Goal: Information Seeking & Learning: Learn about a topic

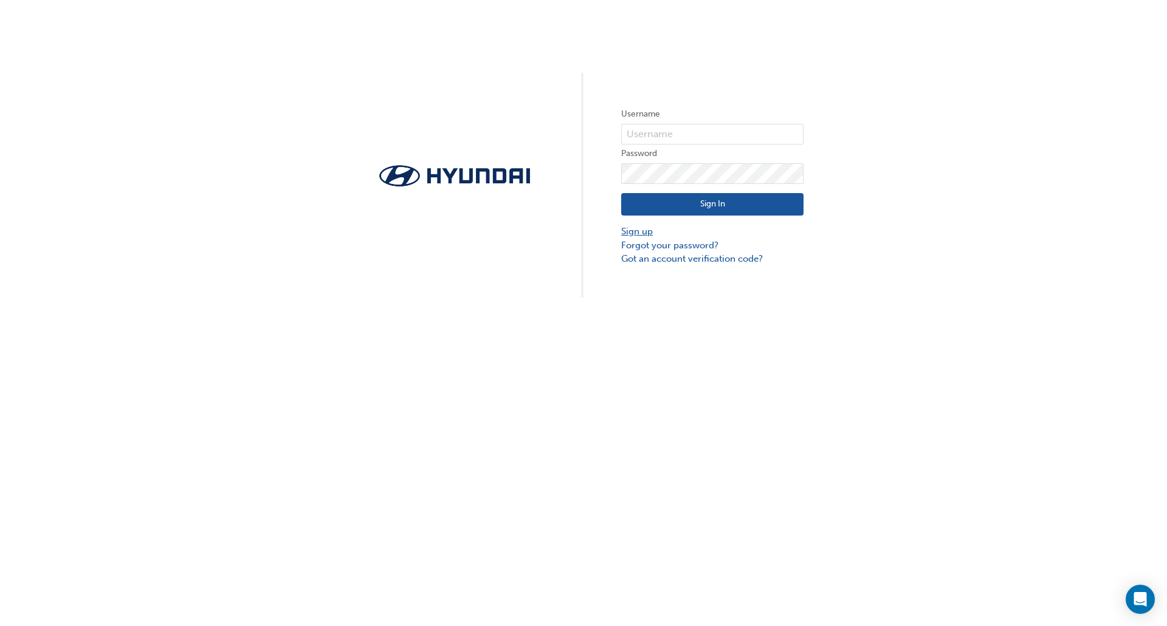
click at [642, 233] on link "Sign up" at bounding box center [712, 232] width 182 height 14
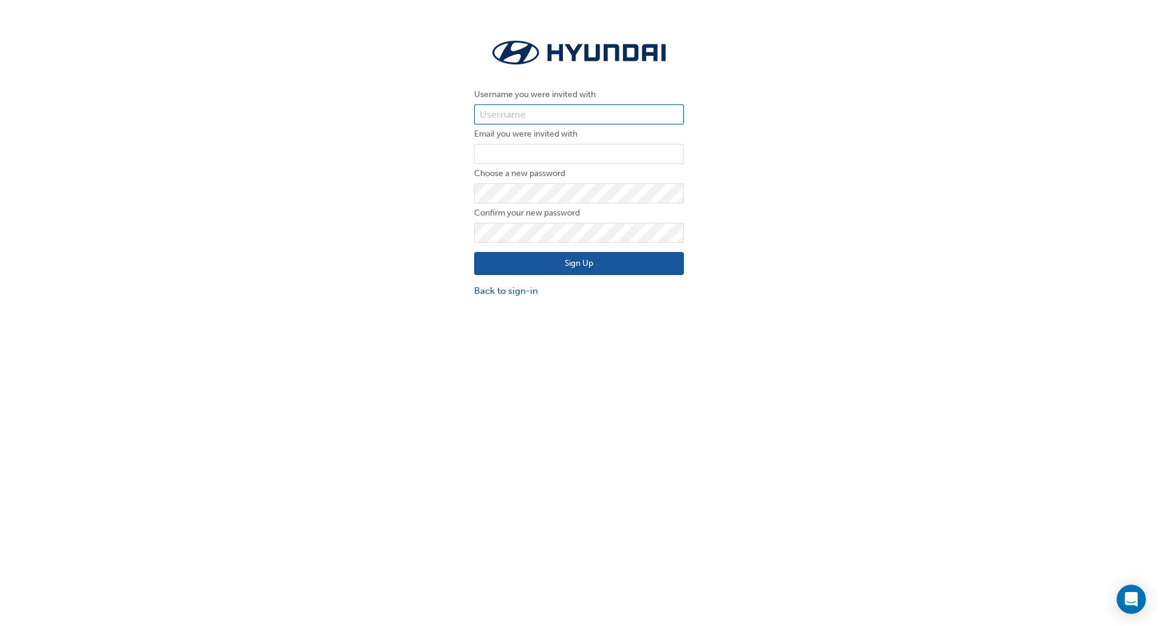
click at [492, 111] on input "text" at bounding box center [579, 115] width 210 height 21
paste input "35438"
type input "35438"
paste input "aiden@pacificgympie.com.au"
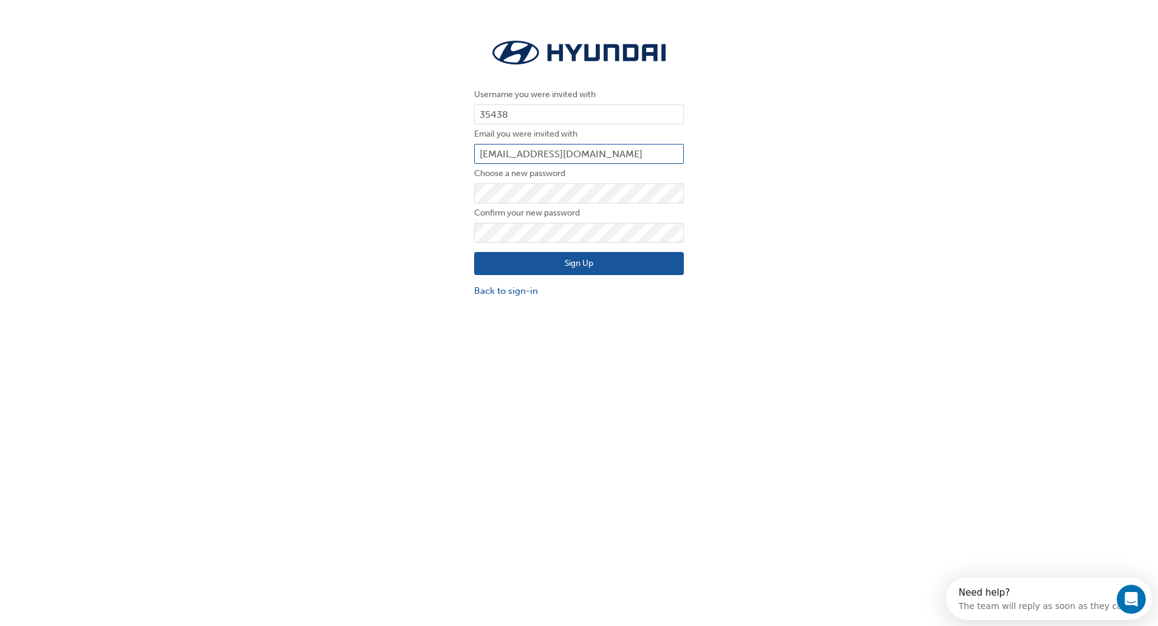
type input "aiden@pacificgympie.com.au"
click at [535, 267] on button "Sign Up" at bounding box center [579, 263] width 210 height 23
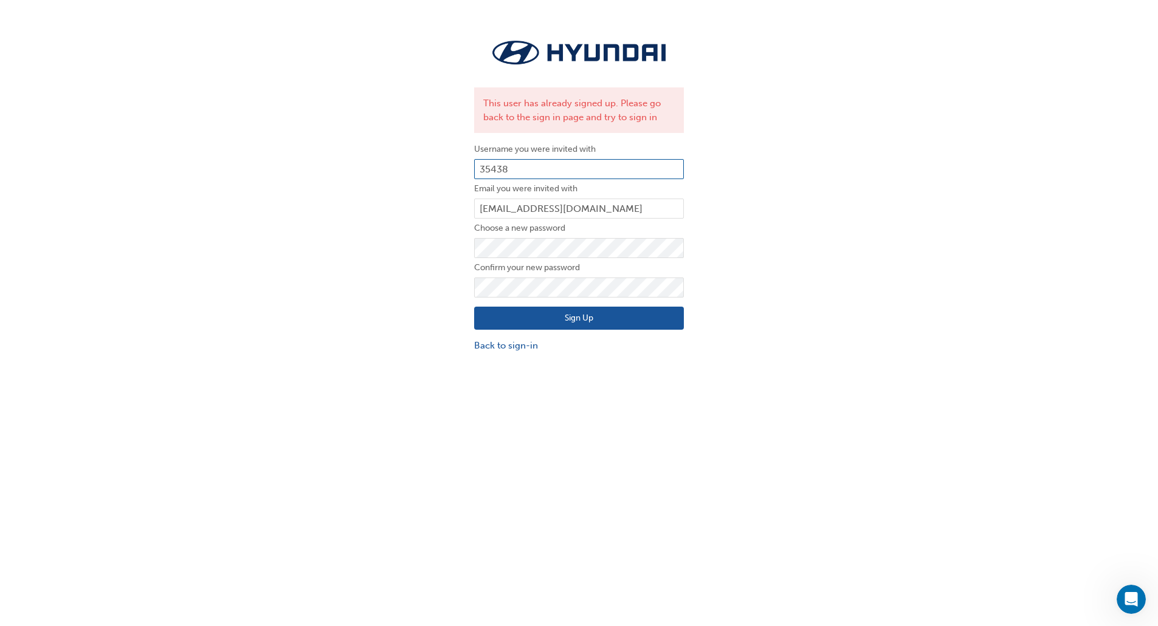
click at [478, 167] on input "35438" at bounding box center [579, 169] width 210 height 21
click at [493, 170] on input "35438" at bounding box center [579, 169] width 210 height 21
paste input "6285"
type input "36285"
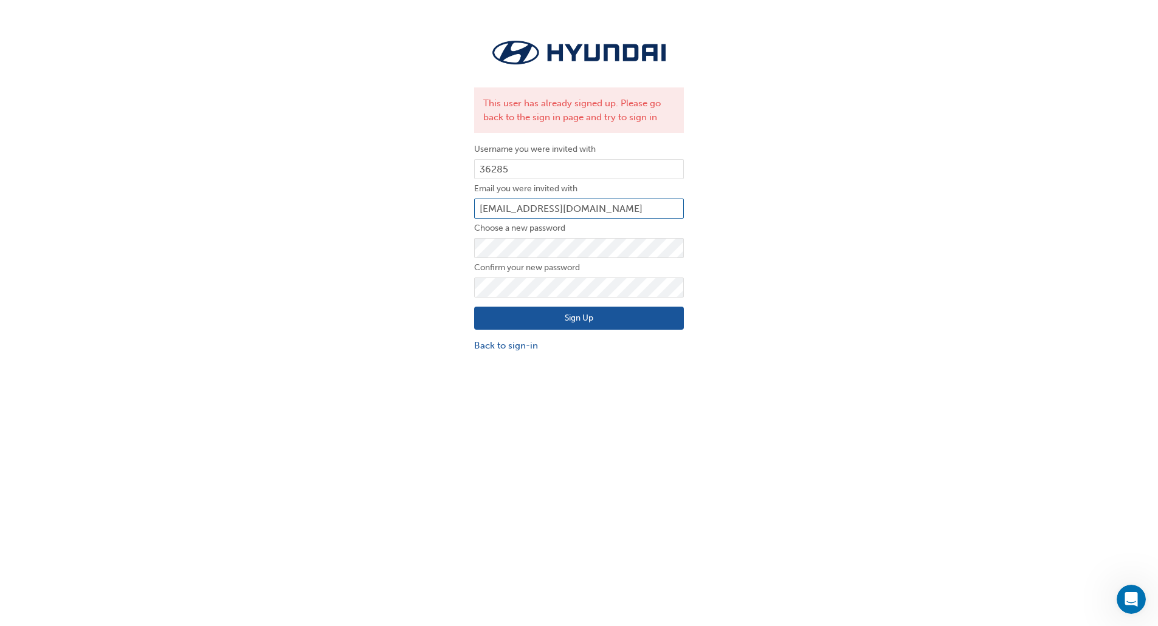
click at [506, 205] on input "aiden@pacificgympie.com.au" at bounding box center [579, 209] width 210 height 21
drag, startPoint x: 503, startPoint y: 210, endPoint x: 445, endPoint y: 214, distance: 58.5
click at [445, 214] on div "This user has already signed up. Please go back to the sign in page and try to …" at bounding box center [579, 194] width 1158 height 334
type input "jono@pacificgympie.com.au"
click at [515, 322] on button "Sign Up" at bounding box center [579, 318] width 210 height 23
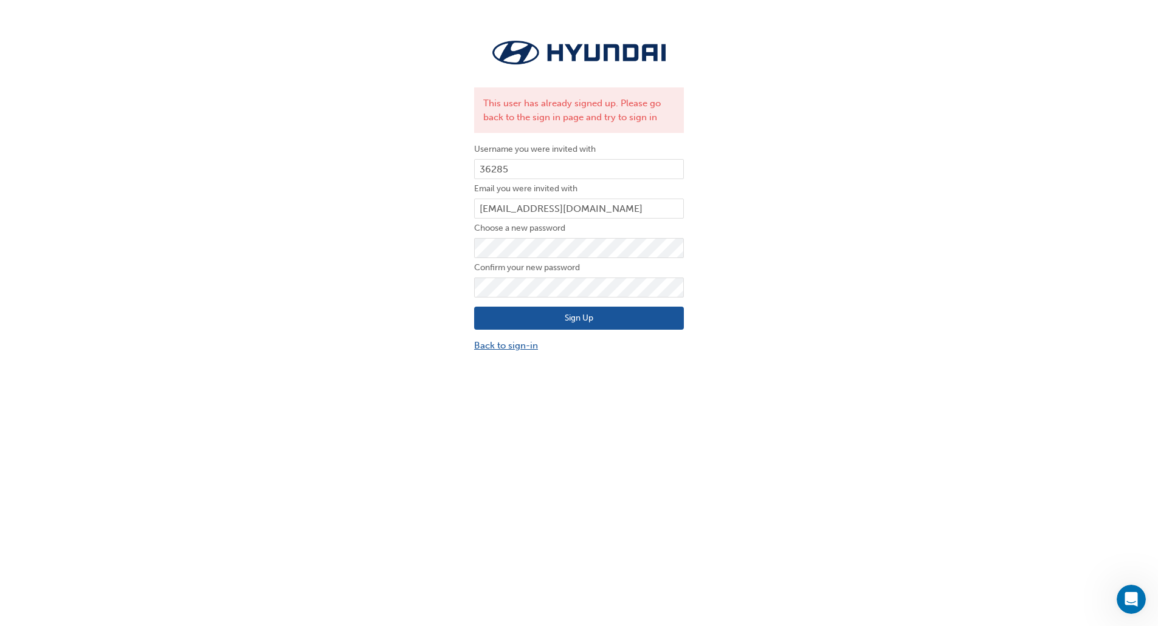
click at [504, 349] on link "Back to sign-in" at bounding box center [579, 346] width 210 height 14
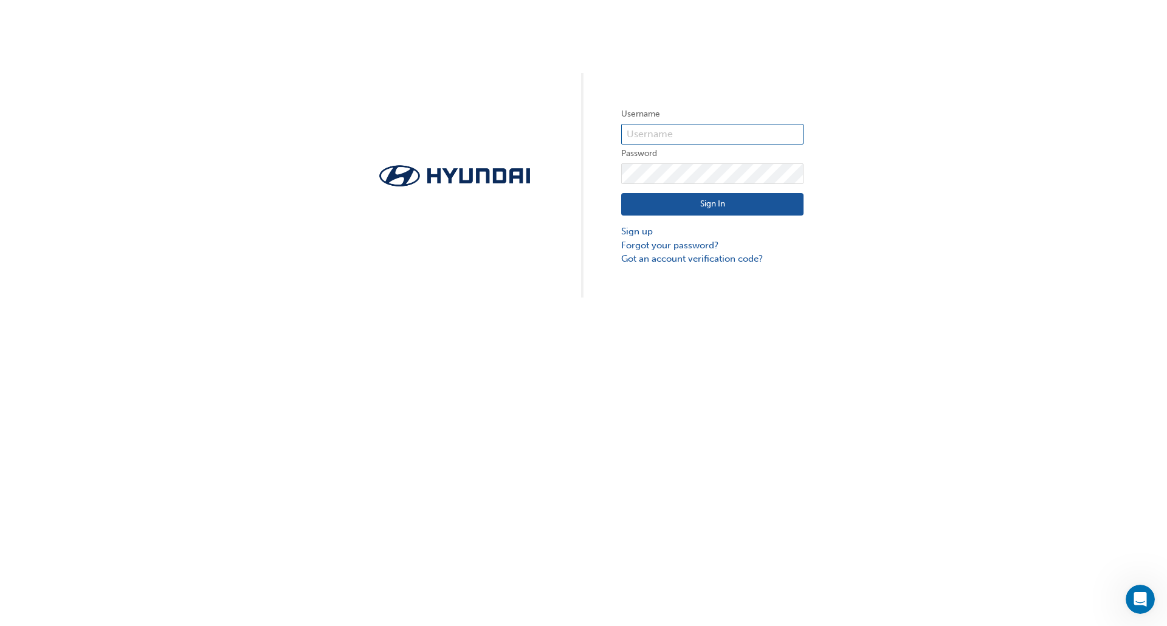
click at [656, 135] on input "text" at bounding box center [712, 134] width 182 height 21
paste input "36285"
type input "36285"
click button "Sign In" at bounding box center [712, 204] width 182 height 23
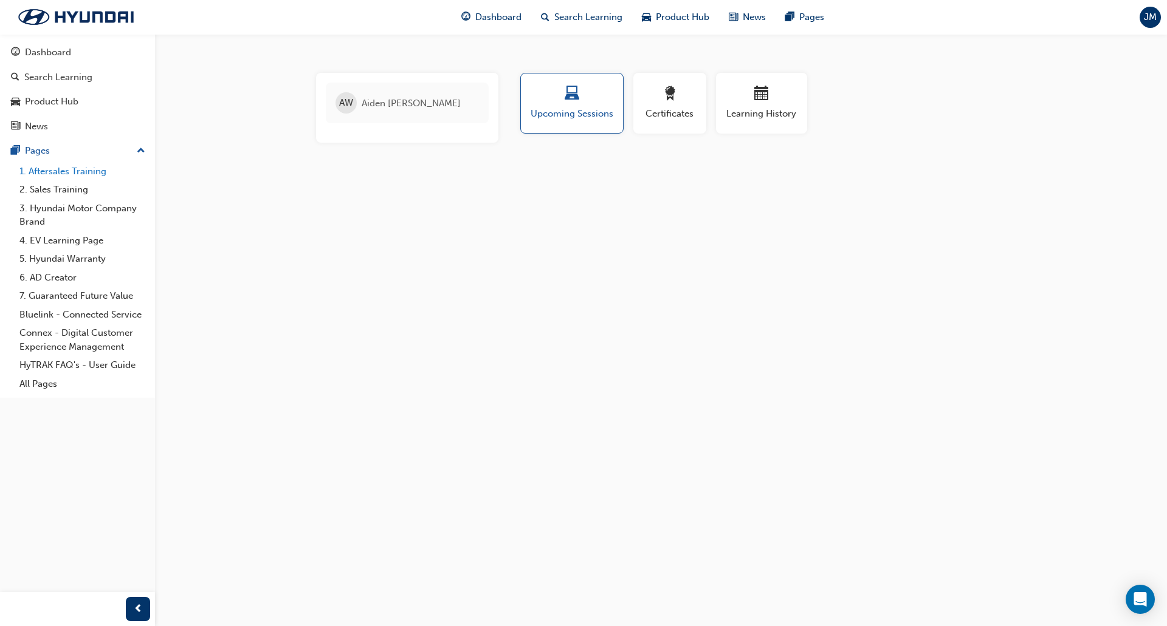
click at [50, 174] on link "1. Aftersales Training" at bounding box center [82, 171] width 135 height 19
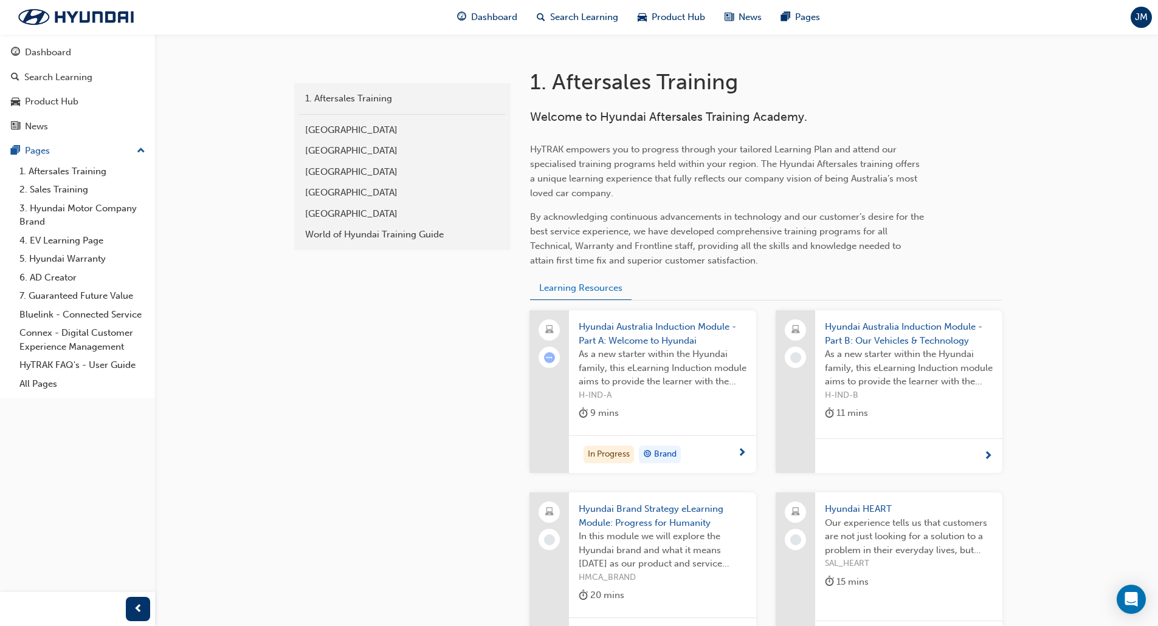
scroll to position [243, 0]
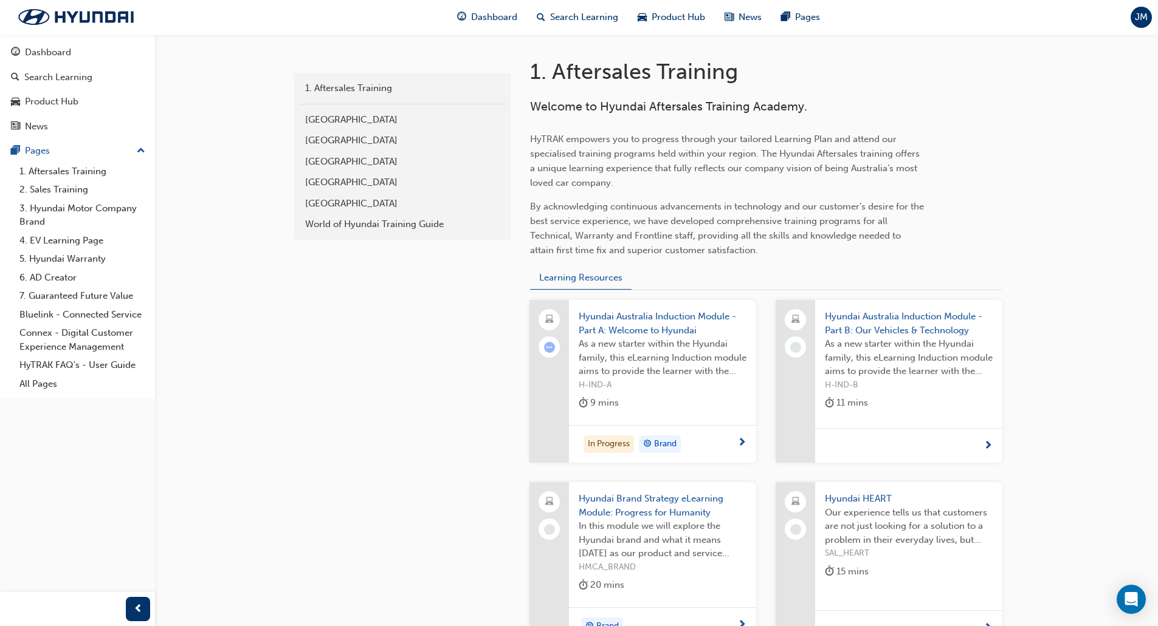
click at [643, 354] on span "As a new starter within the Hyundai family, this eLearning Induction module aim…" at bounding box center [662, 357] width 168 height 41
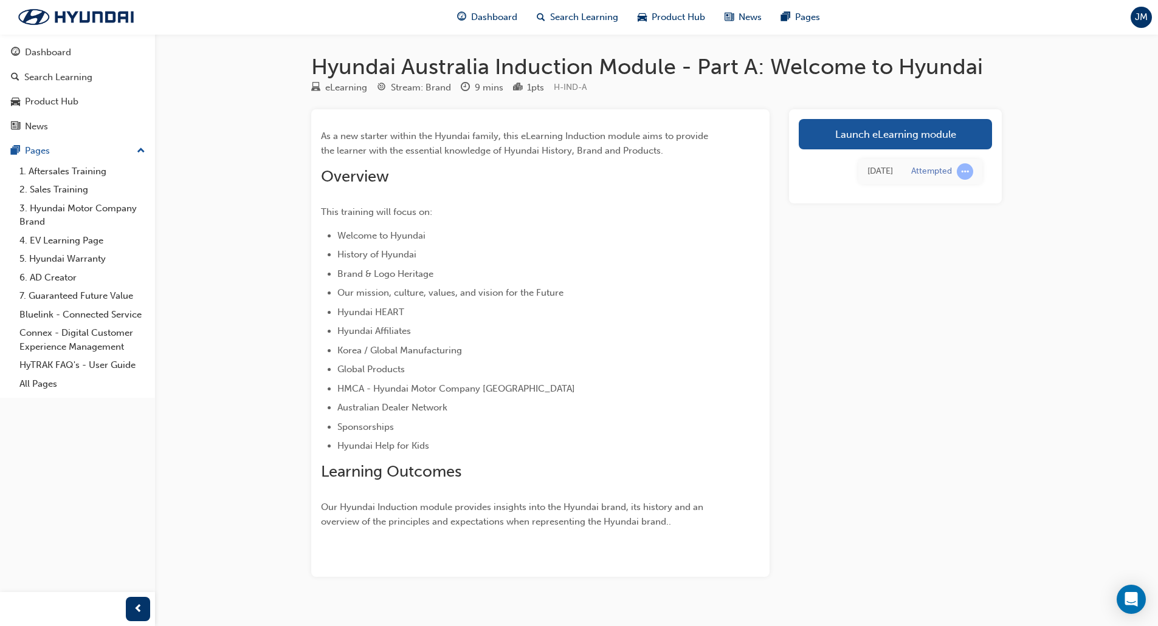
scroll to position [20, 0]
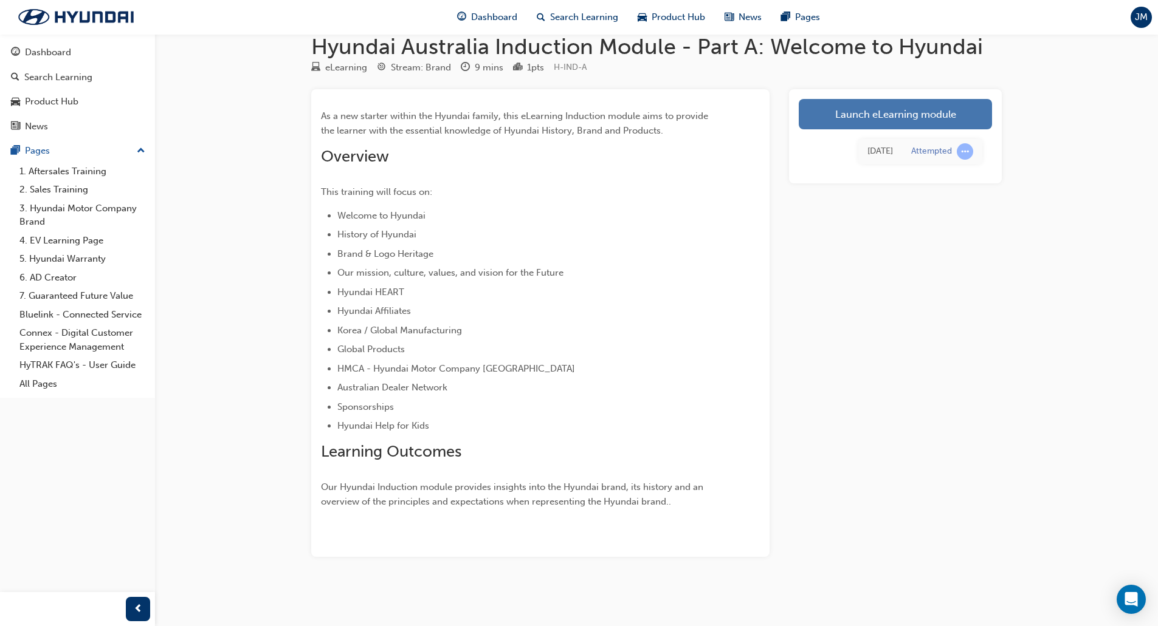
click at [913, 122] on link "Launch eLearning module" at bounding box center [894, 114] width 193 height 30
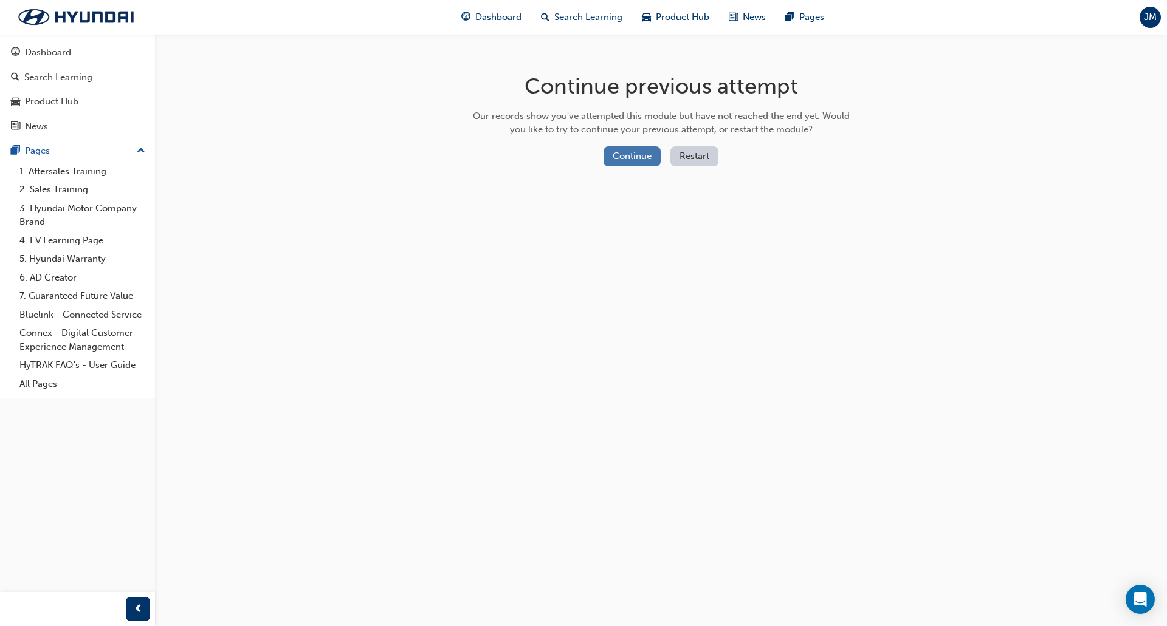
click at [634, 156] on button "Continue" at bounding box center [631, 156] width 57 height 20
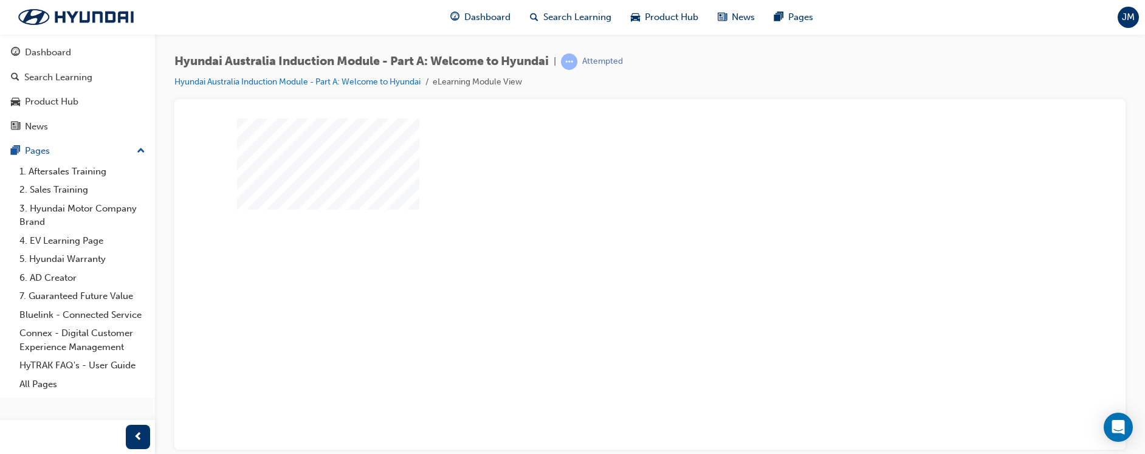
drag, startPoint x: 1144, startPoint y: 83, endPoint x: 1099, endPoint y: 84, distance: 45.6
click at [1098, 85] on div "Hyundai Australia Induction Module - Part A: Welcome to Hyundai | Attempted Hyu…" at bounding box center [650, 228] width 990 height 389
click at [1144, 83] on div "Hyundai Australia Induction Module - Part A: Welcome to Hyundai | Attempted Hyu…" at bounding box center [650, 228] width 990 height 389
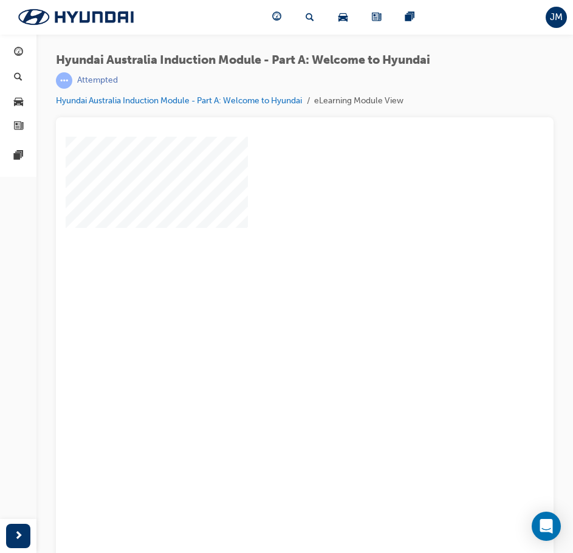
drag, startPoint x: 305, startPoint y: 362, endPoint x: 305, endPoint y: 347, distance: 15.2
click at [270, 317] on div "play" at bounding box center [270, 317] width 0 height 0
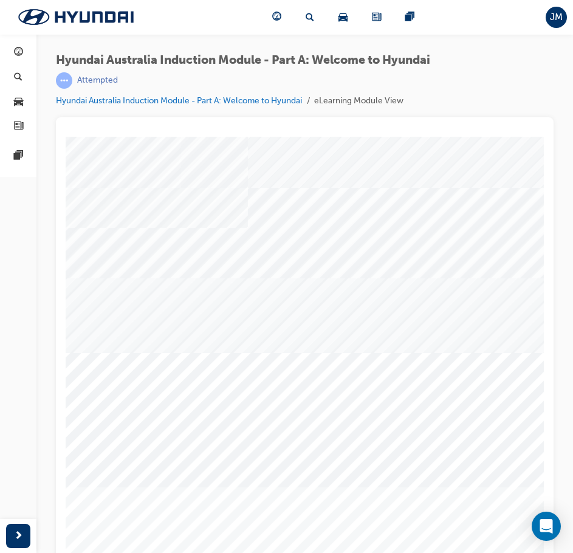
scroll to position [35, 0]
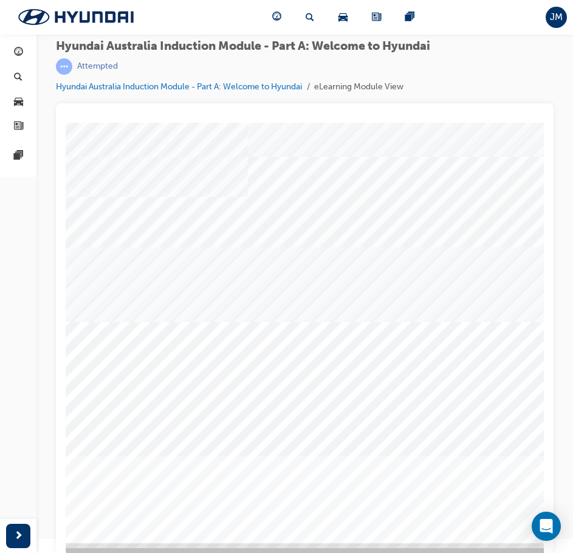
scroll to position [0, 0]
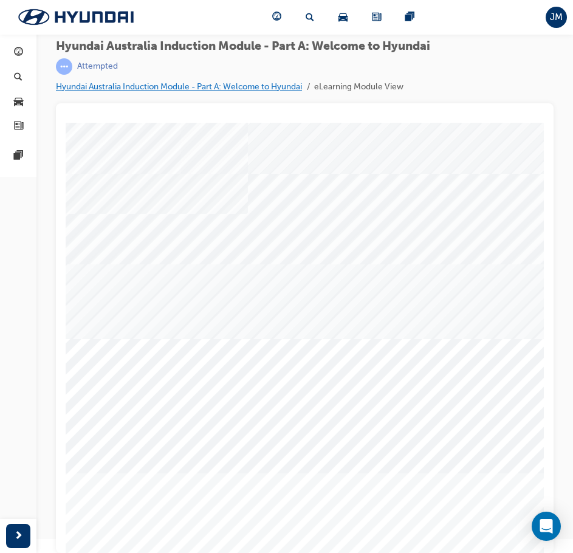
click at [214, 86] on link "Hyundai Australia Induction Module - Part A: Welcome to Hyundai" at bounding box center [179, 86] width 246 height 10
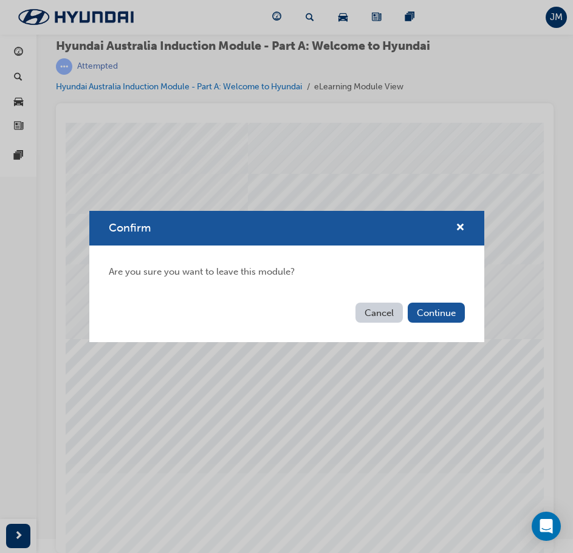
click at [372, 317] on button "Cancel" at bounding box center [378, 313] width 47 height 20
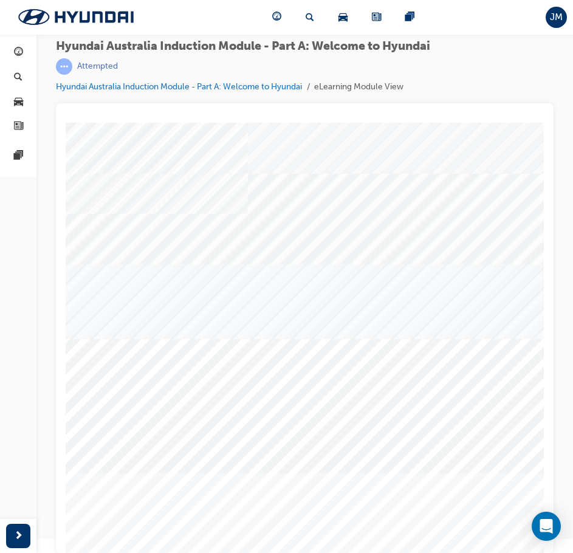
drag, startPoint x: 386, startPoint y: 377, endPoint x: 386, endPoint y: 365, distance: 12.2
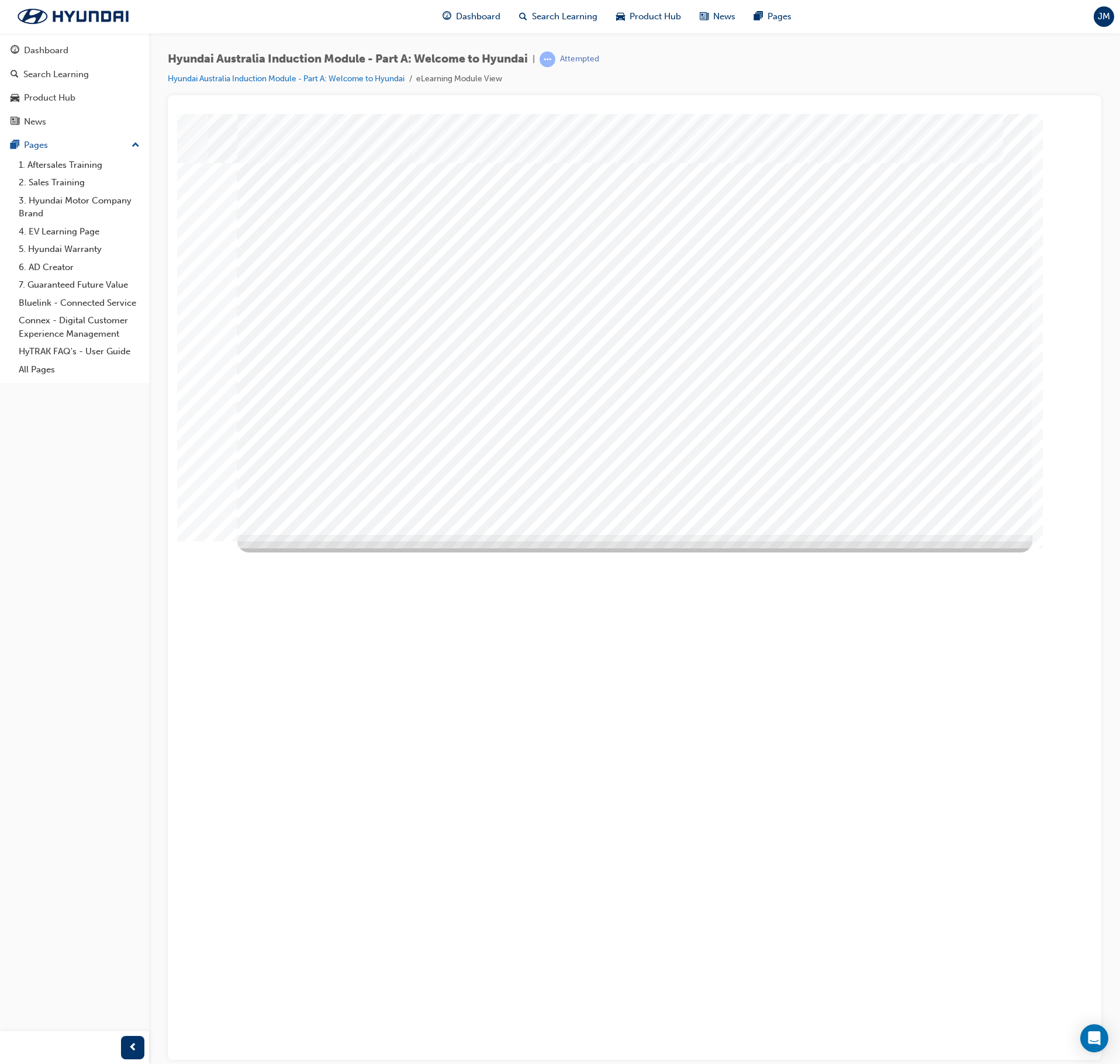
drag, startPoint x: 955, startPoint y: 480, endPoint x: 956, endPoint y: 505, distance: 25.0
click at [956, 490] on div "History Video" at bounding box center [635, 323] width 795 height 420
click at [958, 534] on div "Image" at bounding box center [663, 745] width 851 height 421
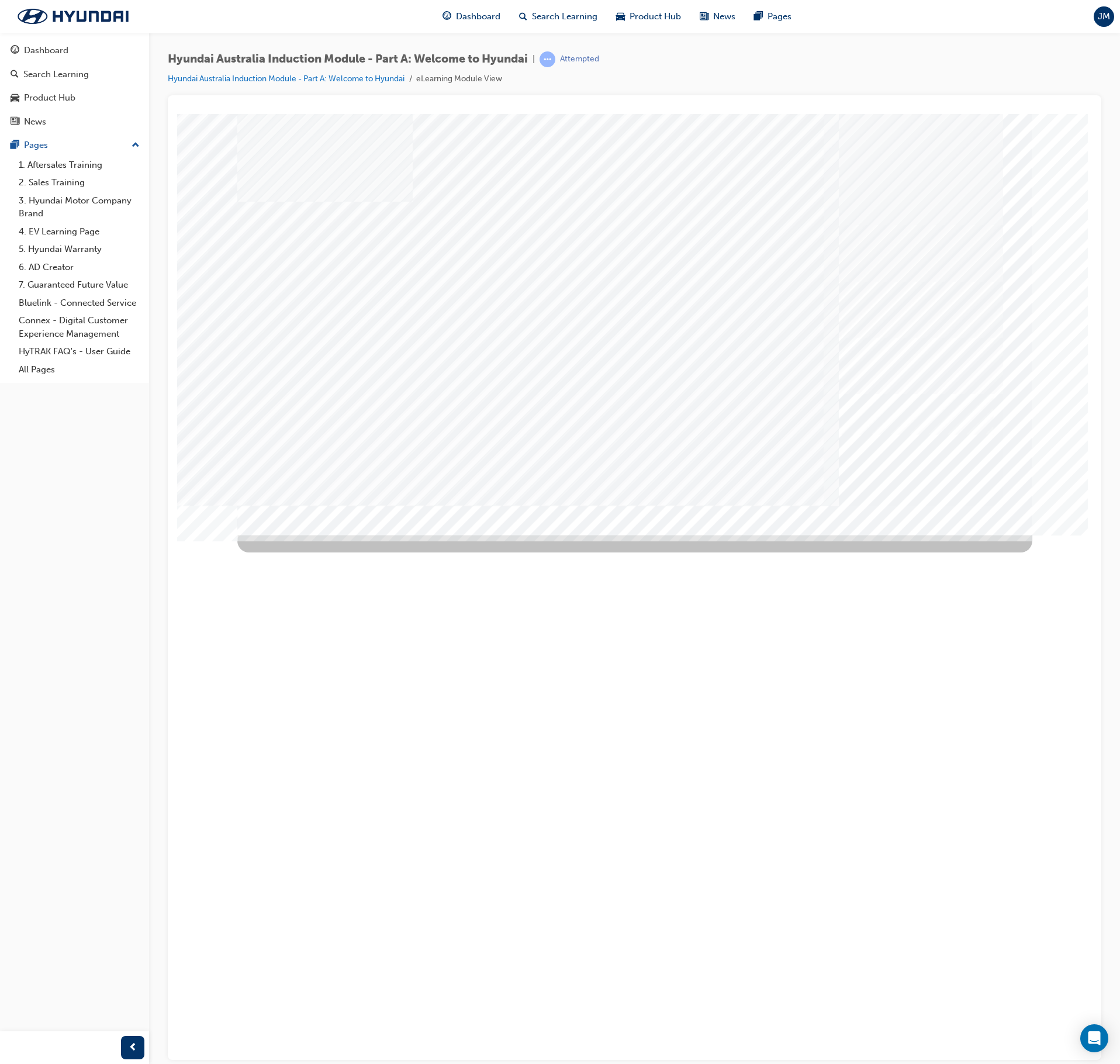
drag, startPoint x: 376, startPoint y: 230, endPoint x: 373, endPoint y: 238, distance: 8.5
drag, startPoint x: 381, startPoint y: 386, endPoint x: 379, endPoint y: 407, distance: 21.1
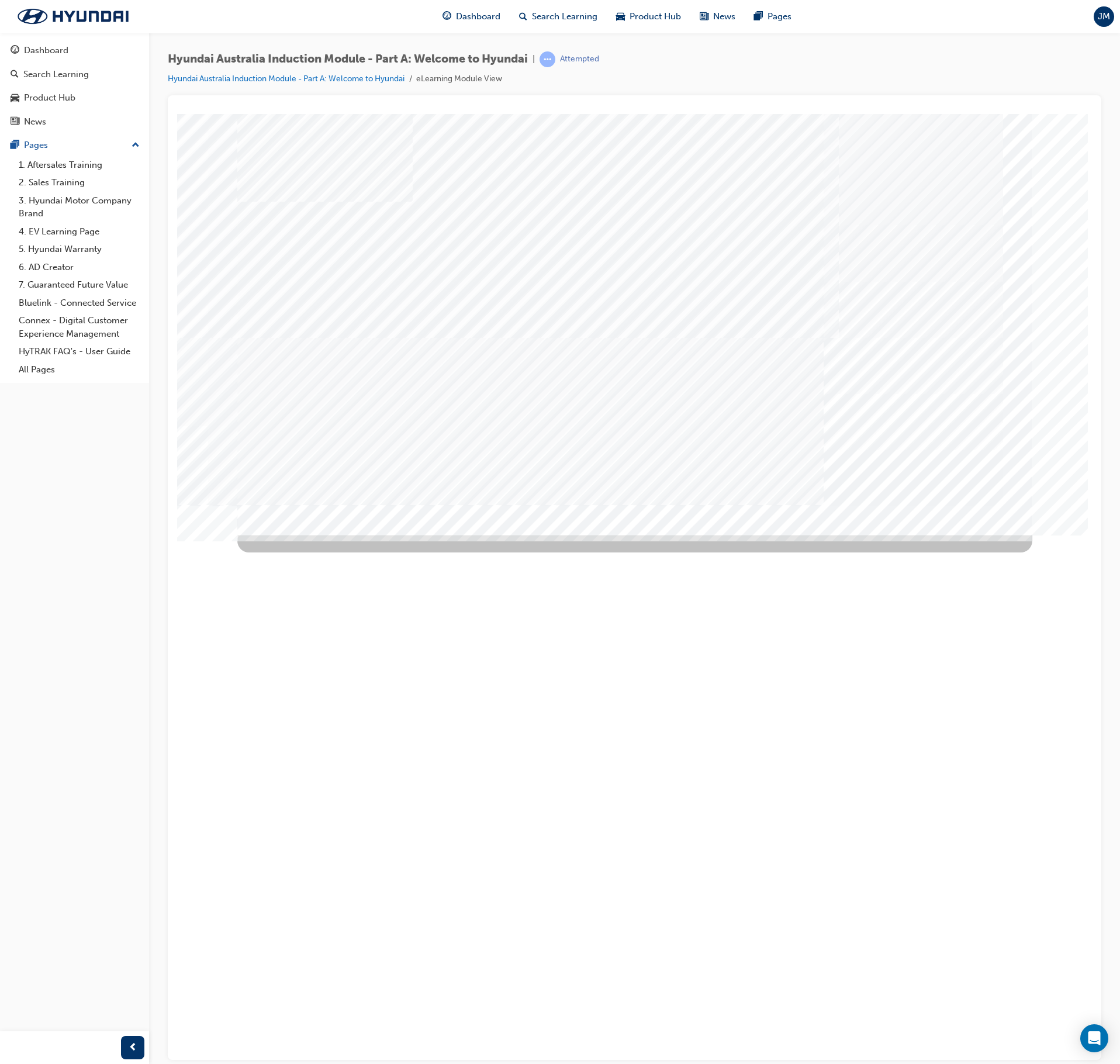
drag, startPoint x: 167, startPoint y: 56, endPoint x: 534, endPoint y: 65, distance: 367.1
click at [534, 65] on div "Hyundai Australia Induction Module - Part A: Welcome to Hyundai | Attempted" at bounding box center [383, 59] width 431 height 15
copy span "Hyundai Australia Induction Module - Part A: Welcome to Hyundai"
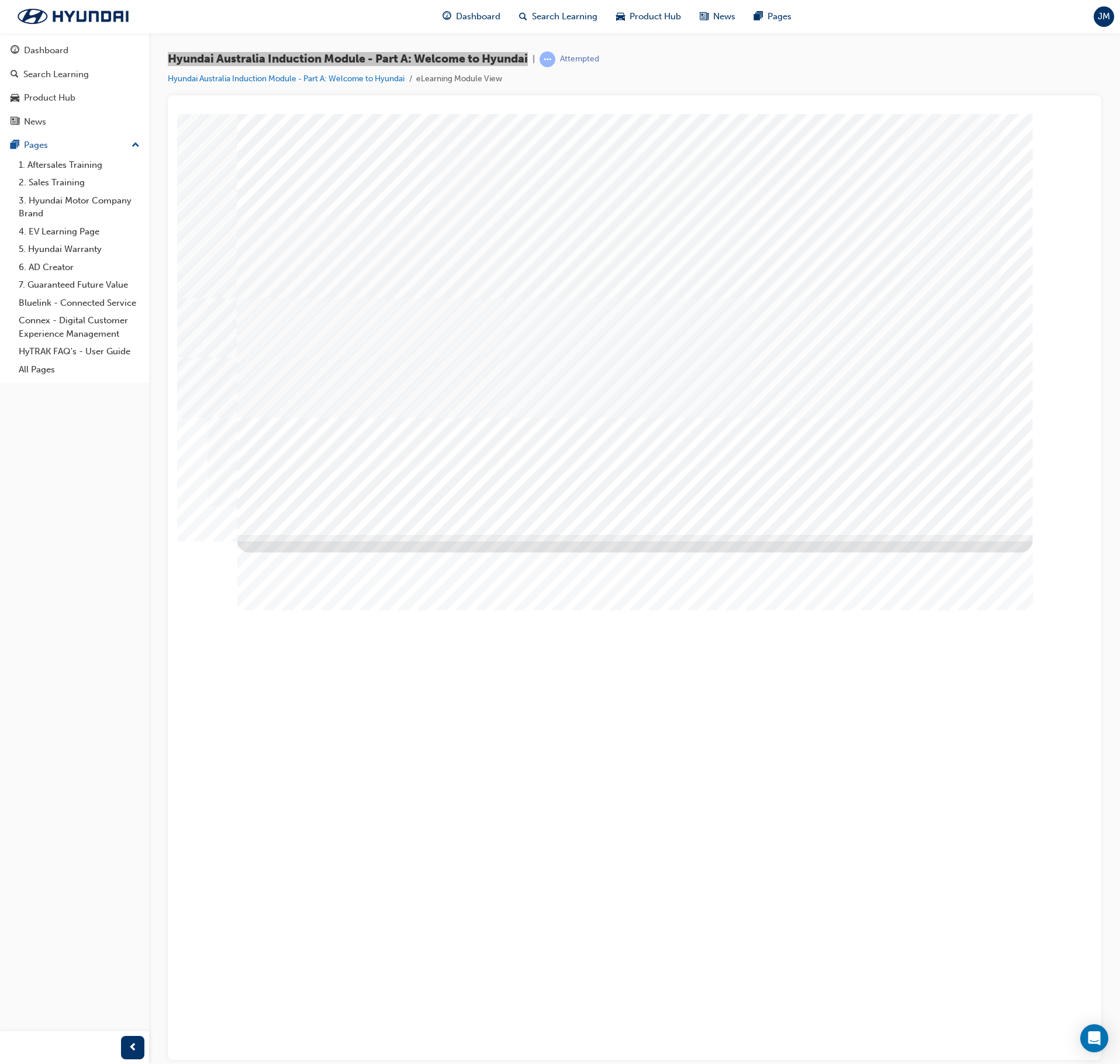
drag, startPoint x: 284, startPoint y: 282, endPoint x: 294, endPoint y: 306, distance: 26.0
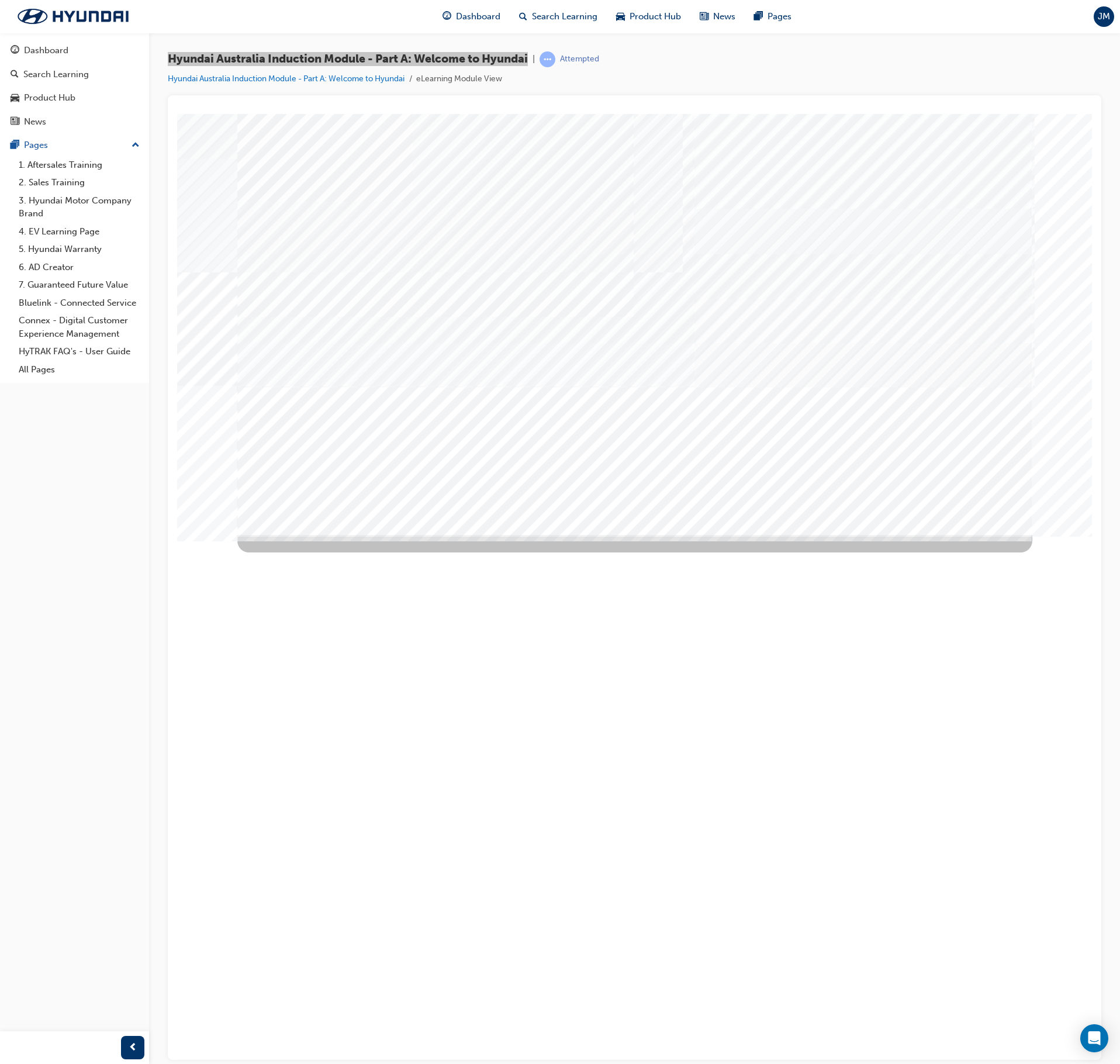
click at [725, 534] on div "Image" at bounding box center [801, 745] width 1127 height 422
drag, startPoint x: 646, startPoint y: 308, endPoint x: 675, endPoint y: 311, distance: 29.2
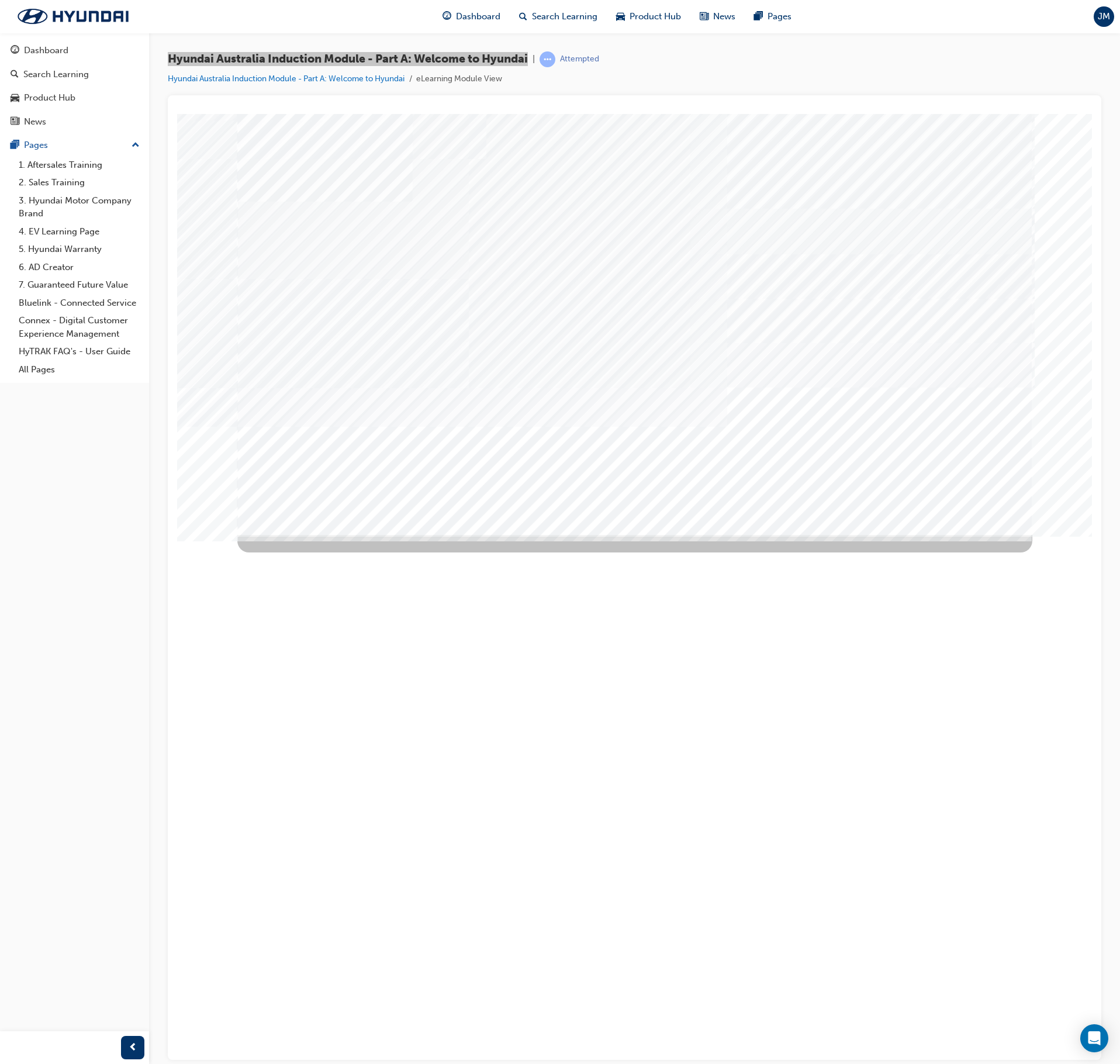
click at [420, 602] on div "Image" at bounding box center [347, 747] width 219 height 88
drag, startPoint x: 576, startPoint y: 336, endPoint x: 705, endPoint y: 320, distance: 130.0
click at [457, 602] on div "Image" at bounding box center [347, 834] width 219 height 88
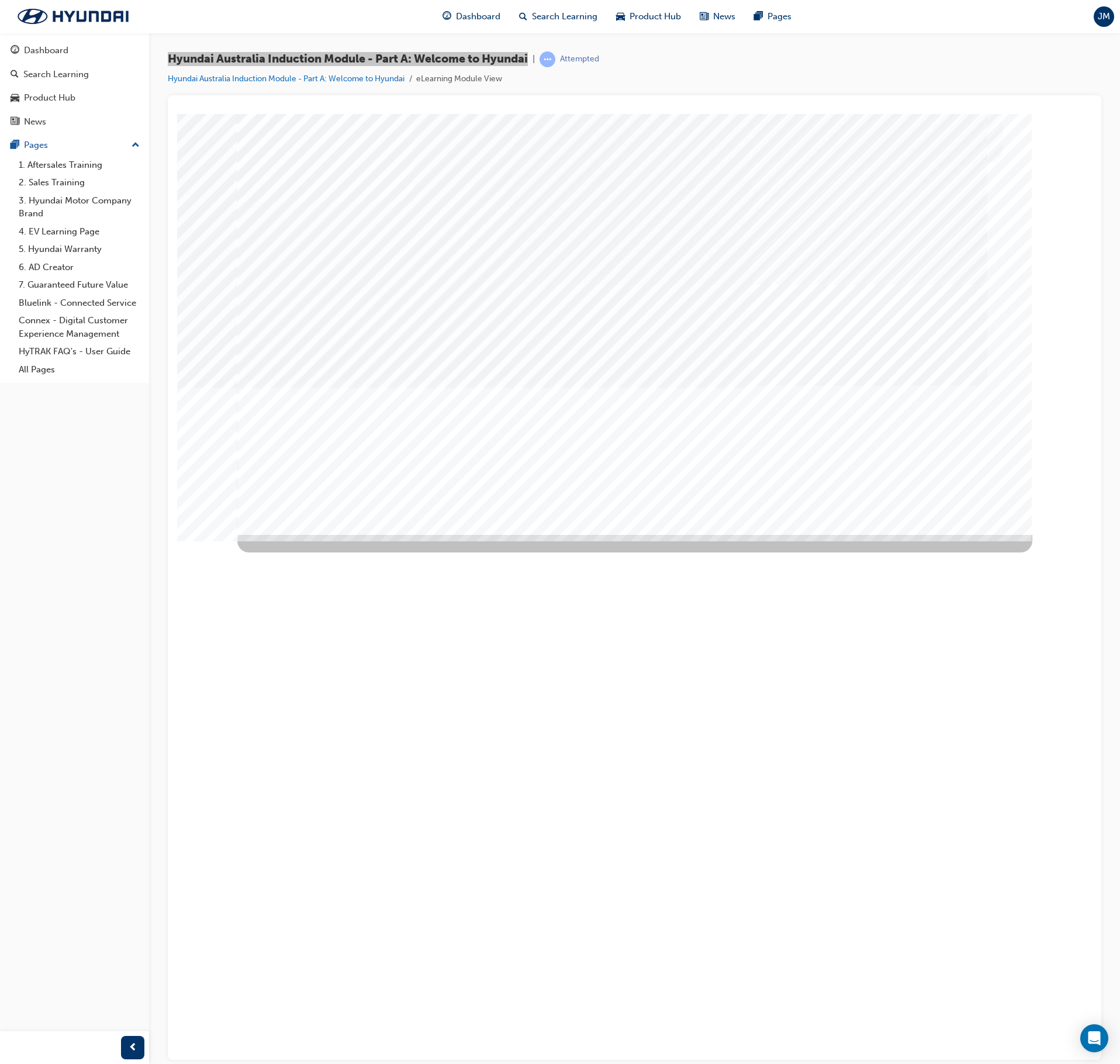
drag, startPoint x: 781, startPoint y: 312, endPoint x: 792, endPoint y: 347, distance: 36.7
click at [457, 602] on div "Image" at bounding box center [347, 922] width 219 height 88
drag, startPoint x: 643, startPoint y: 419, endPoint x: 488, endPoint y: 418, distance: 155.0
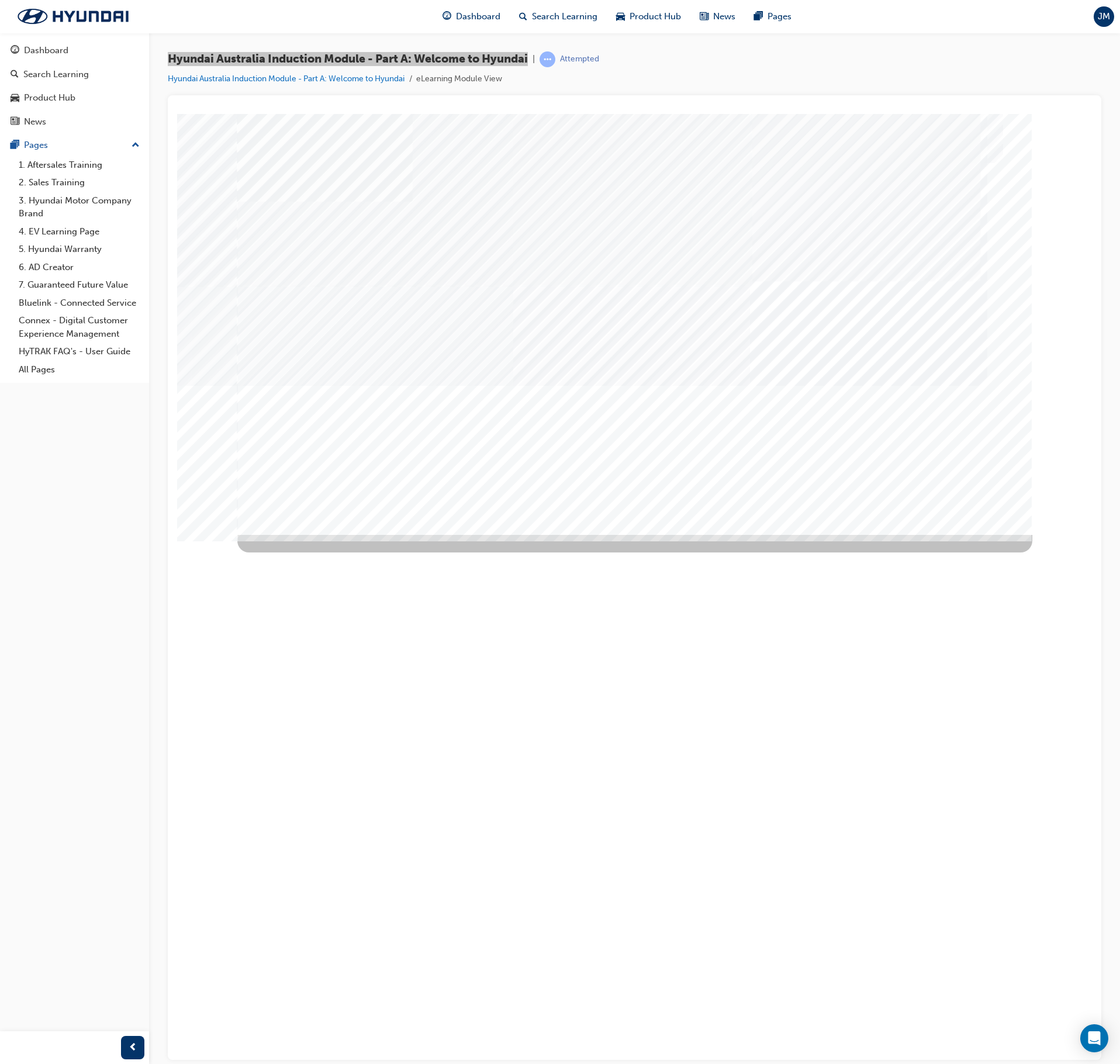
click at [415, 602] on div "Image" at bounding box center [347, 1009] width 219 height 88
click at [319, 561] on div "Next Trigger this button to go to the next slide" at bounding box center [278, 573] width 82 height 26
drag, startPoint x: 382, startPoint y: 366, endPoint x: 914, endPoint y: 327, distance: 533.4
drag, startPoint x: 794, startPoint y: 510, endPoint x: 804, endPoint y: 469, distance: 42.2
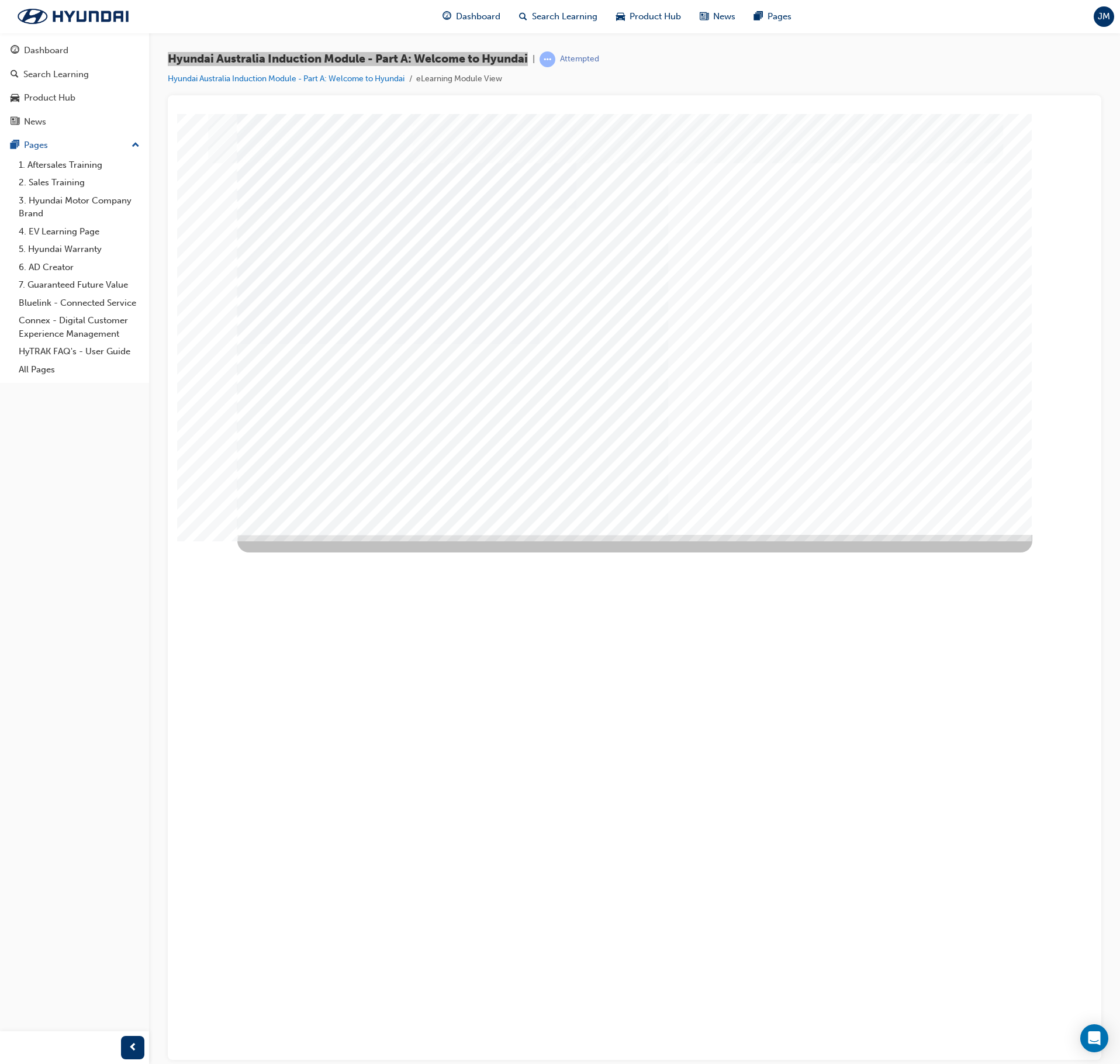
copy span "Hyundai Australia Induction Module - Part A: Welcome to Hyundai"
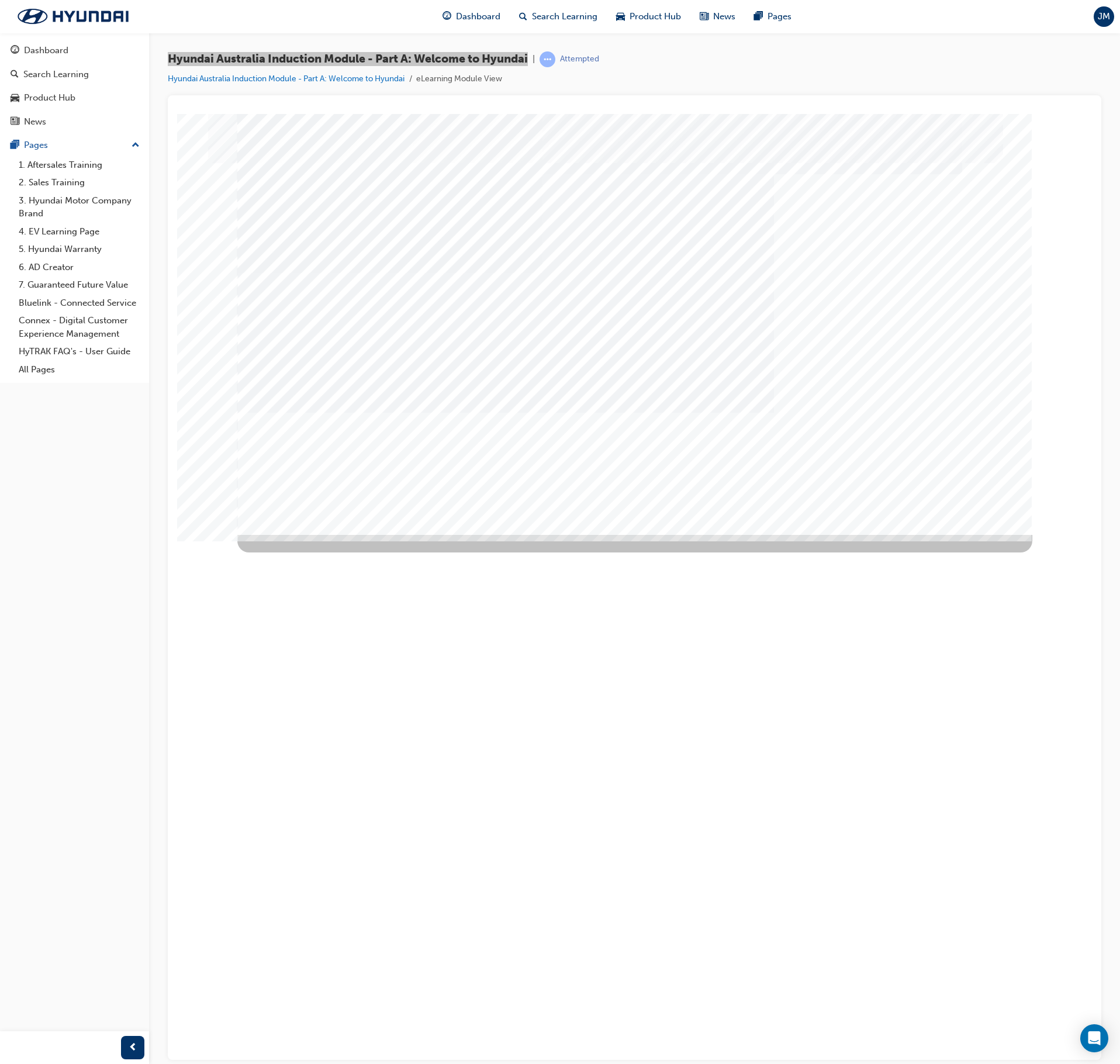
drag, startPoint x: 511, startPoint y: 282, endPoint x: 512, endPoint y: 291, distance: 9.1
drag, startPoint x: 542, startPoint y: 330, endPoint x: 547, endPoint y: 328, distance: 5.4
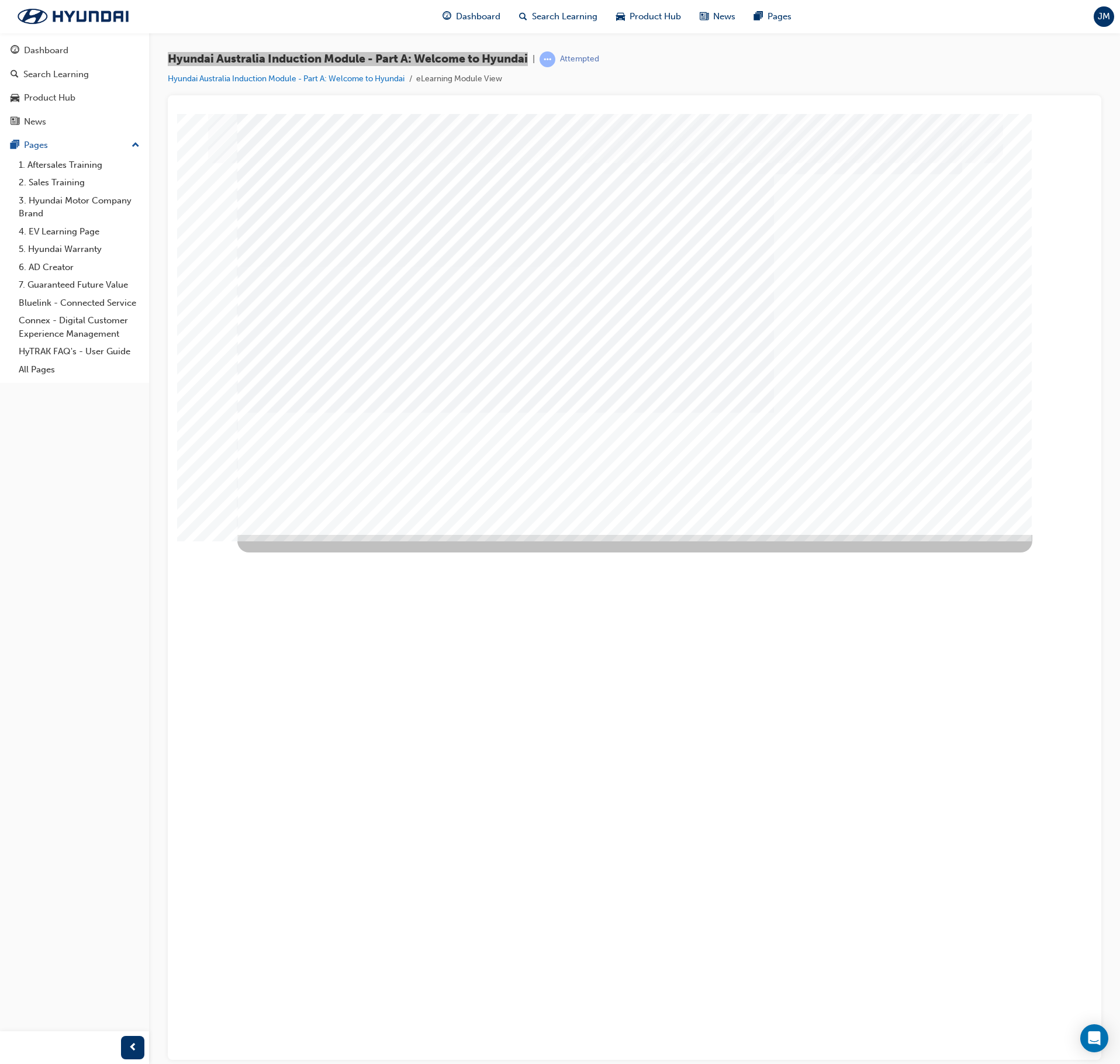
click at [545, 328] on div "Manufacturing" at bounding box center [635, 323] width 795 height 420
drag, startPoint x: 574, startPoint y: 324, endPoint x: 581, endPoint y: 322, distance: 7.3
click at [575, 534] on div "Image" at bounding box center [506, 683] width 537 height 298
drag, startPoint x: 798, startPoint y: 320, endPoint x: 808, endPoint y: 327, distance: 12.2
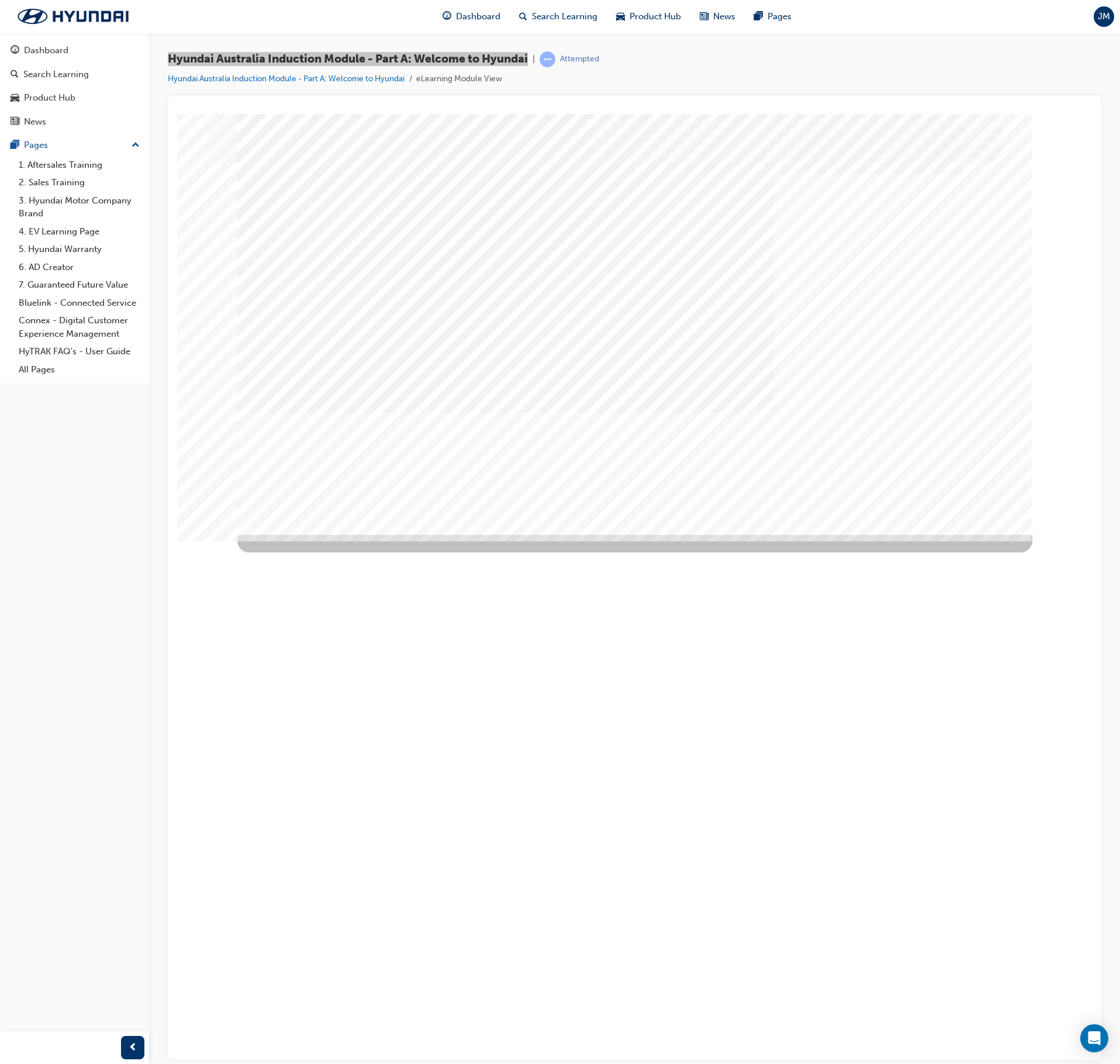
click at [319, 602] on div "Next Trigger this button to go to the next slide" at bounding box center [278, 974] width 82 height 26
drag, startPoint x: 963, startPoint y: 484, endPoint x: 966, endPoint y: 495, distance: 11.4
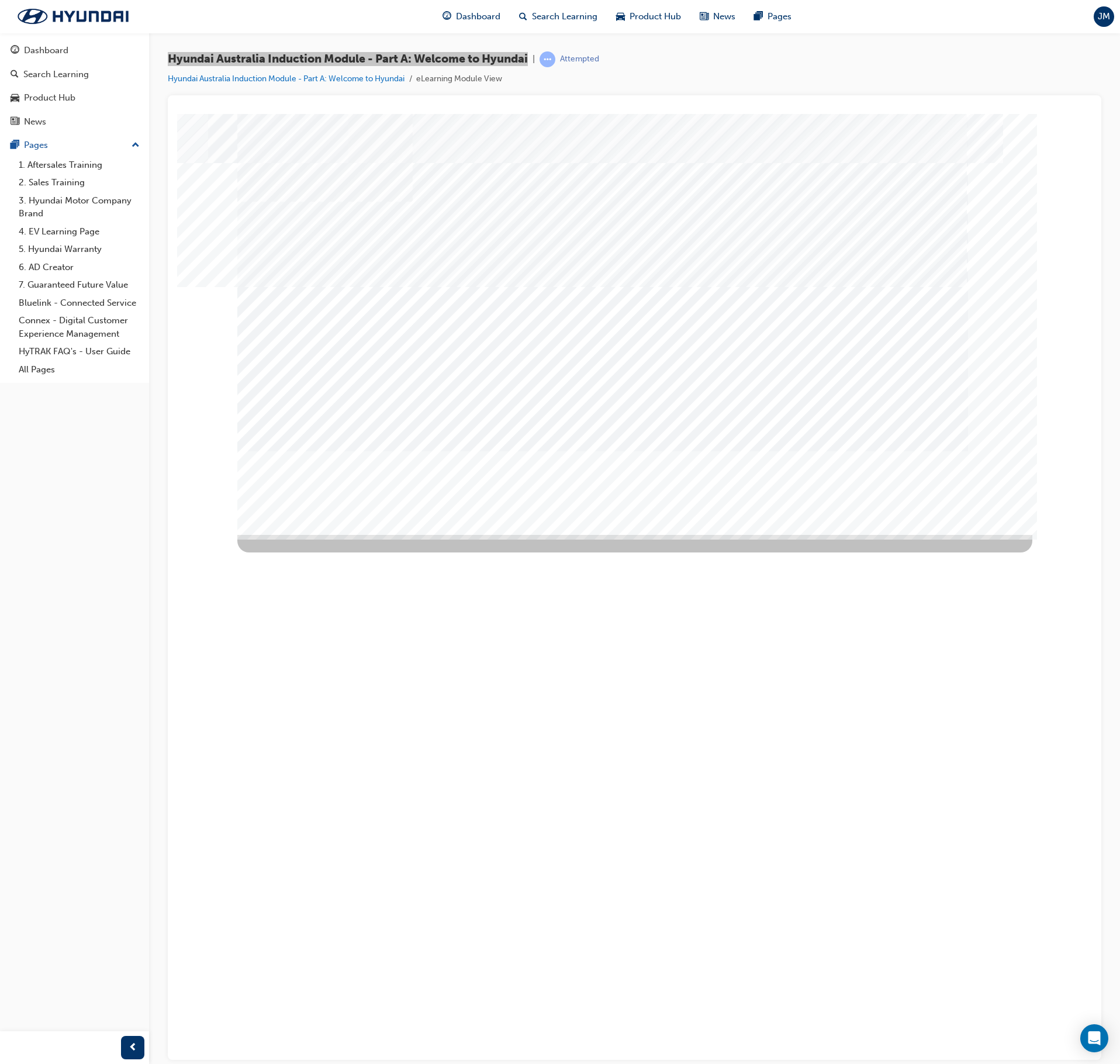
drag, startPoint x: 423, startPoint y: 463, endPoint x: 795, endPoint y: 509, distance: 374.8
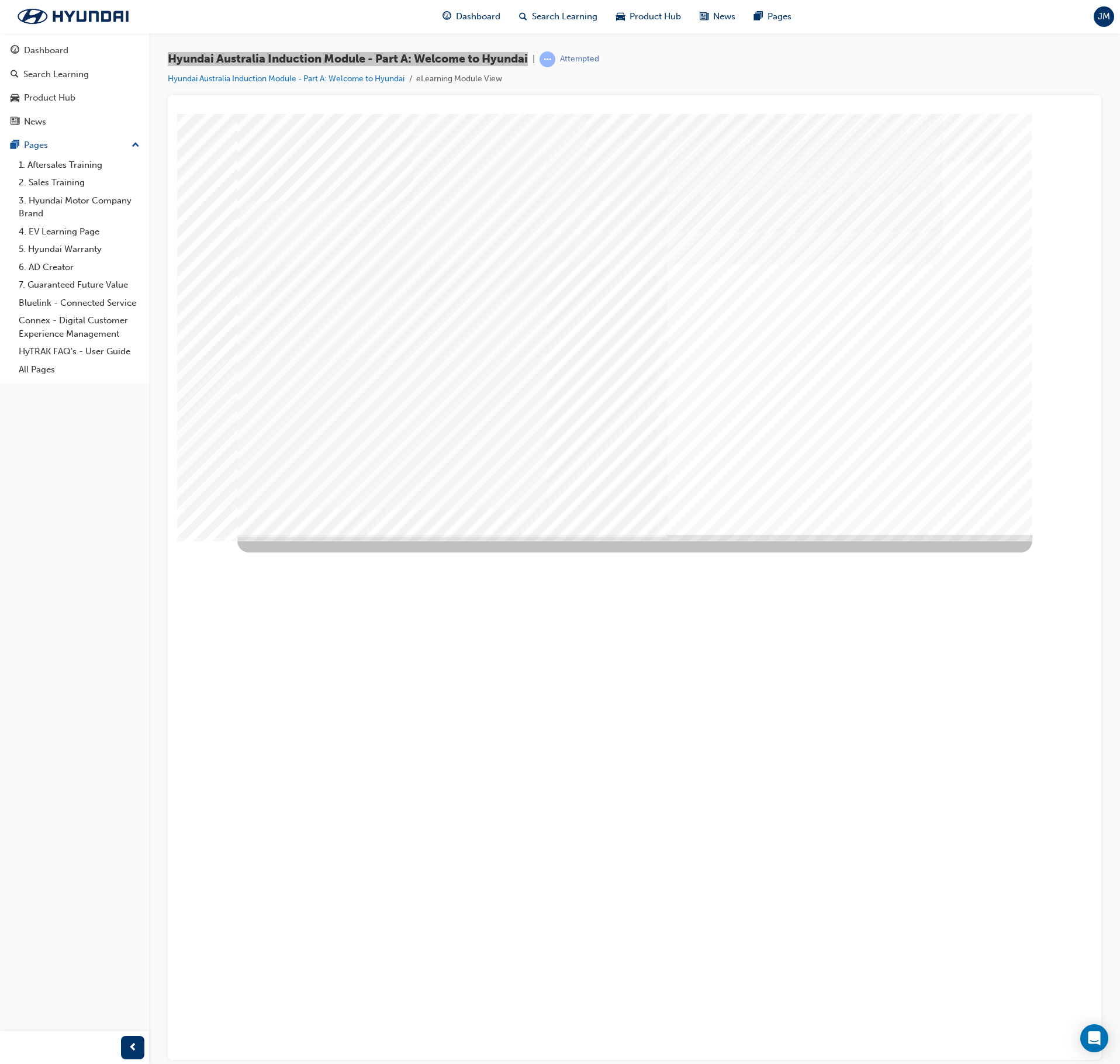
drag, startPoint x: 973, startPoint y: 493, endPoint x: 978, endPoint y: 496, distance: 5.8
drag, startPoint x: 729, startPoint y: 239, endPoint x: 732, endPoint y: 244, distance: 5.8
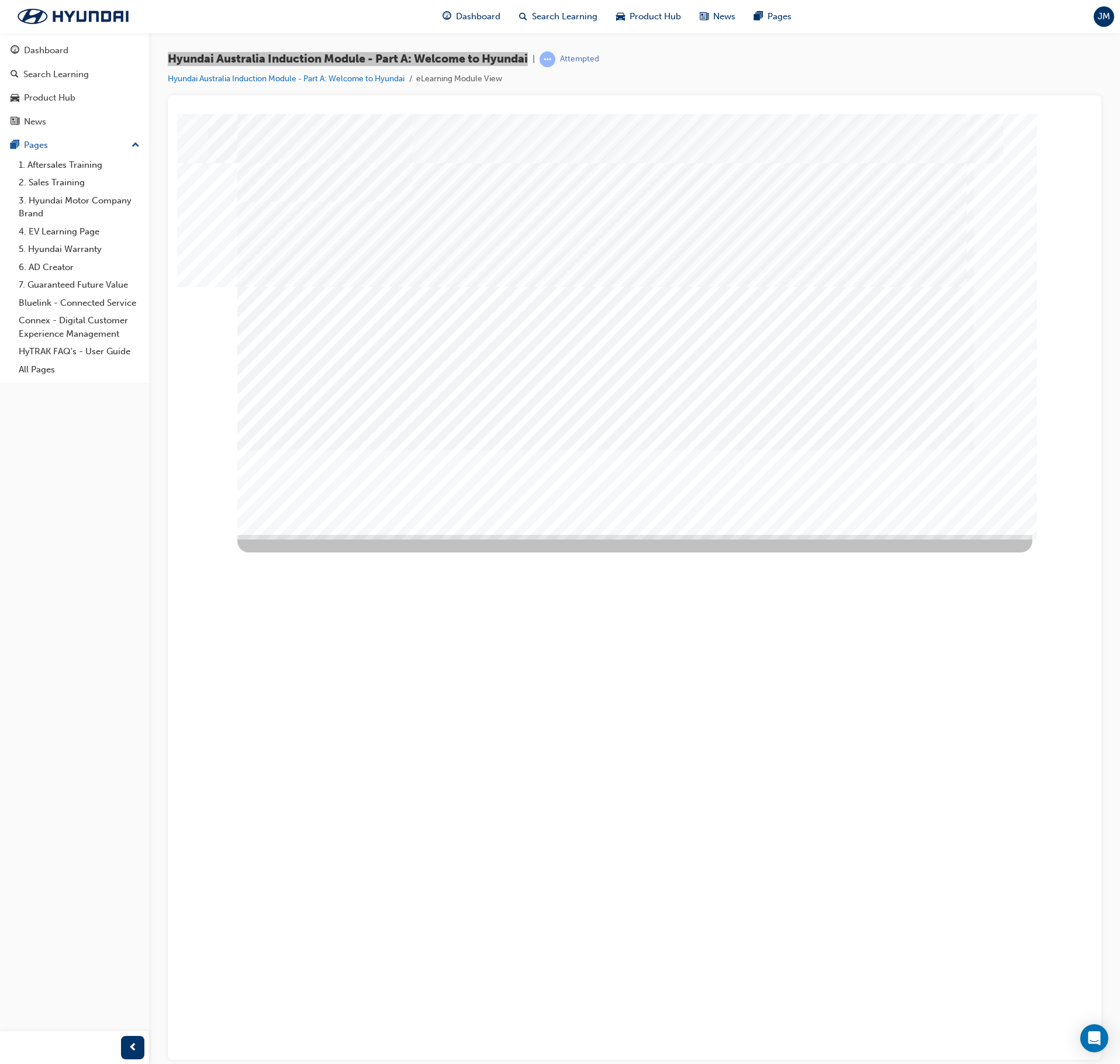
click at [685, 602] on div "Image" at bounding box center [475, 957] width 476 height 420
drag, startPoint x: 462, startPoint y: 290, endPoint x: 445, endPoint y: 343, distance: 55.7
click at [449, 534] on div "We proudly sponsor a range of professional sporting codes across both men's and…" at bounding box center [389, 606] width 302 height 145
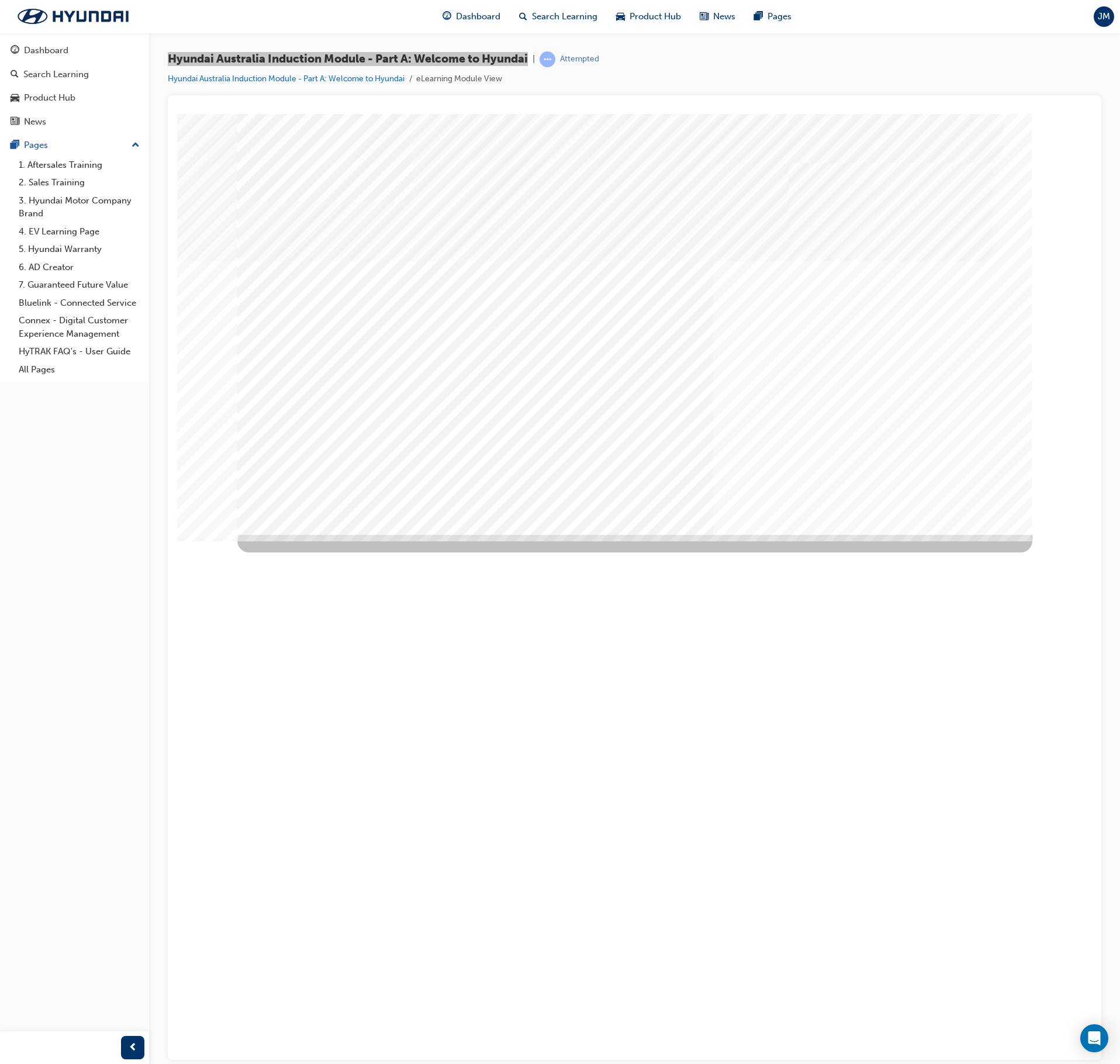
drag, startPoint x: 434, startPoint y: 400, endPoint x: 480, endPoint y: 415, distance: 48.4
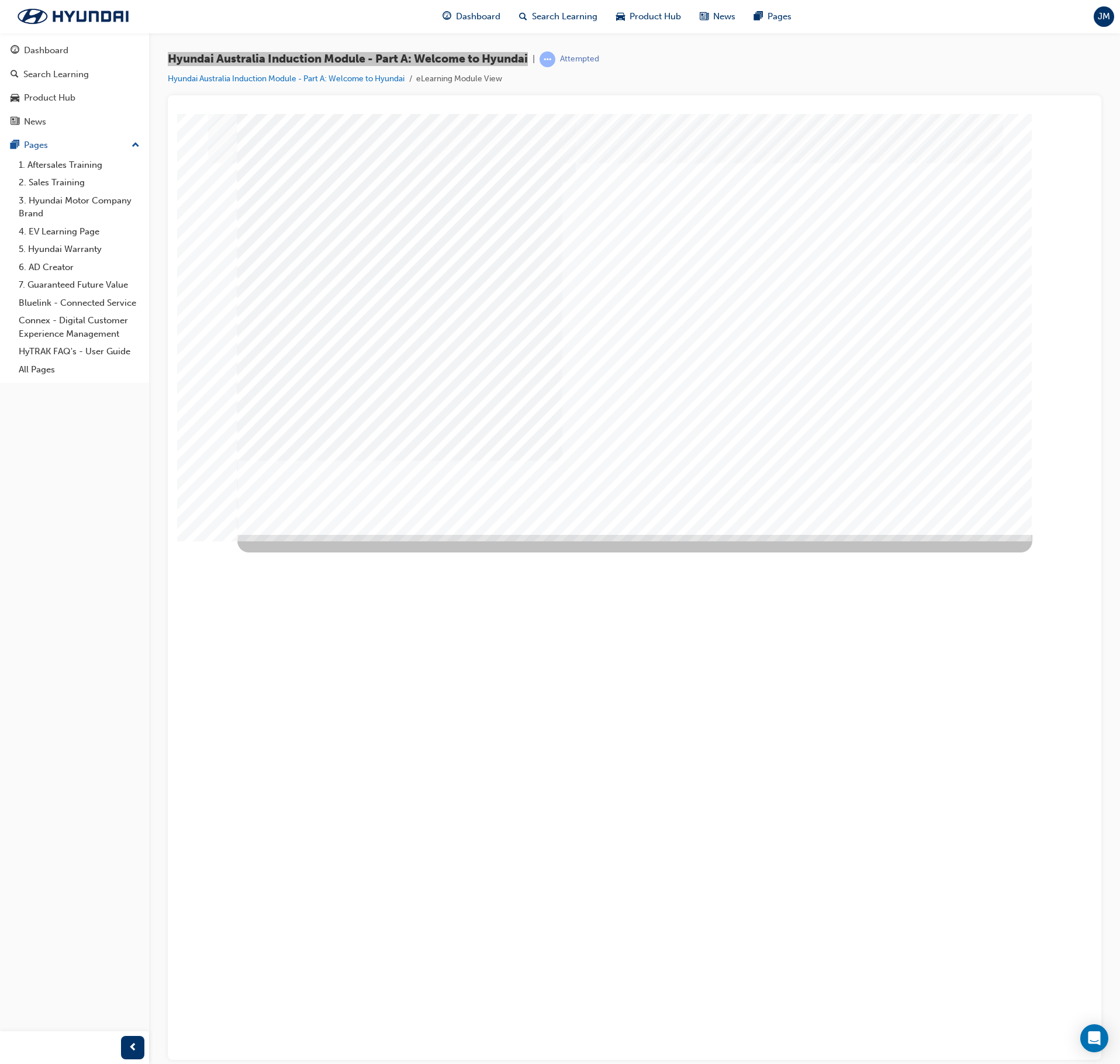
drag, startPoint x: 341, startPoint y: 354, endPoint x: 352, endPoint y: 342, distance: 16.3
click at [341, 534] on div "Established in January 2014, Hyundai Help for Kids is a collaborative partnersh…" at bounding box center [389, 621] width 302 height 175
click at [352, 534] on div "Established in January 2014, Hyundai Help for Kids is a collaborative partnersh…" at bounding box center [389, 621] width 302 height 175
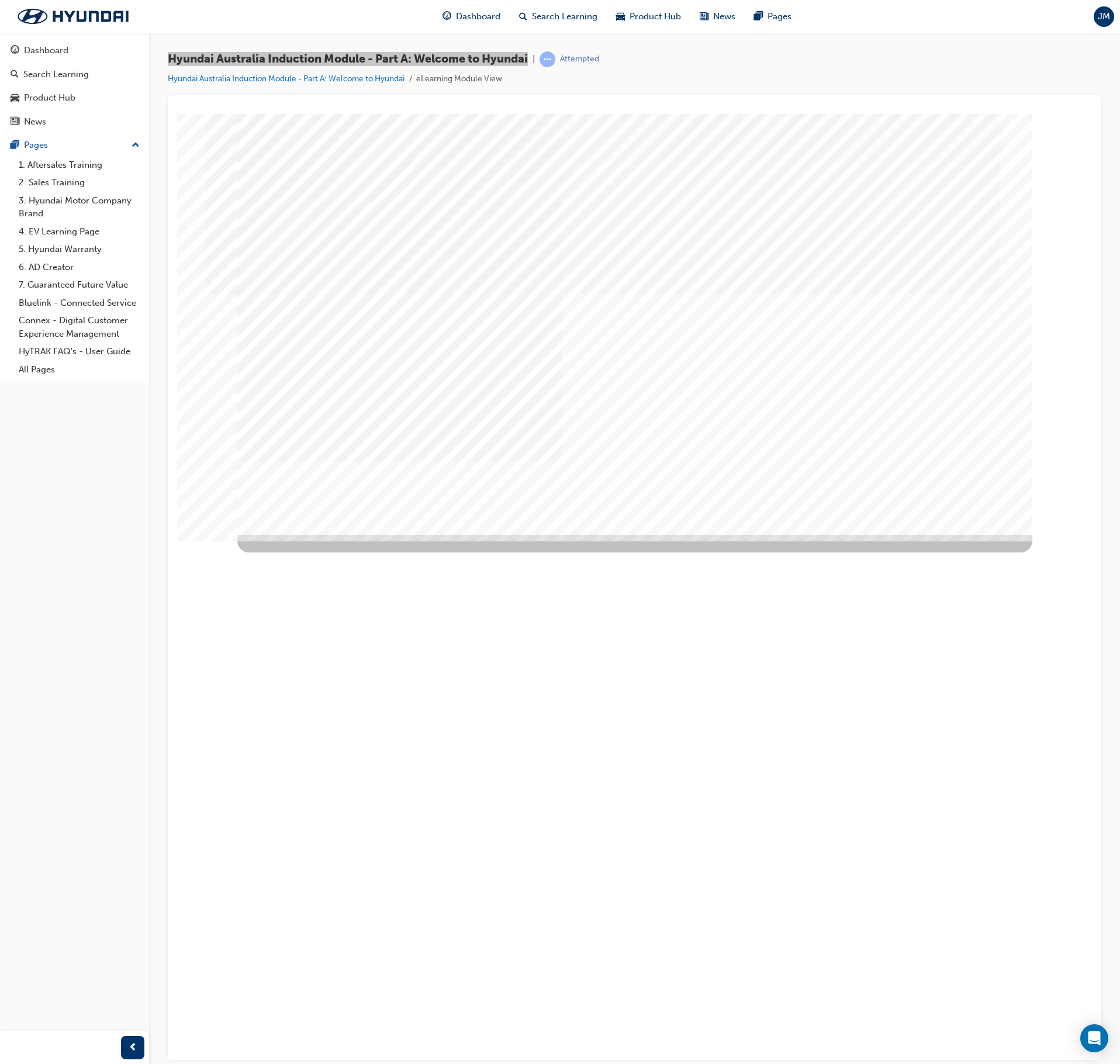
drag, startPoint x: 685, startPoint y: 293, endPoint x: 711, endPoint y: 222, distance: 75.6
drag, startPoint x: 756, startPoint y: 291, endPoint x: 760, endPoint y: 311, distance: 20.4
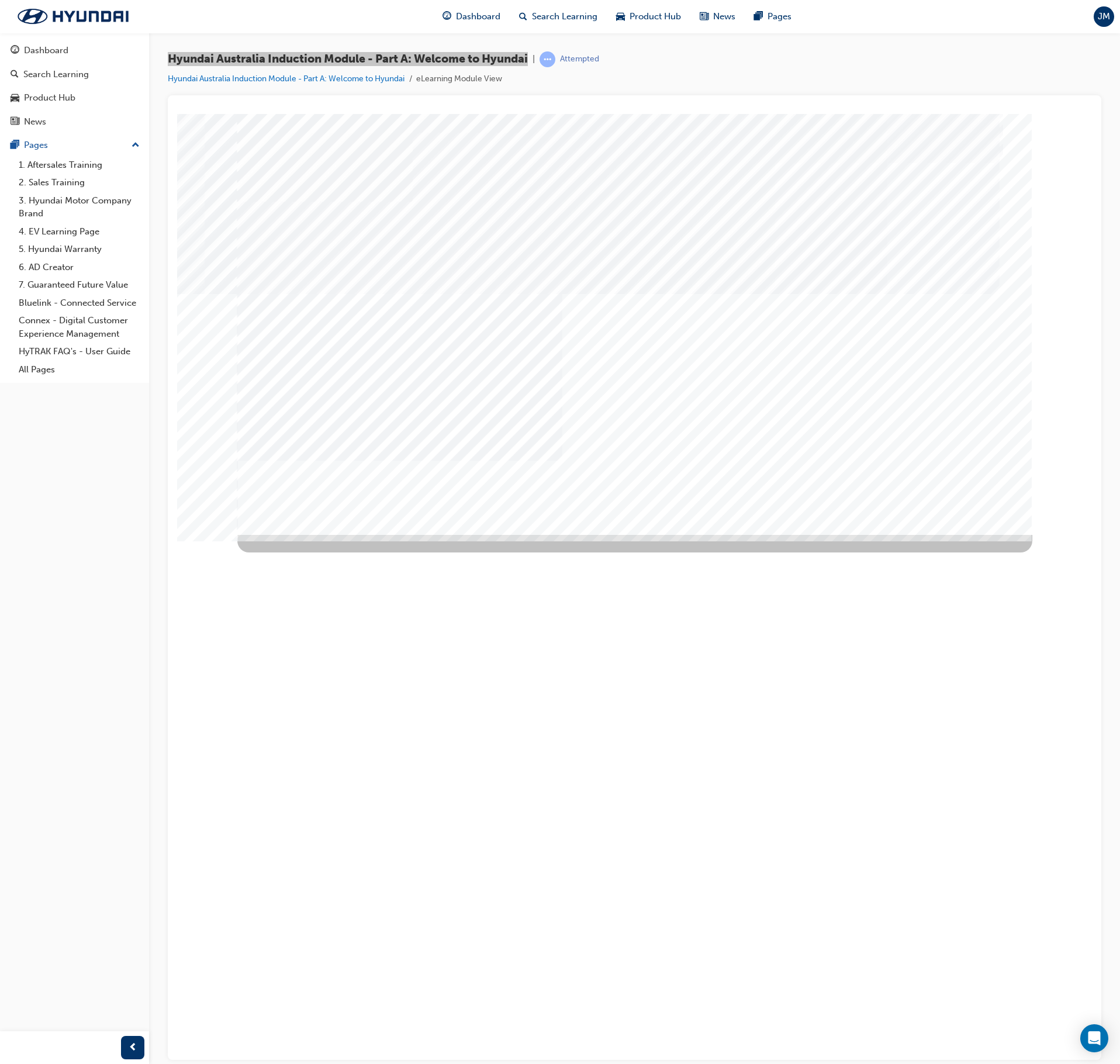
drag, startPoint x: 735, startPoint y: 331, endPoint x: 725, endPoint y: 315, distance: 18.9
drag, startPoint x: 698, startPoint y: 250, endPoint x: 700, endPoint y: 242, distance: 8.2
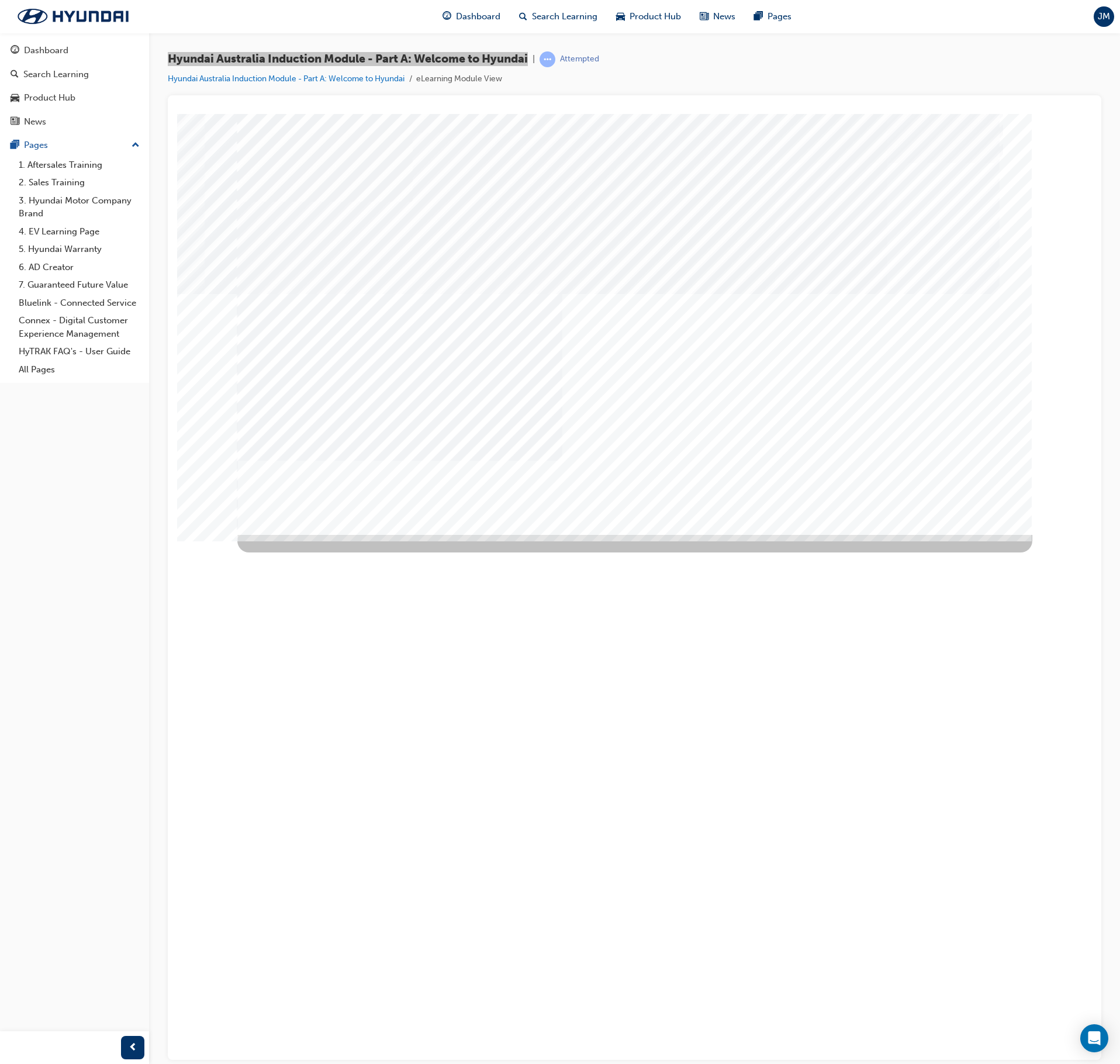
drag, startPoint x: 753, startPoint y: 160, endPoint x: 777, endPoint y: 187, distance: 36.1
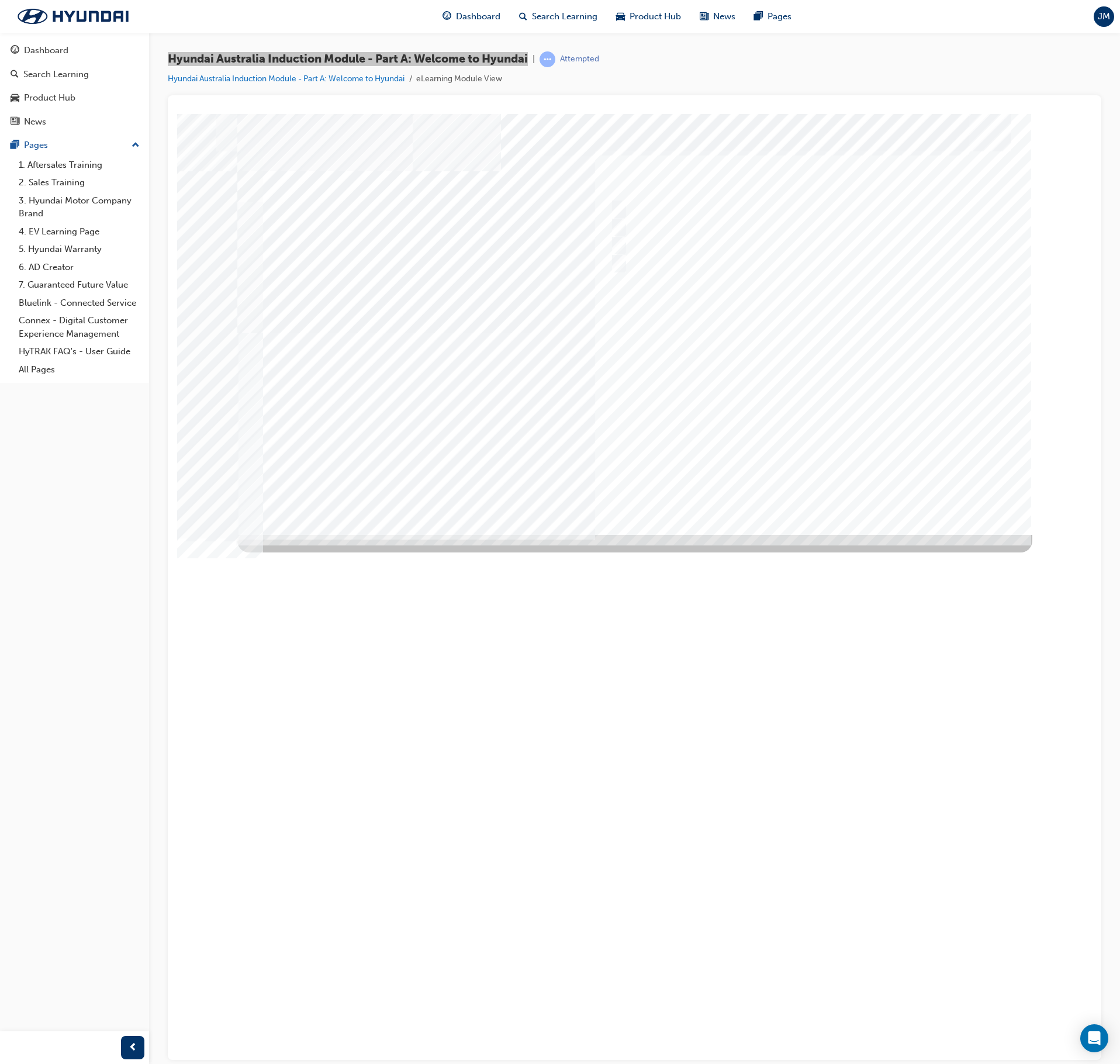
drag, startPoint x: 271, startPoint y: 191, endPoint x: 400, endPoint y: 215, distance: 131.2
click at [619, 208] on input "1935" at bounding box center [616, 208] width 13 height 13
radio input "true"
click at [620, 241] on input "1967" at bounding box center [616, 244] width 13 height 13
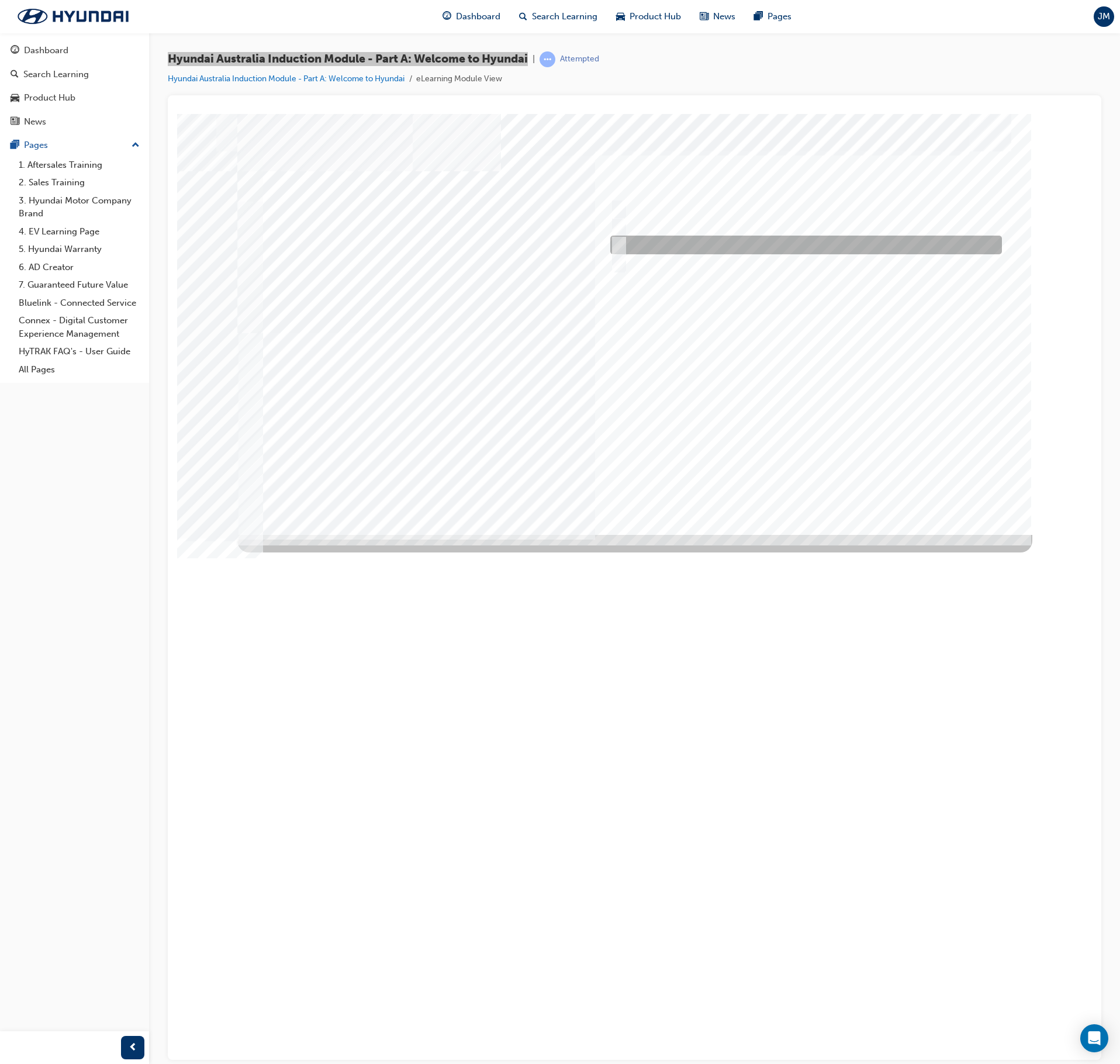
radio input "true"
click at [807, 493] on div at bounding box center [635, 323] width 795 height 420
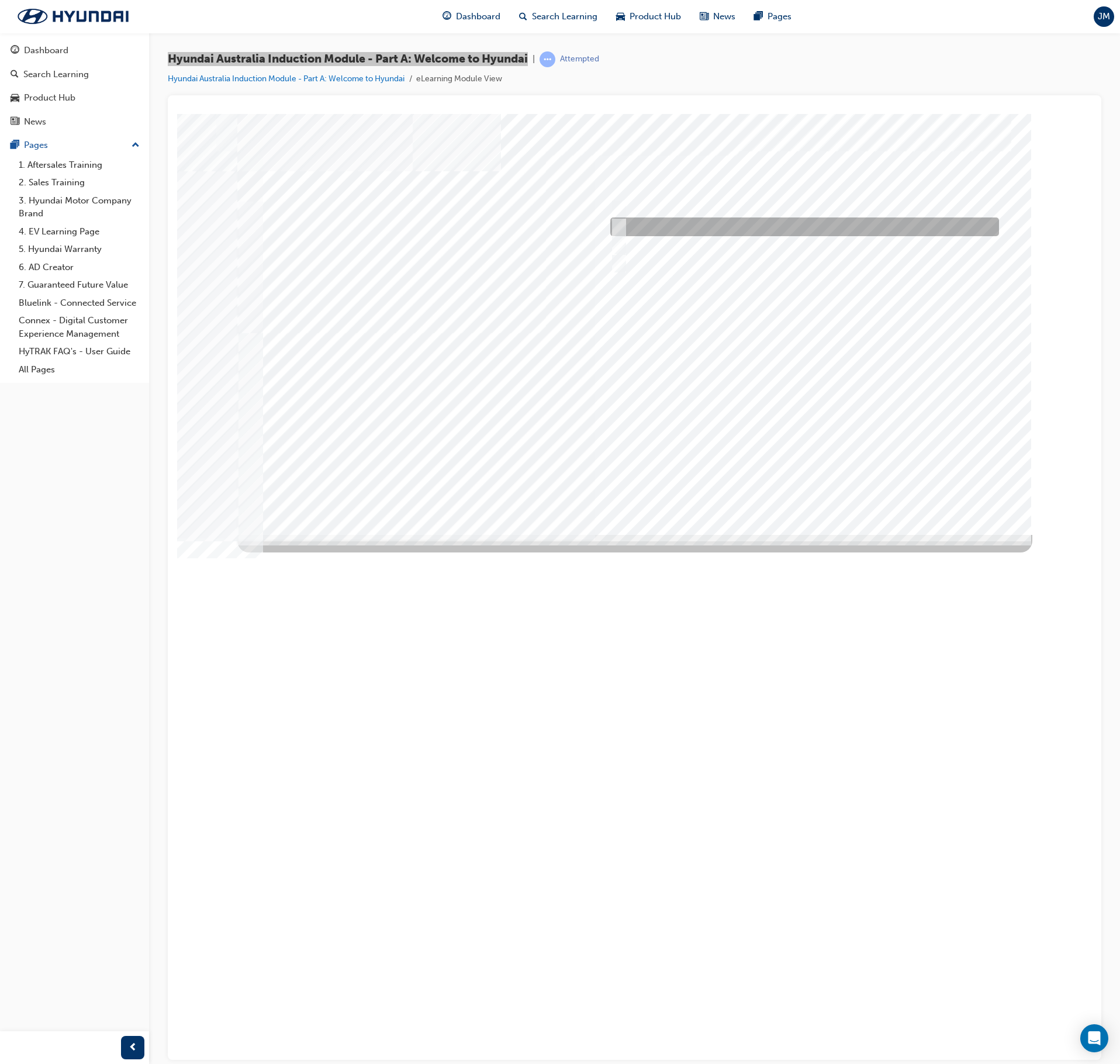
click at [621, 227] on input "Ulsan Plant, South Korea" at bounding box center [616, 226] width 13 height 13
radio input "true"
drag, startPoint x: 801, startPoint y: 227, endPoint x: 702, endPoint y: 227, distance: 99.0
click at [702, 227] on div at bounding box center [802, 226] width 389 height 18
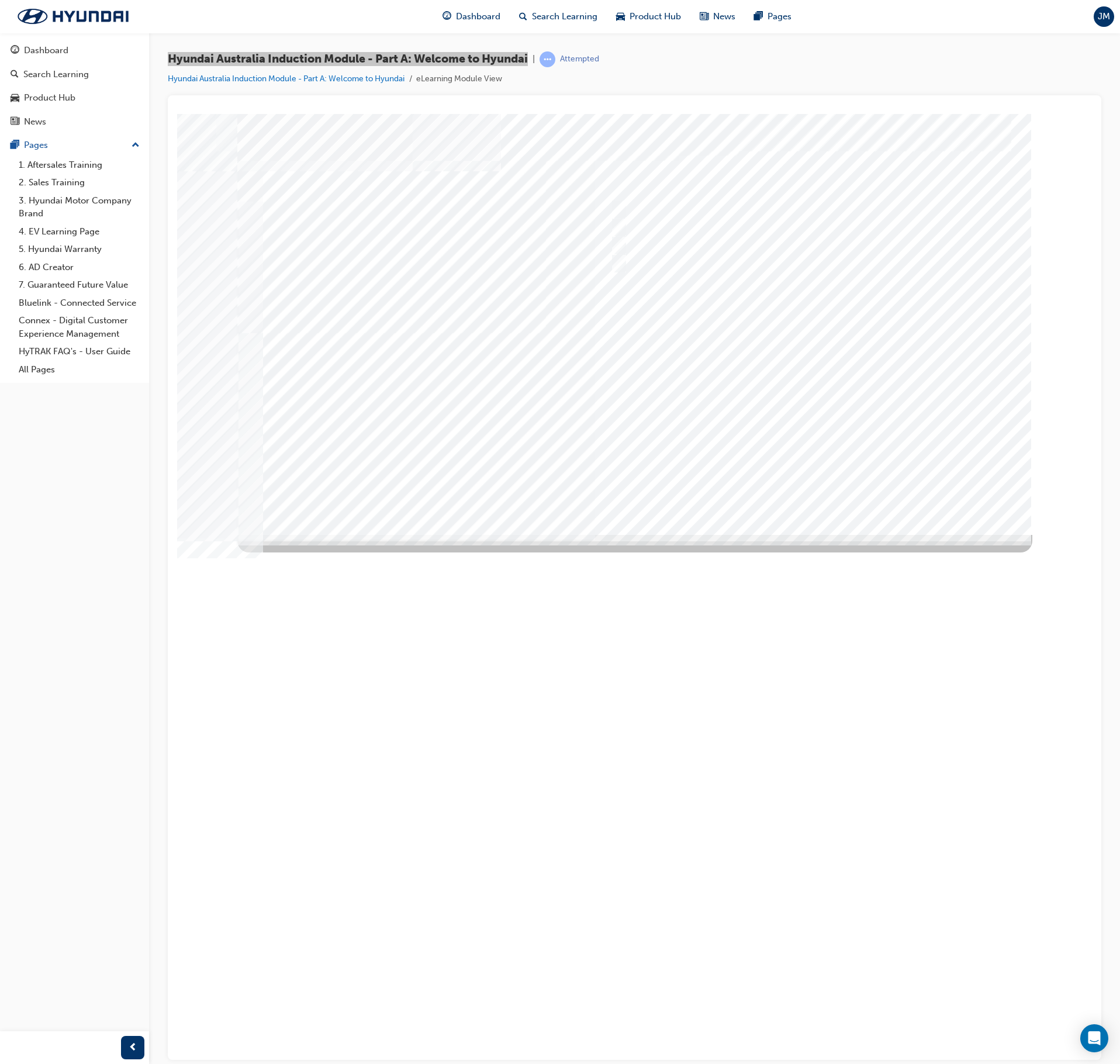
click at [815, 487] on div at bounding box center [635, 323] width 795 height 420
drag, startPoint x: 618, startPoint y: 227, endPoint x: 626, endPoint y: 235, distance: 11.3
click at [618, 227] on input "A satisfied customer" at bounding box center [616, 226] width 13 height 13
checkbox input "true"
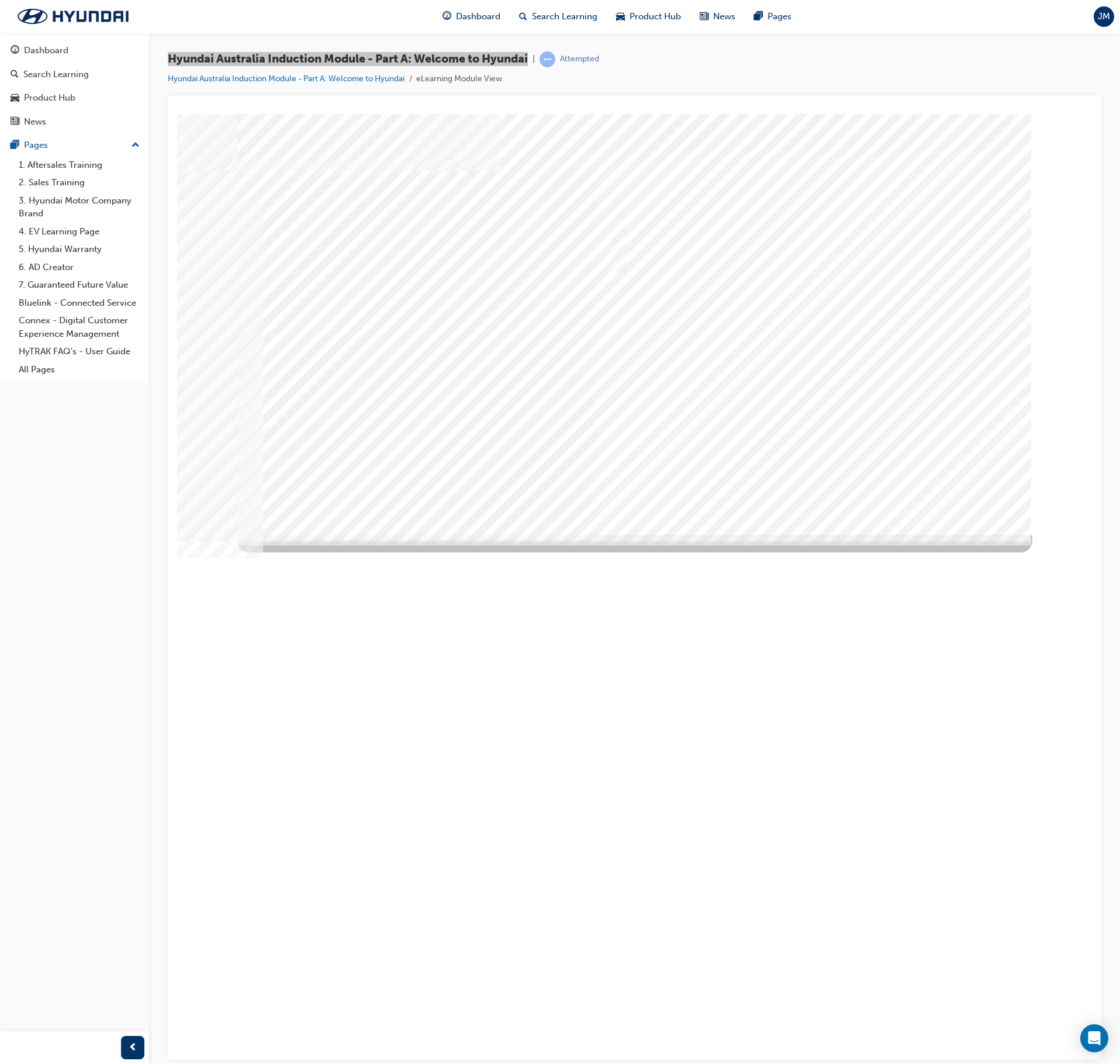
click at [624, 205] on div at bounding box center [635, 323] width 795 height 420
click at [616, 207] on input "Brisbane Lions Football Club" at bounding box center [616, 208] width 13 height 13
checkbox input "true"
click at [619, 242] on input "Carlton Football Club" at bounding box center [616, 244] width 13 height 13
checkbox input "true"
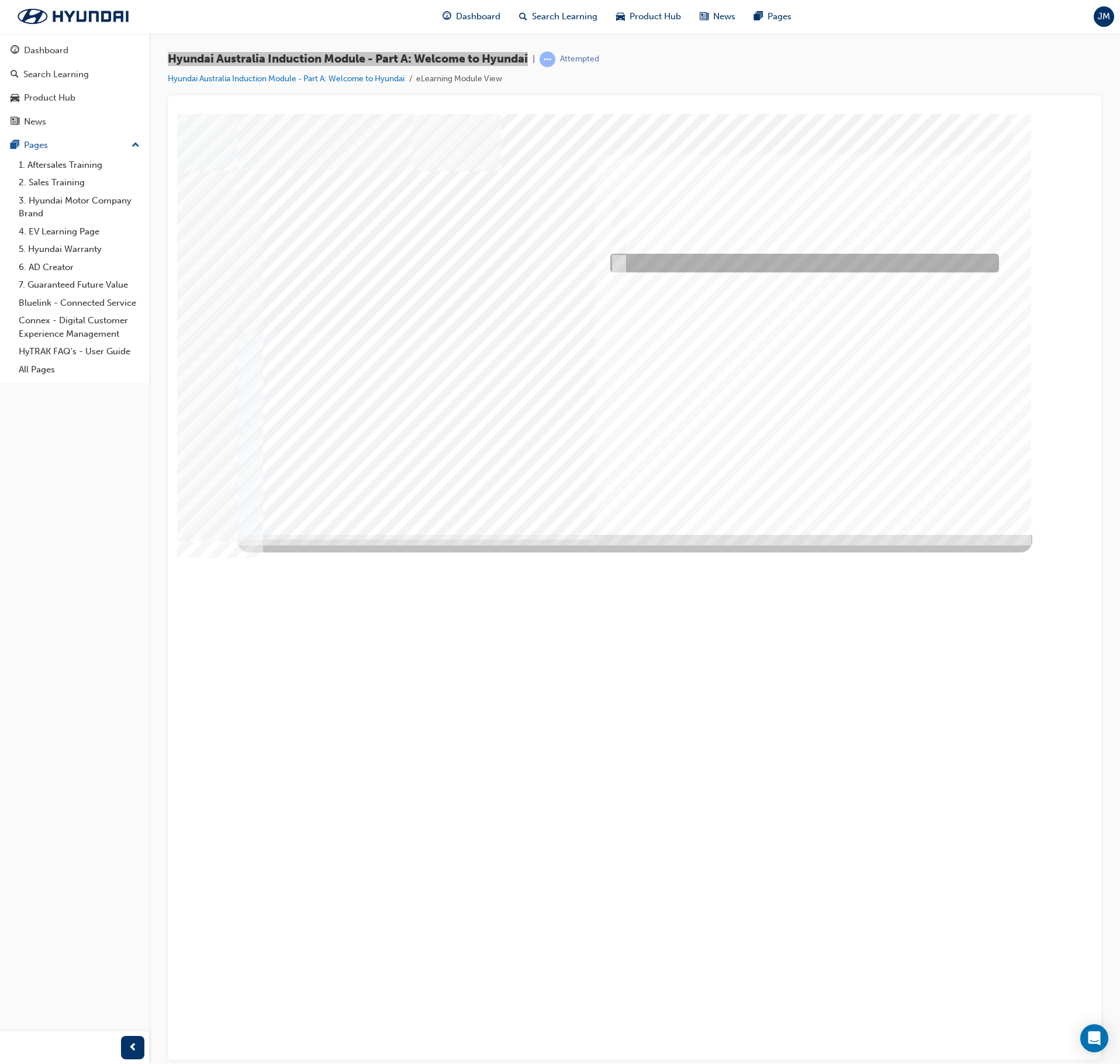
click at [621, 263] on input "Surfing Australia" at bounding box center [616, 263] width 13 height 13
checkbox input "true"
click at [814, 491] on div at bounding box center [635, 323] width 795 height 420
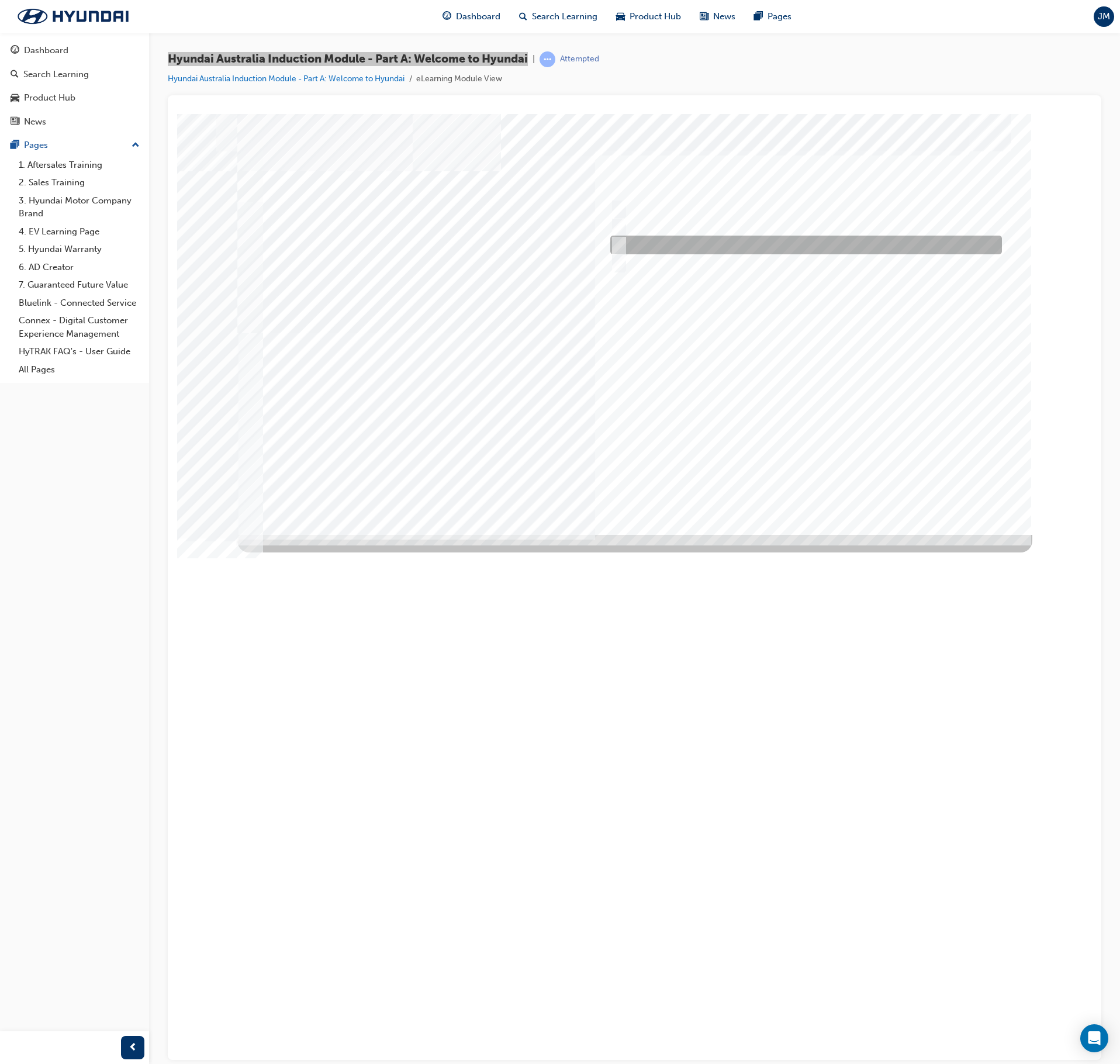
click at [622, 244] on div at bounding box center [802, 244] width 392 height 18
radio input "true"
click at [800, 488] on div at bounding box center [635, 323] width 795 height 420
drag, startPoint x: 771, startPoint y: 238, endPoint x: 772, endPoint y: 173, distance: 65.0
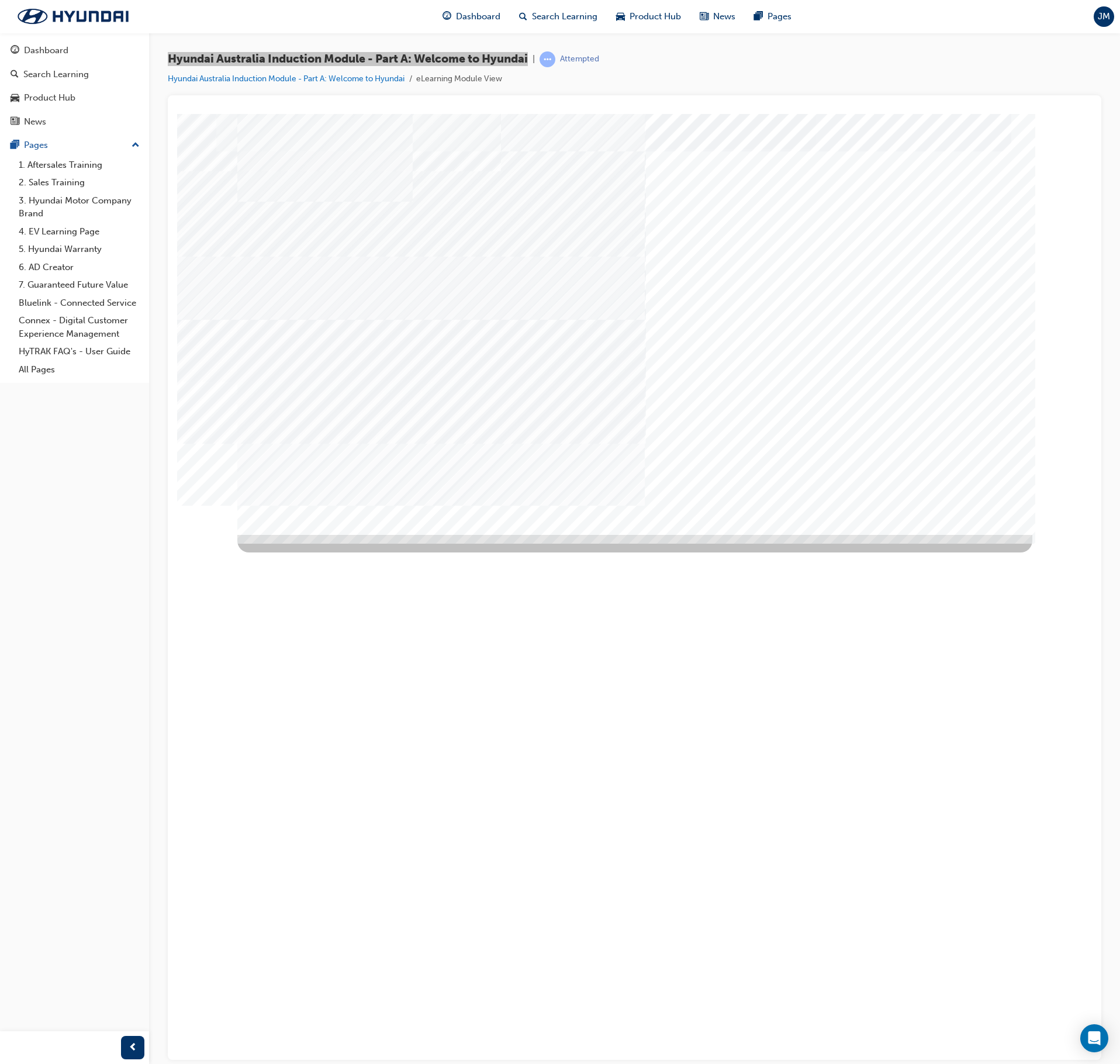
click at [772, 173] on div "Quiz_Q_2" at bounding box center [635, 323] width 795 height 420
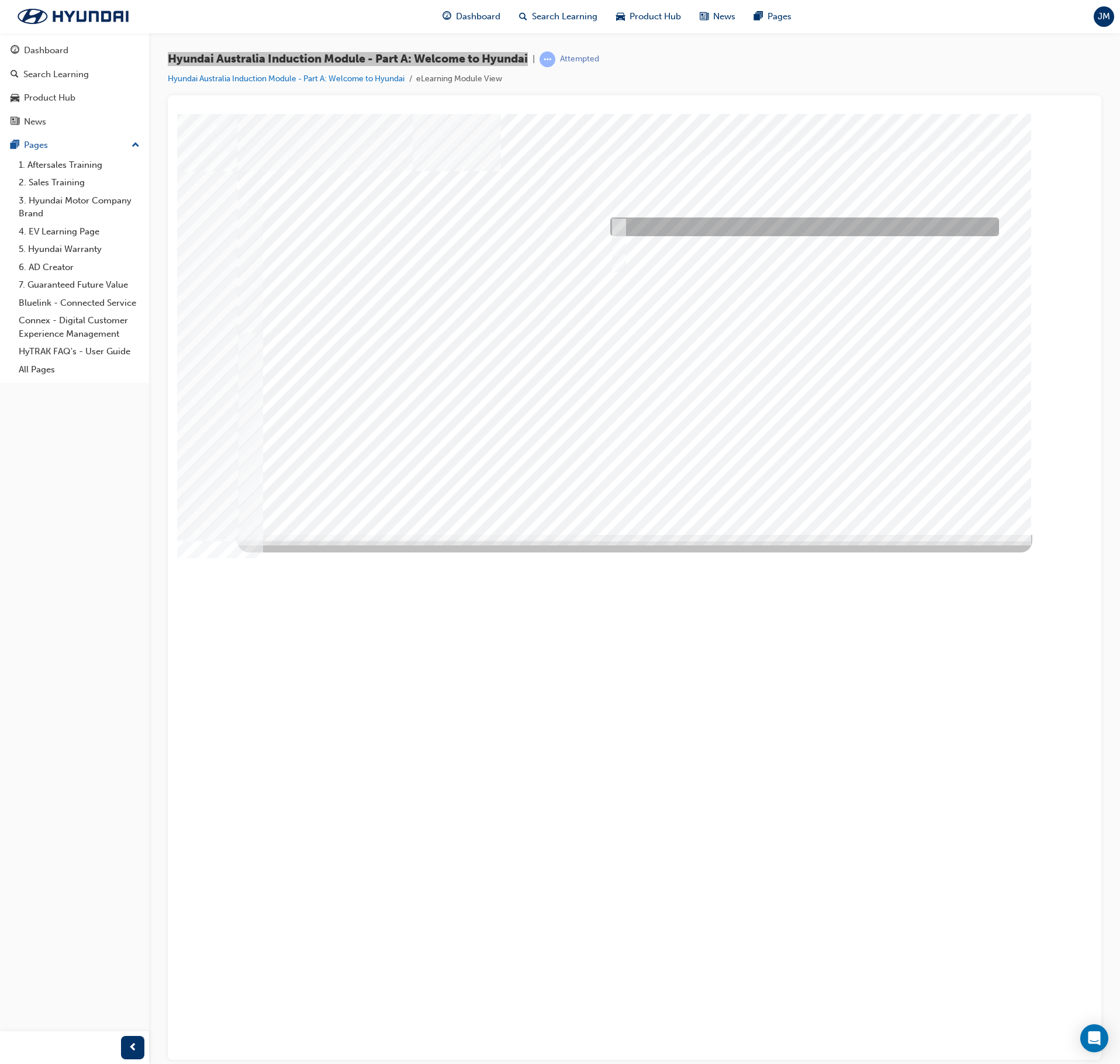
click at [616, 232] on input "Ulsan Plant, South Korea" at bounding box center [616, 226] width 13 height 13
radio input "true"
click at [798, 493] on div at bounding box center [635, 323] width 795 height 420
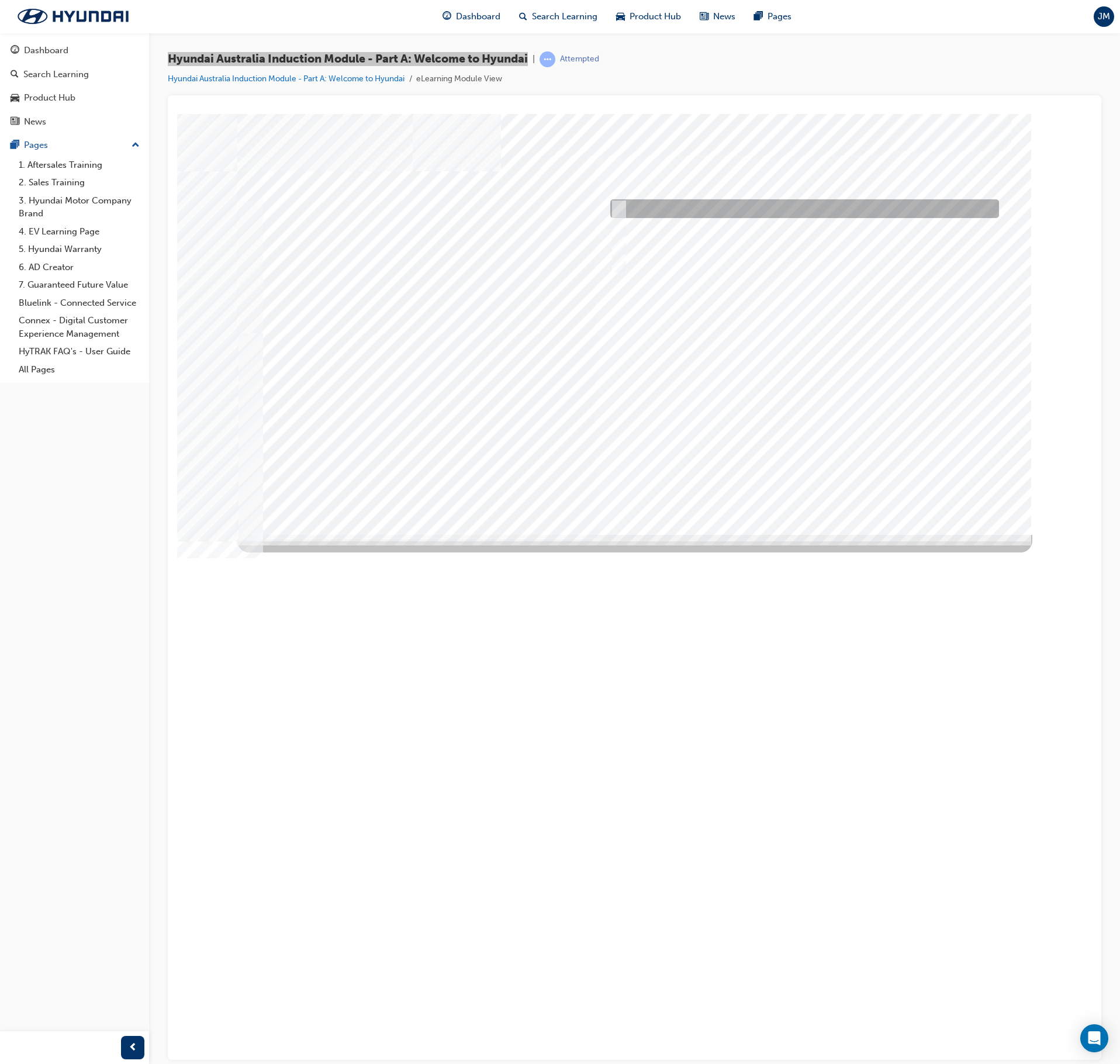
click at [615, 211] on input "A company representative" at bounding box center [616, 208] width 13 height 13
checkbox input "true"
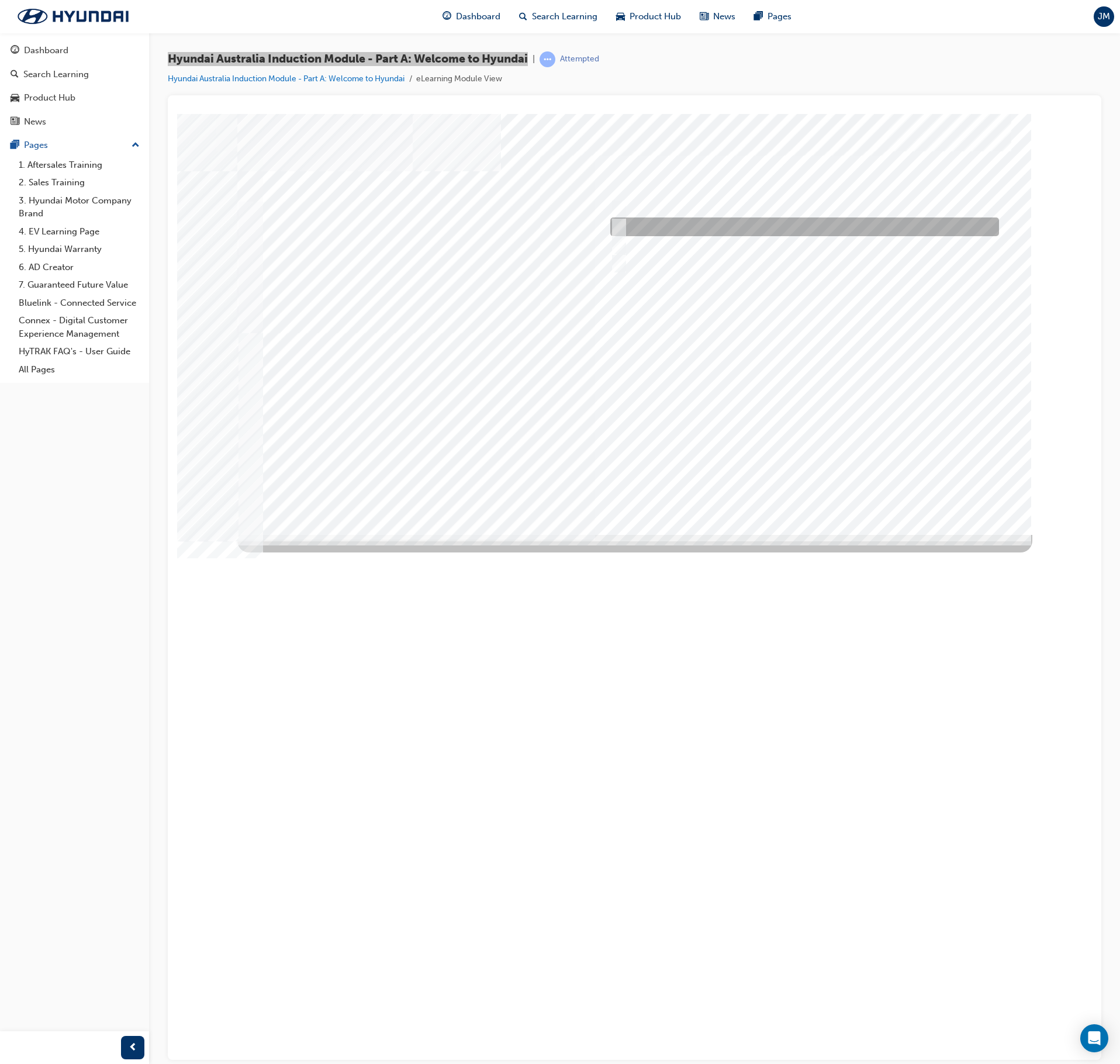
click at [621, 223] on input "A satisfied customer" at bounding box center [616, 226] width 13 height 13
checkbox input "true"
click at [802, 494] on div at bounding box center [635, 323] width 795 height 420
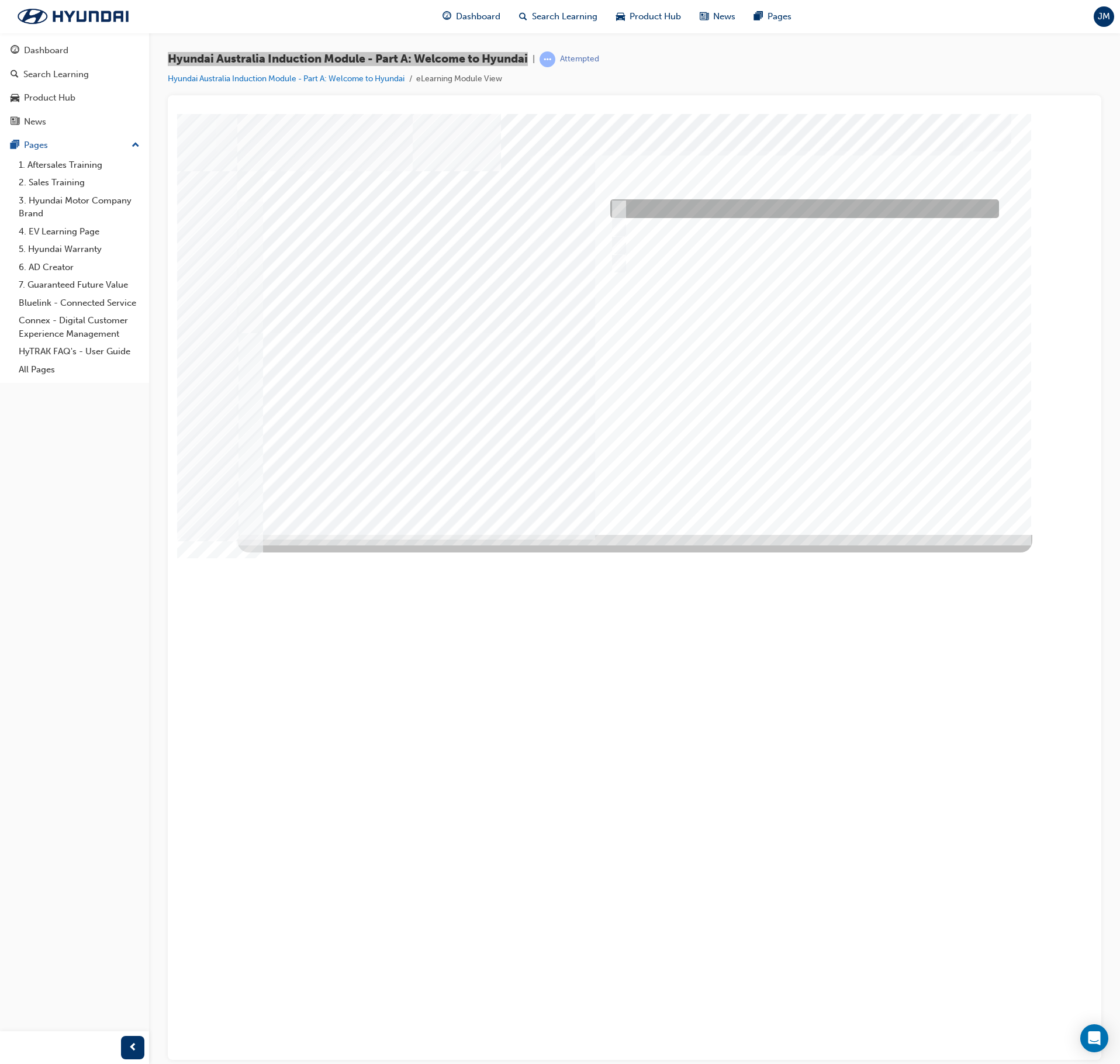
drag, startPoint x: 618, startPoint y: 207, endPoint x: 621, endPoint y: 221, distance: 14.3
click at [618, 210] on input "Brisbane Lions Football Club" at bounding box center [616, 208] width 13 height 13
checkbox input "true"
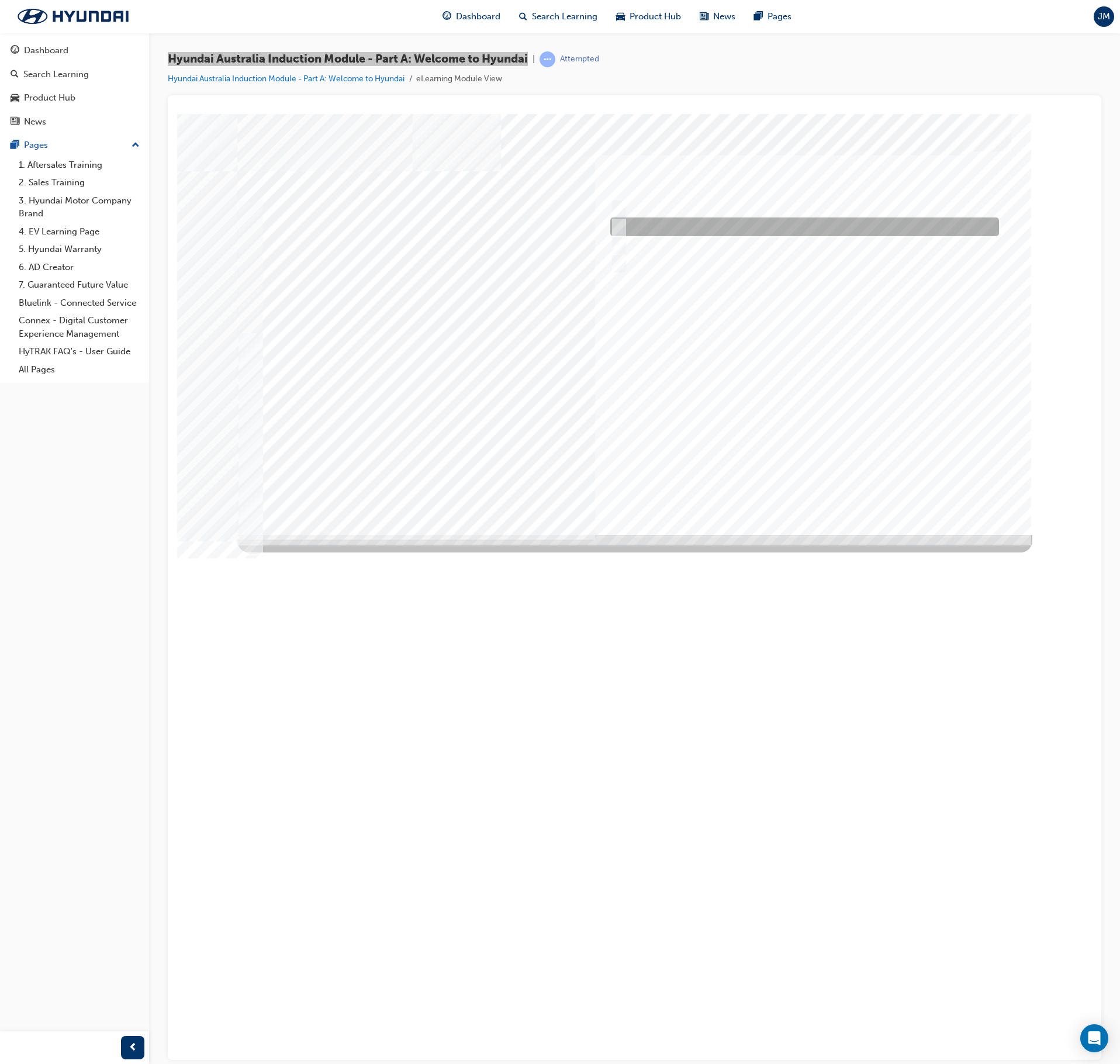
click at [621, 222] on input "Golf Australia" at bounding box center [616, 226] width 13 height 13
drag, startPoint x: 618, startPoint y: 227, endPoint x: 618, endPoint y: 239, distance: 12.0
click at [618, 228] on input "Golf Australia" at bounding box center [616, 226] width 13 height 13
checkbox input "false"
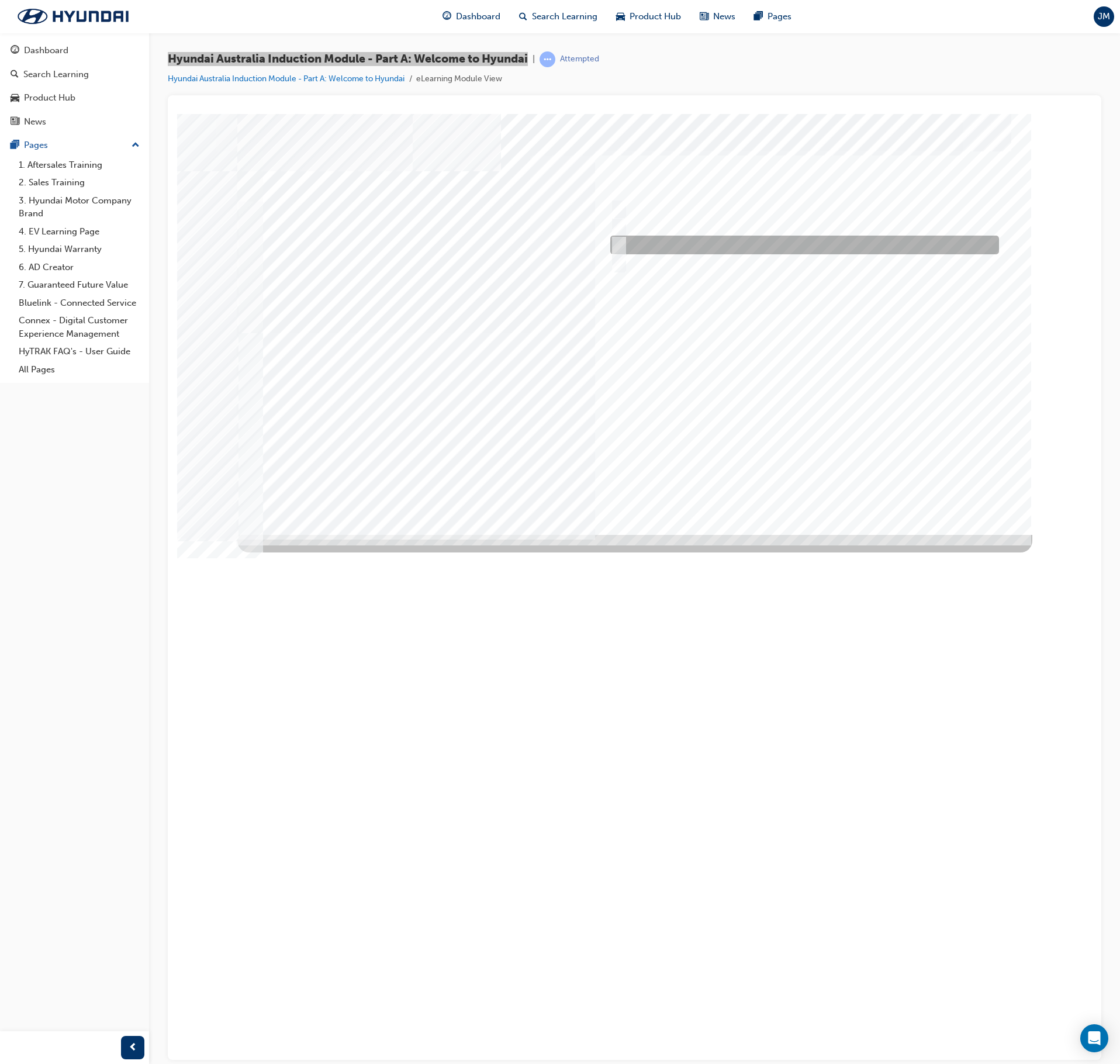
click at [620, 246] on input "Carlton Football Club" at bounding box center [616, 244] width 13 height 13
checkbox input "true"
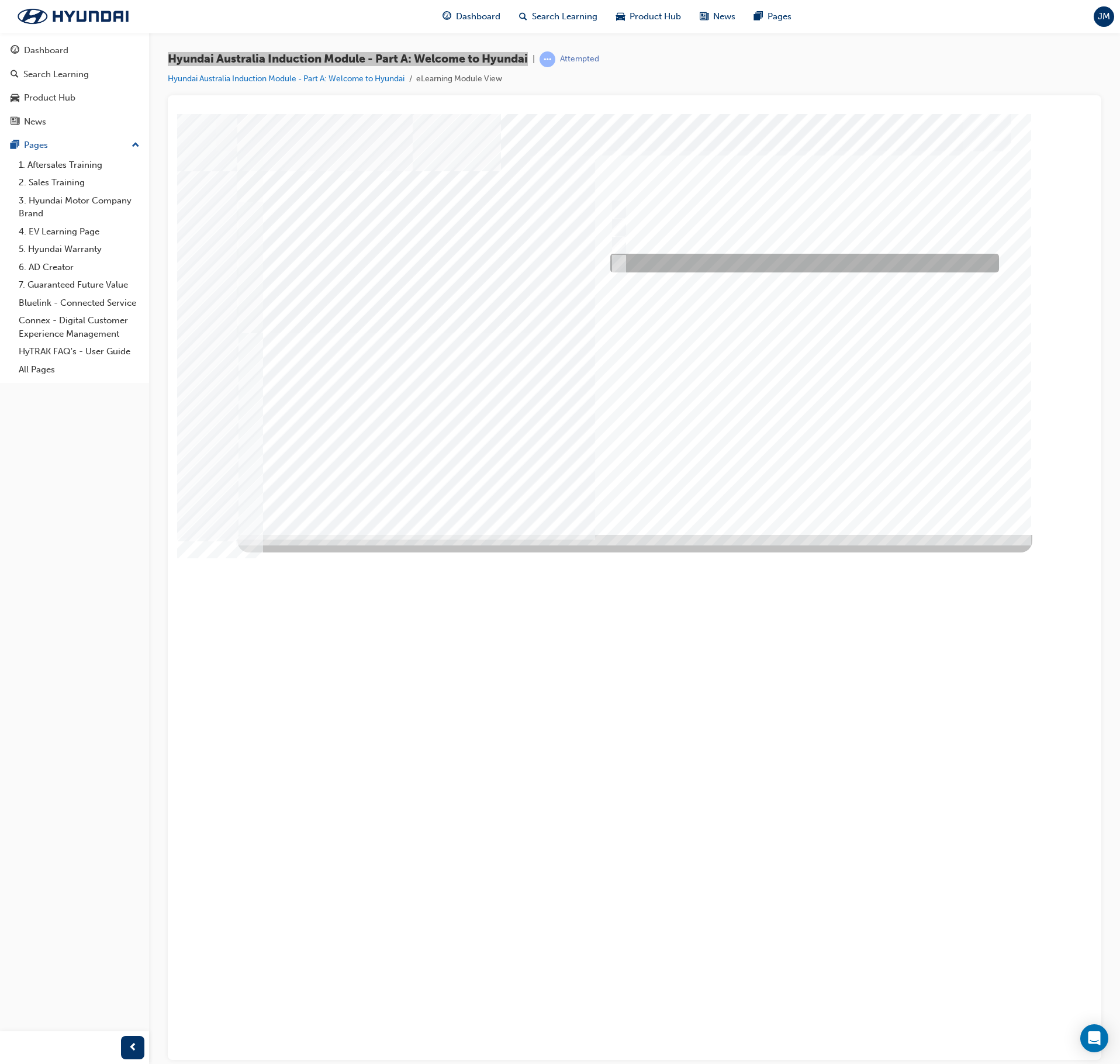
click at [621, 265] on input "Surfing Australia" at bounding box center [616, 263] width 13 height 13
checkbox input "true"
drag, startPoint x: 803, startPoint y: 483, endPoint x: 802, endPoint y: 489, distance: 6.1
click at [801, 491] on div at bounding box center [635, 323] width 795 height 420
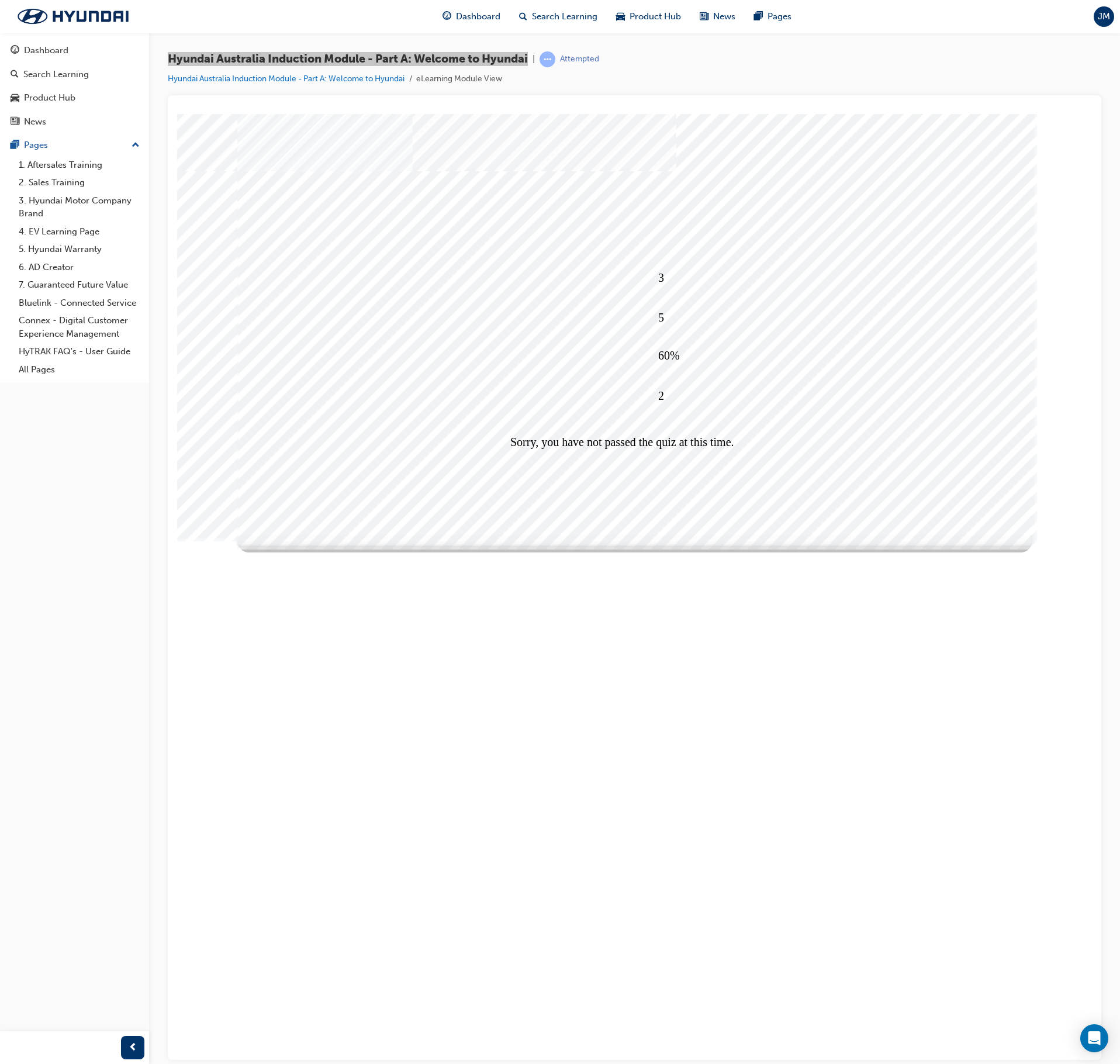
drag, startPoint x: 641, startPoint y: 467, endPoint x: 641, endPoint y: 482, distance: 15.0
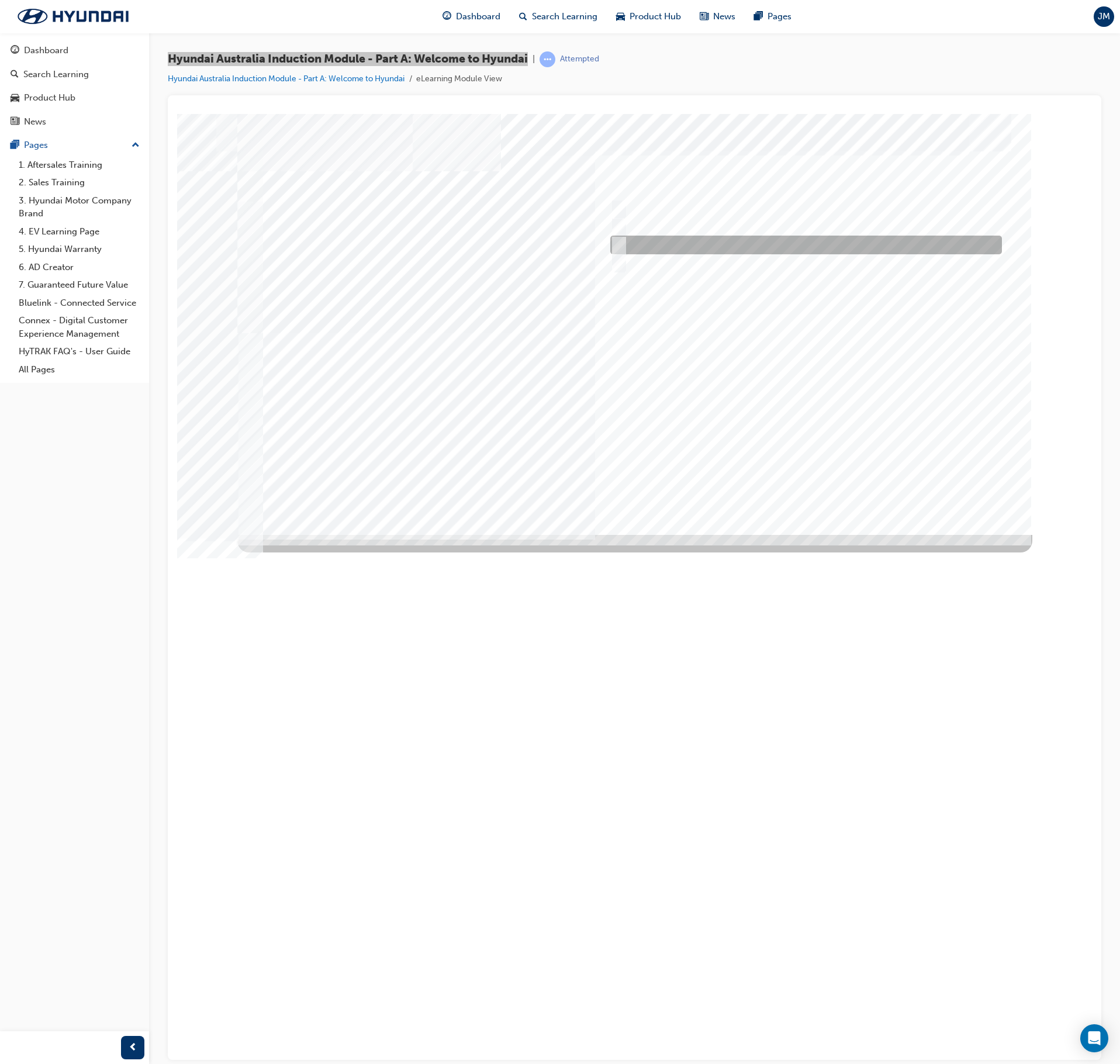
click at [616, 240] on input "1967" at bounding box center [616, 244] width 13 height 13
radio input "true"
click at [824, 491] on div at bounding box center [635, 323] width 795 height 420
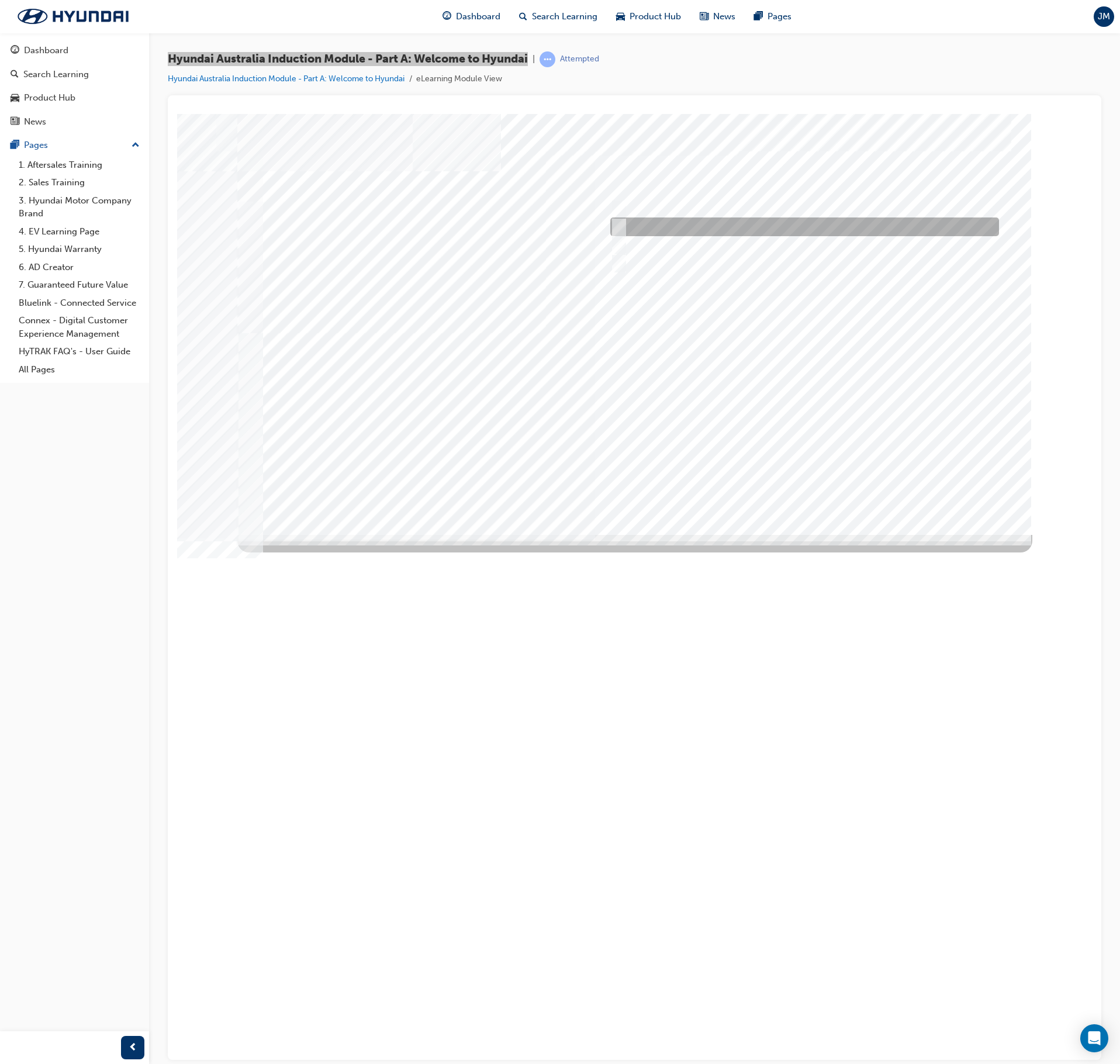
click at [626, 224] on div at bounding box center [802, 226] width 389 height 18
radio input "true"
click at [786, 483] on div at bounding box center [635, 323] width 795 height 420
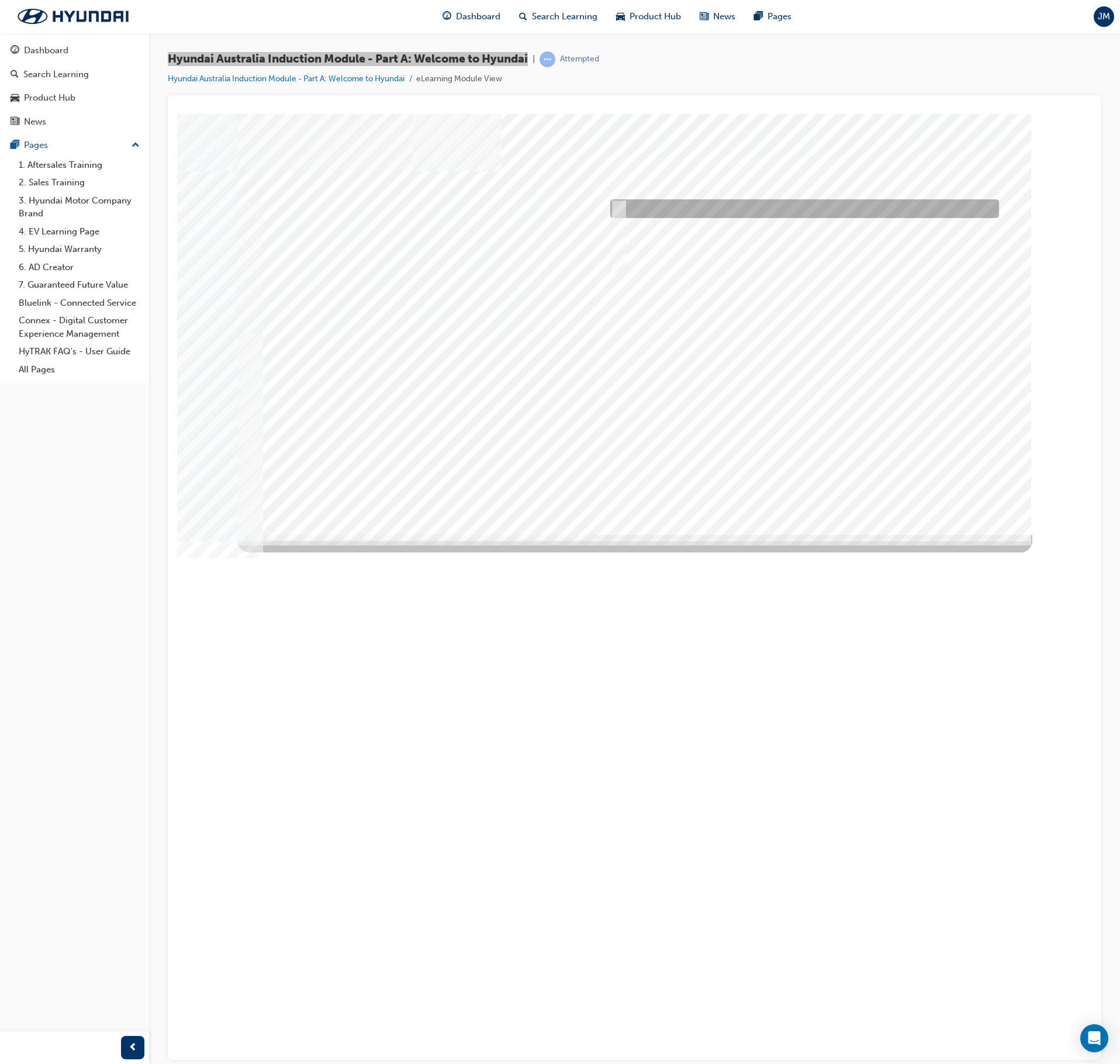
click at [616, 207] on input "A company representative" at bounding box center [616, 208] width 13 height 13
checkbox input "true"
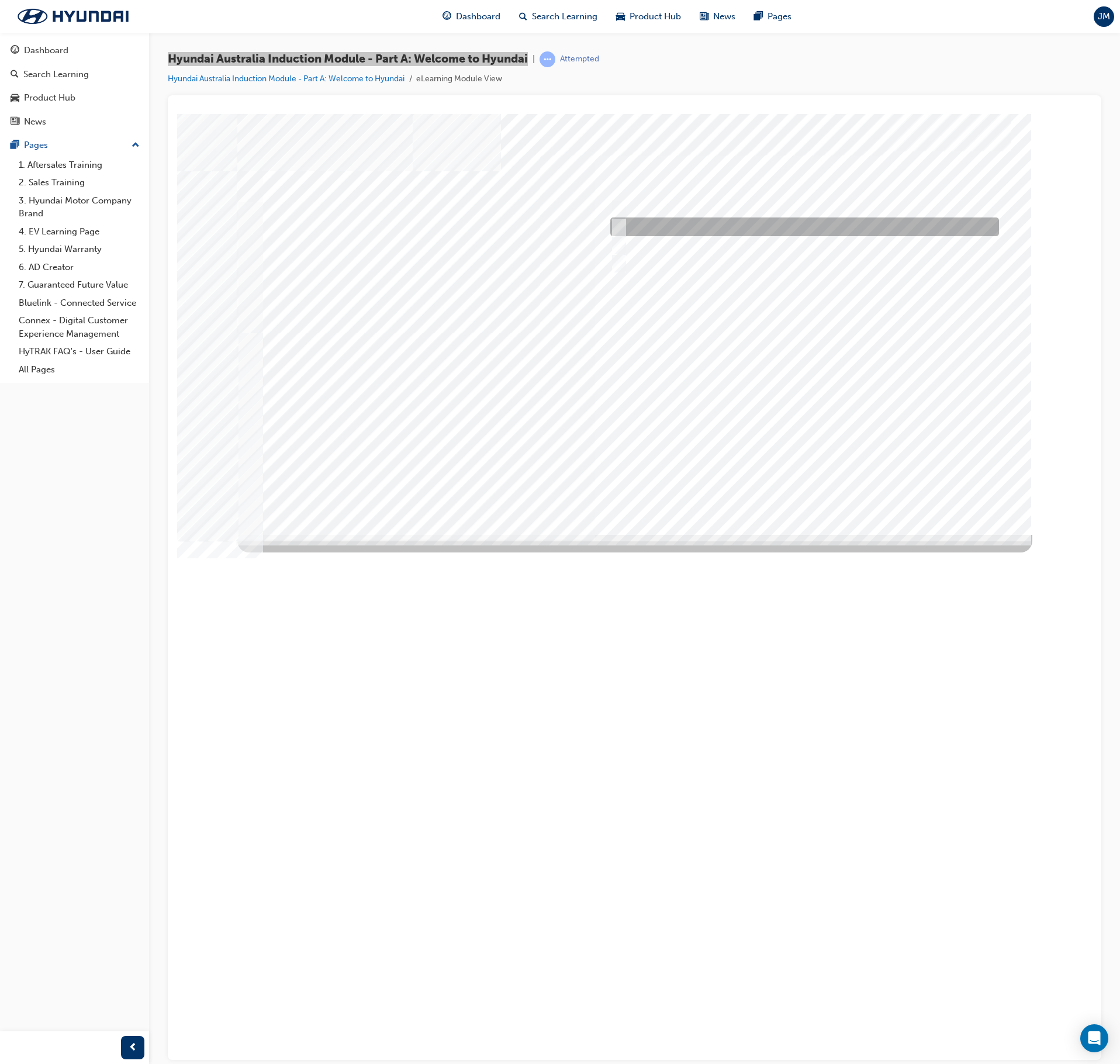
click at [621, 224] on input "A satisfied customer" at bounding box center [616, 226] width 13 height 13
checkbox input "true"
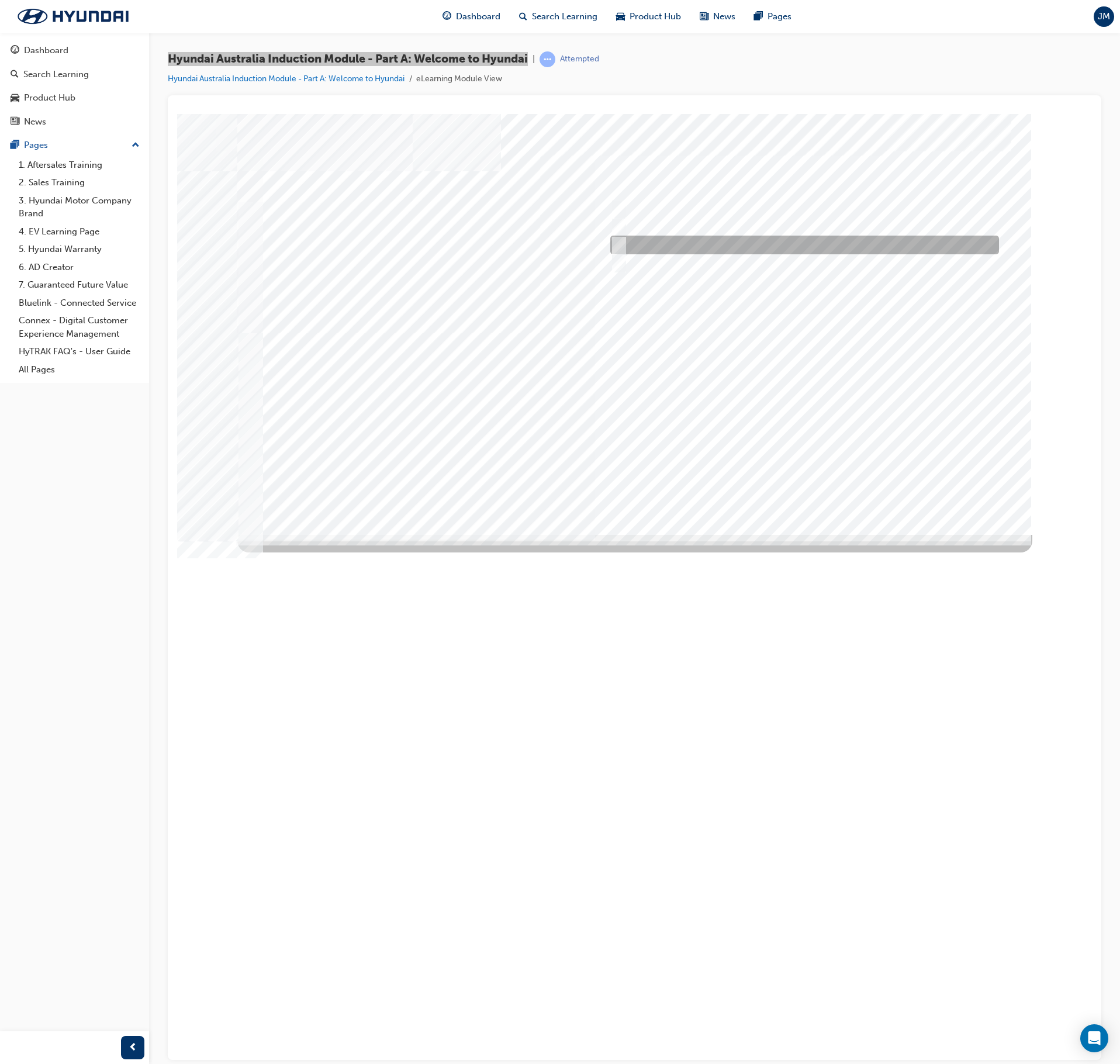
click at [620, 248] on input "Learning from past challenges" at bounding box center [616, 244] width 13 height 13
checkbox input "true"
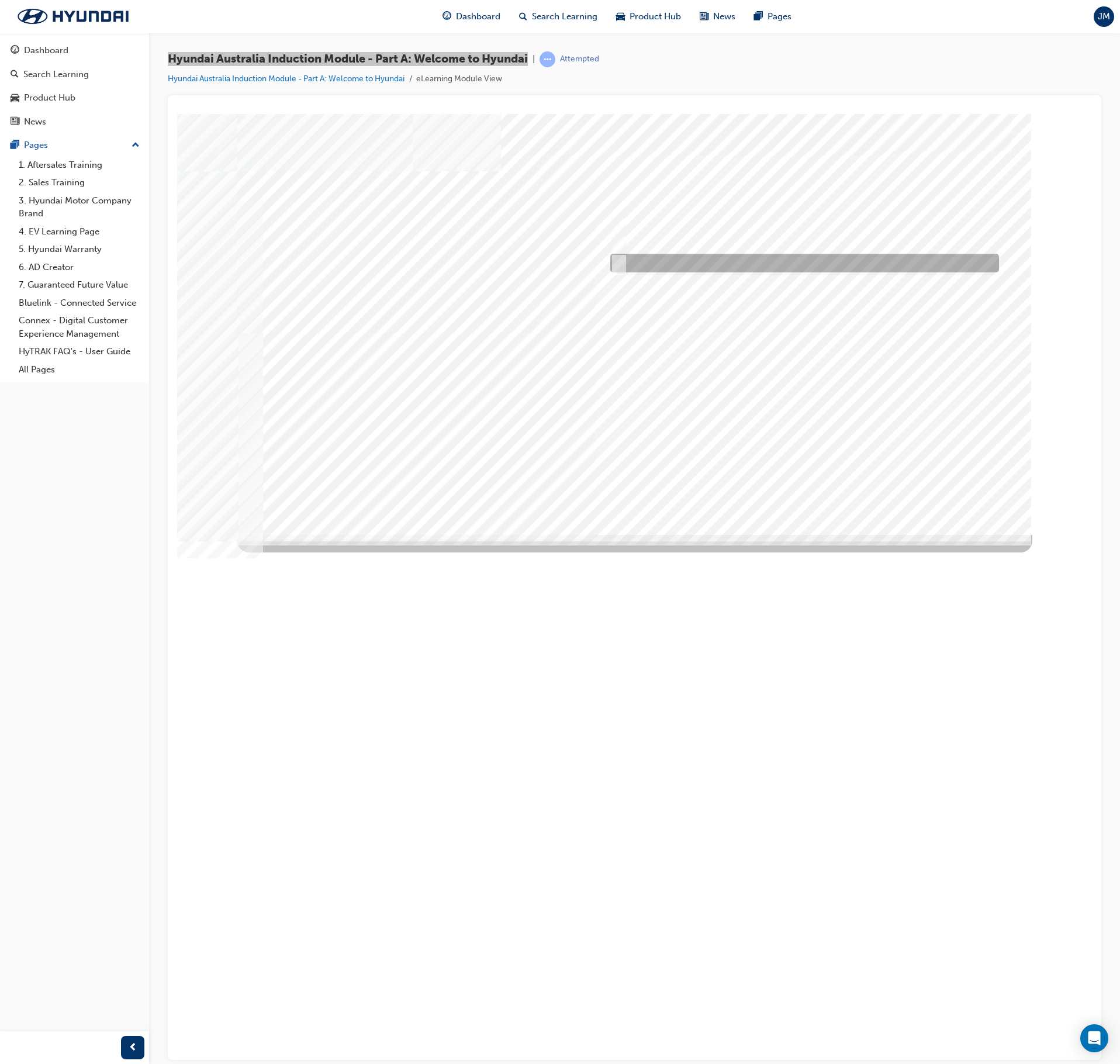
drag, startPoint x: 619, startPoint y: 266, endPoint x: 624, endPoint y: 270, distance: 6.4
click at [620, 266] on input "Global expansion" at bounding box center [616, 263] width 13 height 13
checkbox input "true"
click at [802, 487] on div at bounding box center [635, 323] width 795 height 420
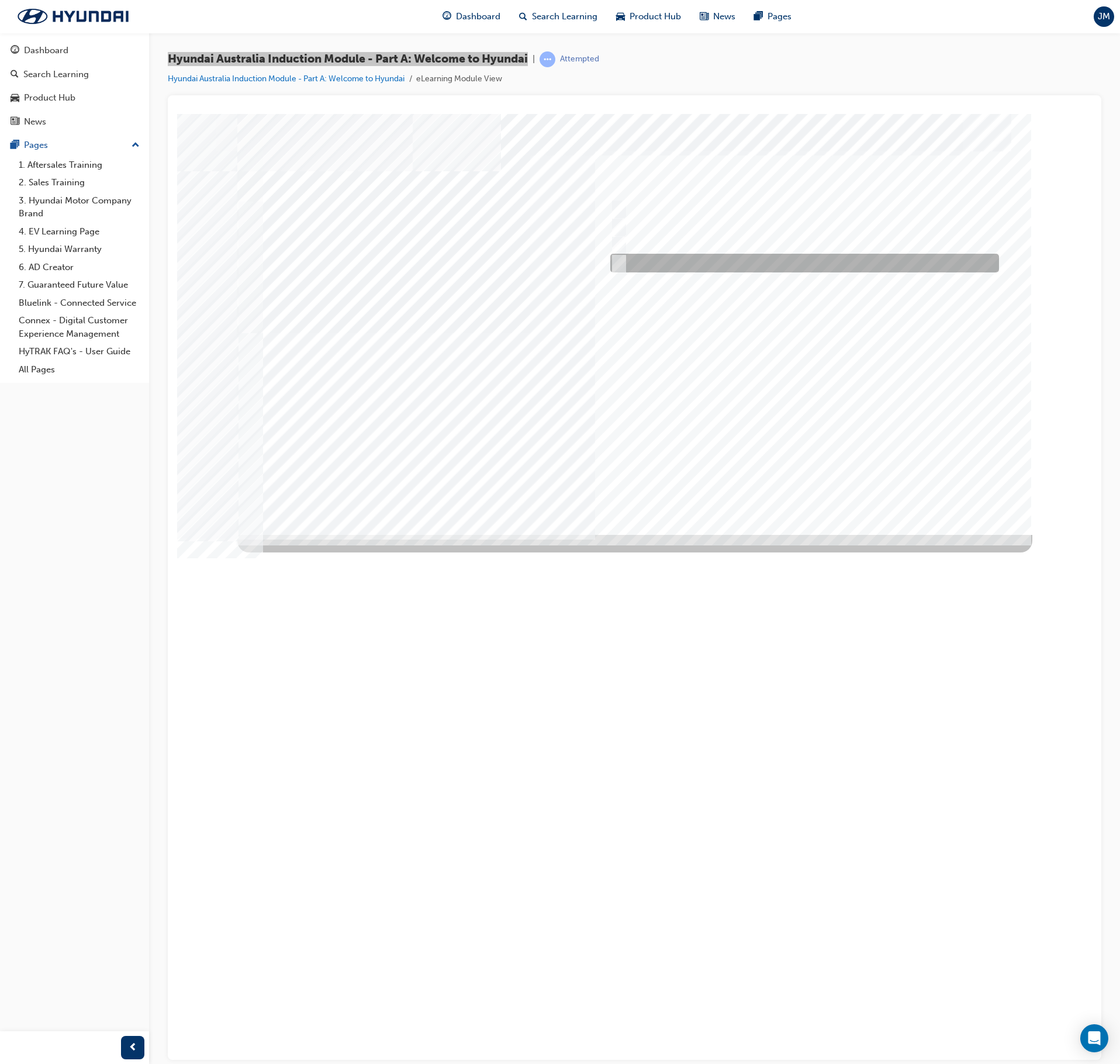
drag, startPoint x: 616, startPoint y: 259, endPoint x: 614, endPoint y: 248, distance: 11.2
click at [615, 257] on input "Surfing Australia" at bounding box center [616, 263] width 13 height 13
checkbox input "true"
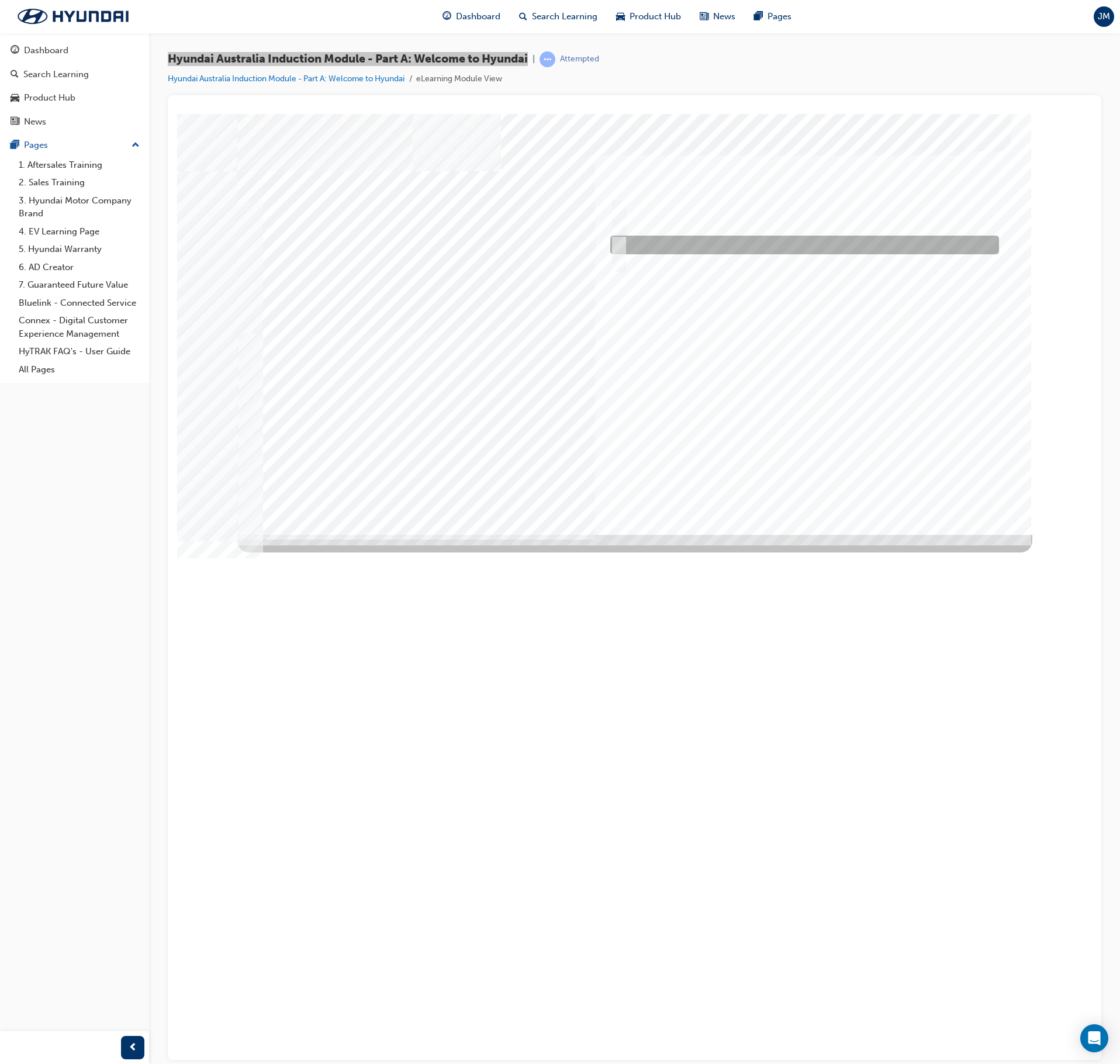
click at [613, 243] on input "Carlton Football Club" at bounding box center [616, 244] width 13 height 13
checkbox input "true"
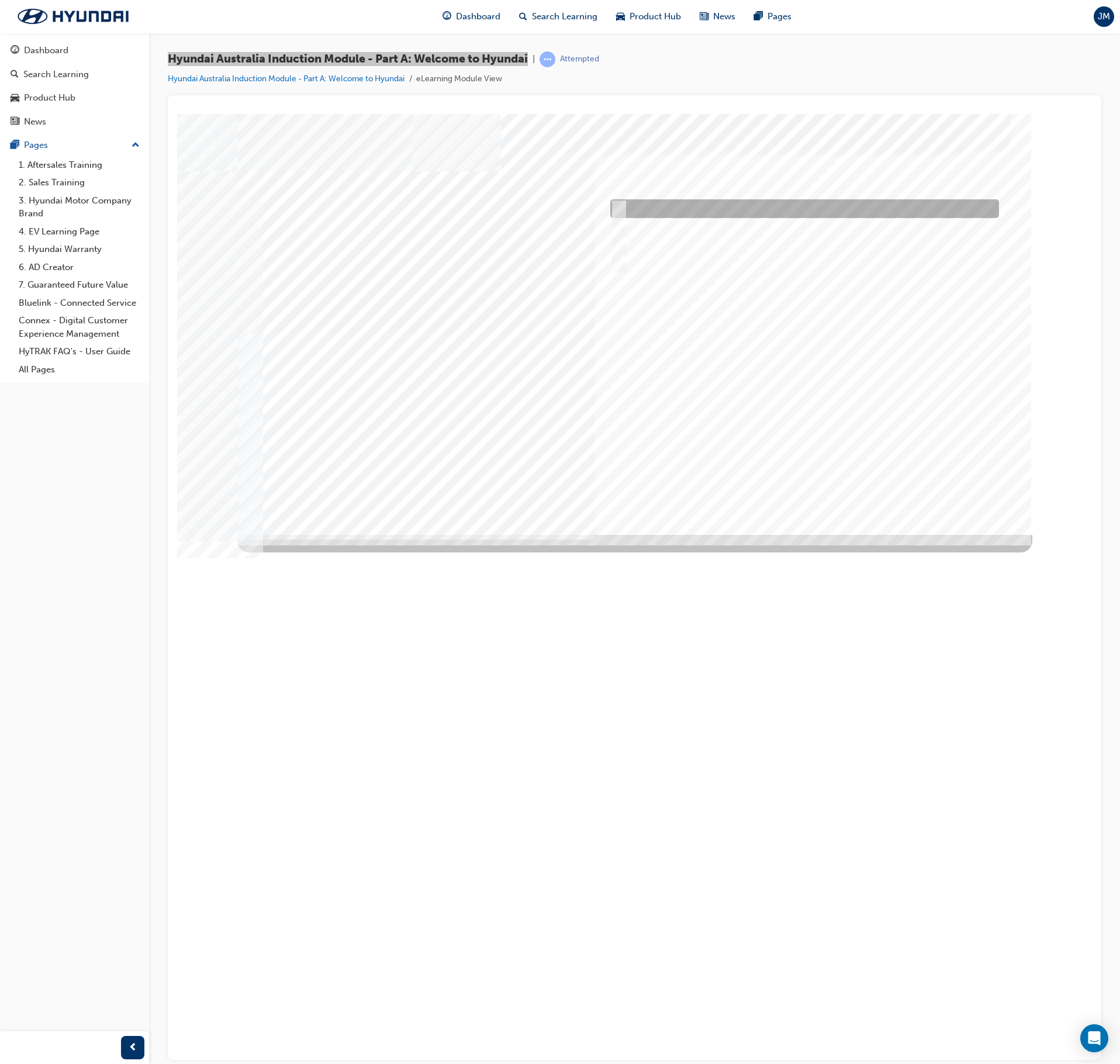
click at [619, 206] on input "Brisbane Lions Football Club" at bounding box center [616, 208] width 13 height 13
checkbox input "true"
click at [813, 489] on div at bounding box center [635, 323] width 795 height 420
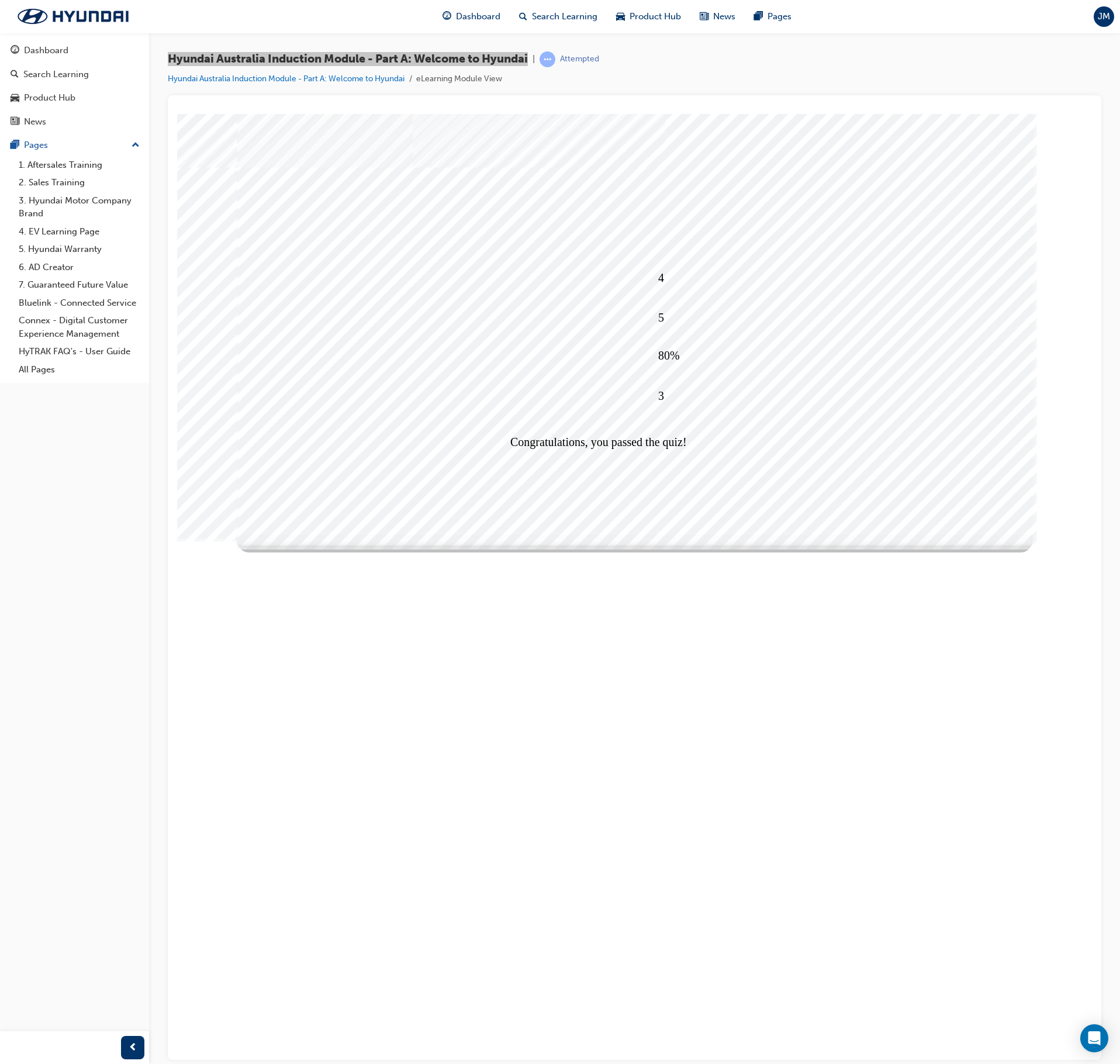
drag, startPoint x: 628, startPoint y: 503, endPoint x: 631, endPoint y: 494, distance: 9.5
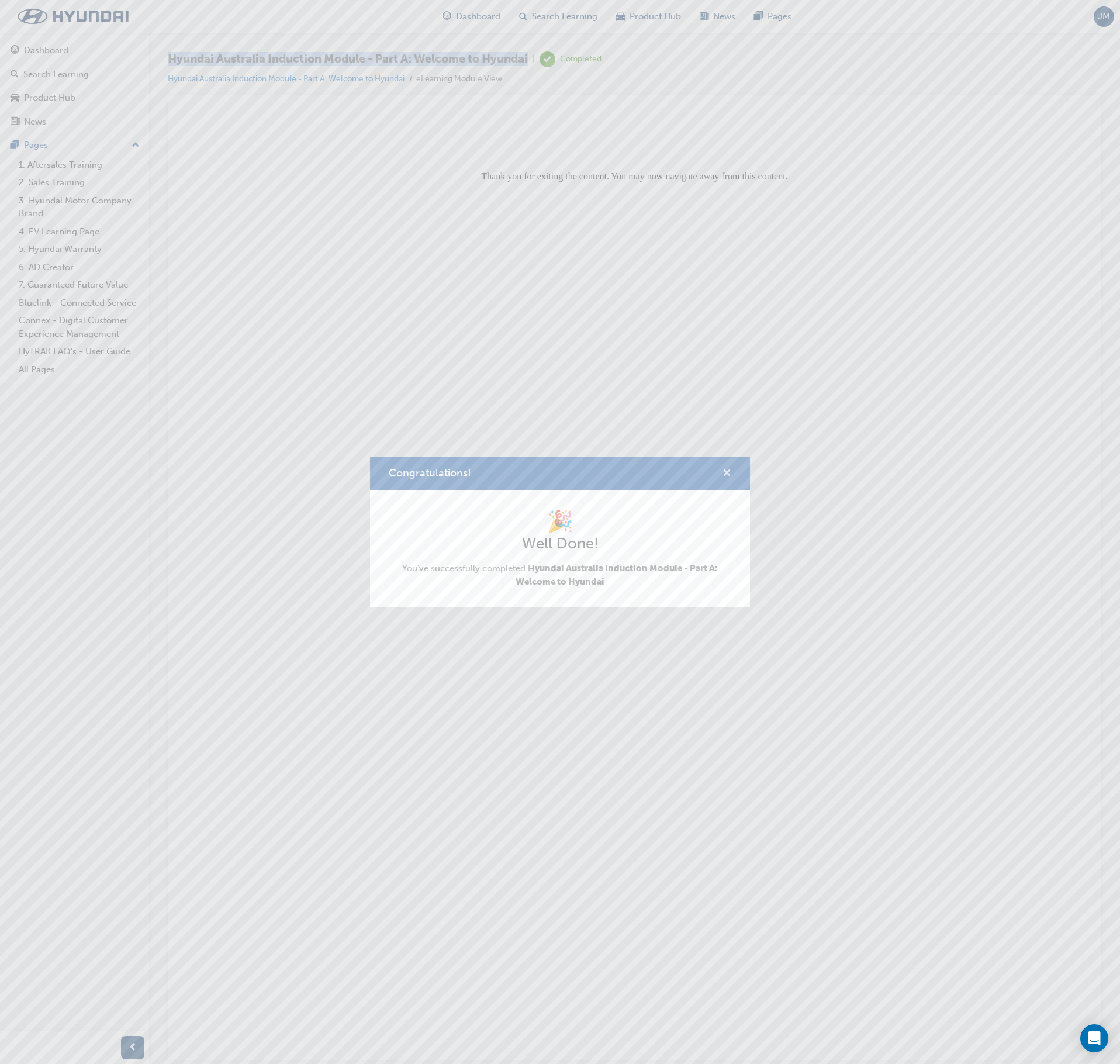
click at [727, 472] on span "cross-icon" at bounding box center [726, 473] width 9 height 11
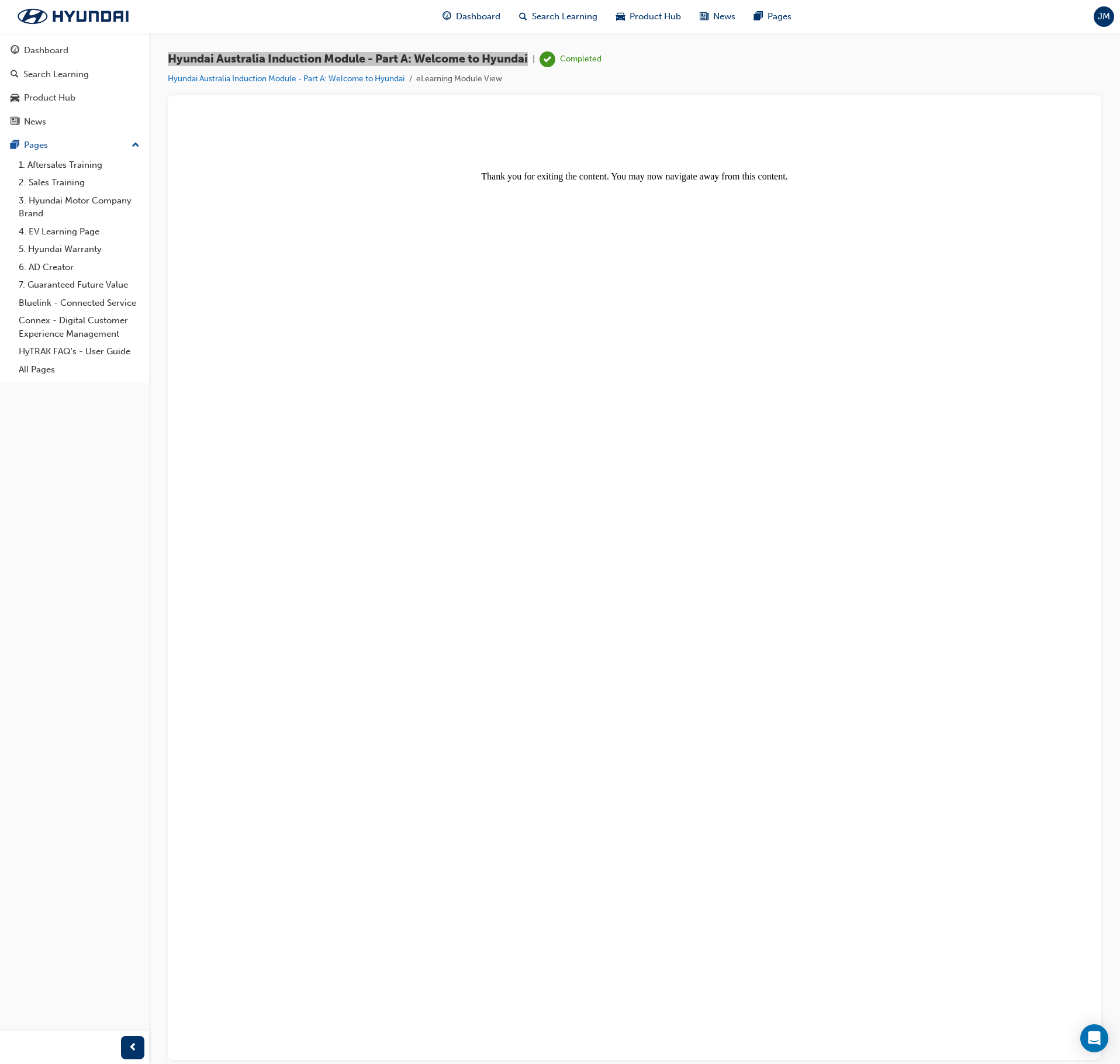
drag, startPoint x: 446, startPoint y: 235, endPoint x: 454, endPoint y: 230, distance: 9.4
click at [447, 234] on body "Thank you for exiting the content. You may now navigate away from this content." at bounding box center [634, 586] width 905 height 936
click at [42, 163] on link "1. Aftersales Training" at bounding box center [79, 165] width 130 height 18
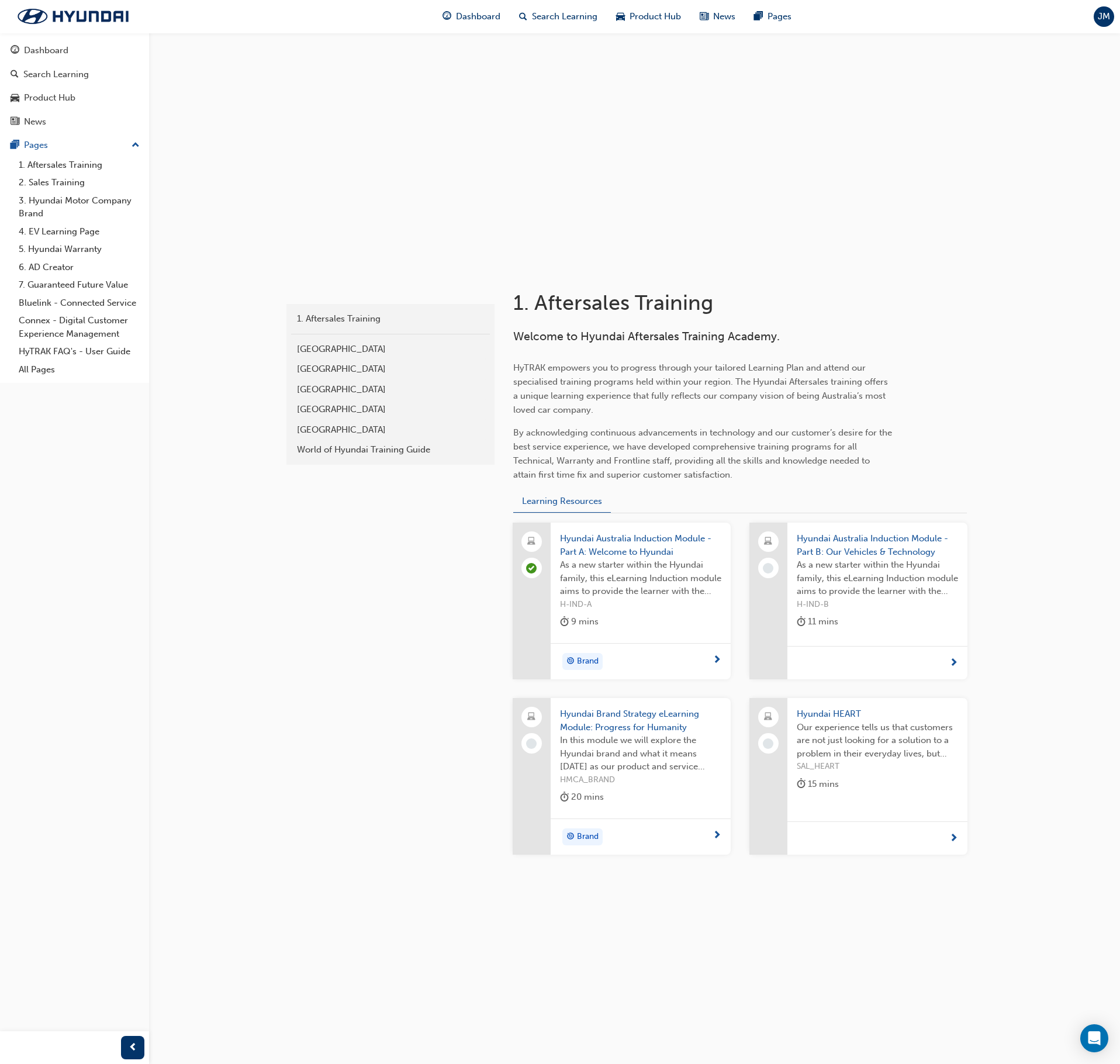
click at [841, 549] on span "Hyundai Australia Induction Module - Part B: Our Vehicles & Technology" at bounding box center [878, 545] width 162 height 26
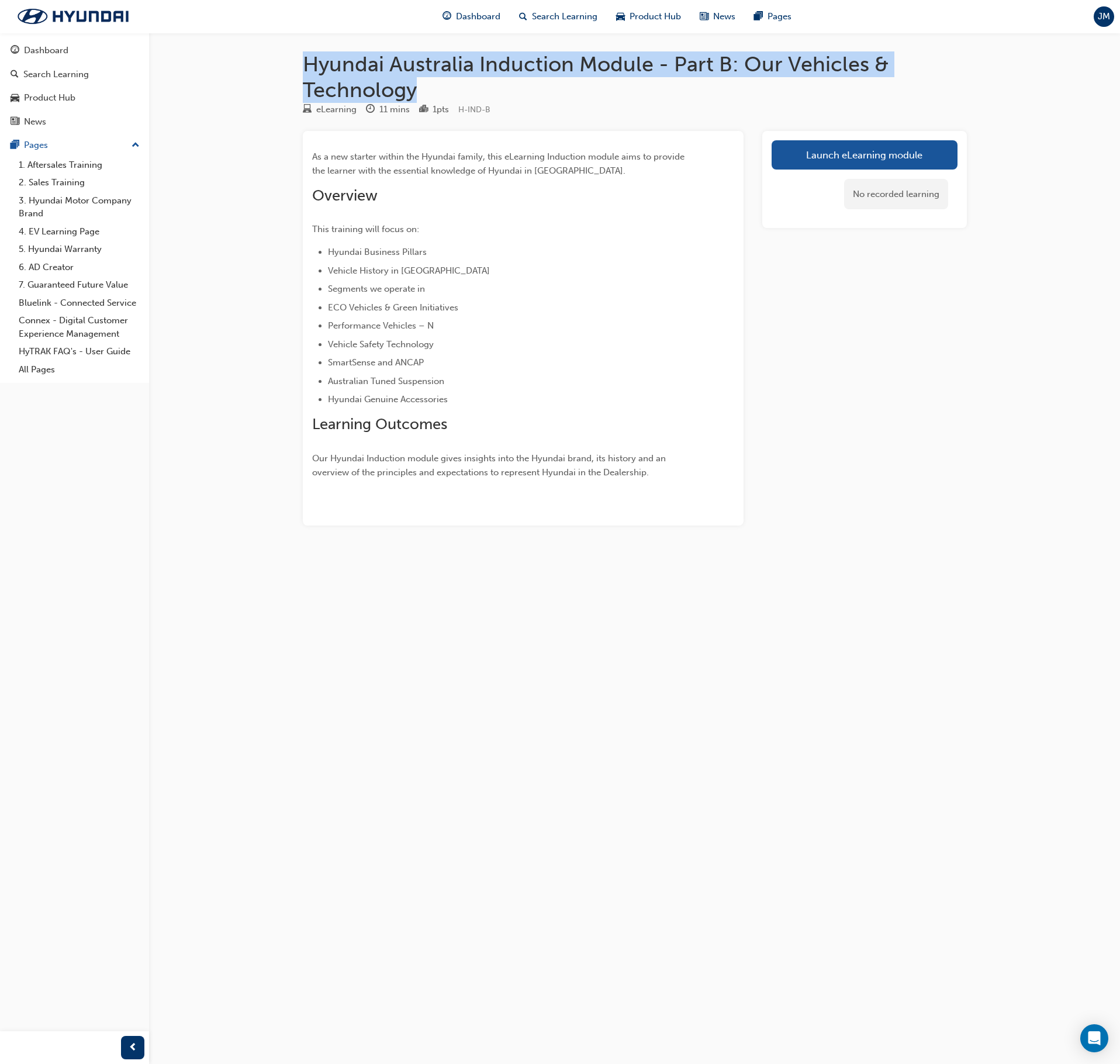
drag, startPoint x: 304, startPoint y: 61, endPoint x: 445, endPoint y: 90, distance: 144.0
click at [445, 90] on h1 "Hyundai Australia Induction Module - Part B: Our Vehicles & Technology" at bounding box center [635, 76] width 664 height 51
copy h1 "Hyundai Australia Induction Module - Part B: Our Vehicles & Technology"
click at [825, 153] on link "Launch eLearning module" at bounding box center [864, 155] width 186 height 29
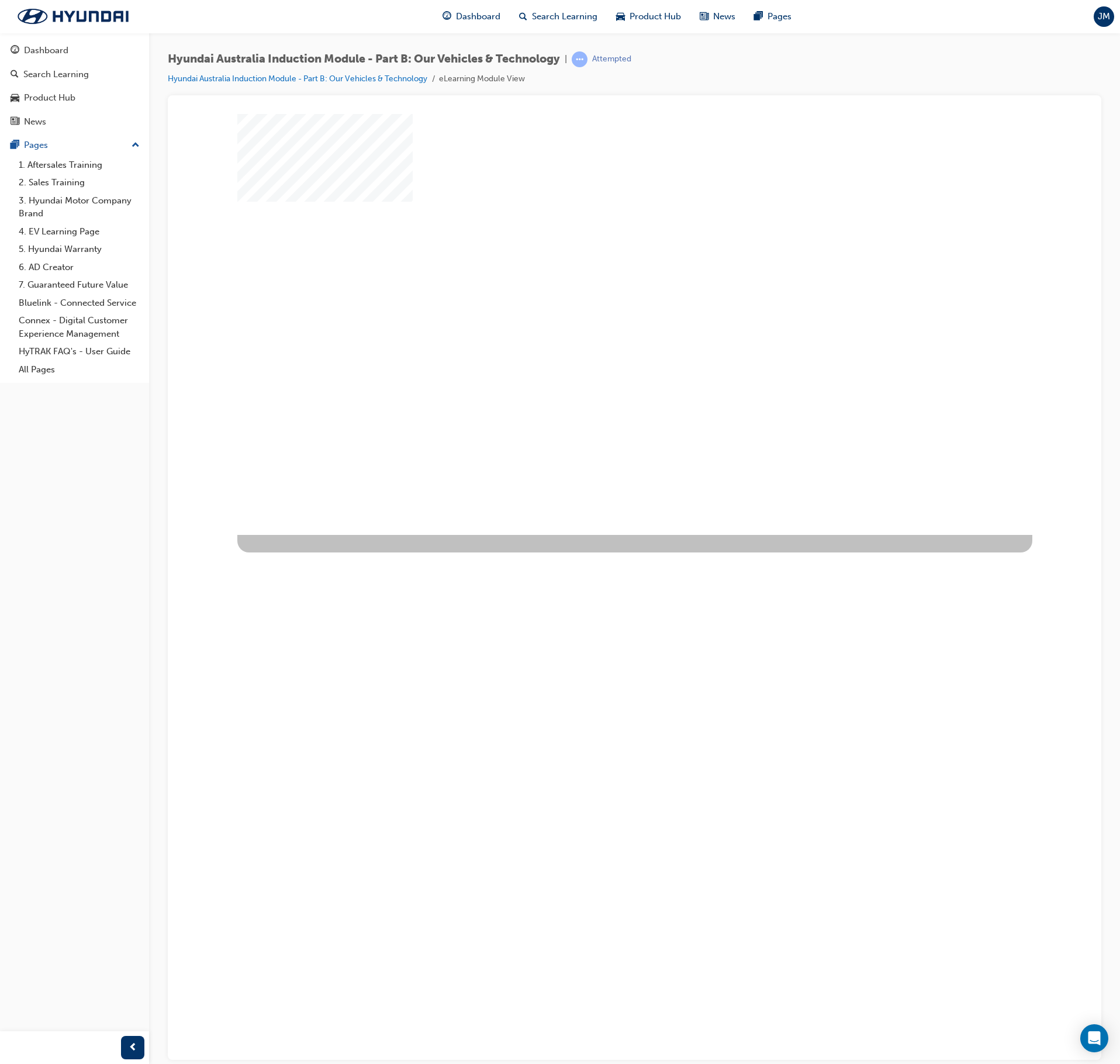
click at [601, 290] on div "play" at bounding box center [601, 290] width 0 height 0
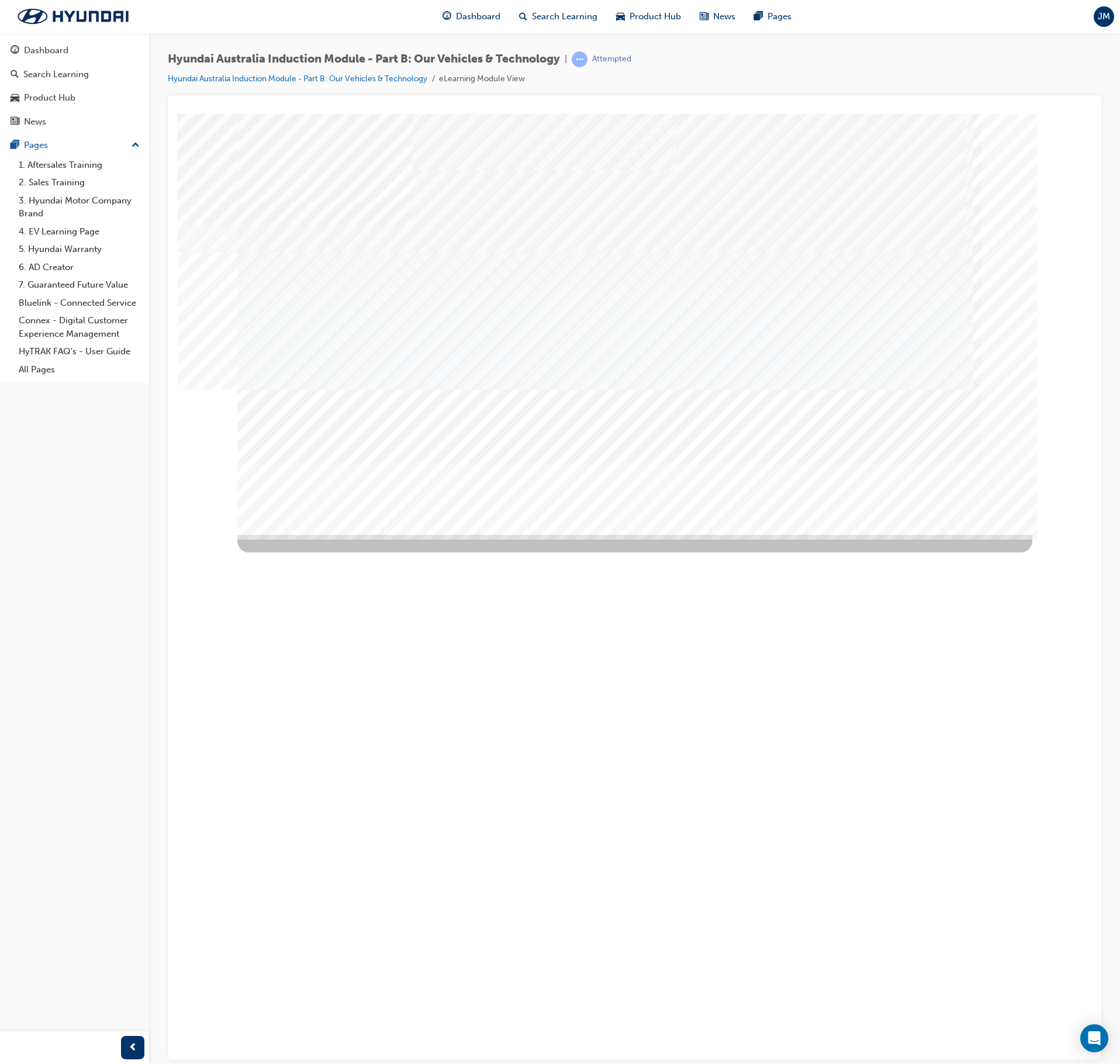
drag, startPoint x: 929, startPoint y: 519, endPoint x: 955, endPoint y: 505, distance: 29.5
click at [633, 534] on div "Image" at bounding box center [435, 799] width 395 height 531
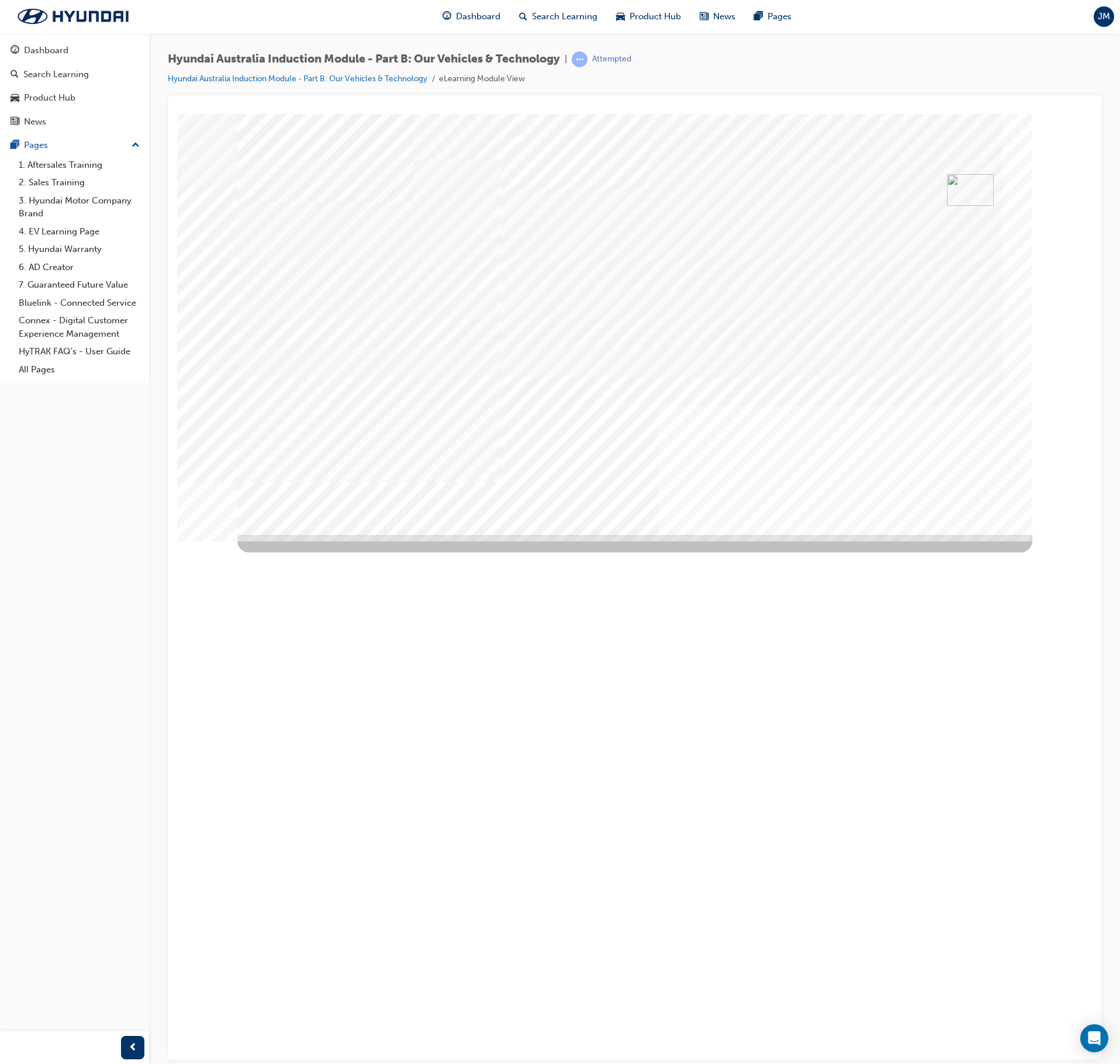
drag, startPoint x: 678, startPoint y: 271, endPoint x: 738, endPoint y: 260, distance: 61.0
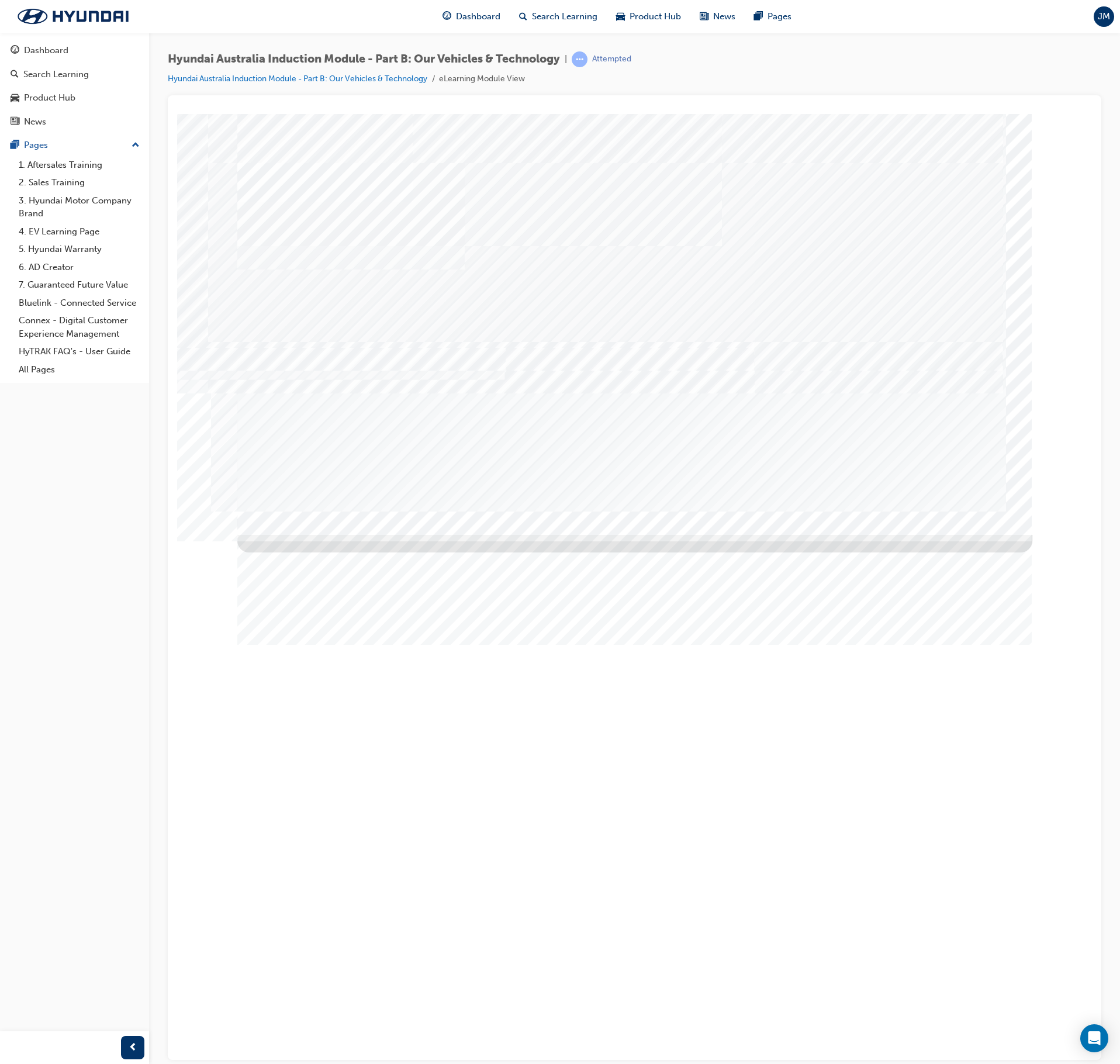
click at [319, 602] on div "Next Trigger this button to go to the next slide" at bounding box center [278, 1077] width 82 height 26
drag, startPoint x: 777, startPoint y: 396, endPoint x: 819, endPoint y: 443, distance: 63.0
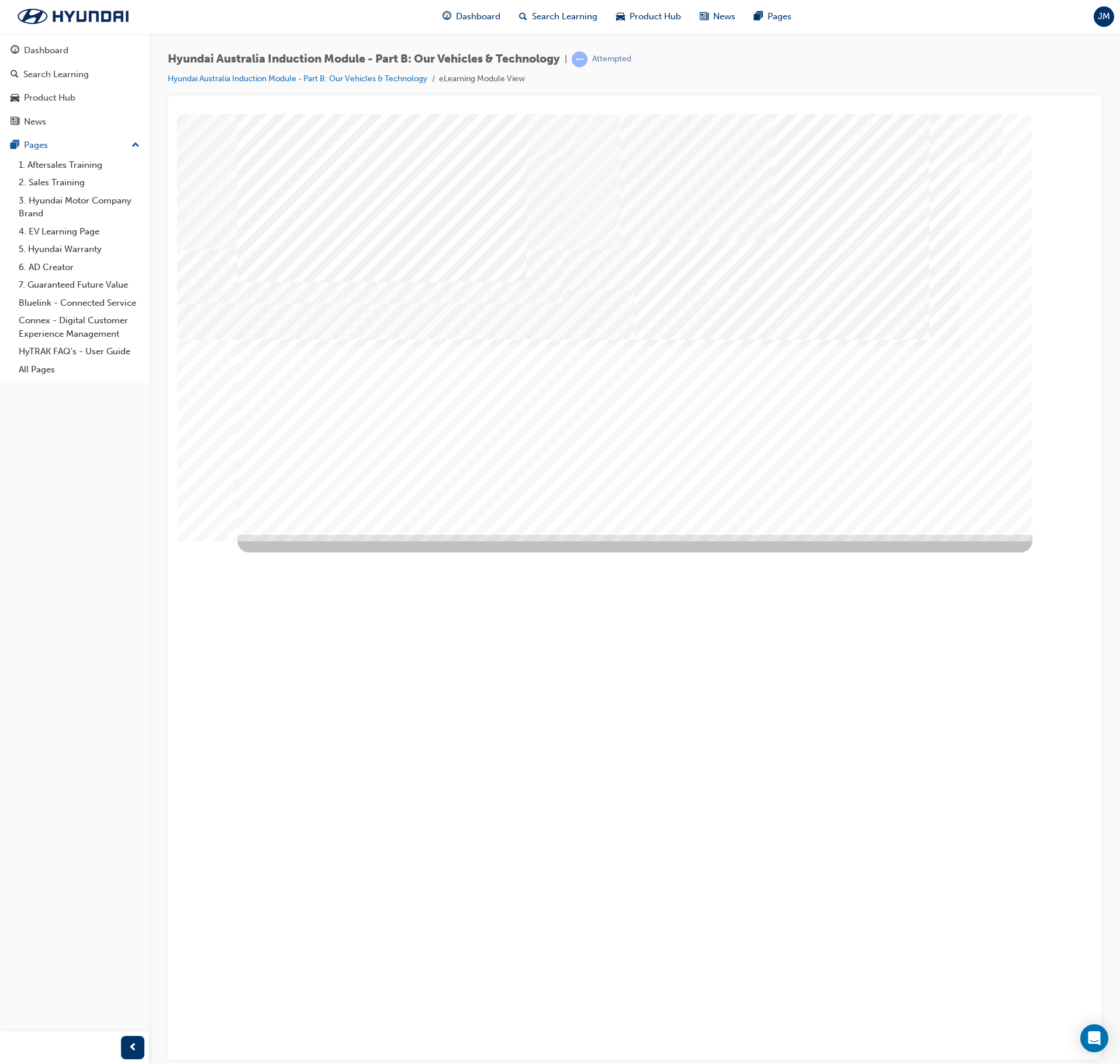
drag, startPoint x: 440, startPoint y: 293, endPoint x: 688, endPoint y: 363, distance: 257.7
click at [441, 561] on div "Hyundai Product Categories A key strength of our brand is that we provide vehic…" at bounding box center [408, 720] width 341 height 318
drag, startPoint x: 749, startPoint y: 289, endPoint x: 755, endPoint y: 278, distance: 12.5
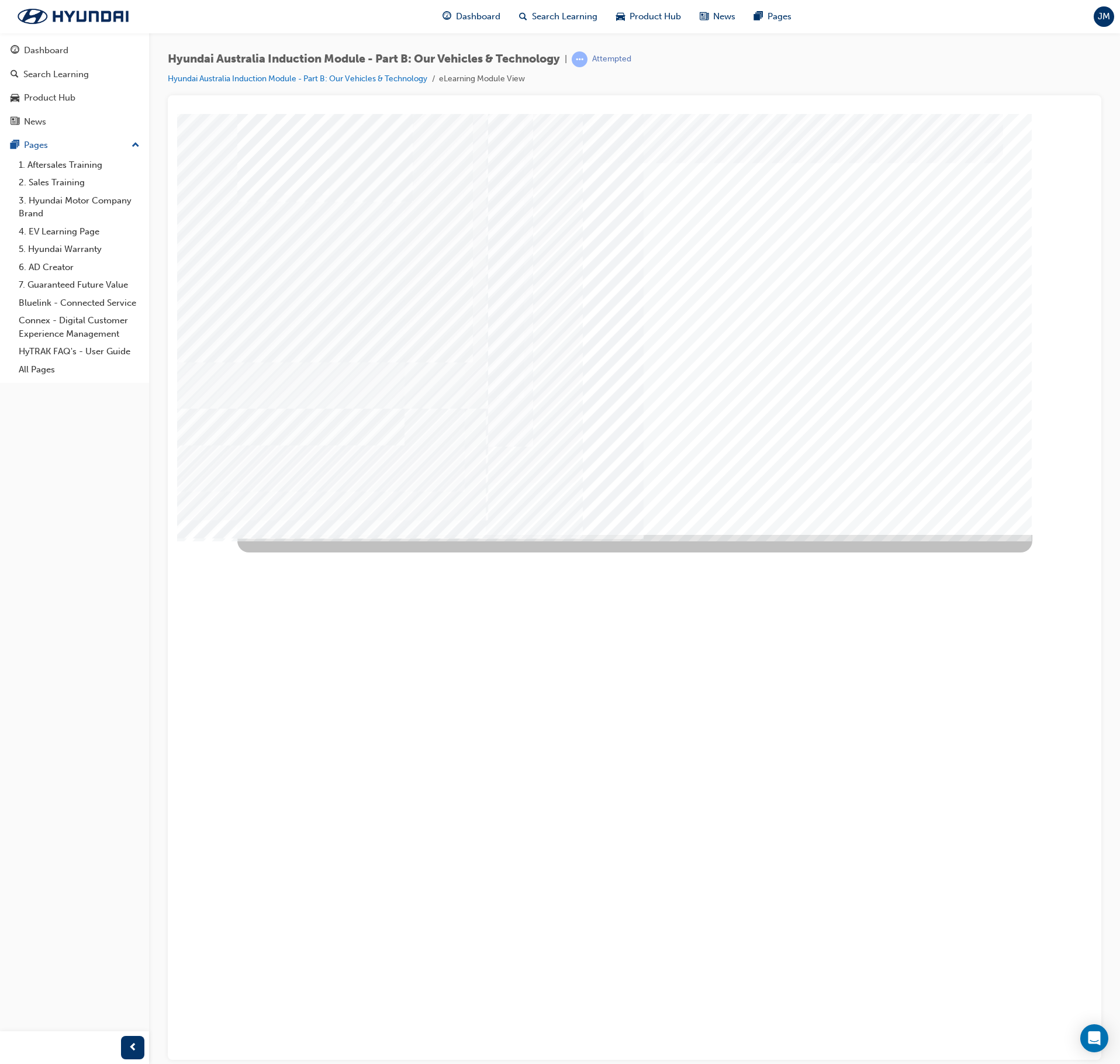
drag, startPoint x: 780, startPoint y: 206, endPoint x: 890, endPoint y: 166, distance: 117.0
drag, startPoint x: 938, startPoint y: 203, endPoint x: 922, endPoint y: 223, distance: 25.6
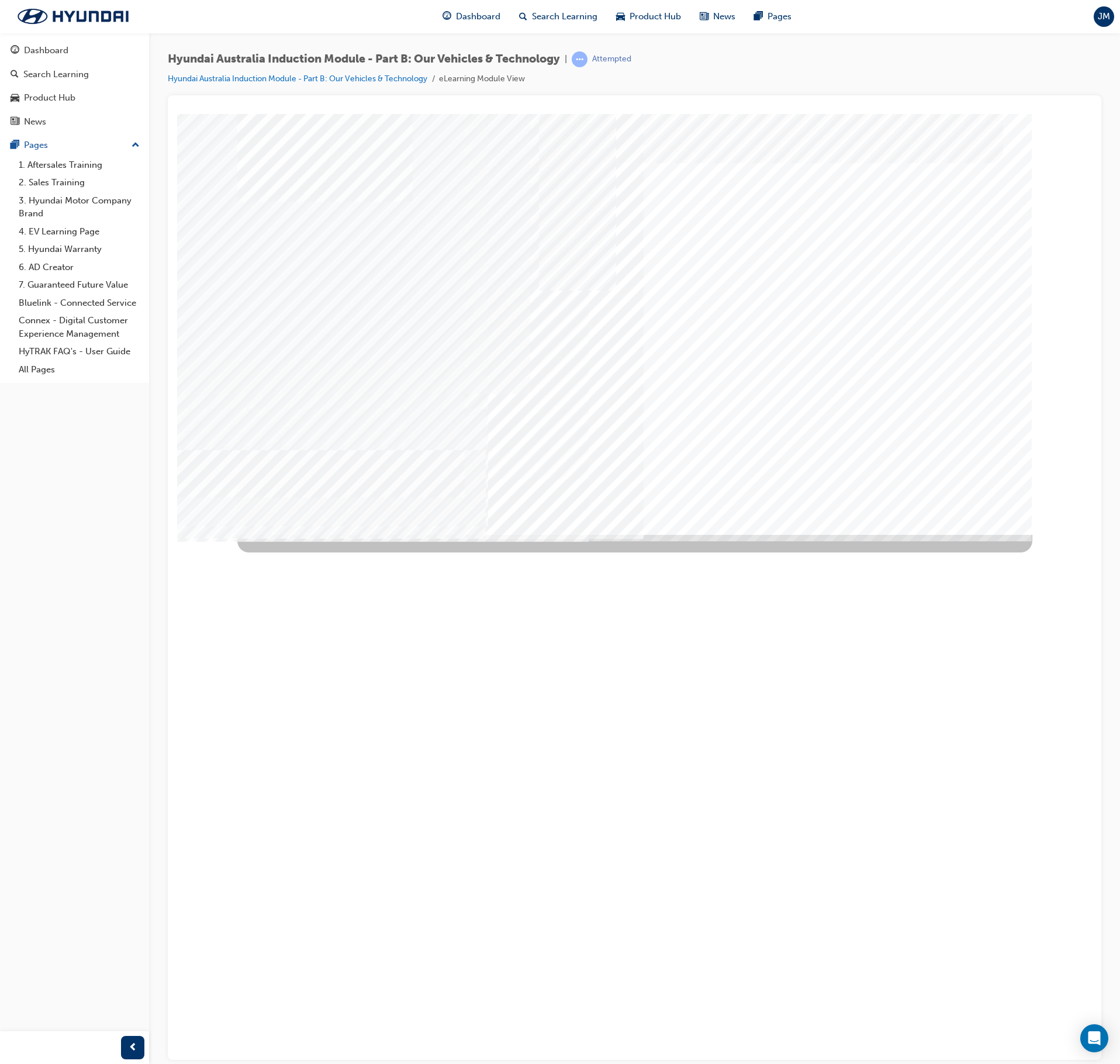
click at [929, 213] on div "Hyundai Categories" at bounding box center [635, 323] width 795 height 420
drag, startPoint x: 897, startPoint y: 208, endPoint x: 904, endPoint y: 261, distance: 53.5
drag, startPoint x: 904, startPoint y: 259, endPoint x: 852, endPoint y: 295, distance: 63.2
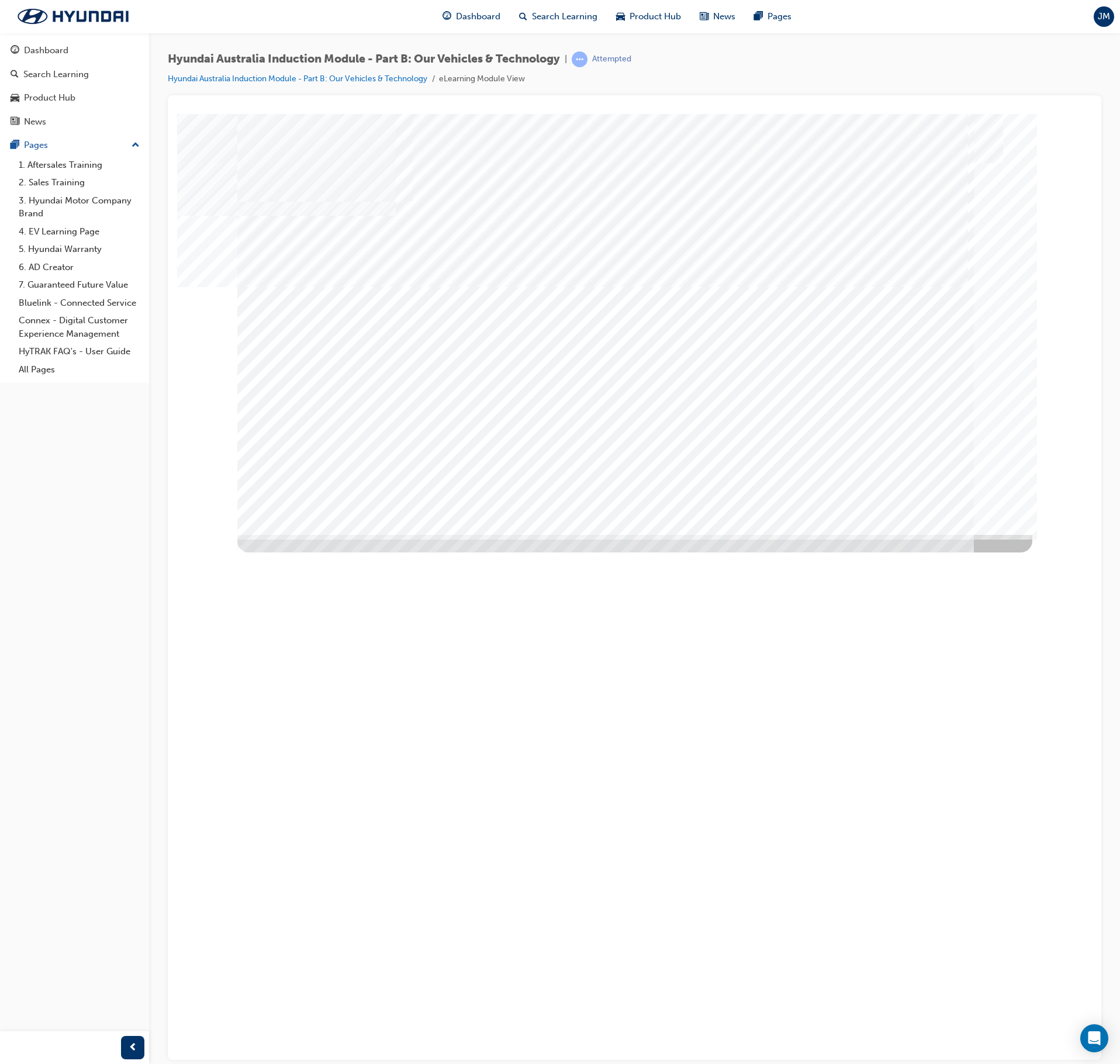
click at [319, 602] on div "Next" at bounding box center [278, 1026] width 82 height 26
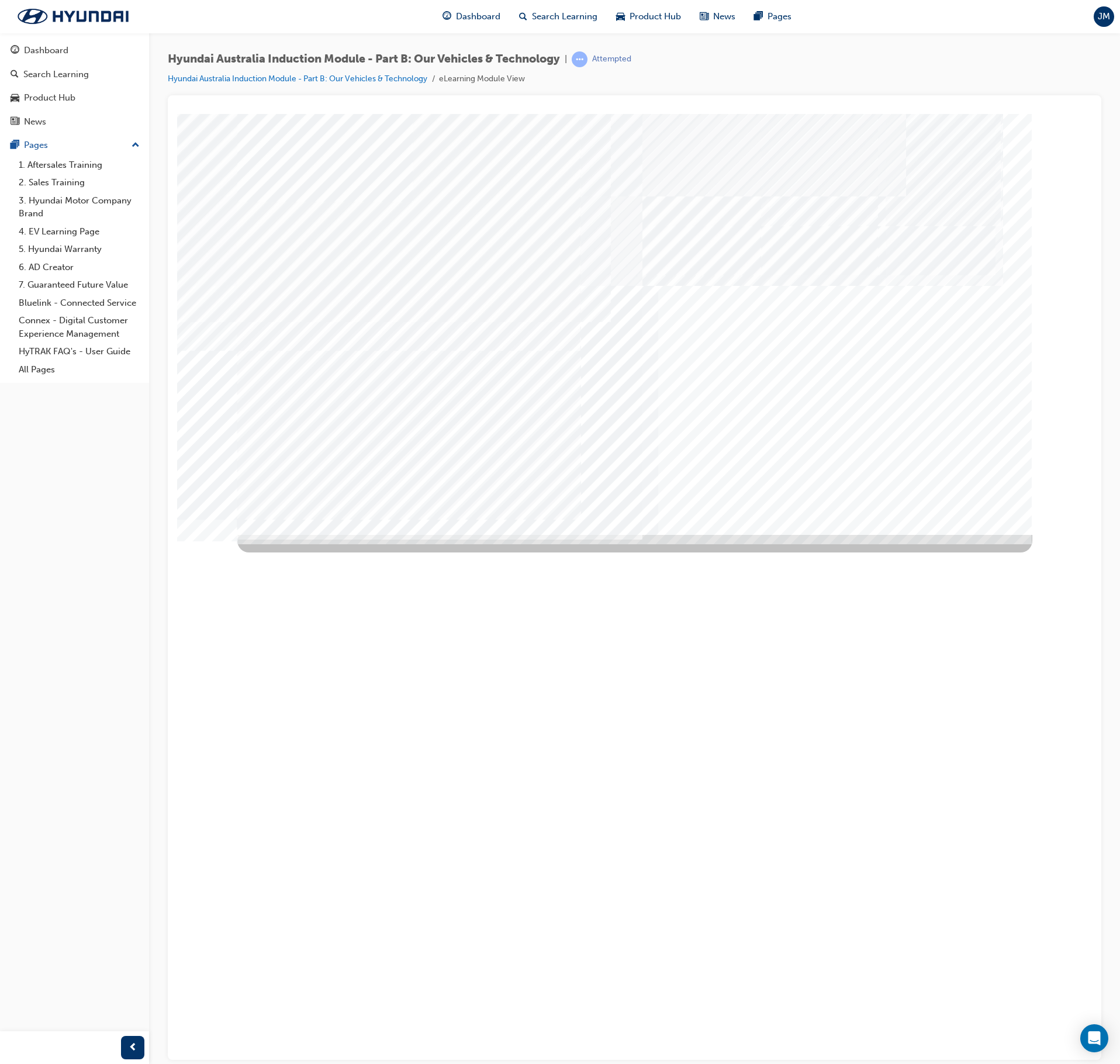
drag, startPoint x: 577, startPoint y: 404, endPoint x: 569, endPoint y: 408, distance: 8.9
drag, startPoint x: 288, startPoint y: 403, endPoint x: 357, endPoint y: 339, distance: 94.1
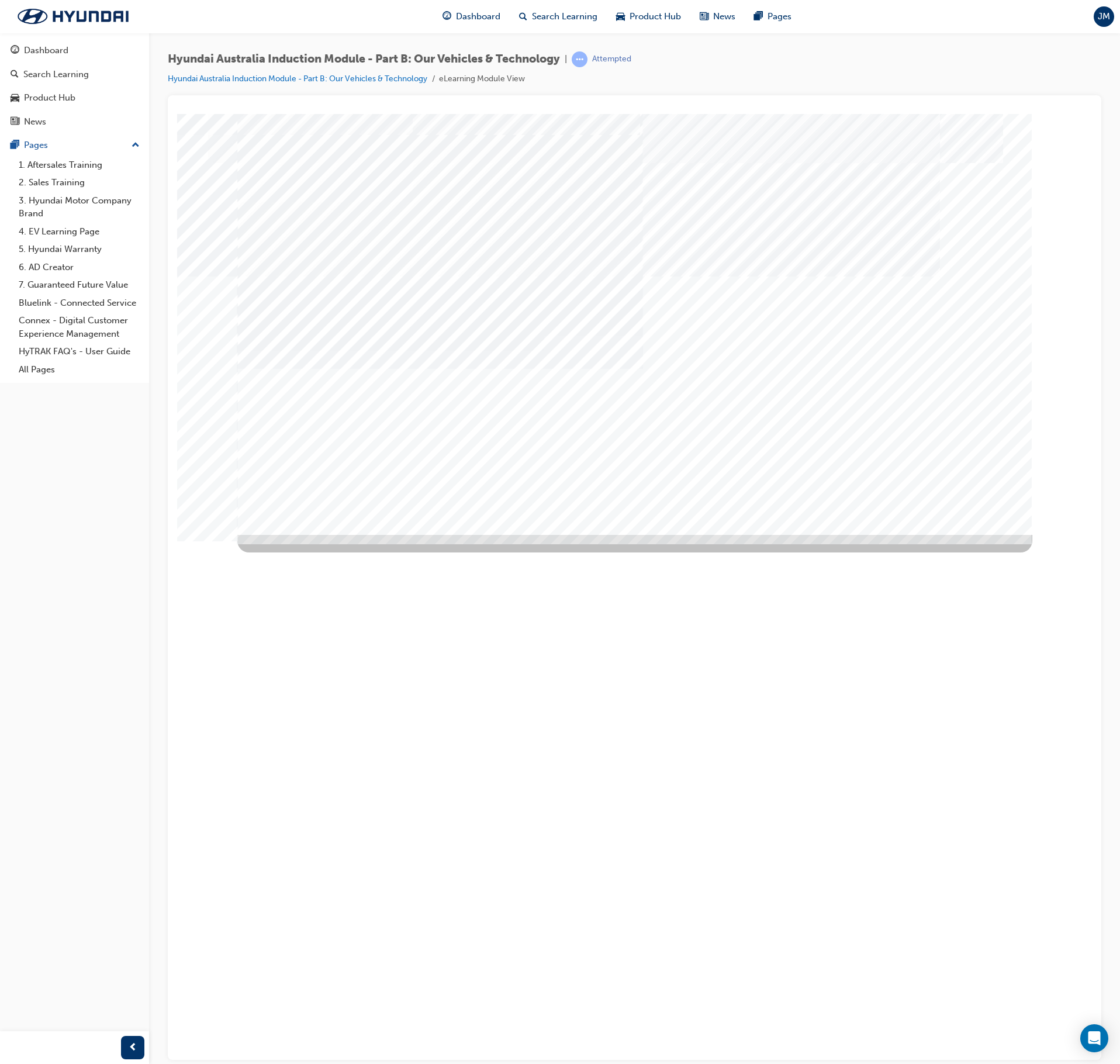
drag, startPoint x: 794, startPoint y: 387, endPoint x: 523, endPoint y: 327, distance: 277.6
click at [588, 391] on div "N Line" at bounding box center [635, 323] width 795 height 420
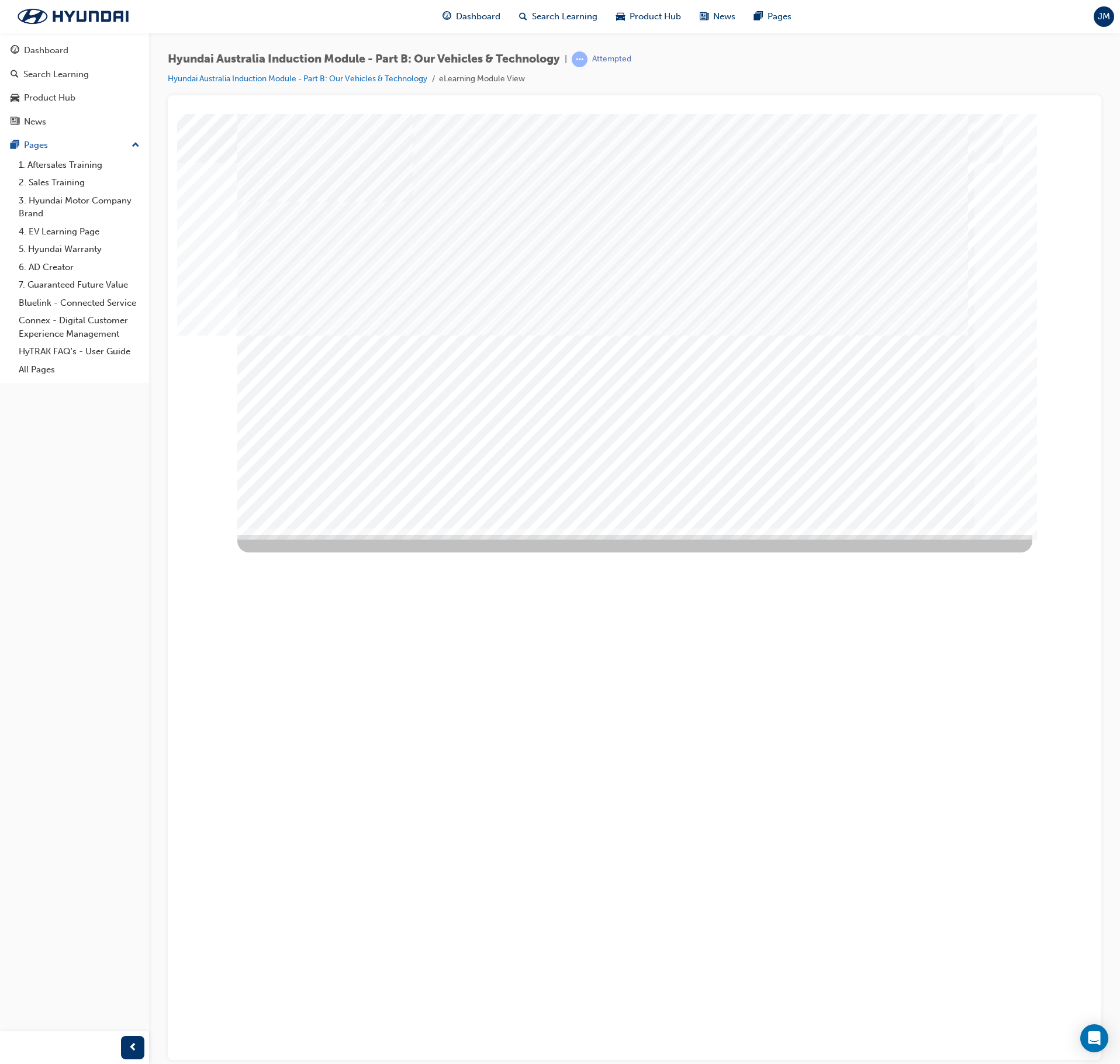
click at [920, 534] on div at bounding box center [635, 744] width 795 height 420
drag, startPoint x: 456, startPoint y: 305, endPoint x: 445, endPoint y: 239, distance: 66.9
click at [451, 288] on div "Eco Vehicles" at bounding box center [635, 323] width 795 height 420
drag, startPoint x: 446, startPoint y: 214, endPoint x: 456, endPoint y: 297, distance: 83.6
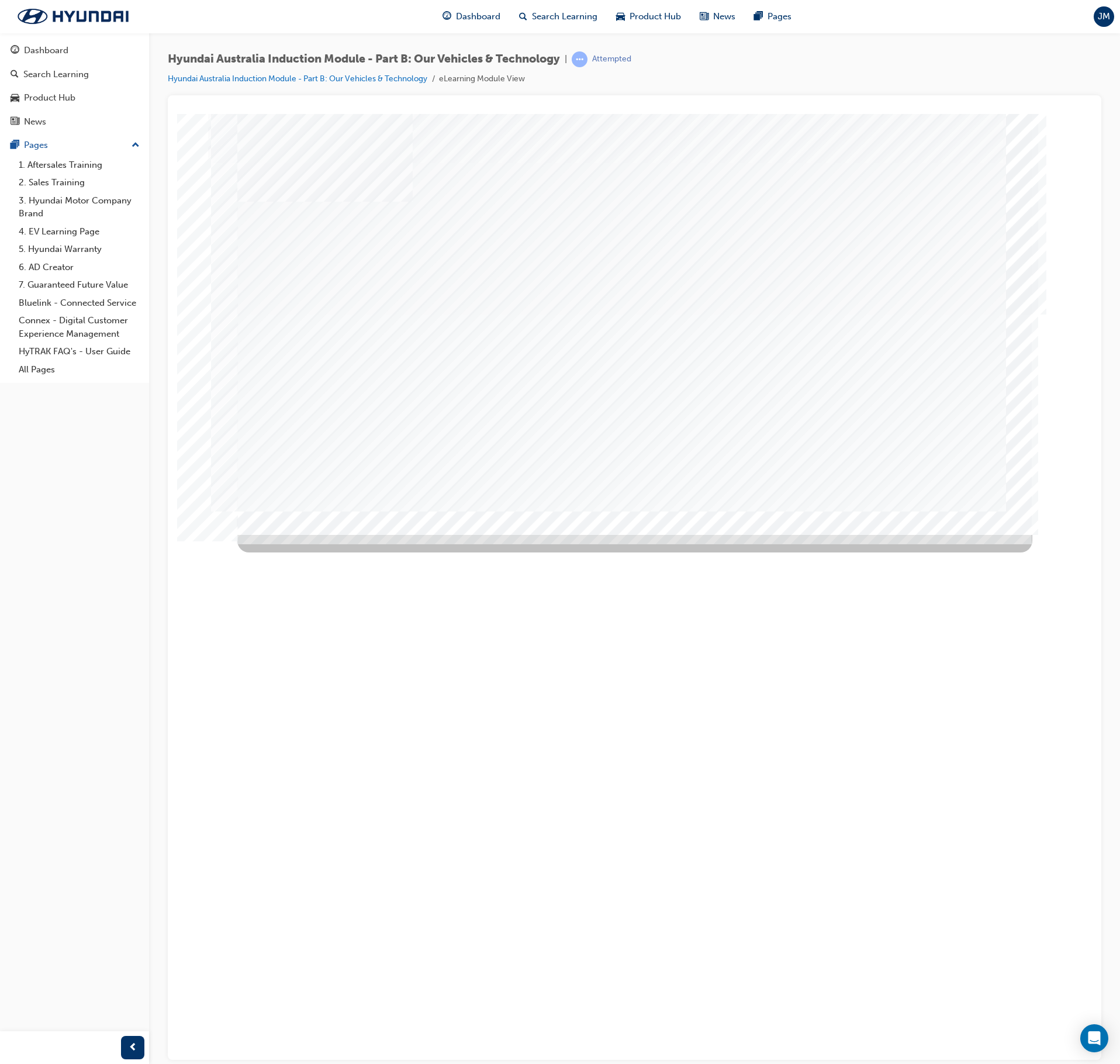
drag, startPoint x: 482, startPoint y: 376, endPoint x: 449, endPoint y: 412, distance: 48.8
click at [457, 534] on div "Image" at bounding box center [638, 744] width 801 height 420
drag, startPoint x: 396, startPoint y: 335, endPoint x: 385, endPoint y: 379, distance: 45.4
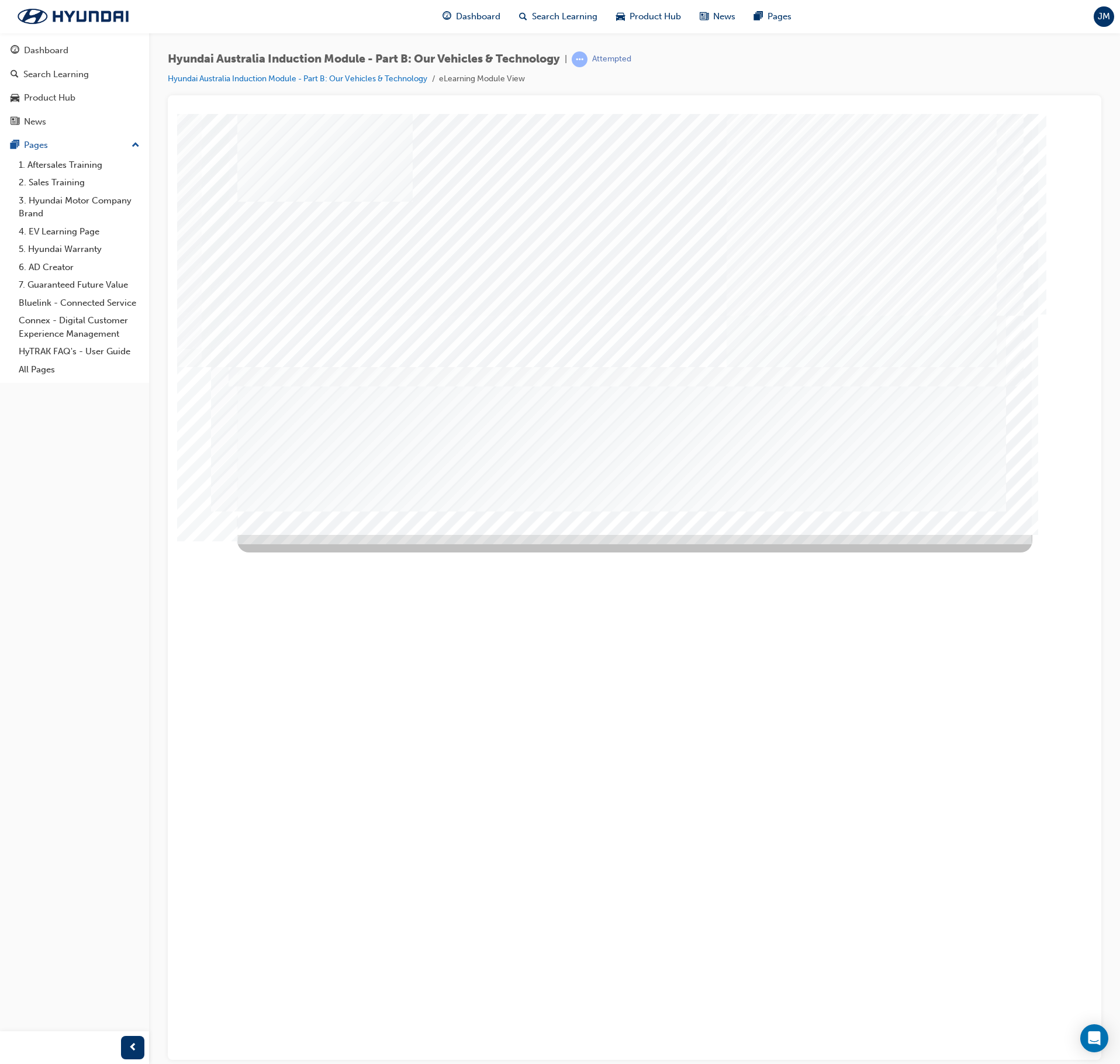
drag, startPoint x: 378, startPoint y: 397, endPoint x: 548, endPoint y: 370, distance: 172.1
drag, startPoint x: 601, startPoint y: 343, endPoint x: 692, endPoint y: 413, distance: 114.8
drag, startPoint x: 721, startPoint y: 414, endPoint x: 882, endPoint y: 425, distance: 161.4
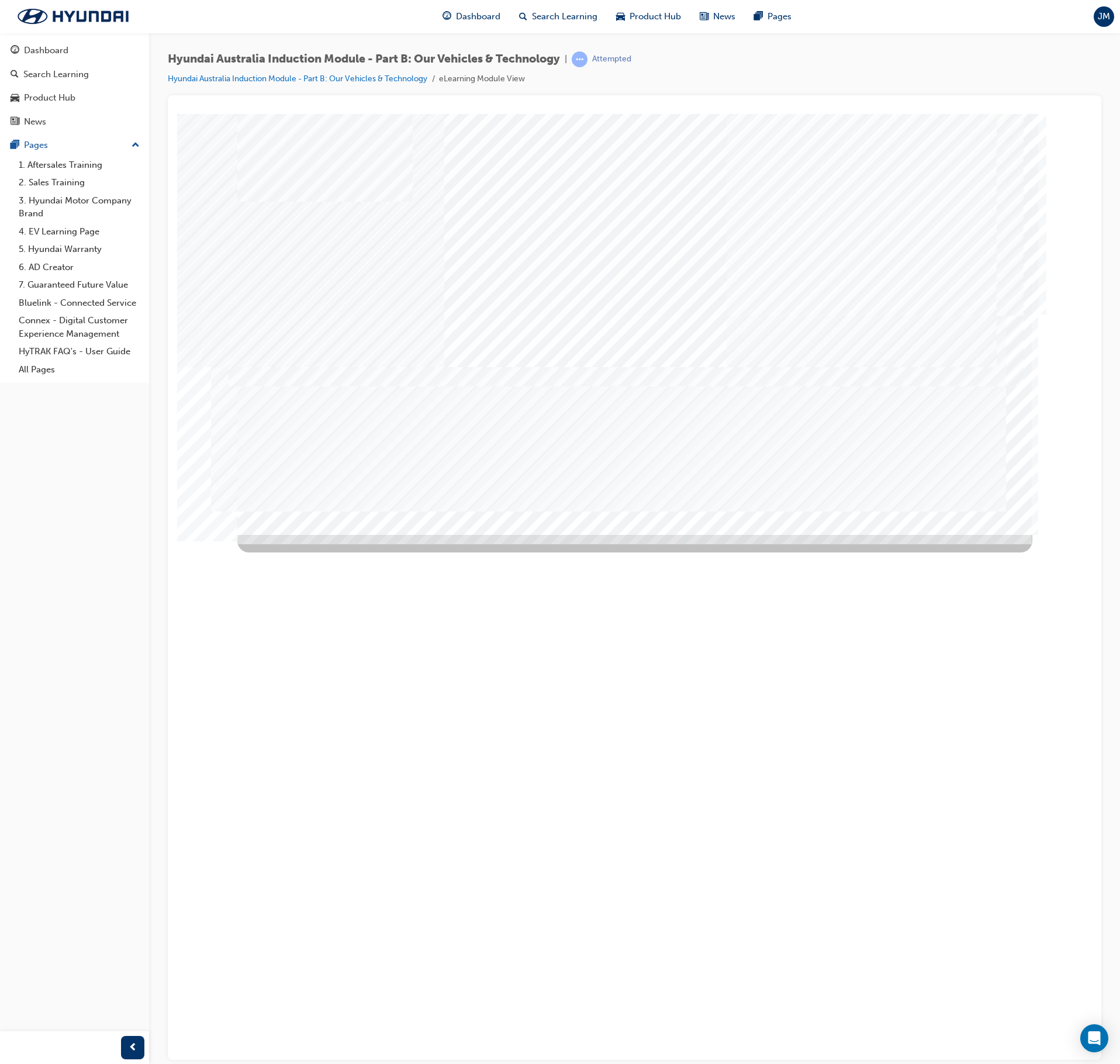
drag, startPoint x: 563, startPoint y: 384, endPoint x: 725, endPoint y: 428, distance: 167.9
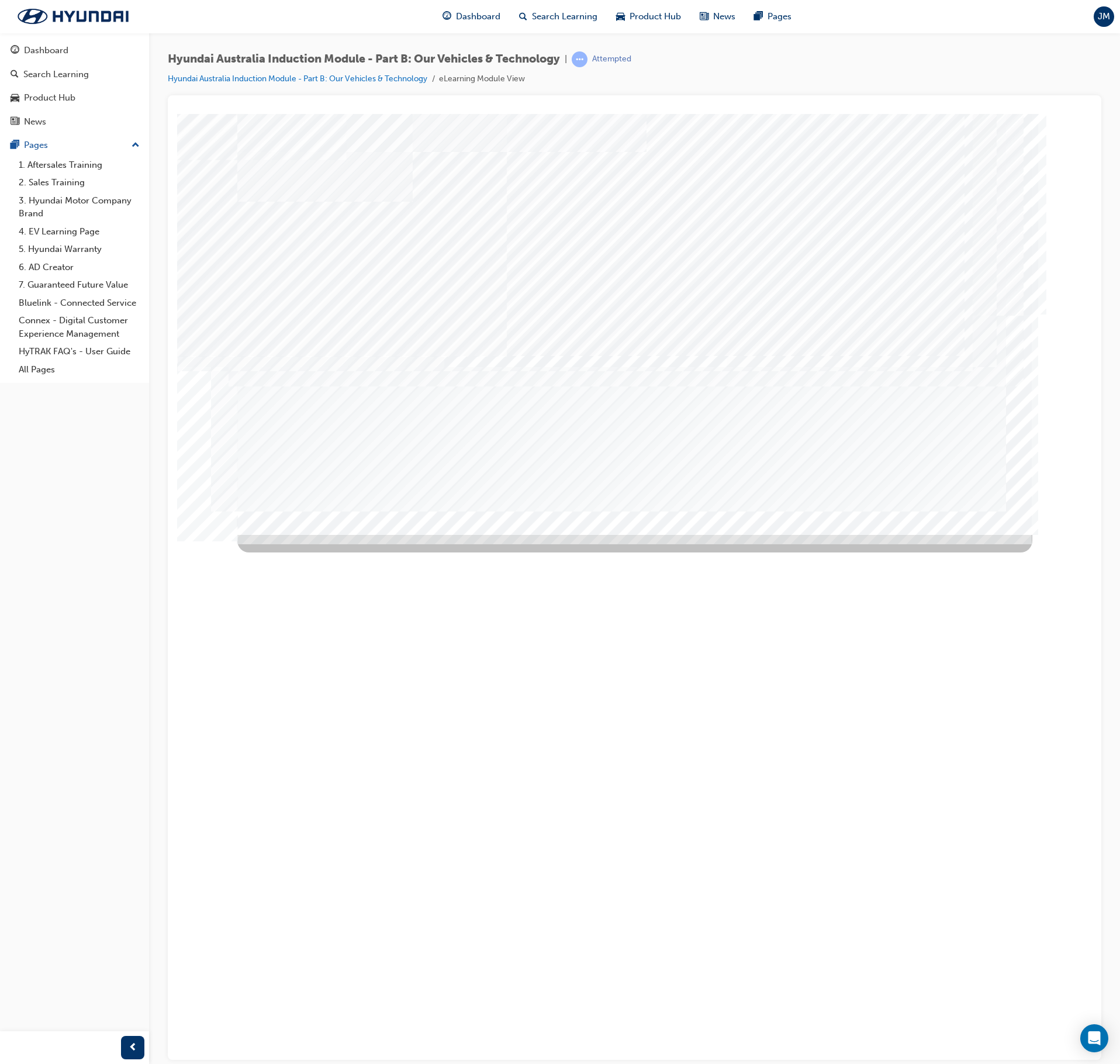
drag, startPoint x: 424, startPoint y: 288, endPoint x: 529, endPoint y: 291, distance: 105.0
drag, startPoint x: 549, startPoint y: 284, endPoint x: 579, endPoint y: 289, distance: 30.4
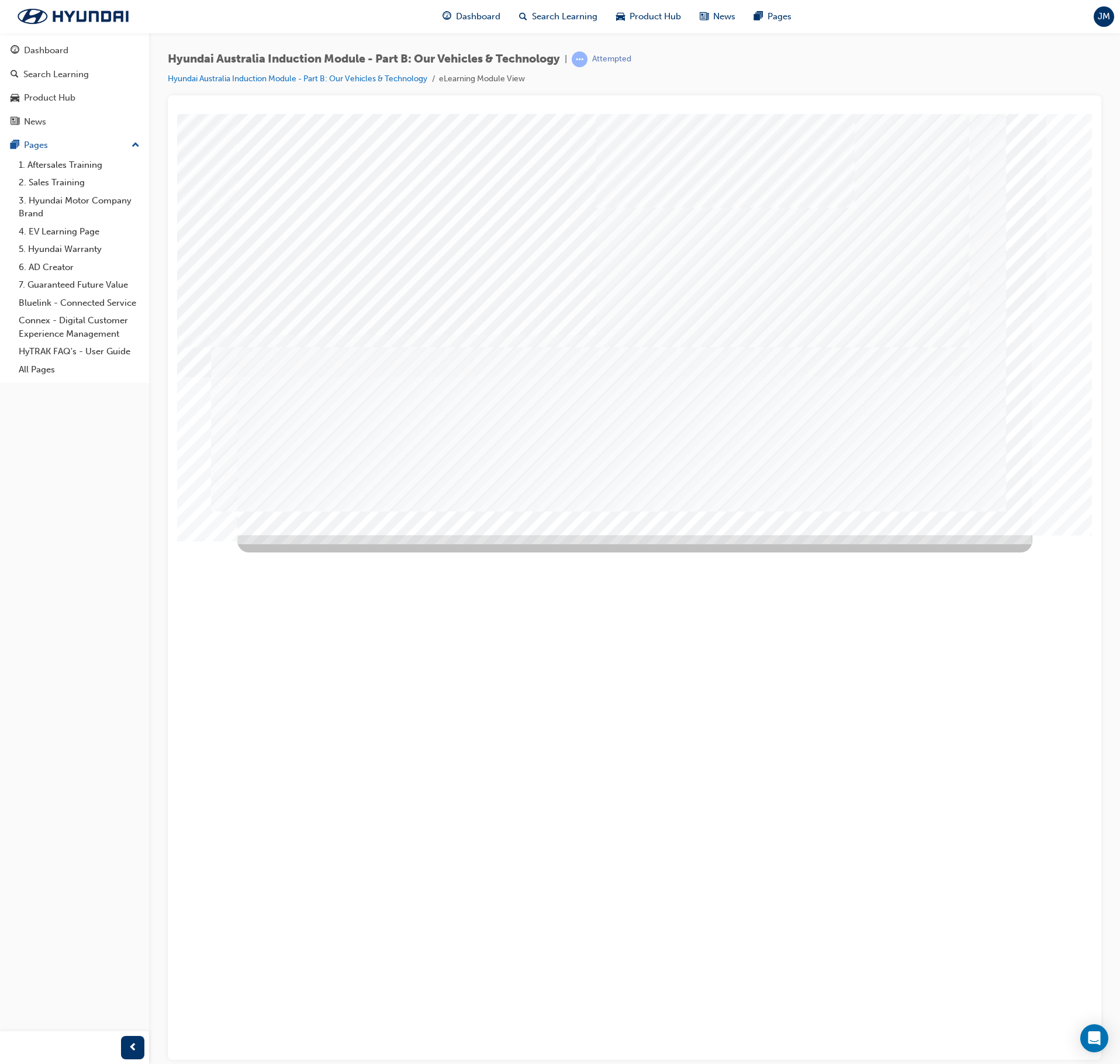
drag, startPoint x: 684, startPoint y: 281, endPoint x: 746, endPoint y: 286, distance: 62.2
click at [729, 284] on div "Green Initiatives" at bounding box center [635, 323] width 795 height 420
drag, startPoint x: 827, startPoint y: 286, endPoint x: 580, endPoint y: 295, distance: 247.2
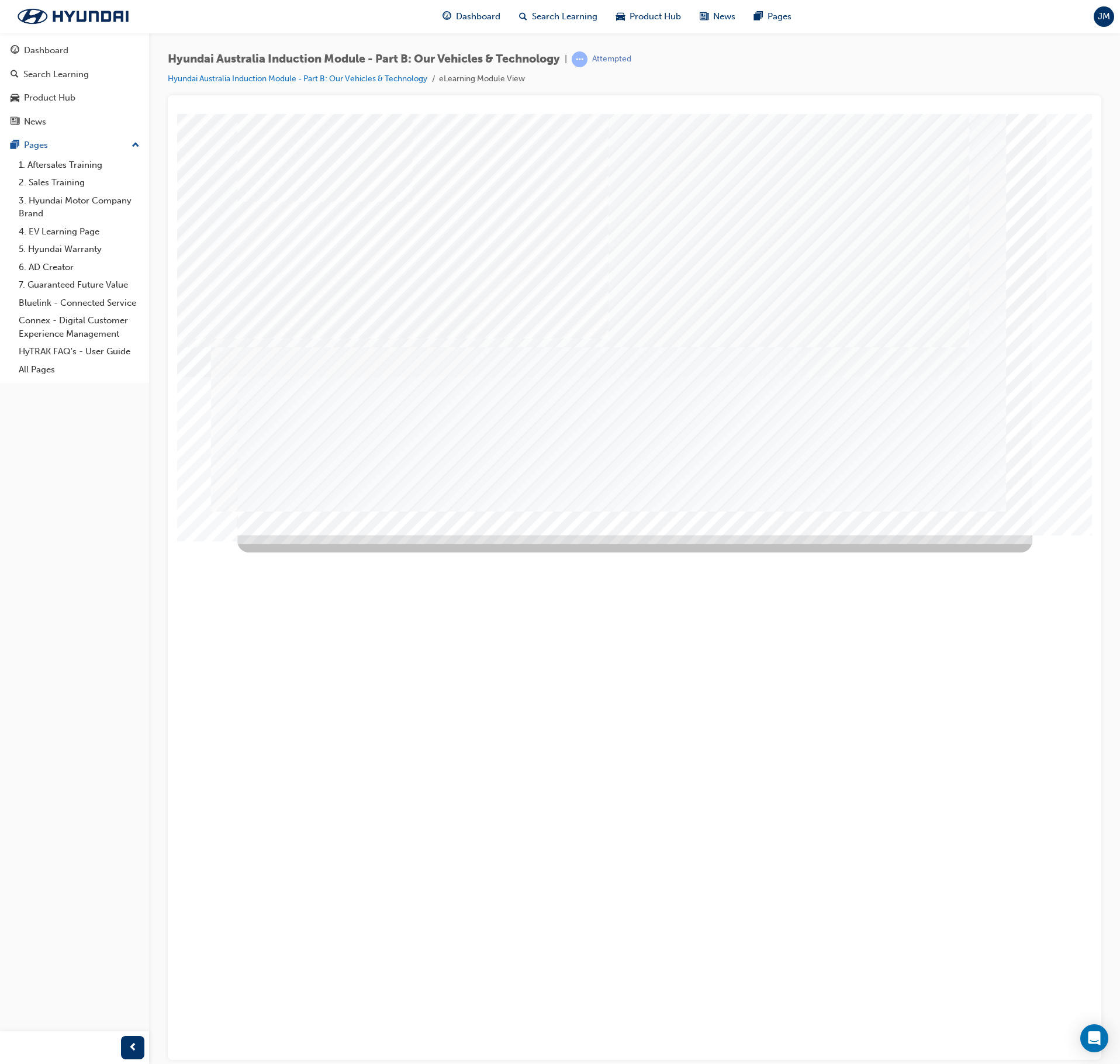
drag, startPoint x: 425, startPoint y: 286, endPoint x: 451, endPoint y: 321, distance: 43.6
click at [319, 602] on div "Next Trigger this button to go to the next slide" at bounding box center [278, 995] width 82 height 26
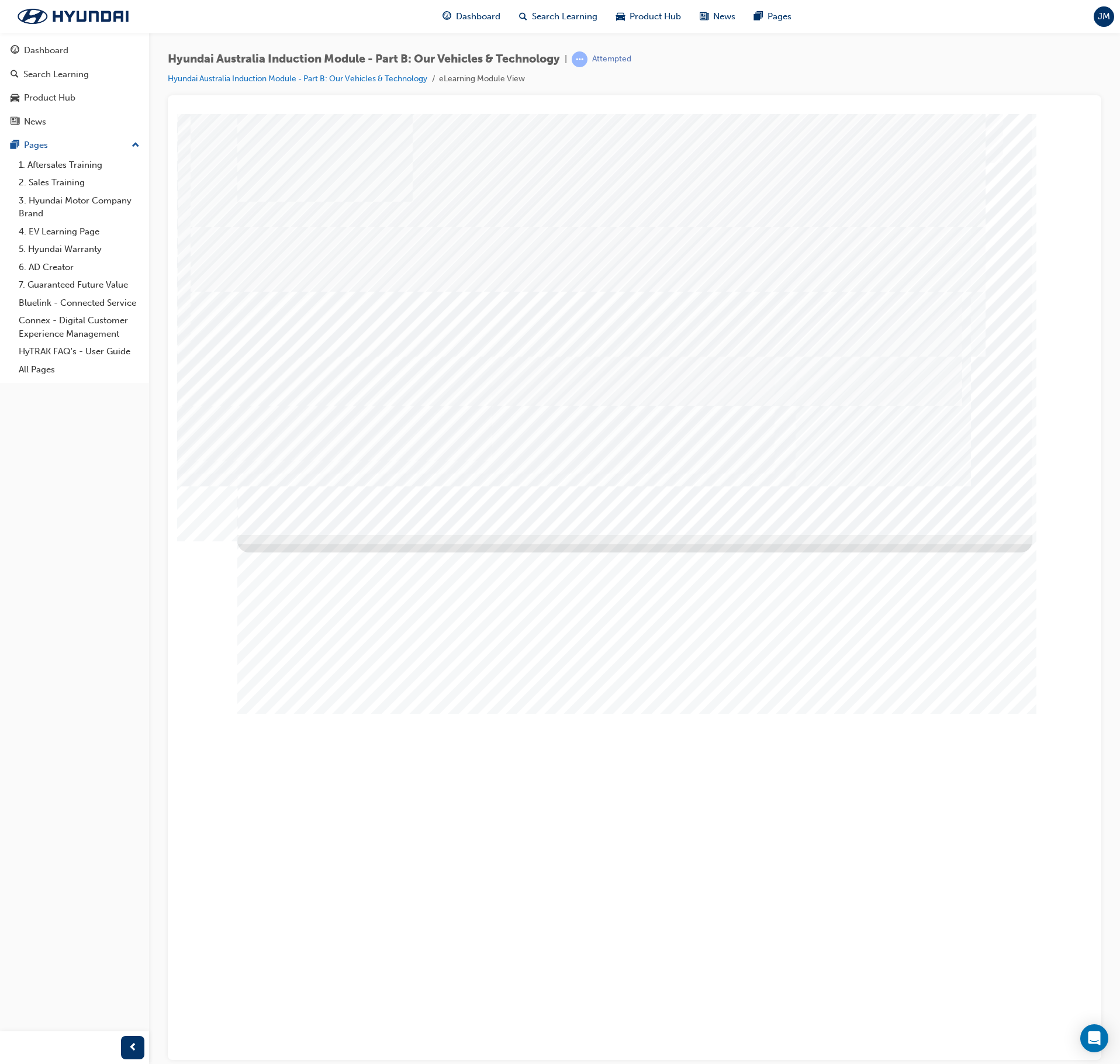
drag, startPoint x: 371, startPoint y: 240, endPoint x: 397, endPoint y: 315, distance: 79.4
drag, startPoint x: 400, startPoint y: 316, endPoint x: 408, endPoint y: 348, distance: 33.0
drag, startPoint x: 413, startPoint y: 388, endPoint x: 427, endPoint y: 406, distance: 22.8
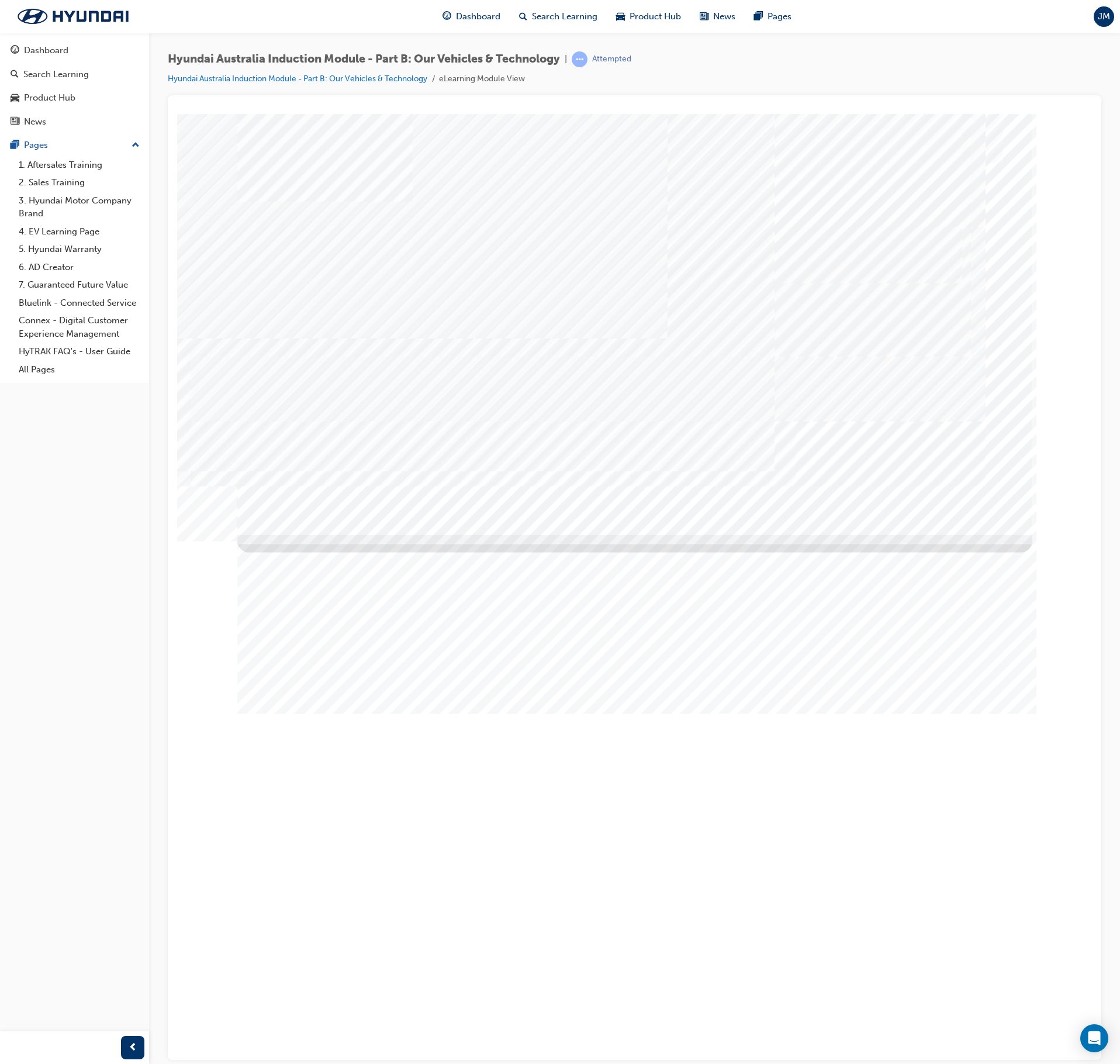
drag, startPoint x: 433, startPoint y: 434, endPoint x: 446, endPoint y: 434, distance: 13.0
click at [967, 534] on div at bounding box center [635, 744] width 795 height 420
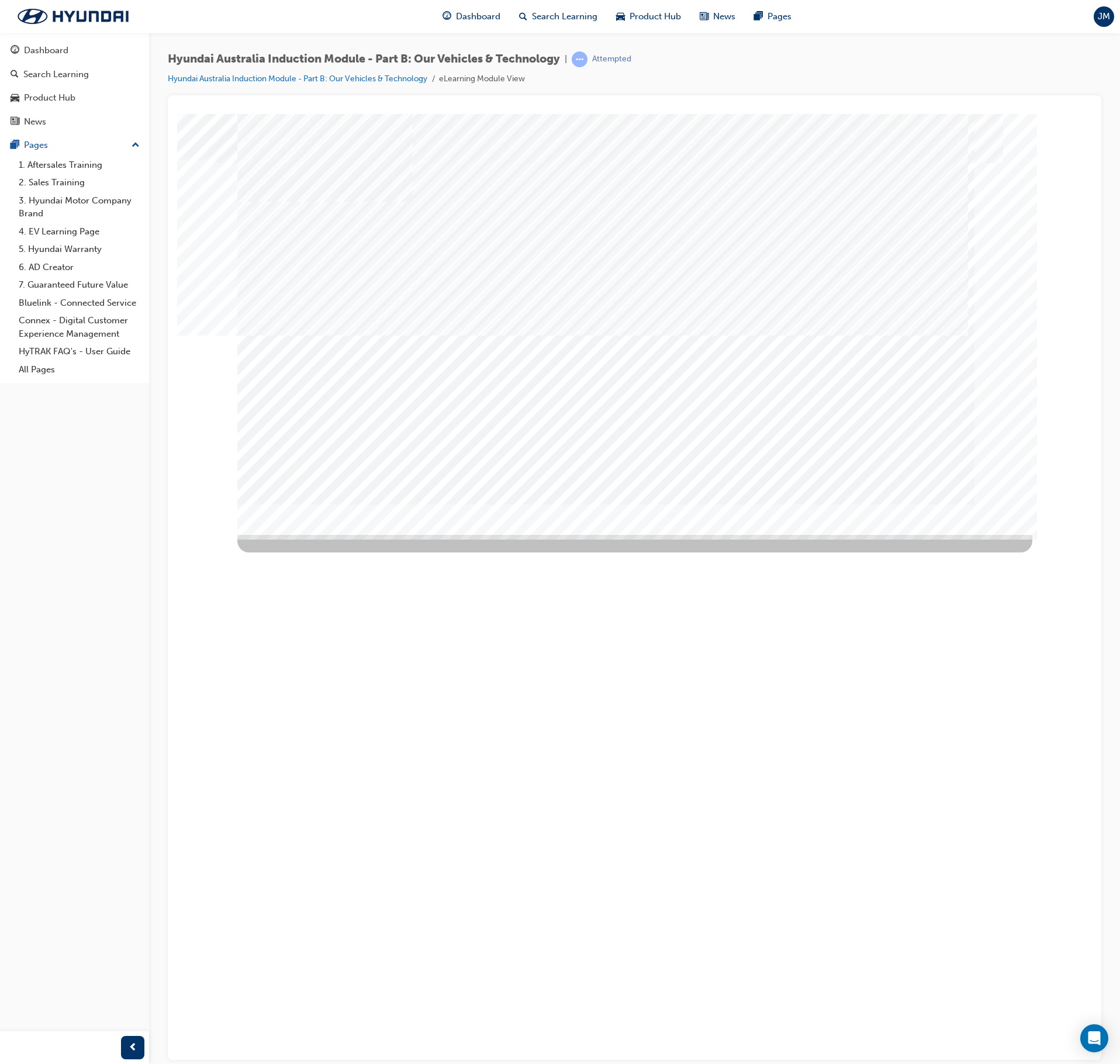
drag, startPoint x: 395, startPoint y: 368, endPoint x: 417, endPoint y: 436, distance: 71.5
click at [401, 386] on div "Hyundai SmartSense" at bounding box center [635, 323] width 795 height 420
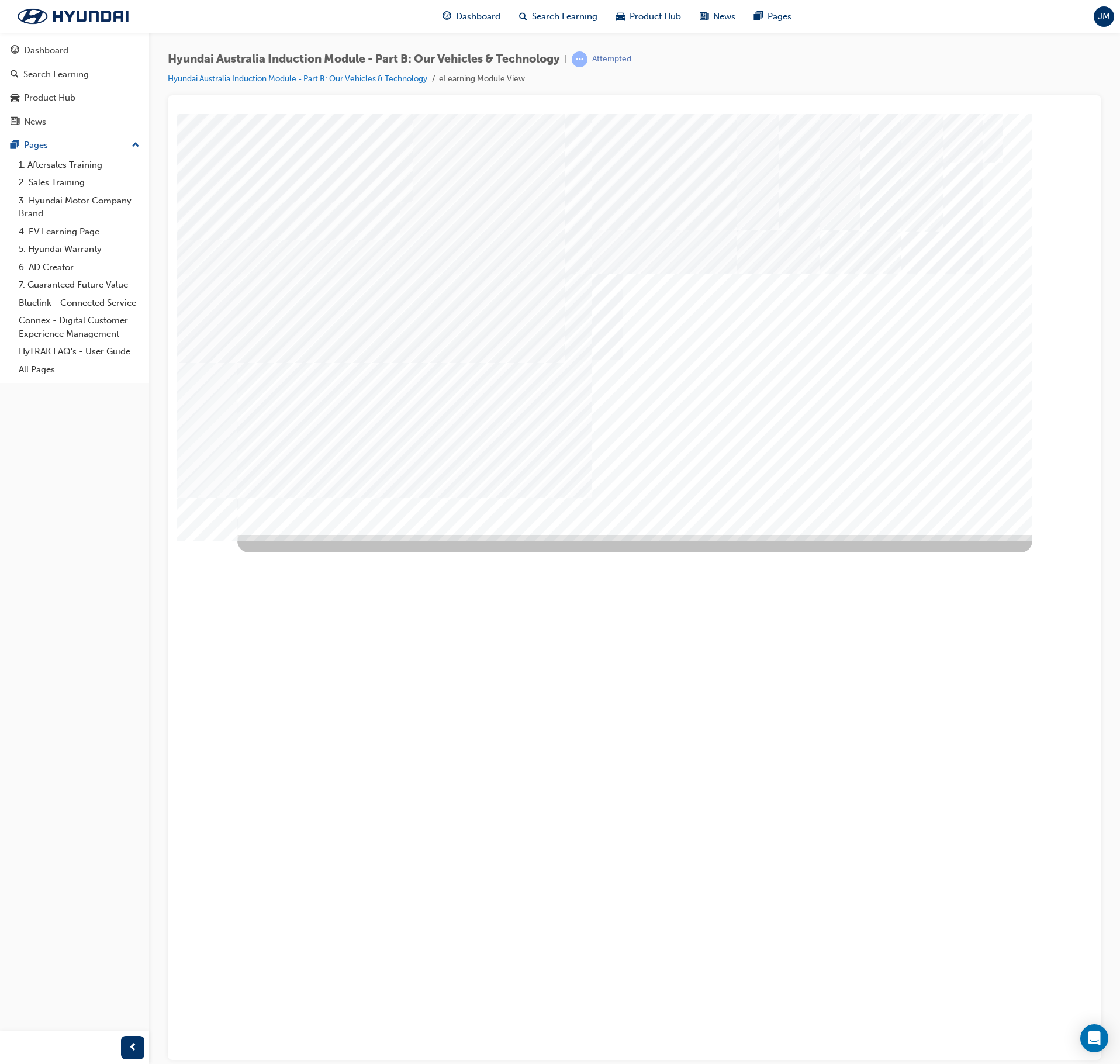
drag, startPoint x: 333, startPoint y: 411, endPoint x: 328, endPoint y: 401, distance: 11.2
click at [331, 407] on div "Hyundai SmartSense" at bounding box center [635, 323] width 795 height 420
drag, startPoint x: 324, startPoint y: 396, endPoint x: 384, endPoint y: 408, distance: 61.2
drag, startPoint x: 471, startPoint y: 403, endPoint x: 467, endPoint y: 409, distance: 7.2
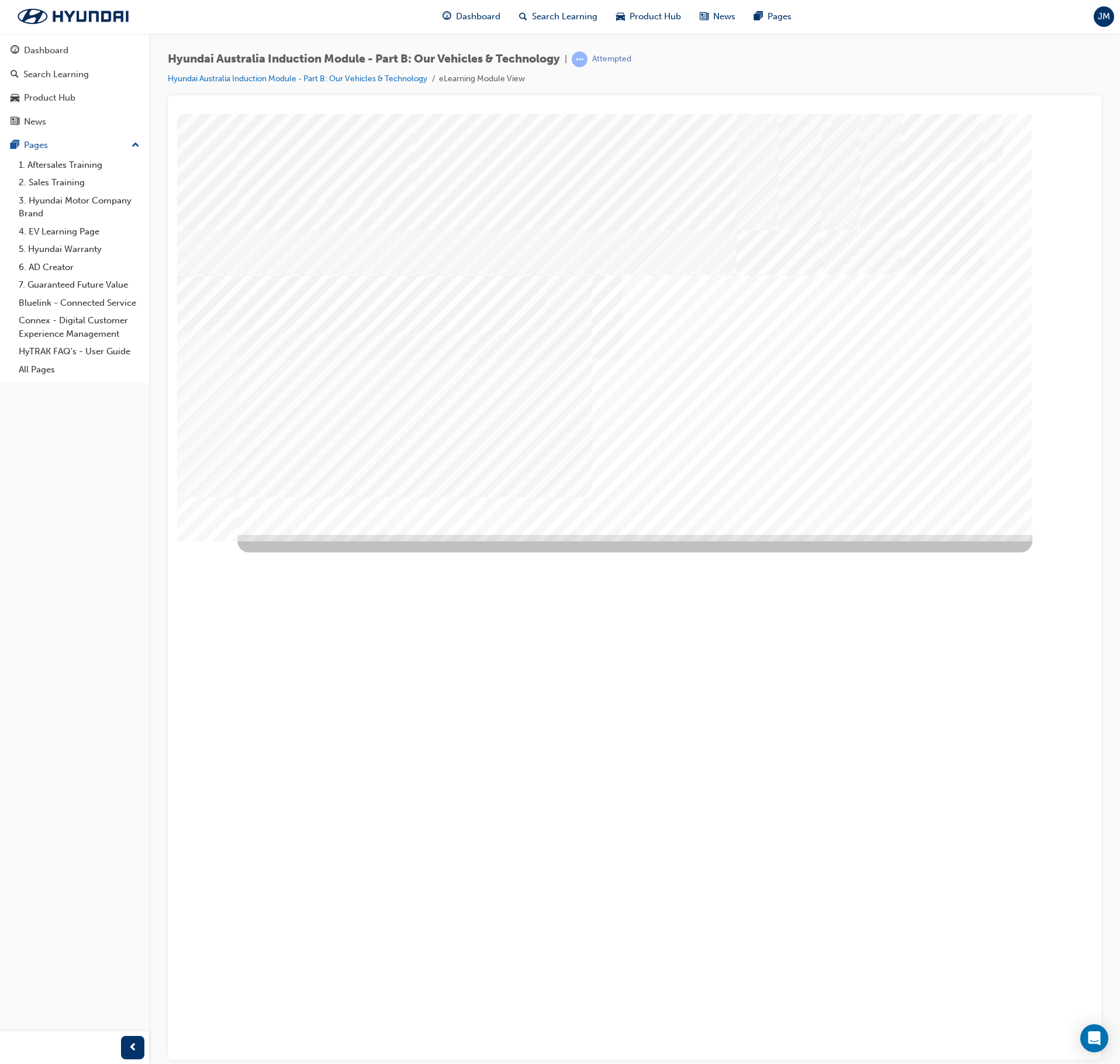
drag, startPoint x: 327, startPoint y: 431, endPoint x: 431, endPoint y: 450, distance: 105.7
drag, startPoint x: 517, startPoint y: 450, endPoint x: 527, endPoint y: 436, distance: 17.2
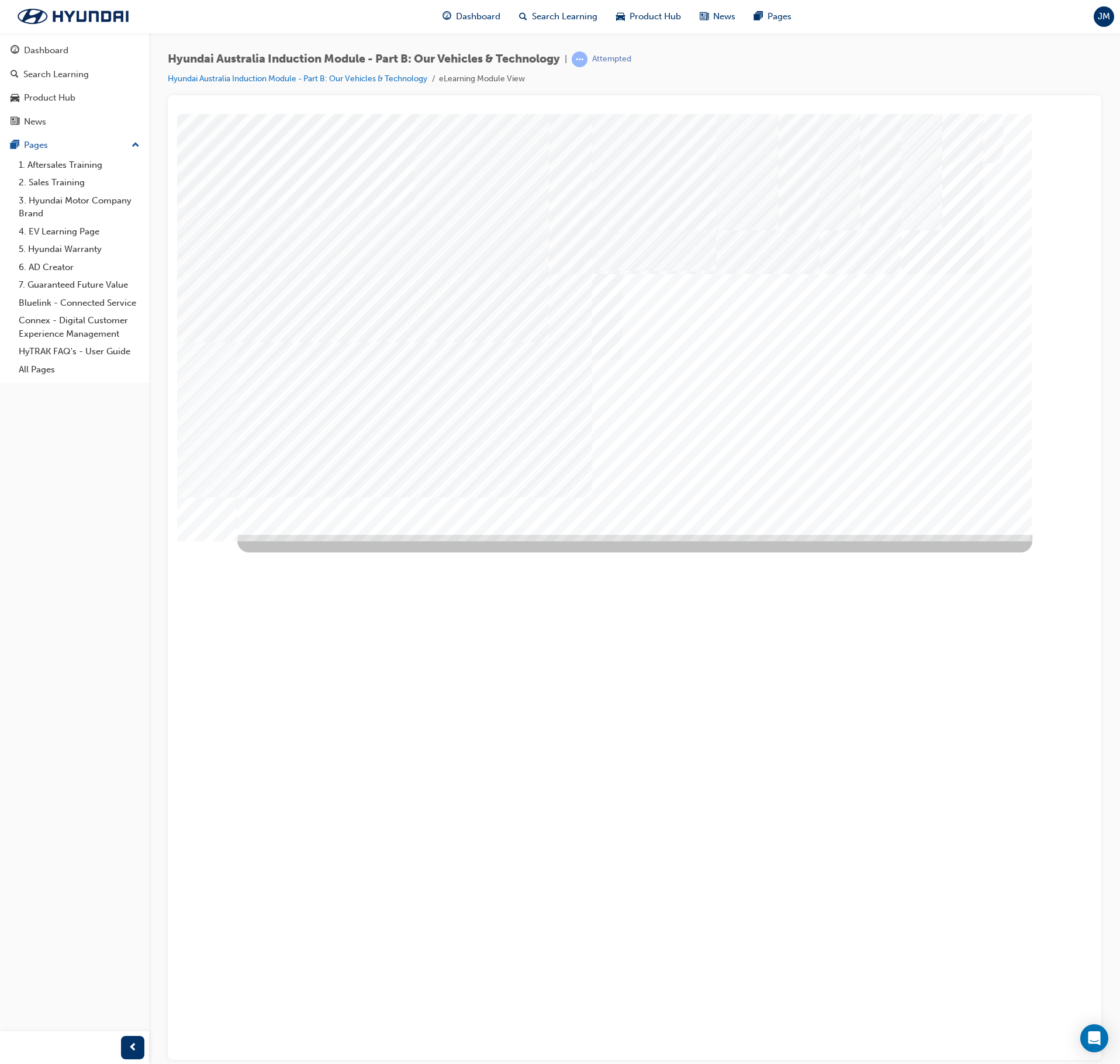
drag, startPoint x: 575, startPoint y: 398, endPoint x: 700, endPoint y: 455, distance: 137.4
click at [445, 534] on div "ANCAP The Australasian New Car Assessment Program, or ANCAP, is Australasia’s i…" at bounding box center [408, 693] width 341 height 318
click at [572, 534] on div "ANCAP The Australasian New Car Assessment Program, or ANCAP, is Australasia’s i…" at bounding box center [408, 693] width 341 height 318
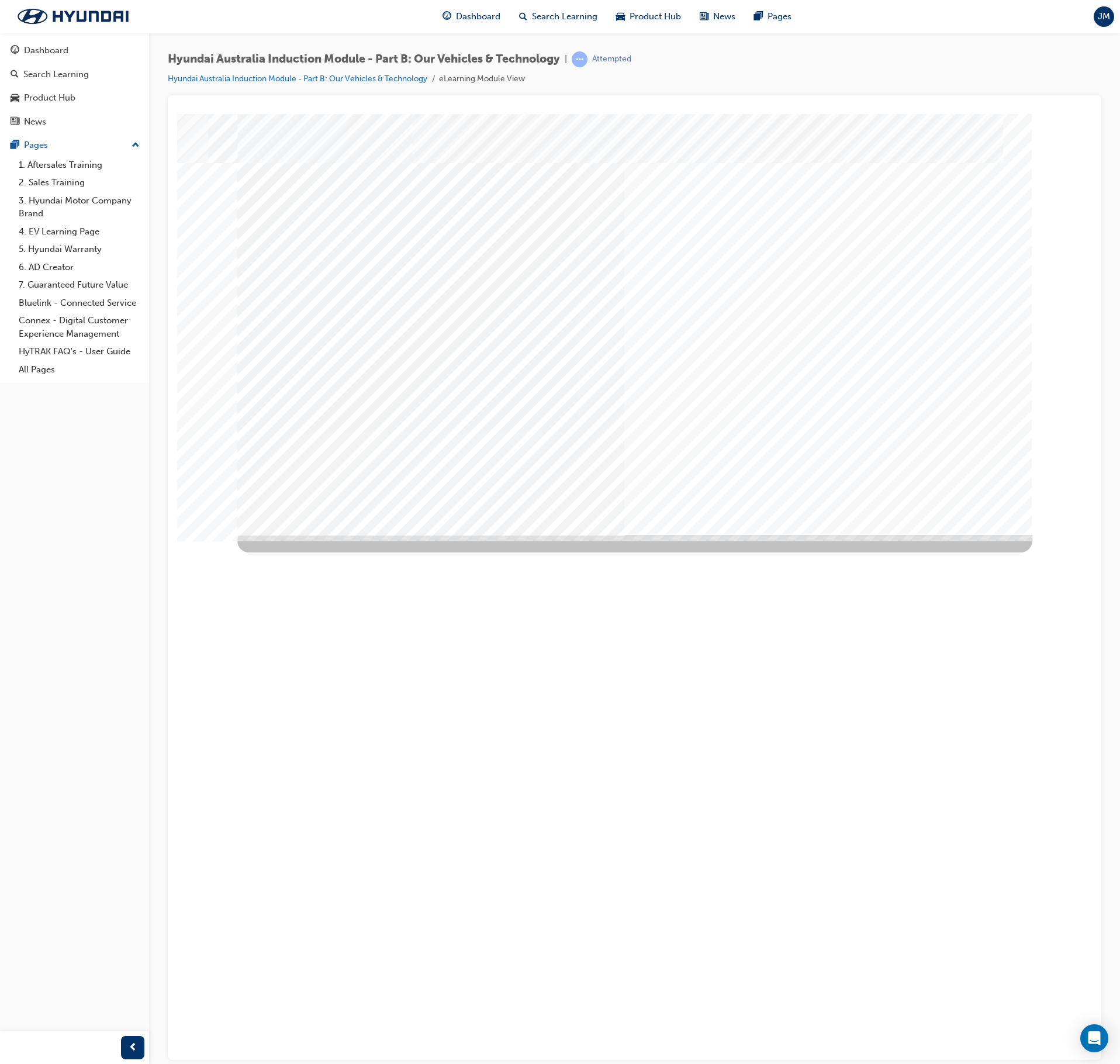
drag, startPoint x: 360, startPoint y: 306, endPoint x: 368, endPoint y: 306, distance: 8.0
drag, startPoint x: 624, startPoint y: 326, endPoint x: 713, endPoint y: 344, distance: 90.8
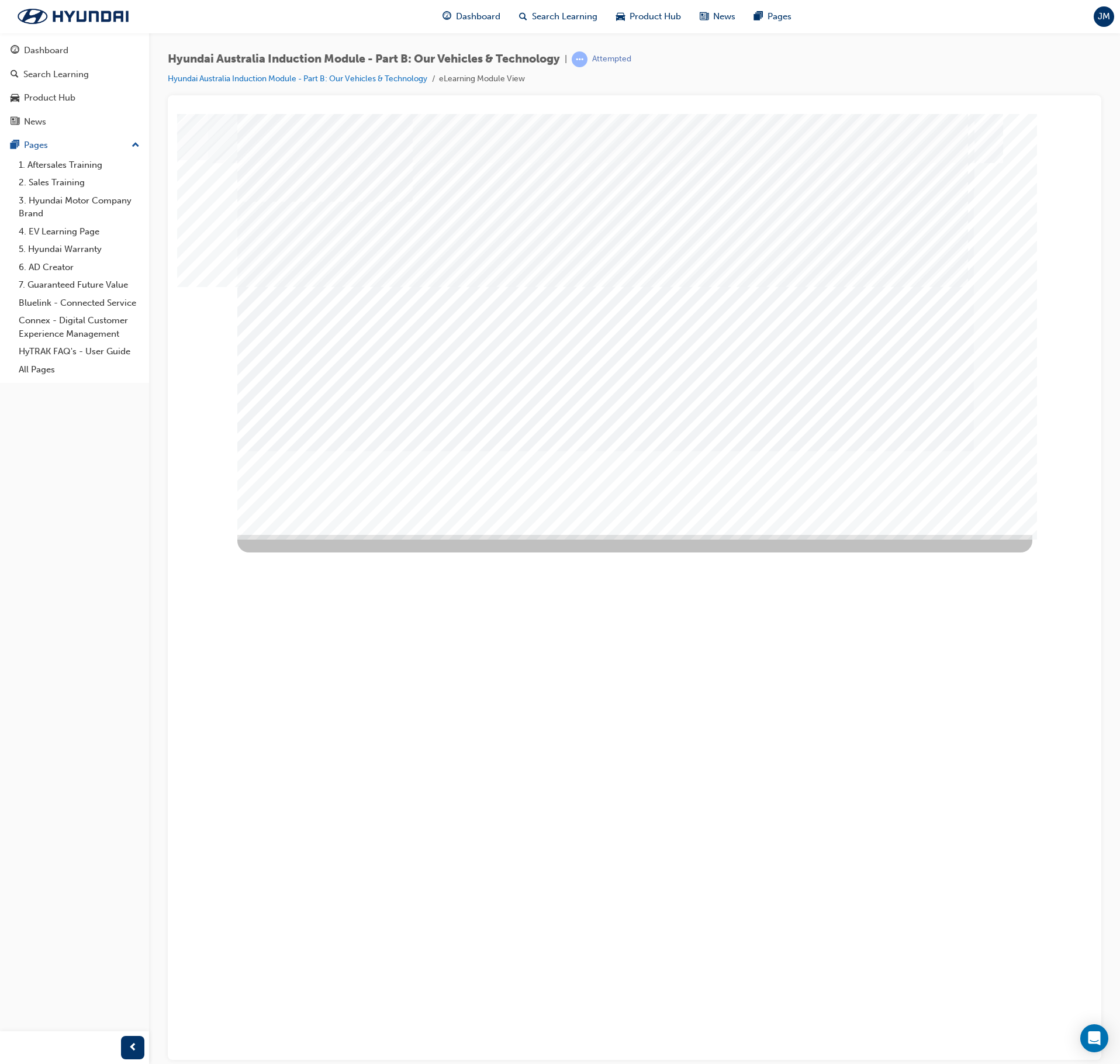
drag, startPoint x: 376, startPoint y: 375, endPoint x: 379, endPoint y: 396, distance: 21.2
drag
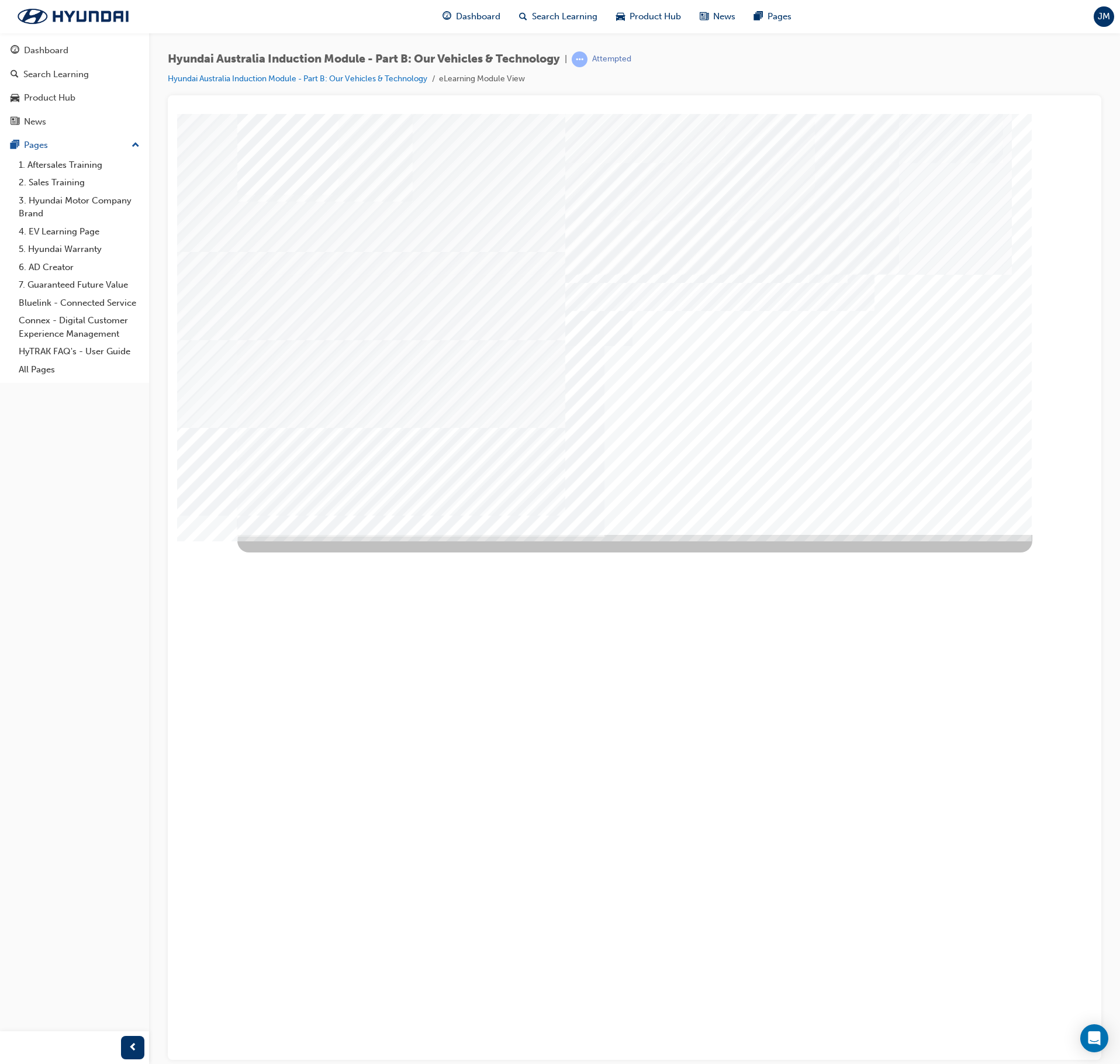
click at [444, 378] on div "Genuine Accessories" at bounding box center [635, 323] width 795 height 420
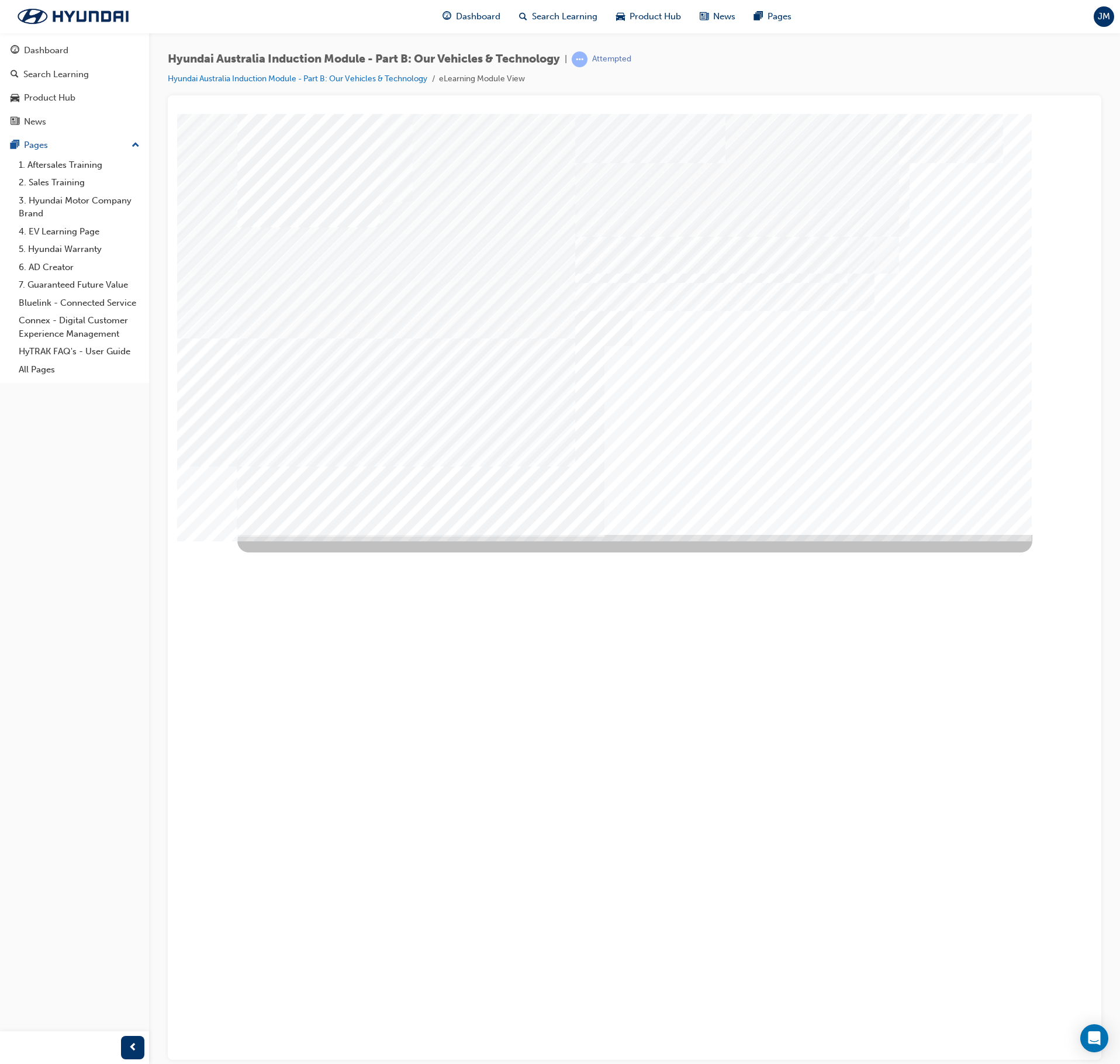
click at [447, 441] on div "Genuine Accessories" at bounding box center [635, 323] width 795 height 420
click at [499, 431] on div "Genuine Accessories" at bounding box center [635, 323] width 795 height 420
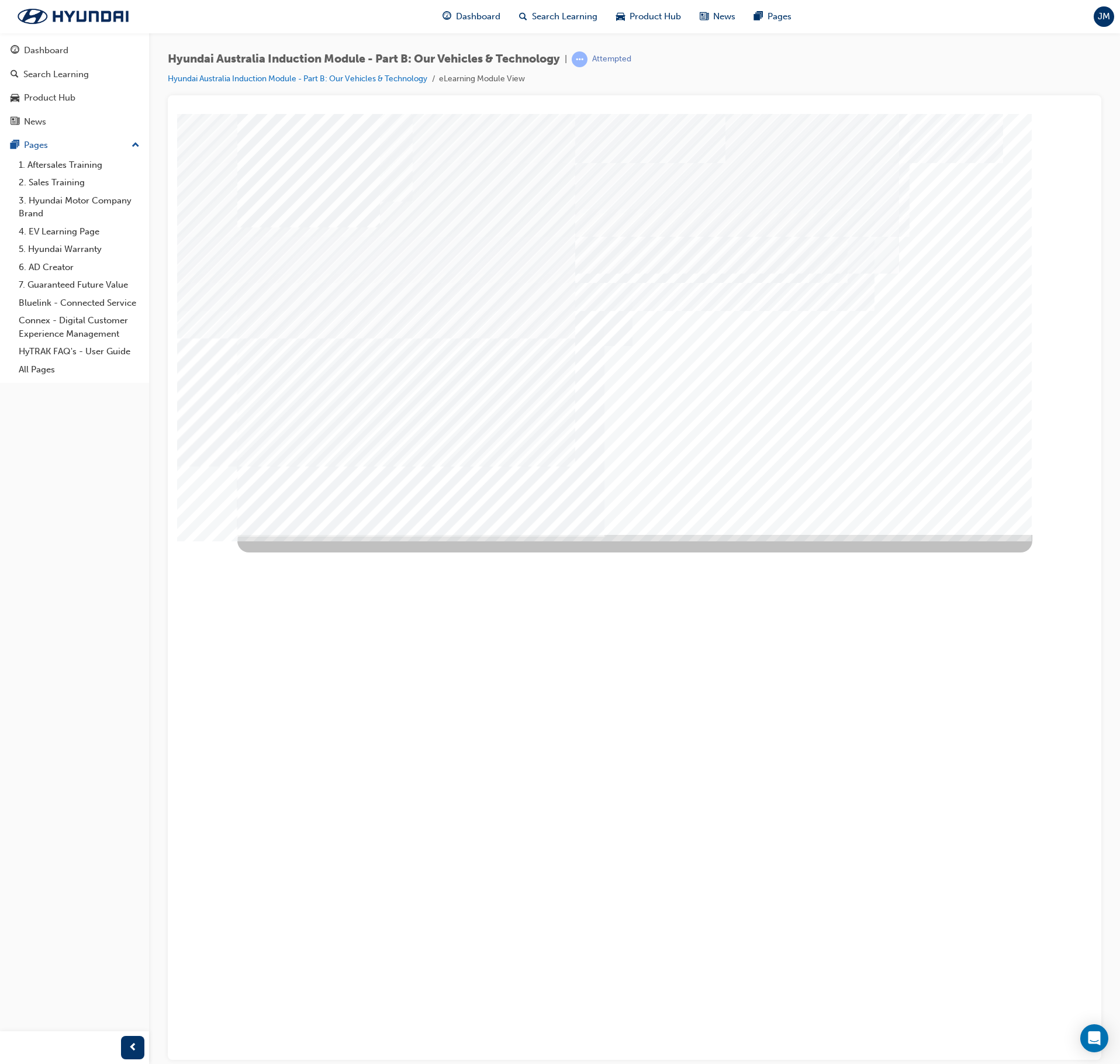
click at [870, 246] on div "Genuine Accessories" at bounding box center [635, 323] width 795 height 420
click at [424, 378] on div "Genuine Accessories" at bounding box center [635, 323] width 795 height 420
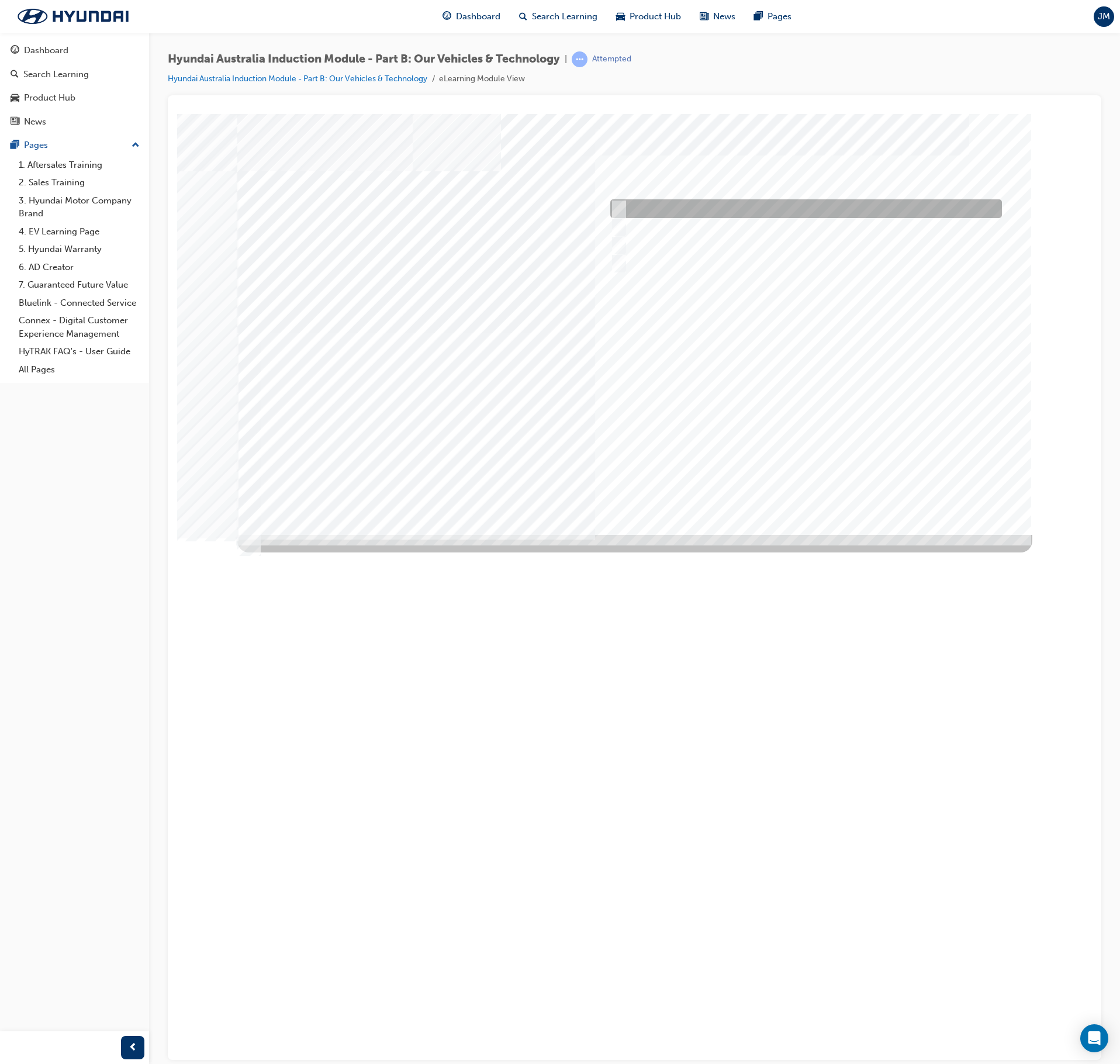
click at [621, 216] on div "Quiz_Q_1" at bounding box center [635, 323] width 795 height 420
click at [615, 217] on div "Quiz_Q_1" at bounding box center [635, 323] width 795 height 420
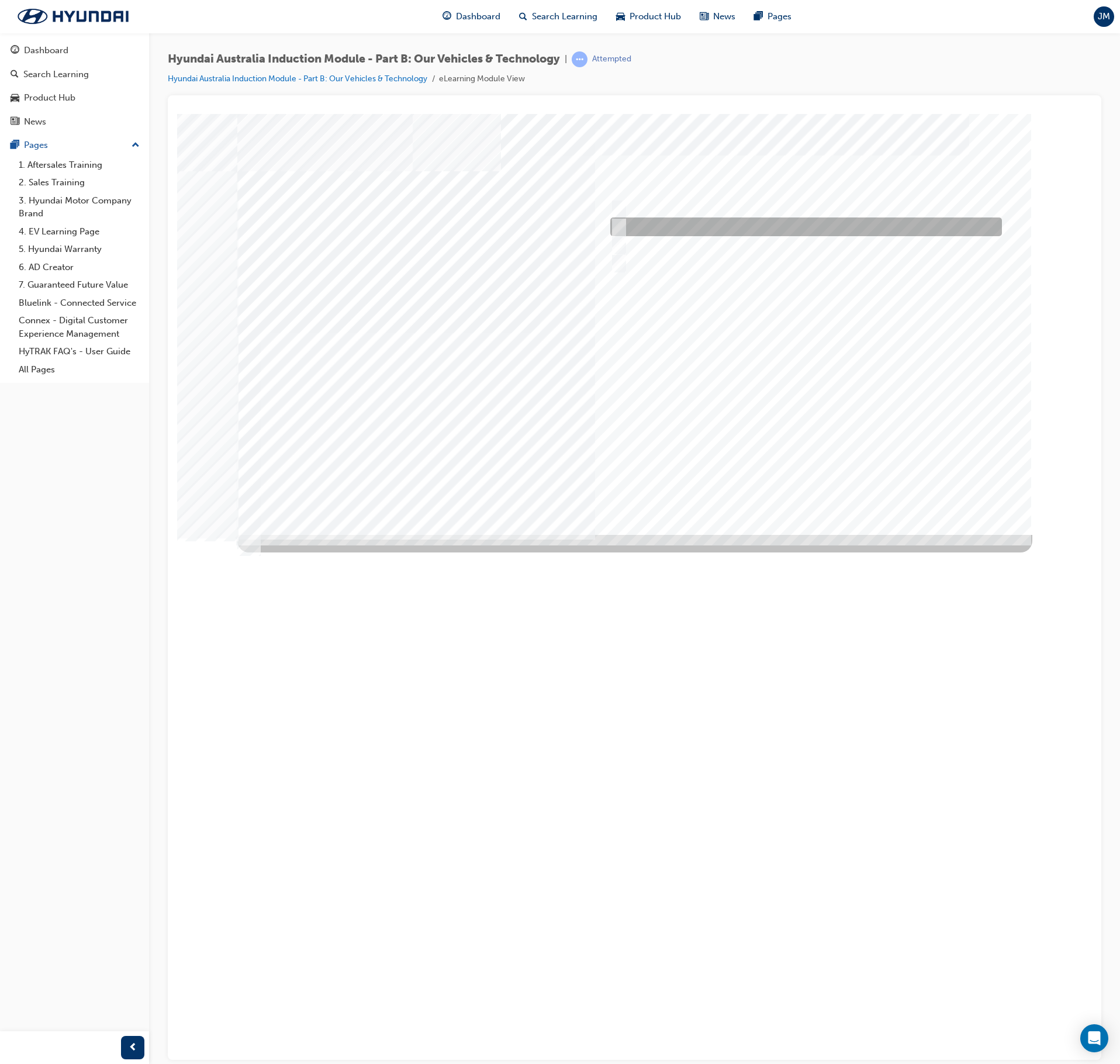
click at [616, 233] on input "Electrification" at bounding box center [616, 226] width 13 height 13
checkbox input "true"
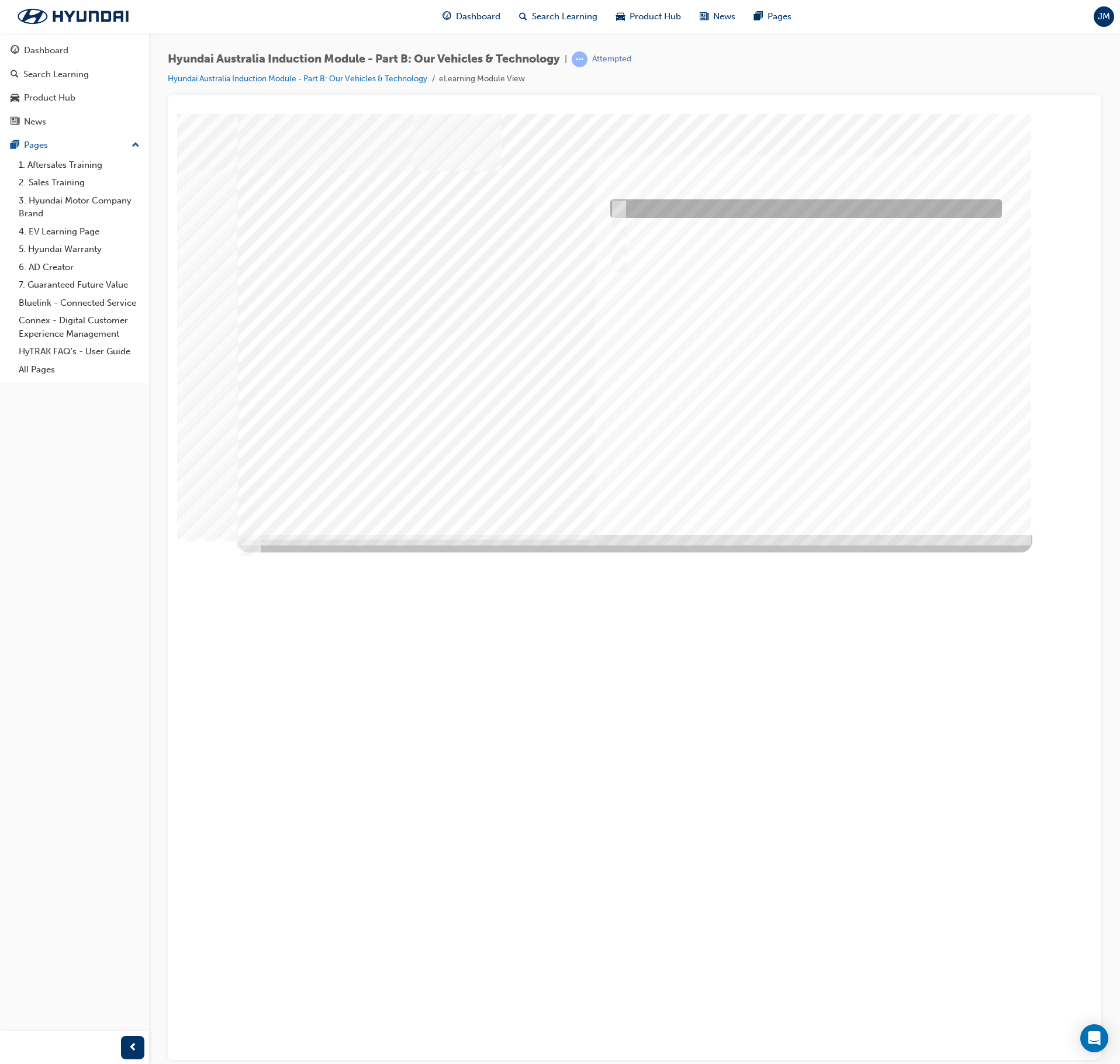
click at [616, 210] on input "Performance" at bounding box center [616, 208] width 13 height 13
checkbox input "true"
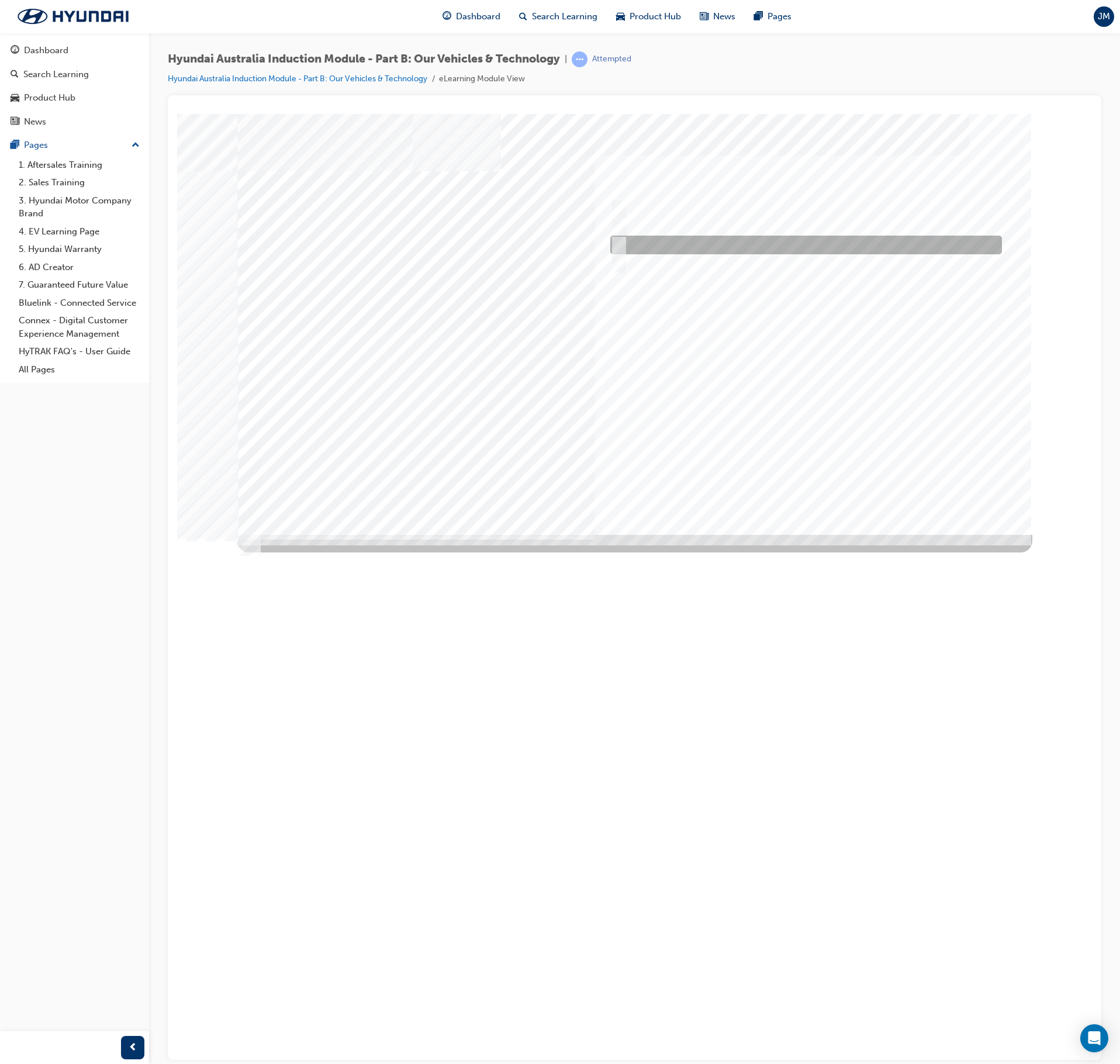
click at [615, 251] on div at bounding box center [802, 244] width 392 height 18
checkbox input "true"
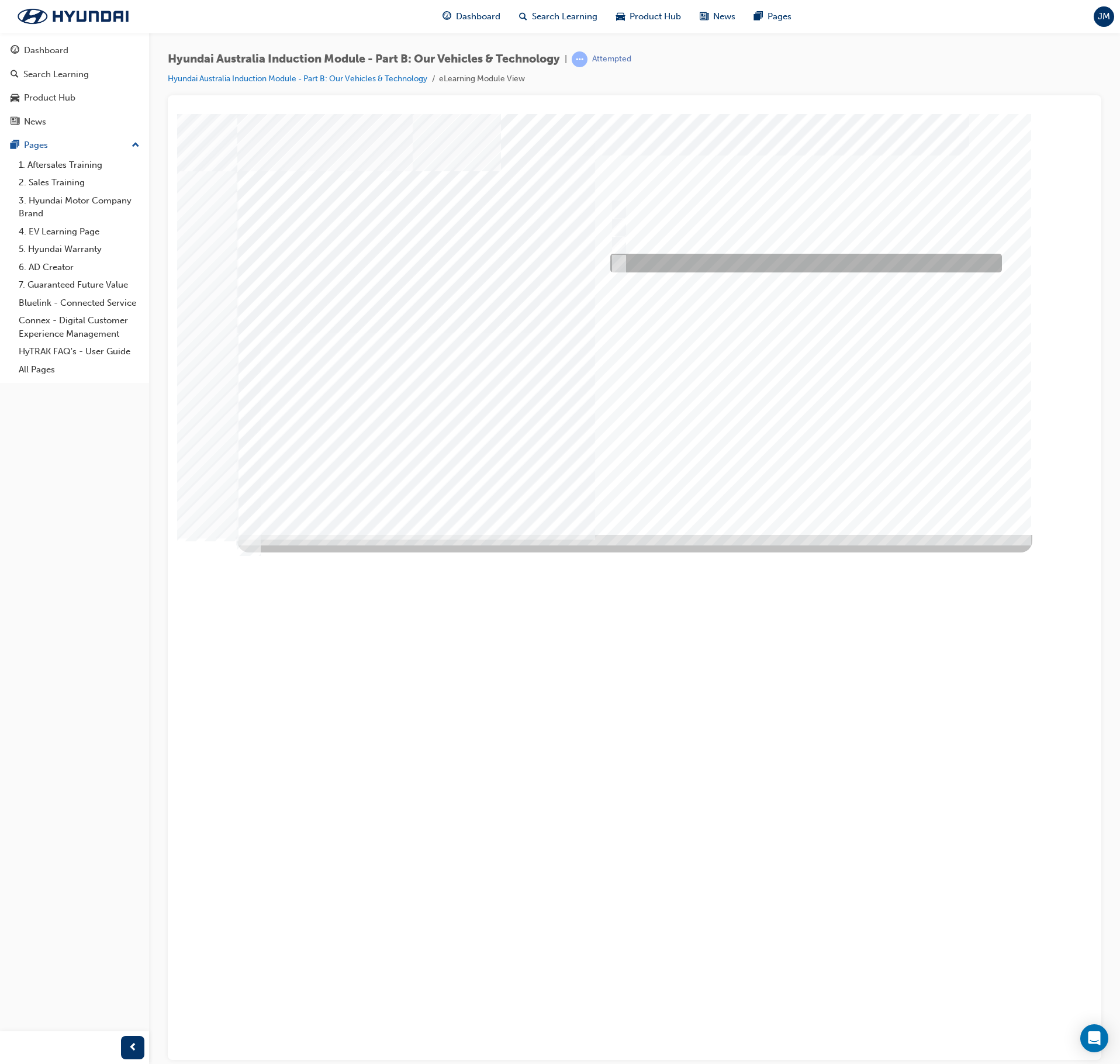
click at [619, 265] on input "Technology" at bounding box center [616, 263] width 13 height 13
checkbox input "true"
click at [798, 489] on div at bounding box center [635, 323] width 795 height 420
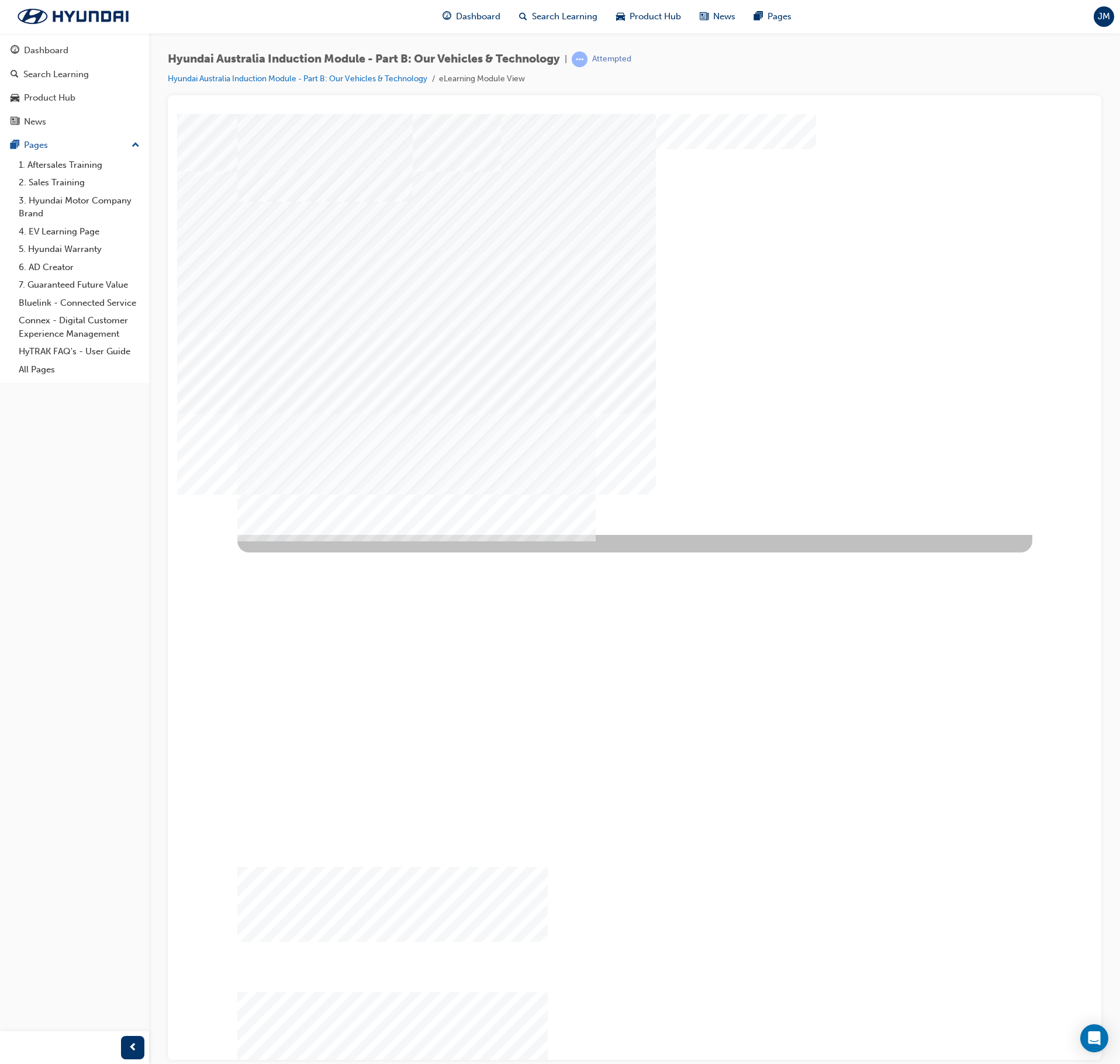
drag, startPoint x: 616, startPoint y: 262, endPoint x: 624, endPoint y: 272, distance: 12.8
click at [618, 262] on div at bounding box center [635, 323] width 795 height 420
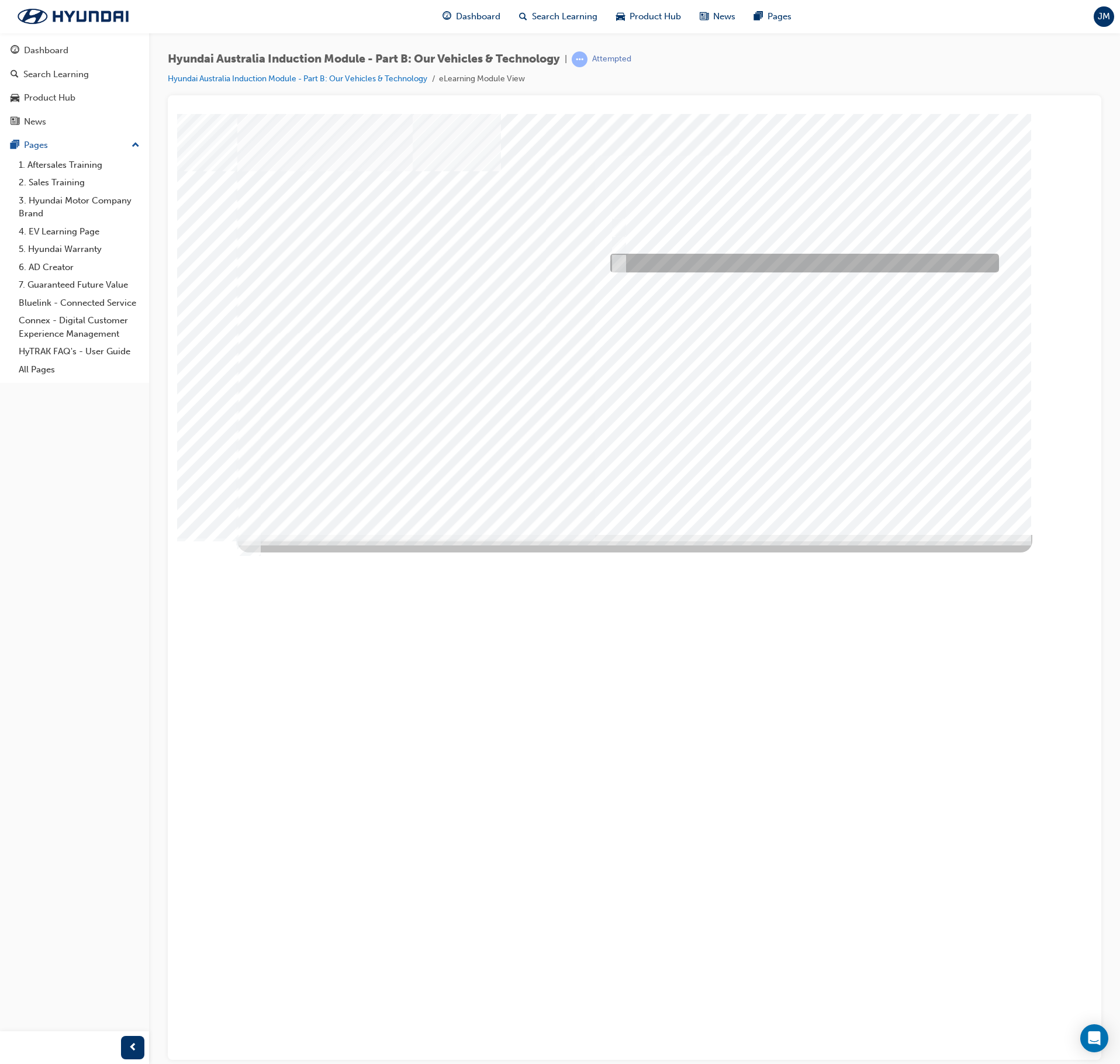
click at [621, 269] on div at bounding box center [802, 263] width 389 height 18
radio input "true"
click at [801, 483] on div at bounding box center [635, 323] width 795 height 420
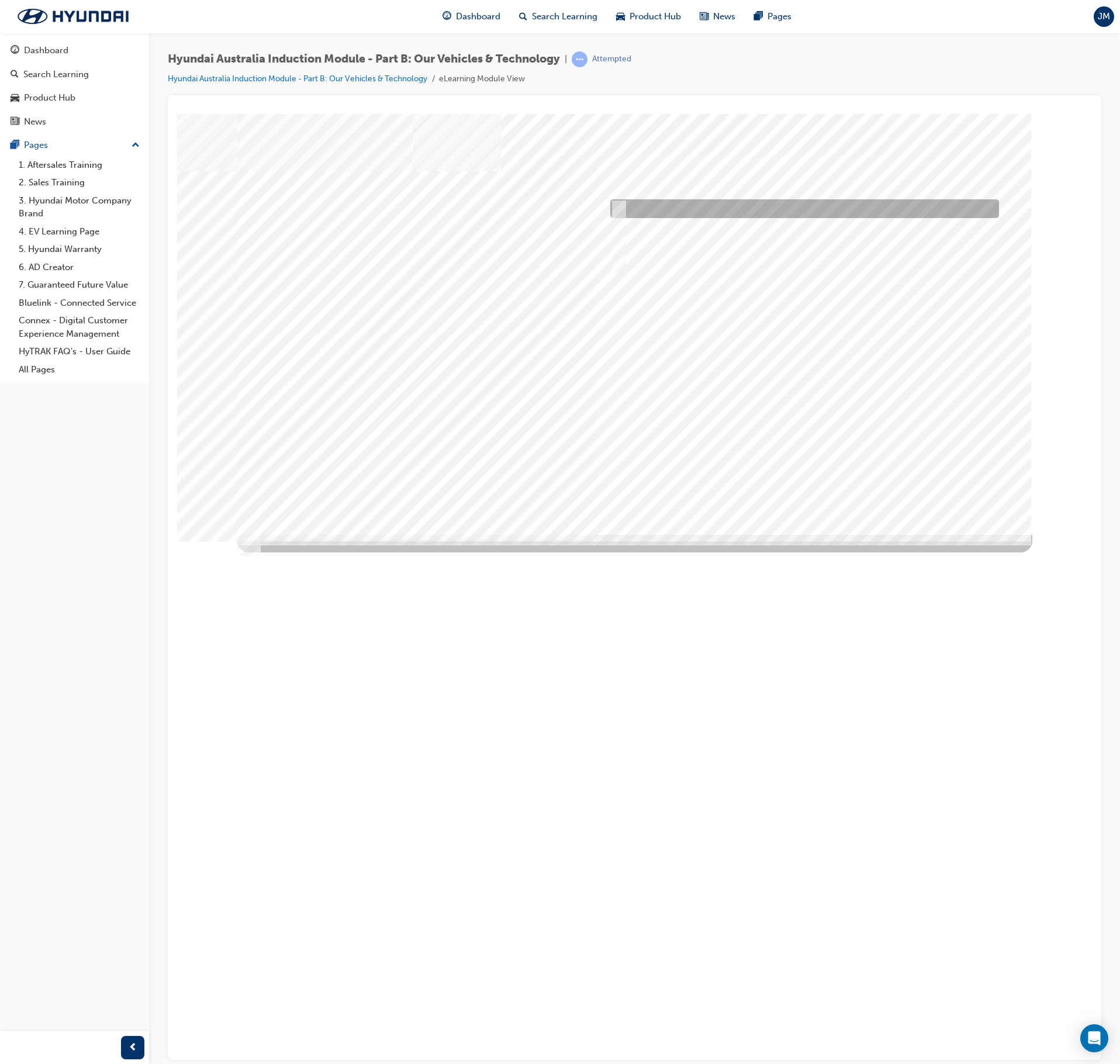
click at [618, 207] on input "Corner rascal" at bounding box center [616, 208] width 13 height 13
checkbox input "true"
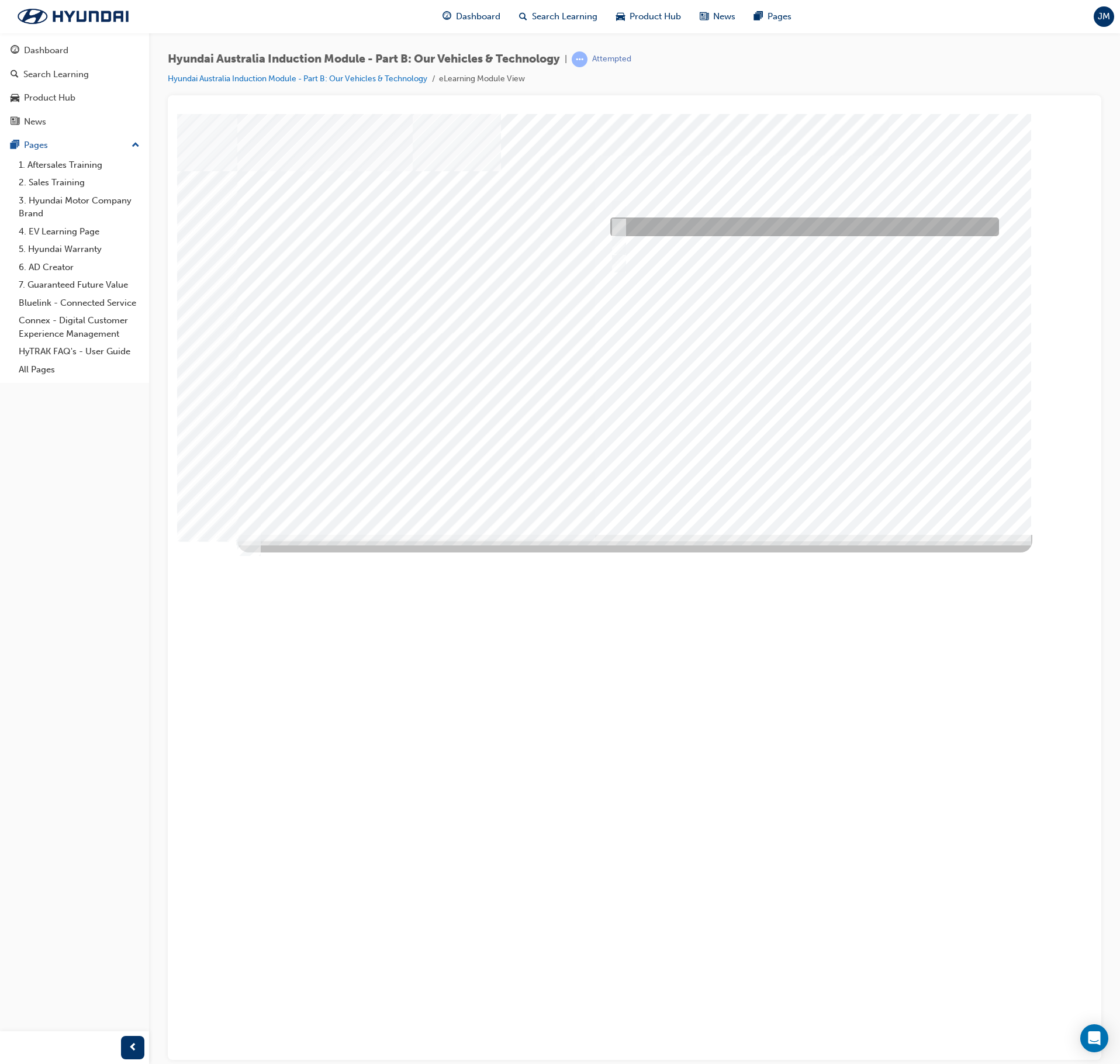
click at [619, 227] on input "It’s play time" at bounding box center [616, 226] width 13 height 13
checkbox input "true"
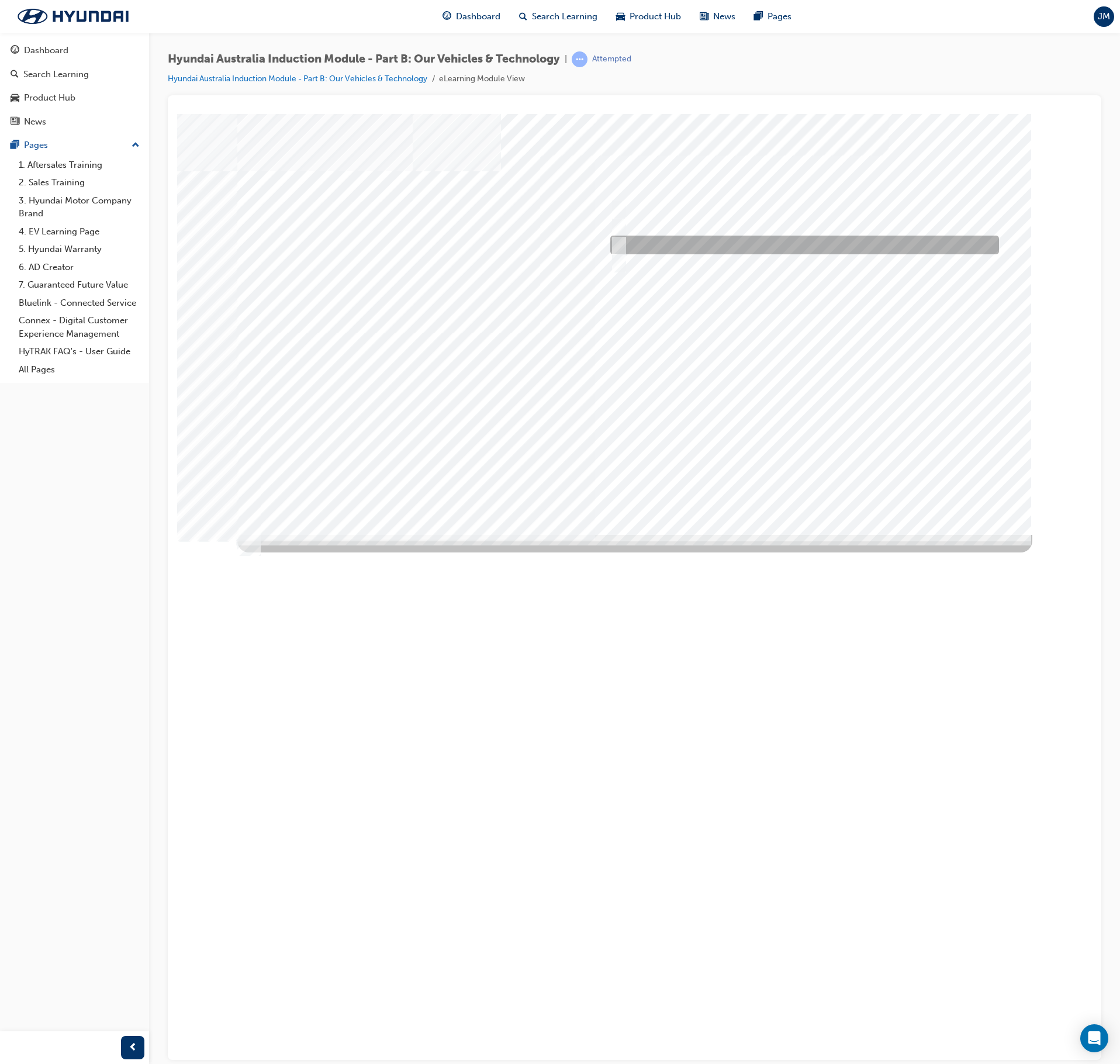
click at [618, 240] on input "Road to racetrack" at bounding box center [616, 244] width 13 height 13
checkbox input "true"
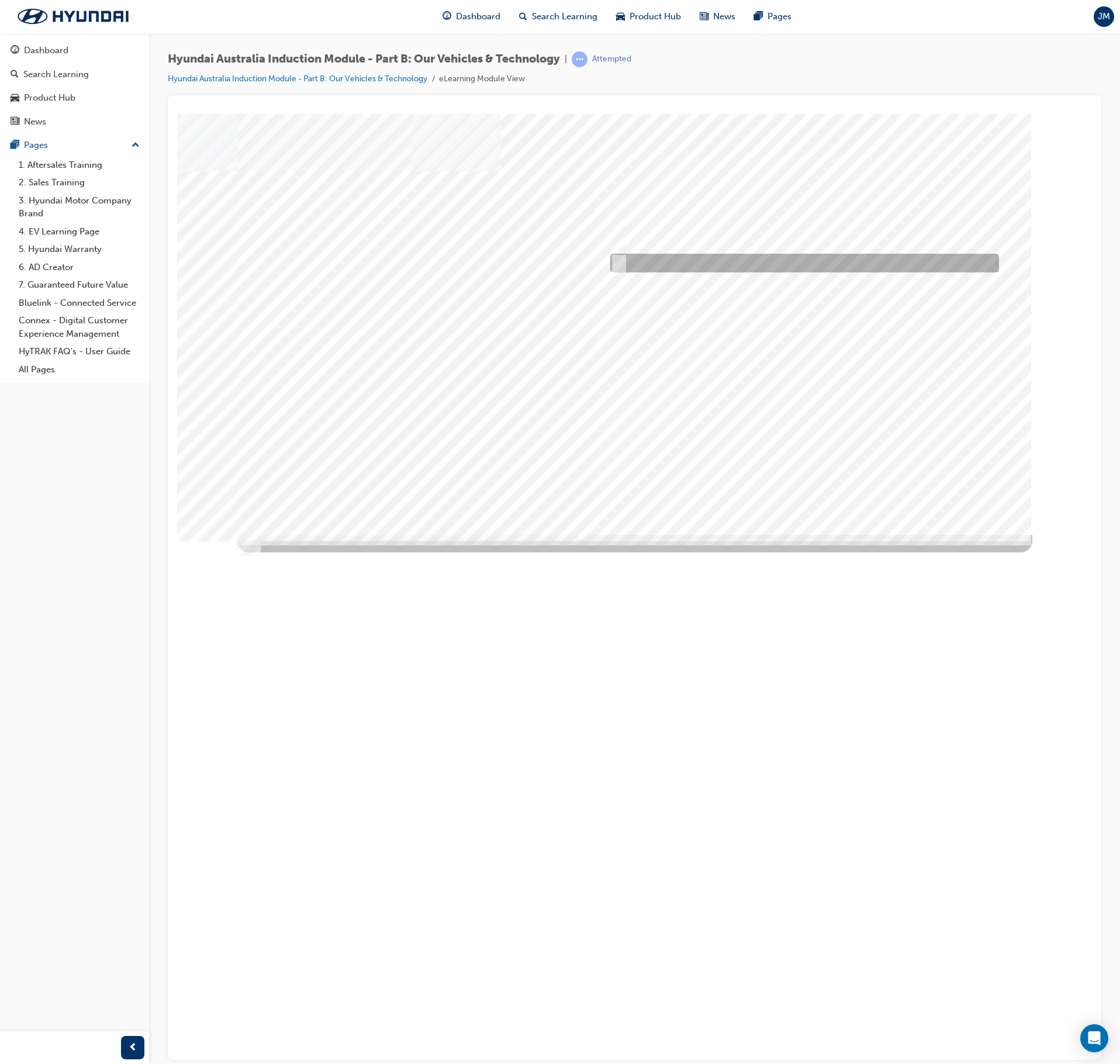
click at [615, 263] on input "Everyday sports car" at bounding box center [616, 263] width 13 height 13
checkbox input "true"
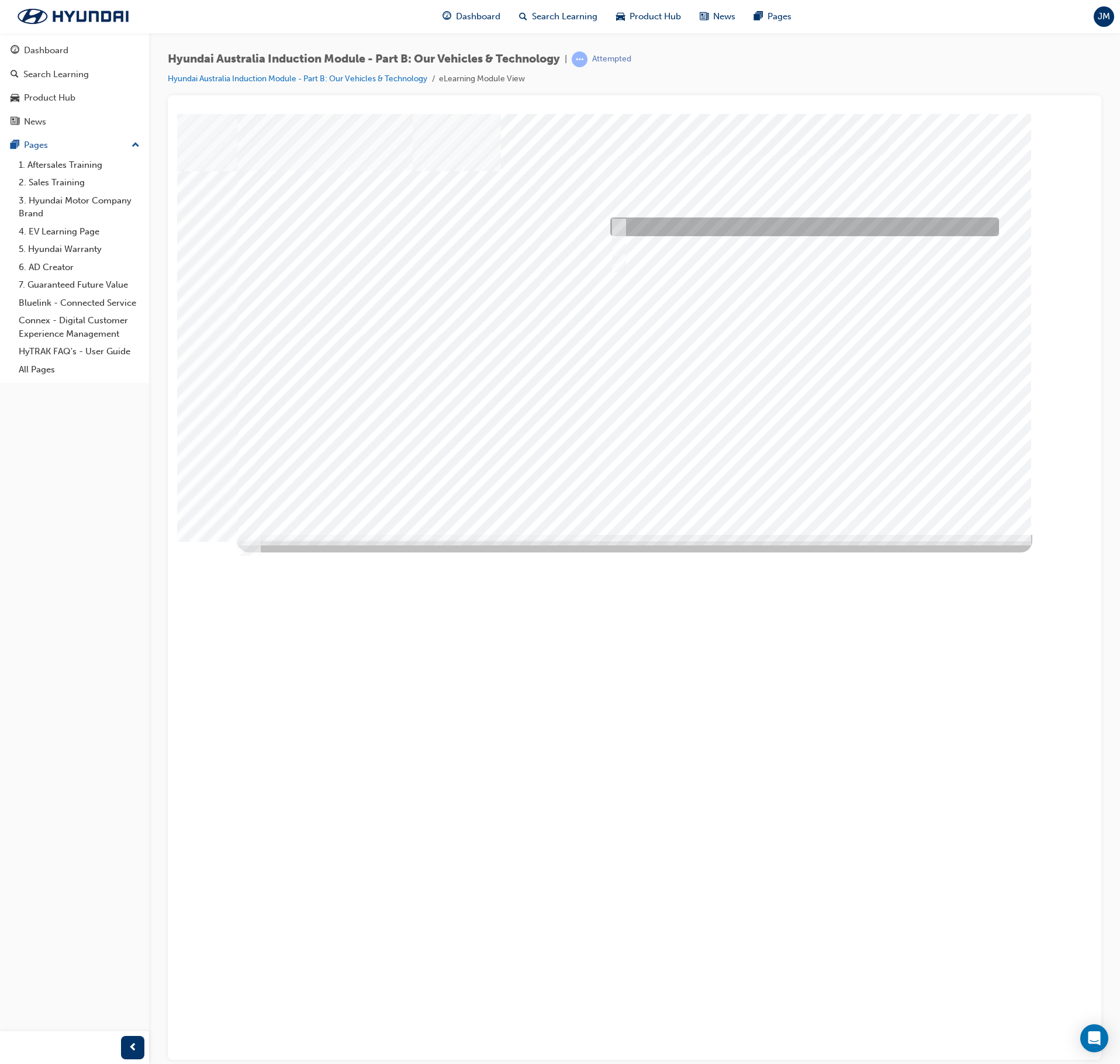
click at [620, 226] on input "It’s play time" at bounding box center [616, 226] width 13 height 13
checkbox input "false"
click at [817, 489] on div at bounding box center [635, 323] width 795 height 420
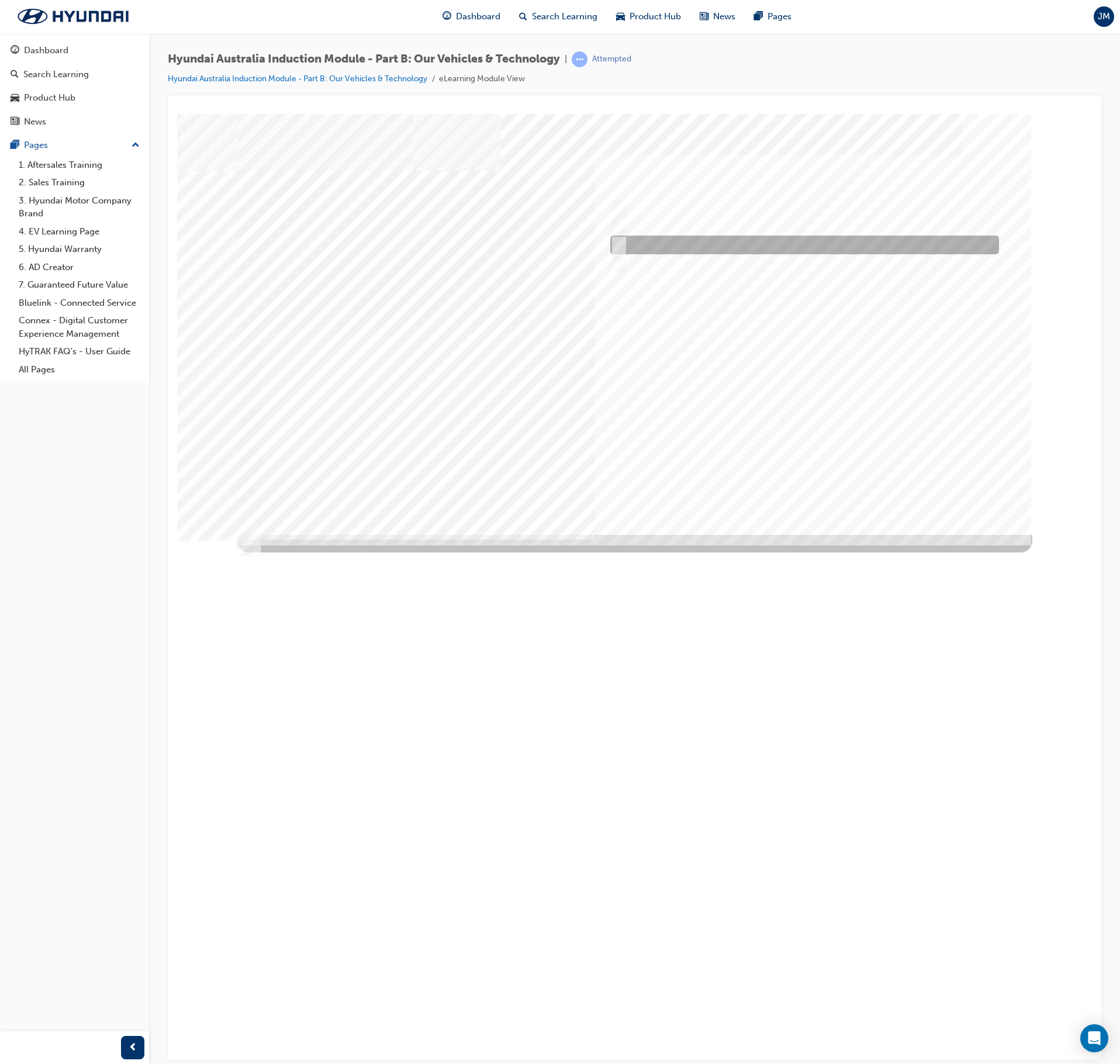
drag, startPoint x: 624, startPoint y: 238, endPoint x: 621, endPoint y: 228, distance: 10.4
click at [624, 234] on div "Quiz_Q_5" at bounding box center [635, 323] width 795 height 420
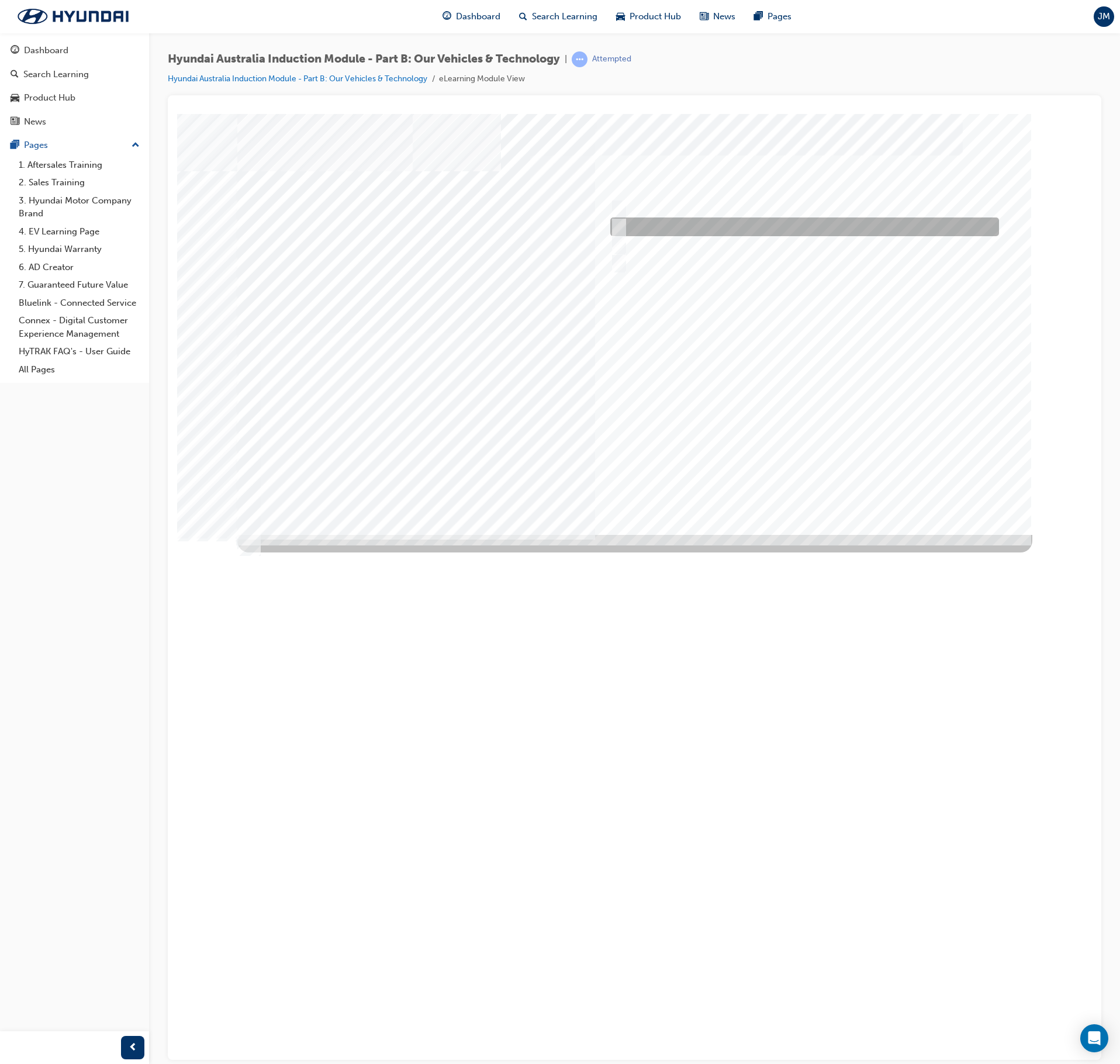
click at [621, 224] on input "Hybrid" at bounding box center [616, 226] width 13 height 13
checkbox input "true"
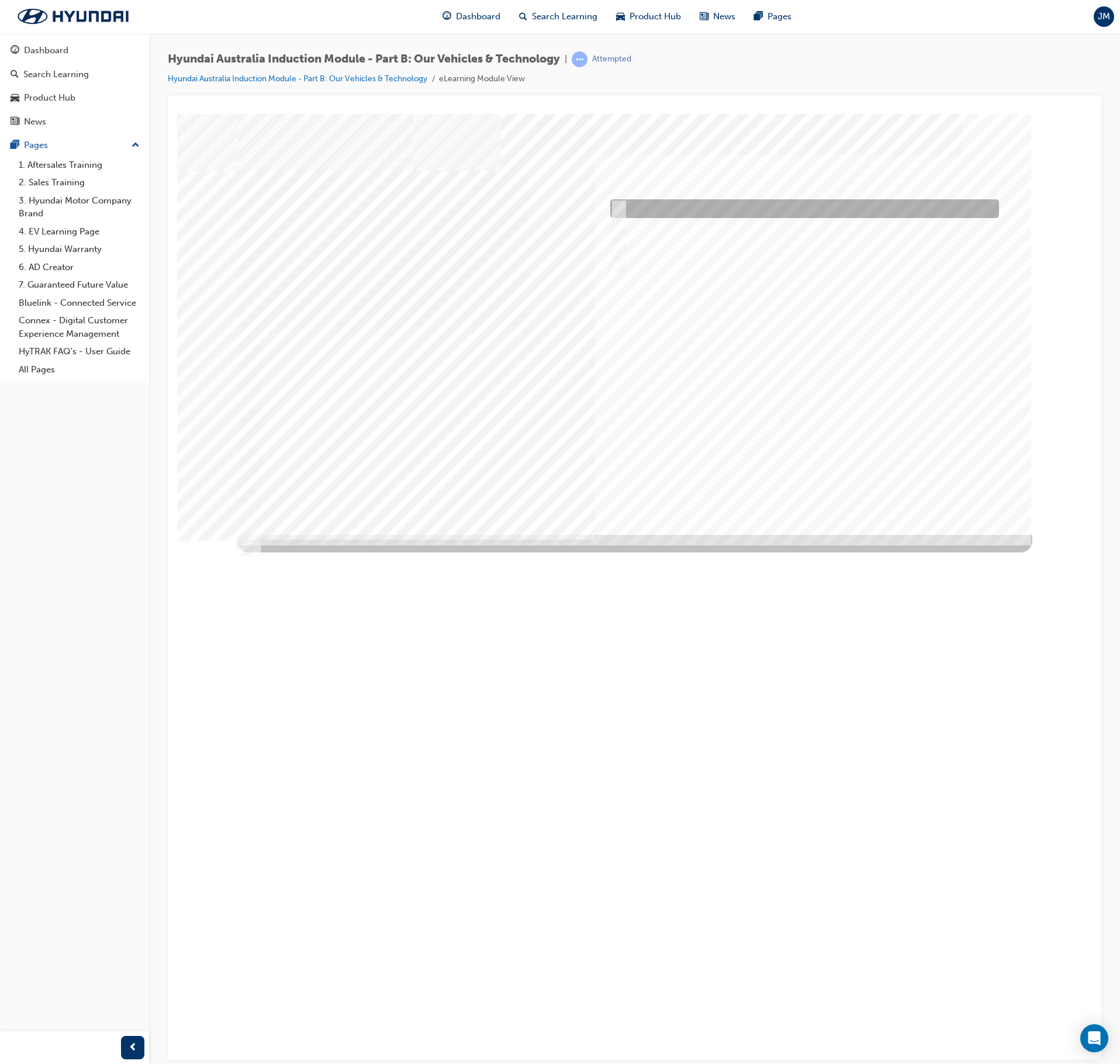
drag, startPoint x: 616, startPoint y: 200, endPoint x: 615, endPoint y: 251, distance: 51.0
click at [615, 205] on div at bounding box center [802, 208] width 389 height 18
checkbox input "true"
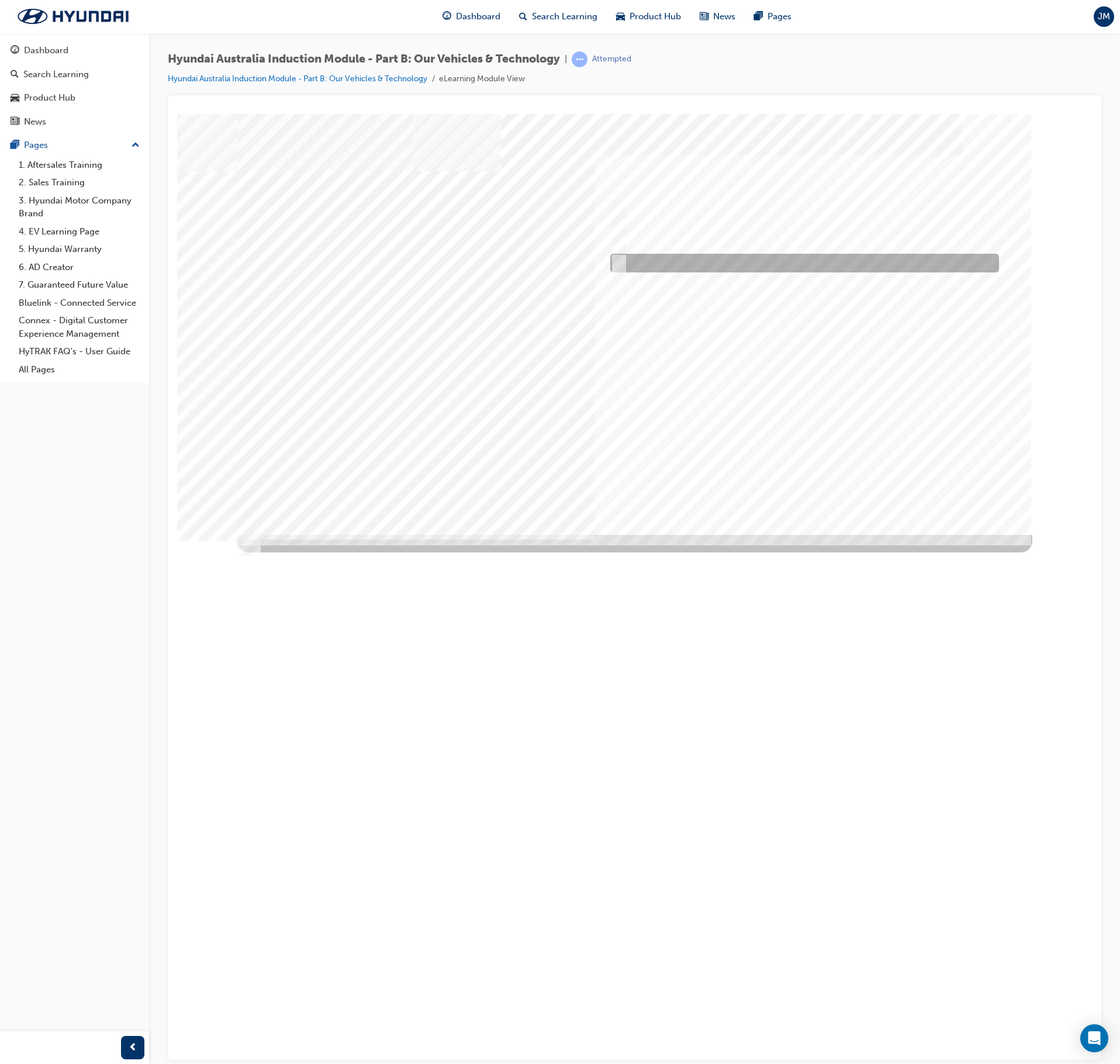
click at [620, 263] on input "Hydrogen Fuel Cell" at bounding box center [616, 263] width 13 height 13
checkbox input "true"
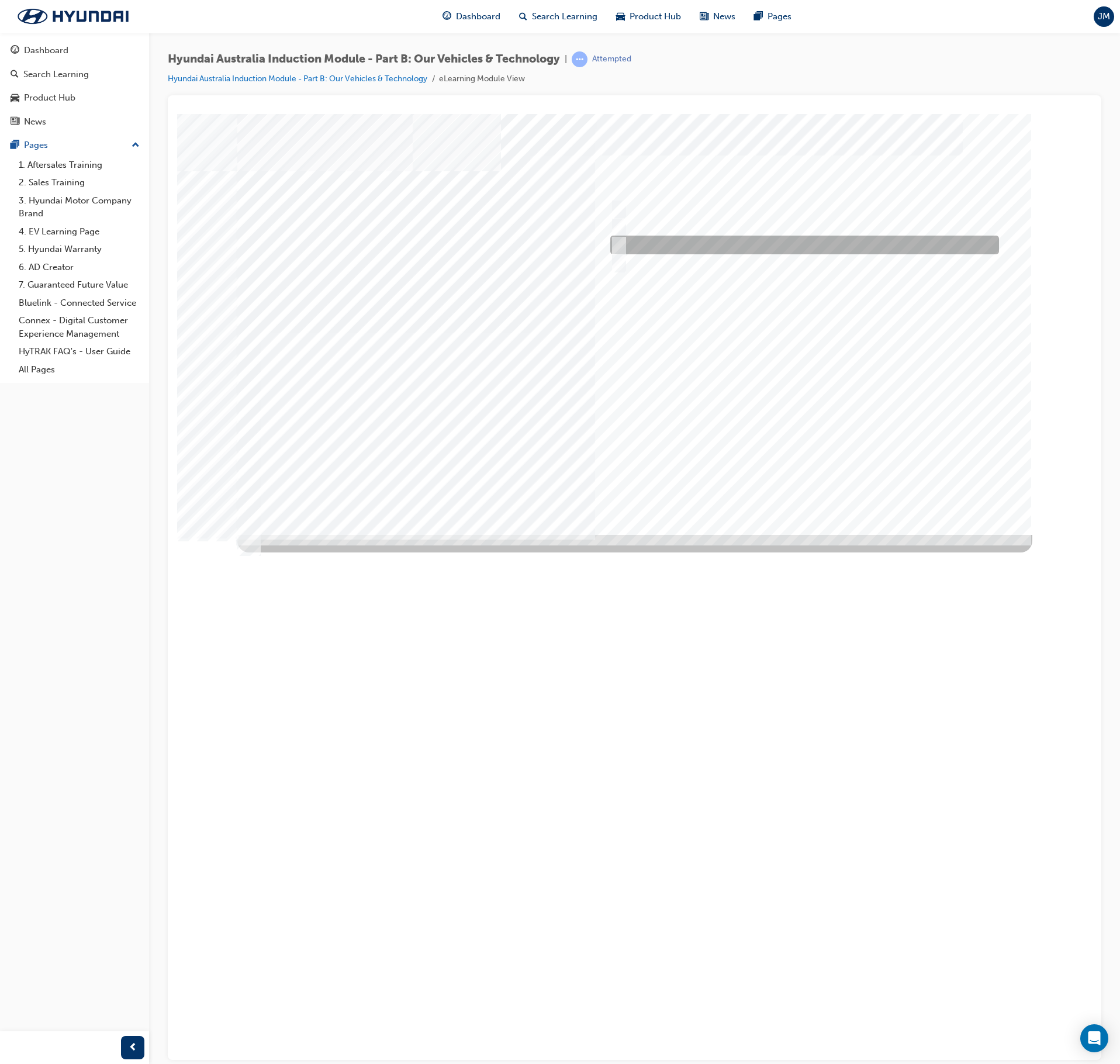
click at [622, 250] on input "Plug-in Hybrid" at bounding box center [616, 244] width 13 height 13
checkbox input "true"
click at [822, 494] on div at bounding box center [635, 323] width 795 height 420
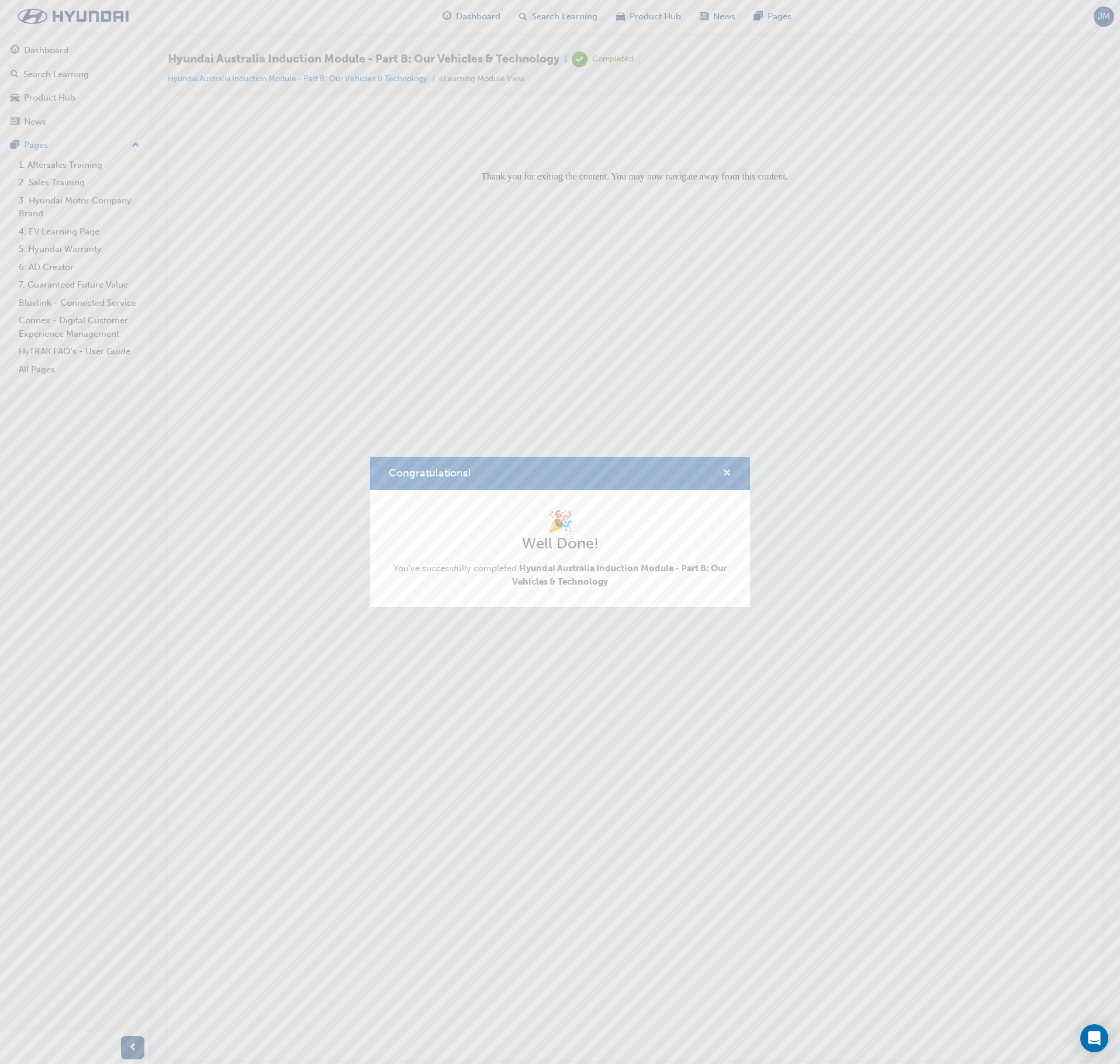
click at [725, 470] on span "cross-icon" at bounding box center [726, 473] width 9 height 11
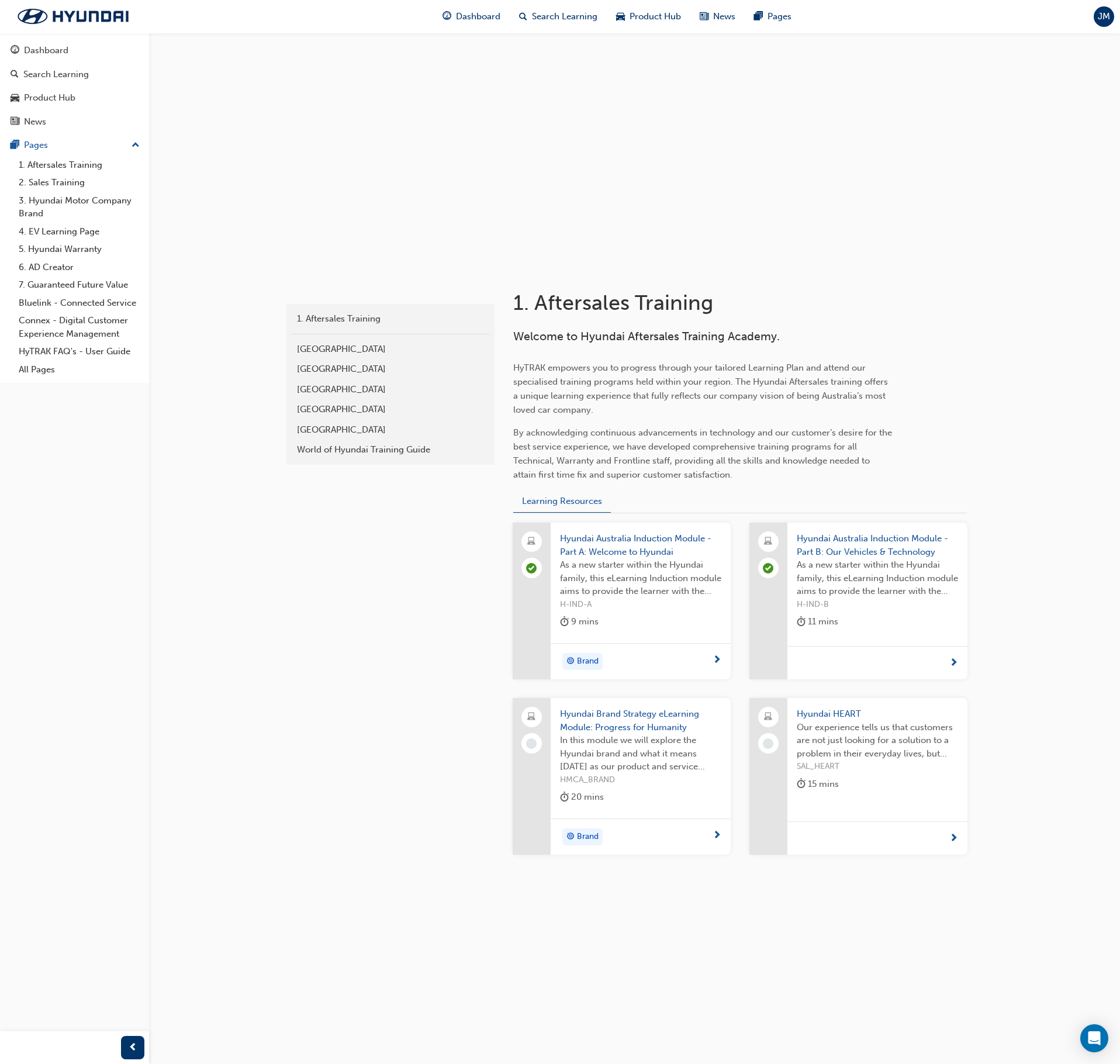
click at [634, 602] on span "Hyundai Brand Strategy eLearning Module: Progress for Humanity" at bounding box center [641, 720] width 162 height 26
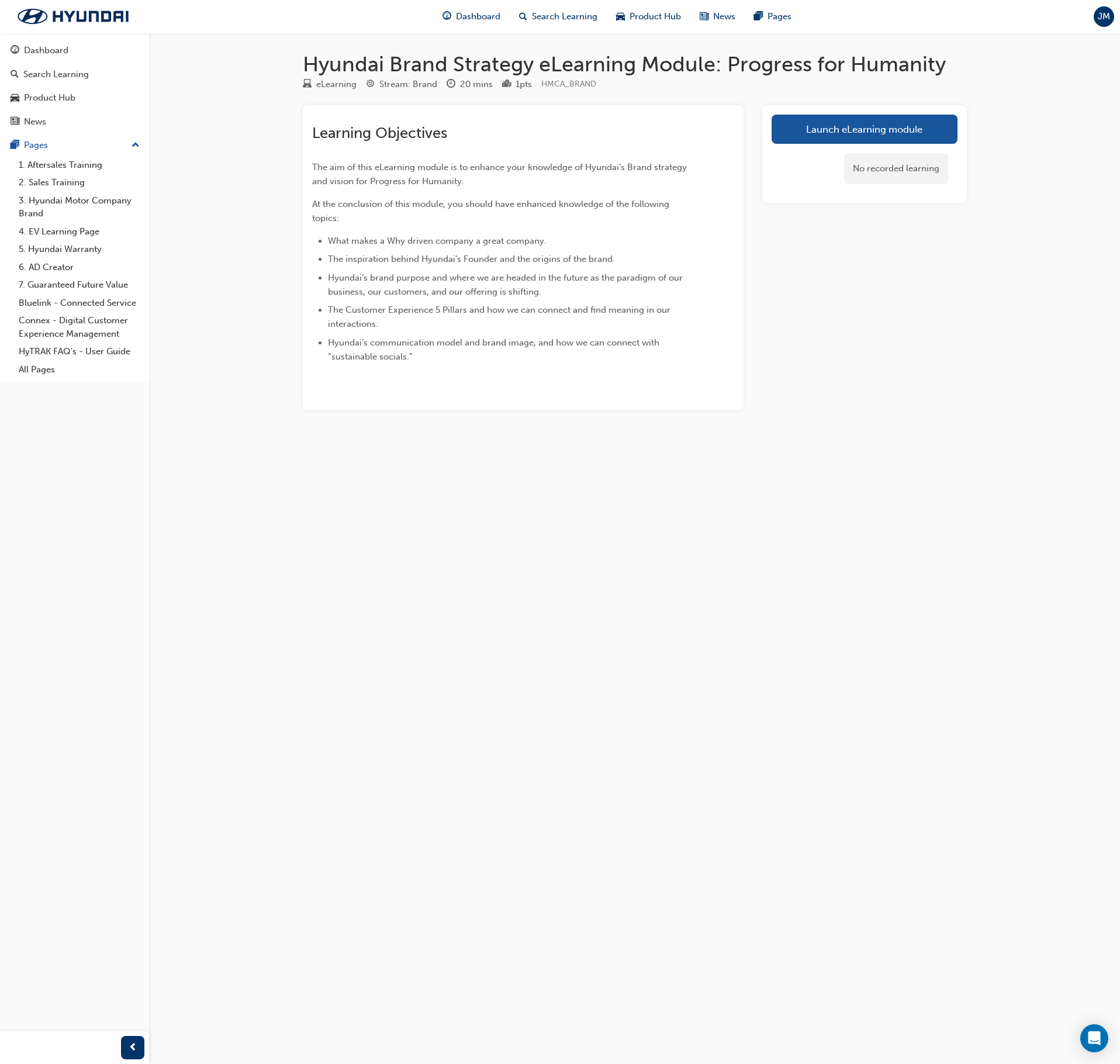
drag, startPoint x: 748, startPoint y: 270, endPoint x: 498, endPoint y: 151, distance: 276.9
click at [739, 266] on div "Learning Objectives The aim of this eLearning module is to enhance your knowled…" at bounding box center [635, 257] width 664 height 305
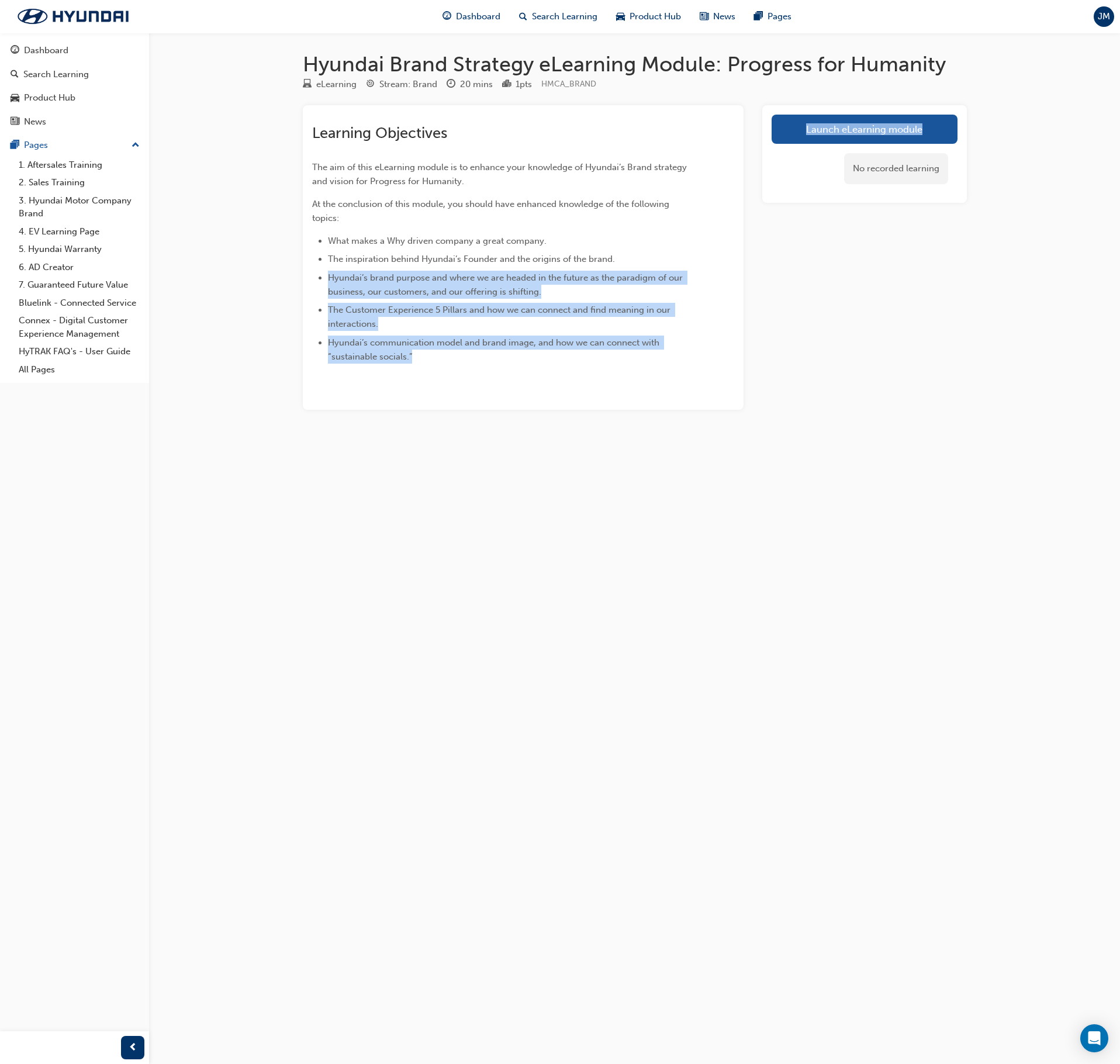
click at [529, 200] on p "At the conclusion of this module, you should have enhanced knowledge of the fol…" at bounding box center [501, 211] width 380 height 28
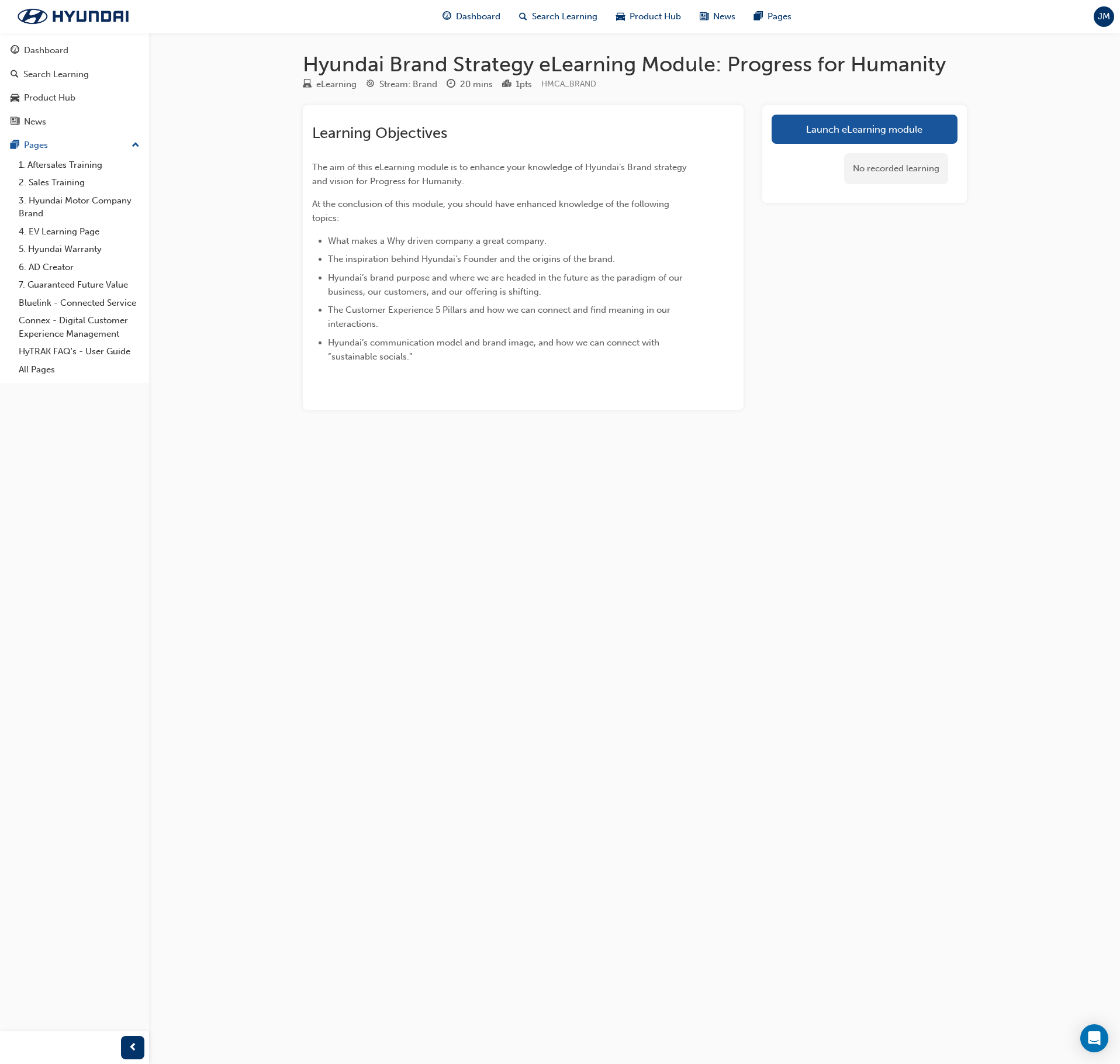
drag, startPoint x: 603, startPoint y: 131, endPoint x: 677, endPoint y: 151, distance: 76.7
click at [603, 131] on h2 "Learning Objectives" at bounding box center [501, 133] width 380 height 18
click at [871, 135] on link "Launch eLearning module" at bounding box center [864, 129] width 186 height 29
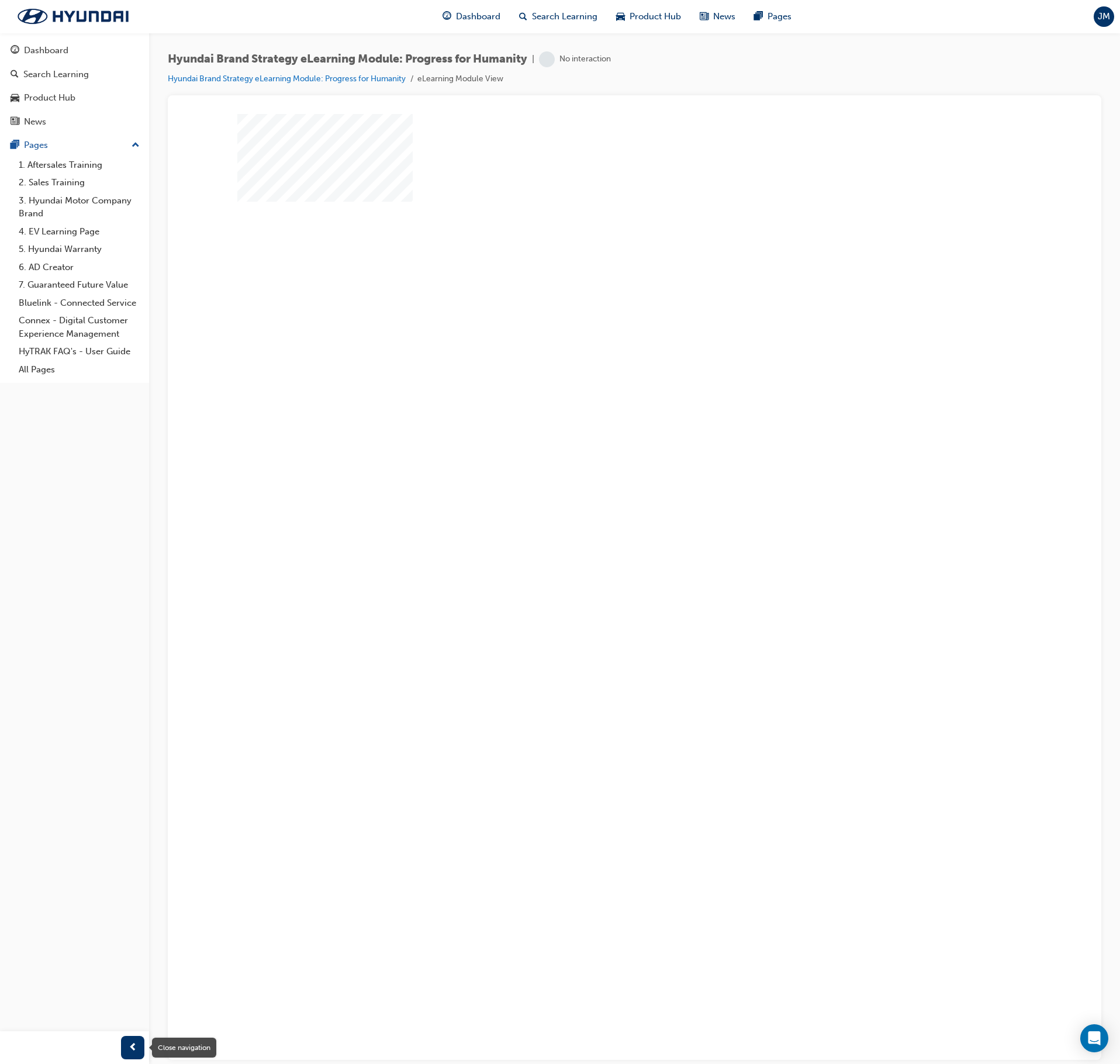
click at [126, 602] on div "button" at bounding box center [133, 1048] width 23 height 23
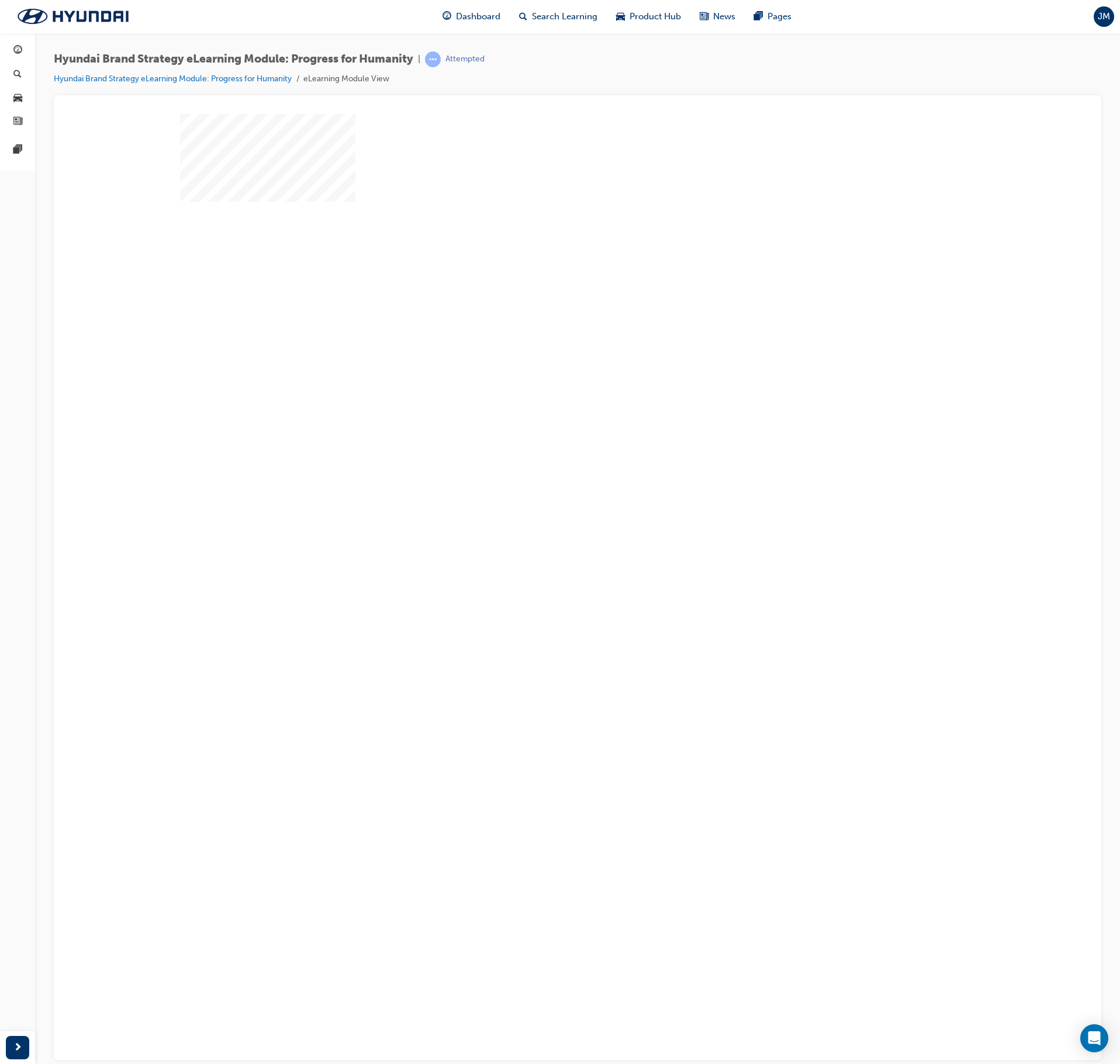
click at [544, 290] on div "play" at bounding box center [544, 290] width 0 height 0
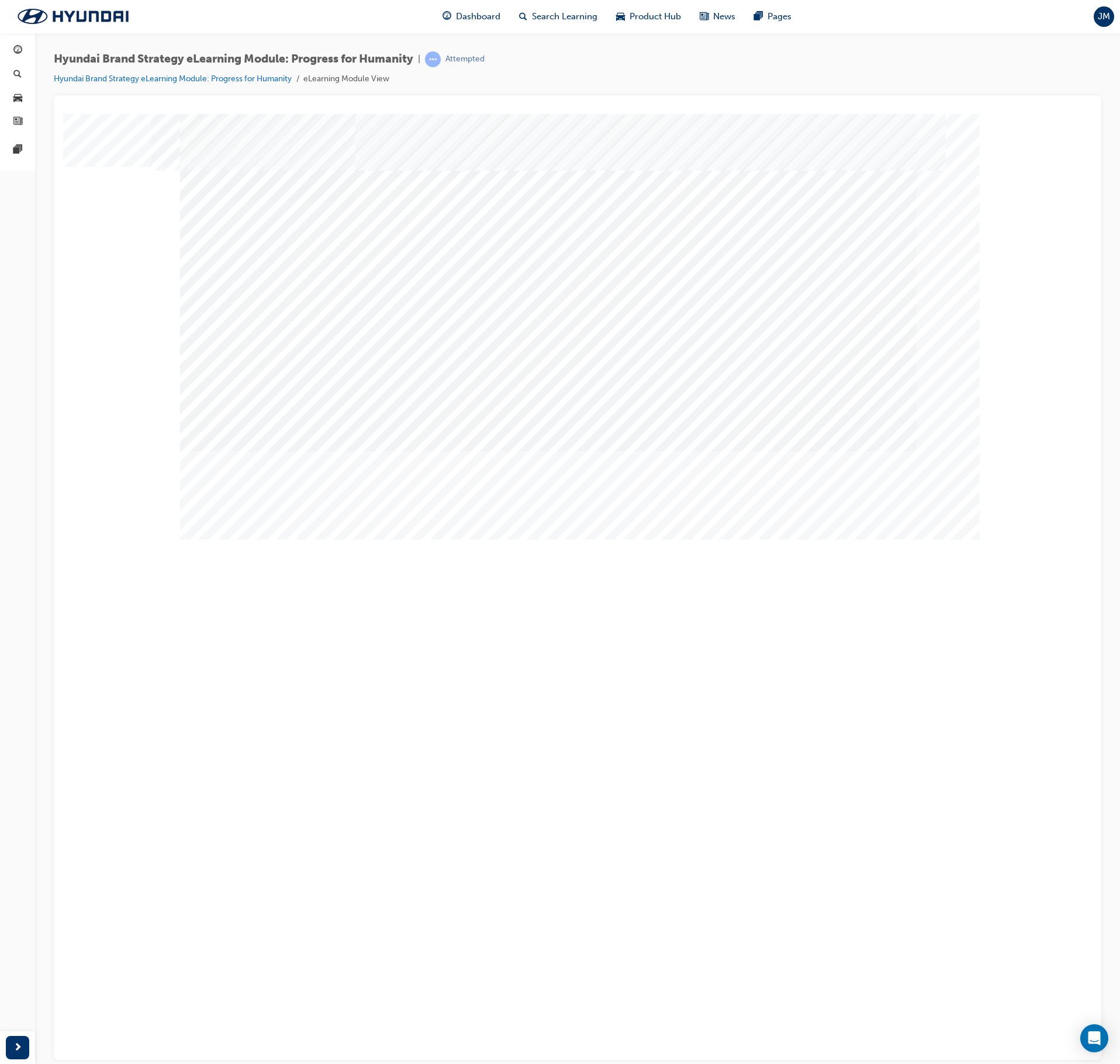
drag, startPoint x: 217, startPoint y: 251, endPoint x: 259, endPoint y: 386, distance: 141.4
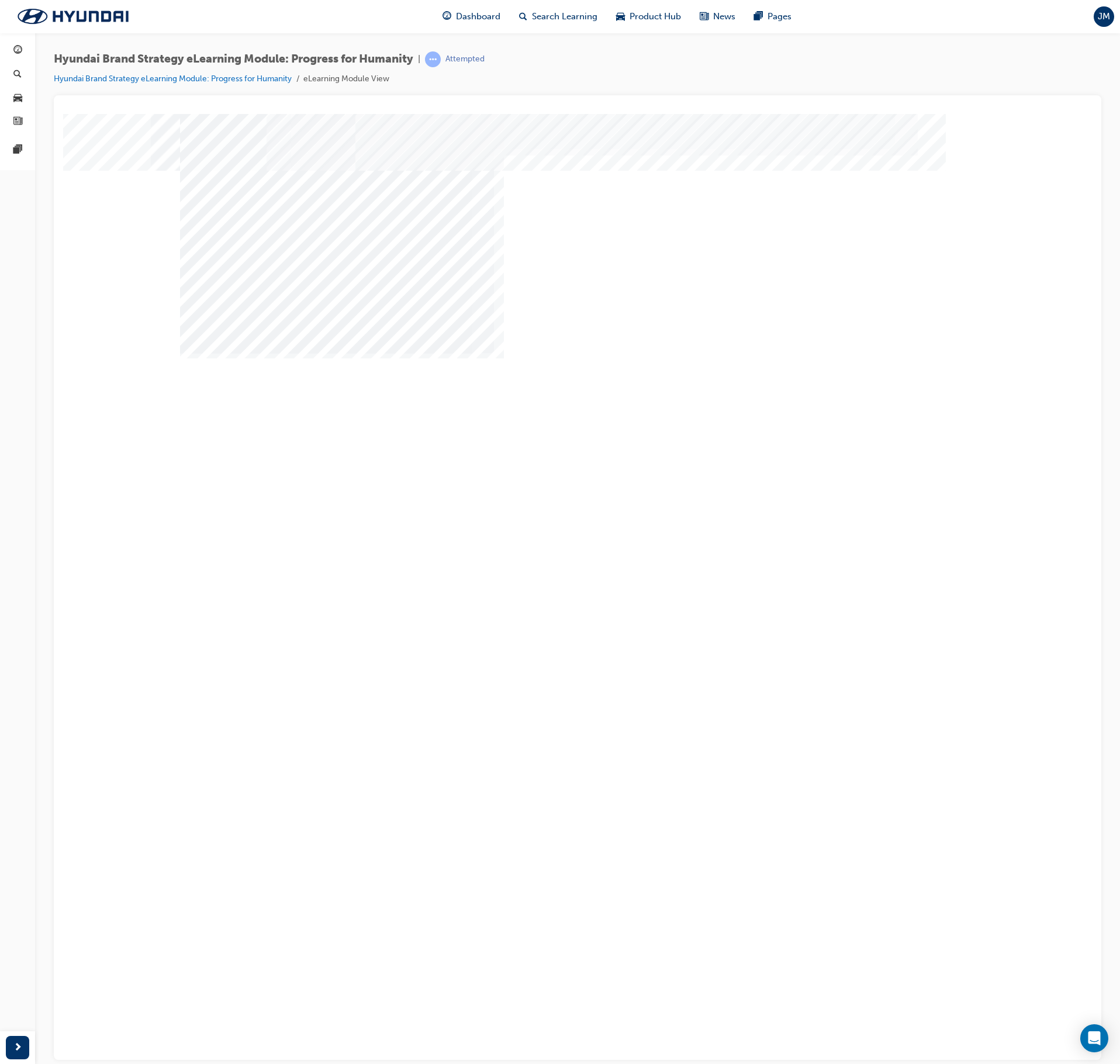
click at [444, 602] on div "Image" at bounding box center [318, 1077] width 275 height 184
drag, startPoint x: 658, startPoint y: 303, endPoint x: 724, endPoint y: 394, distance: 112.4
click at [262, 602] on div "Next Trigger this button to go to the next slide" at bounding box center [220, 972] width 82 height 26
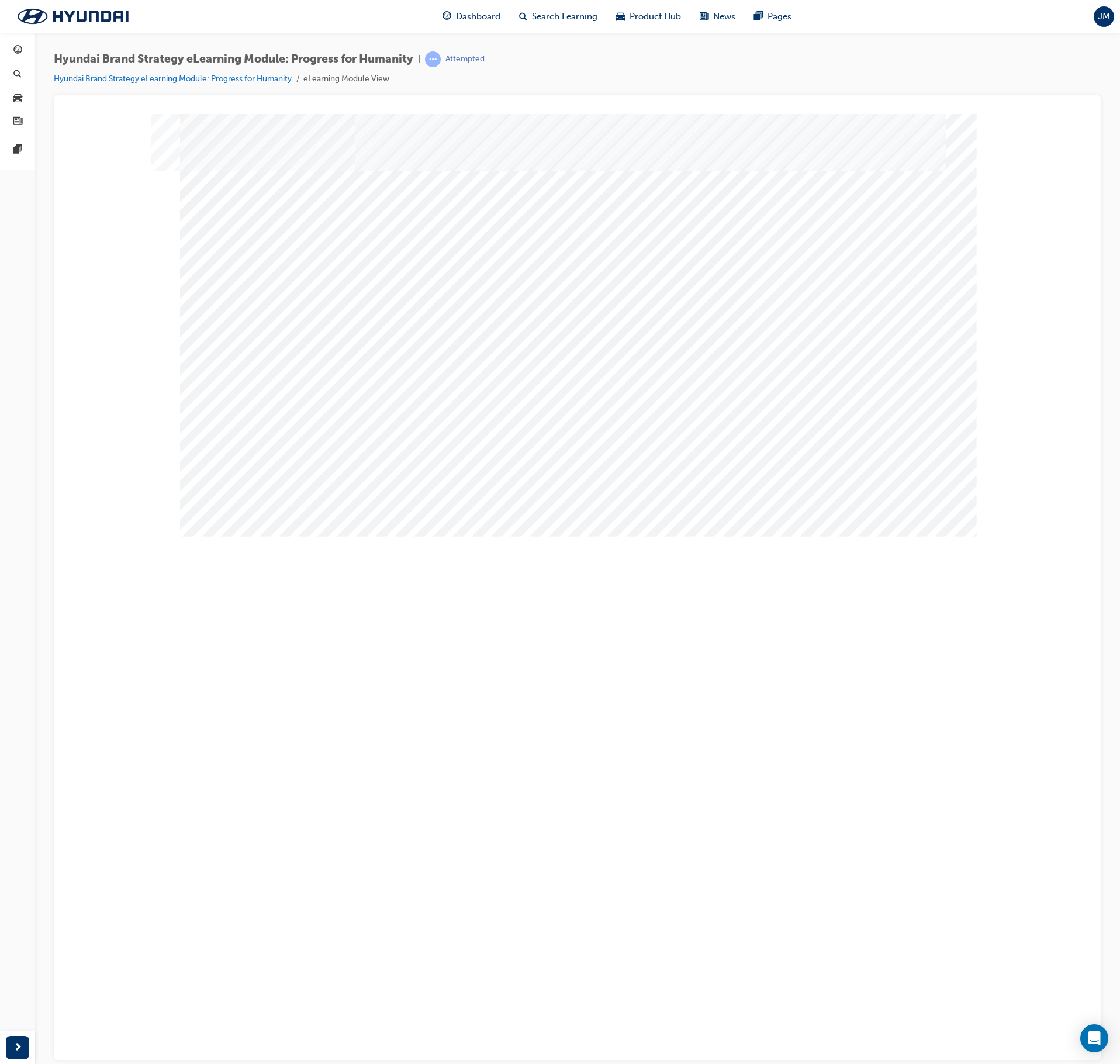
drag, startPoint x: 631, startPoint y: 318, endPoint x: 831, endPoint y: 342, distance: 201.4
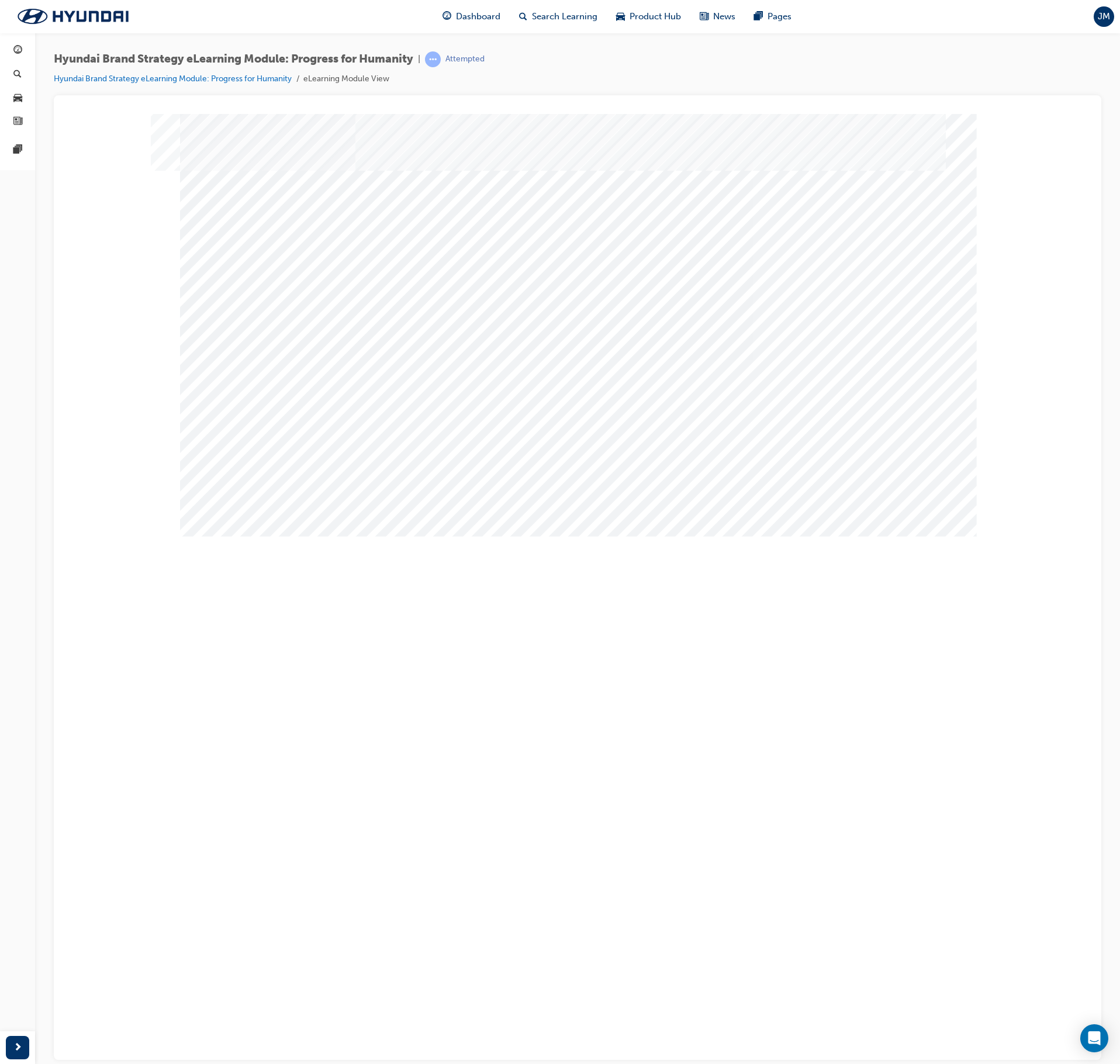
drag, startPoint x: 922, startPoint y: 474, endPoint x: 920, endPoint y: 480, distance: 6.3
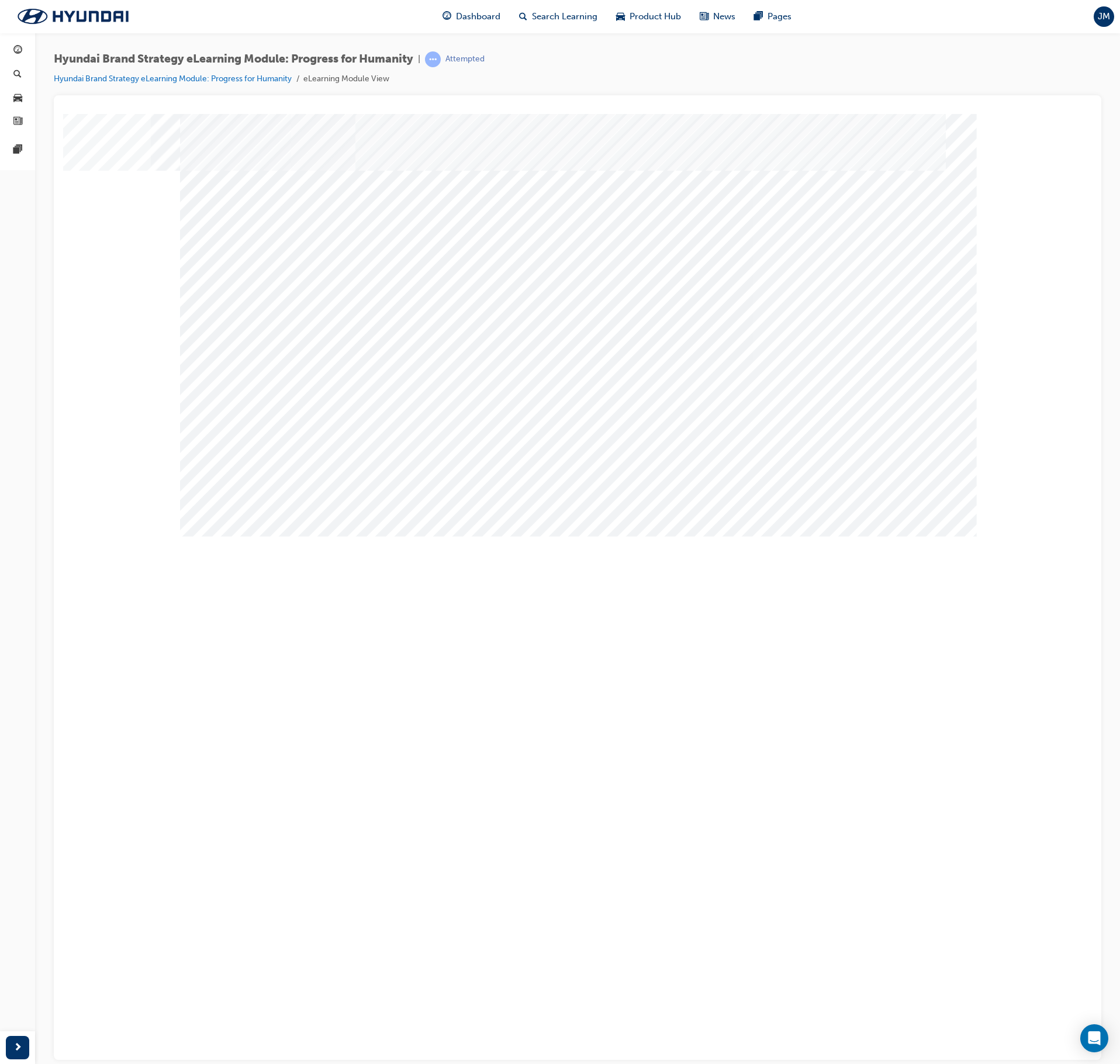
click at [920, 480] on div at bounding box center [577, 323] width 795 height 420
drag, startPoint x: 741, startPoint y: 494, endPoint x: 675, endPoint y: 506, distance: 67.1
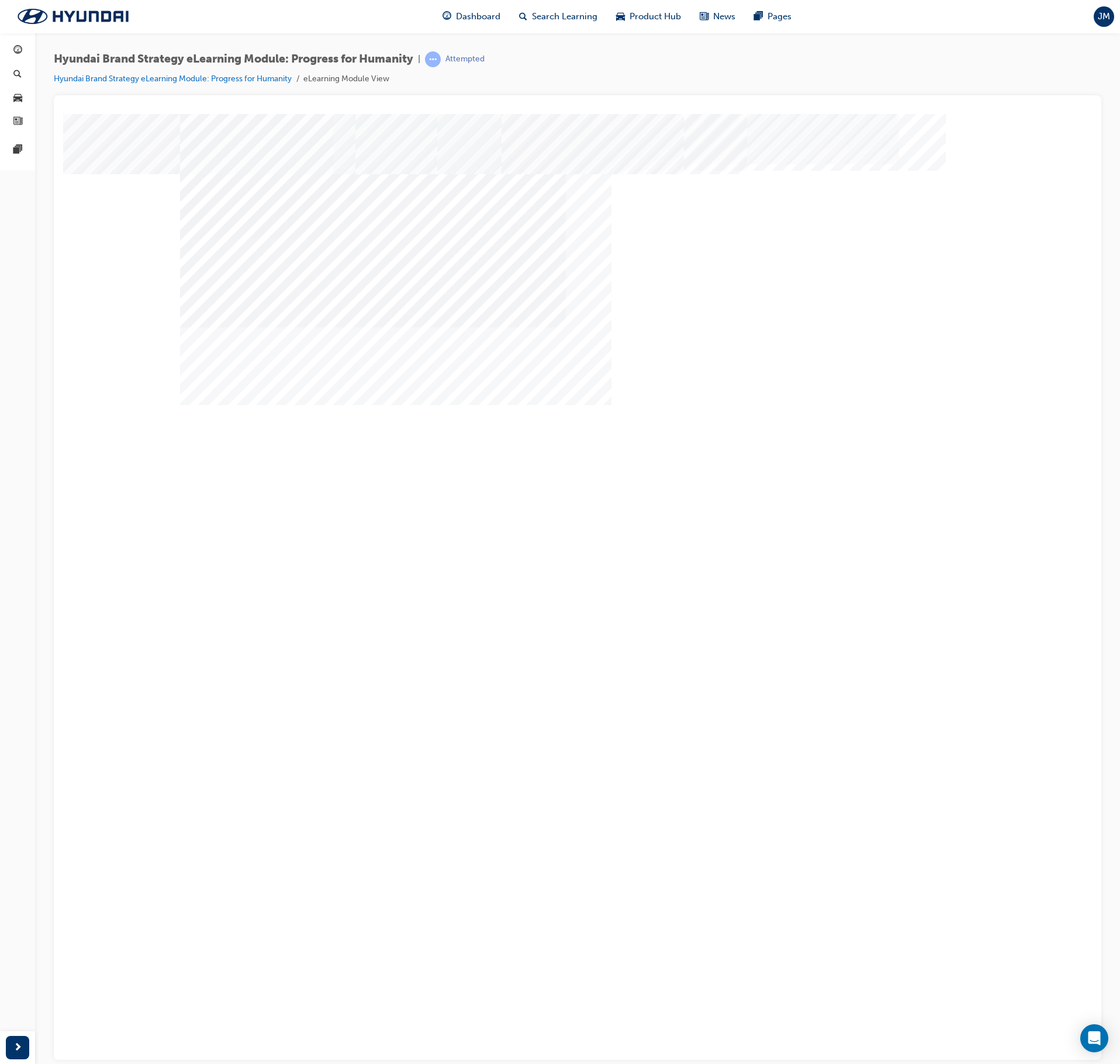
click at [262, 602] on div "Next Trigger this button to go to the next slide" at bounding box center [220, 950] width 82 height 26
click at [262, 602] on div "Next Trigger this button to go to the next slide" at bounding box center [220, 666] width 82 height 26
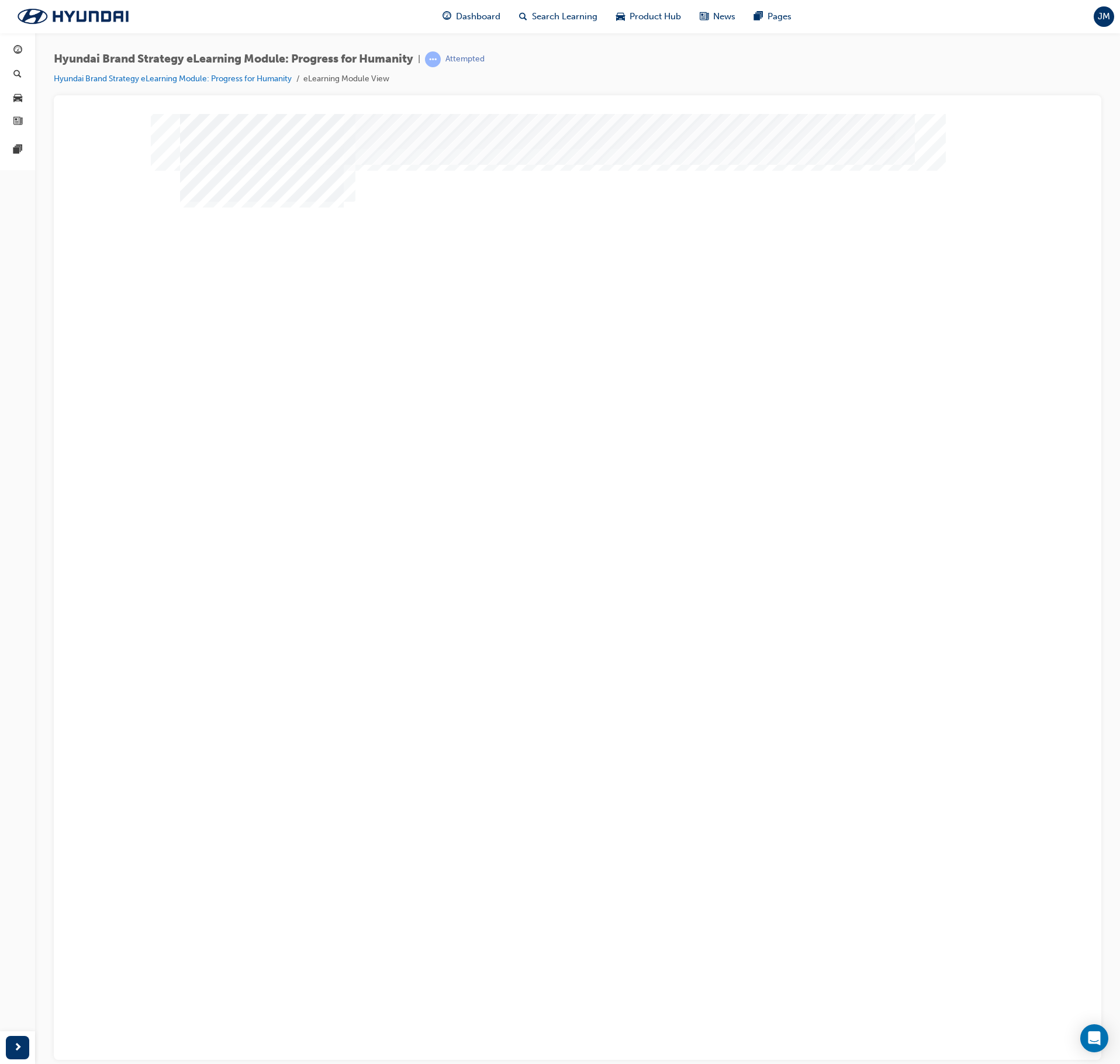
click at [265, 216] on div "Content Image Right" at bounding box center [221, 202] width 84 height 29
drag, startPoint x: 386, startPoint y: 400, endPoint x: 408, endPoint y: 397, distance: 22.2
click at [344, 602] on div "Why" at bounding box center [262, 689] width 164 height 135
drag, startPoint x: 566, startPoint y: 395, endPoint x: 727, endPoint y: 406, distance: 161.4
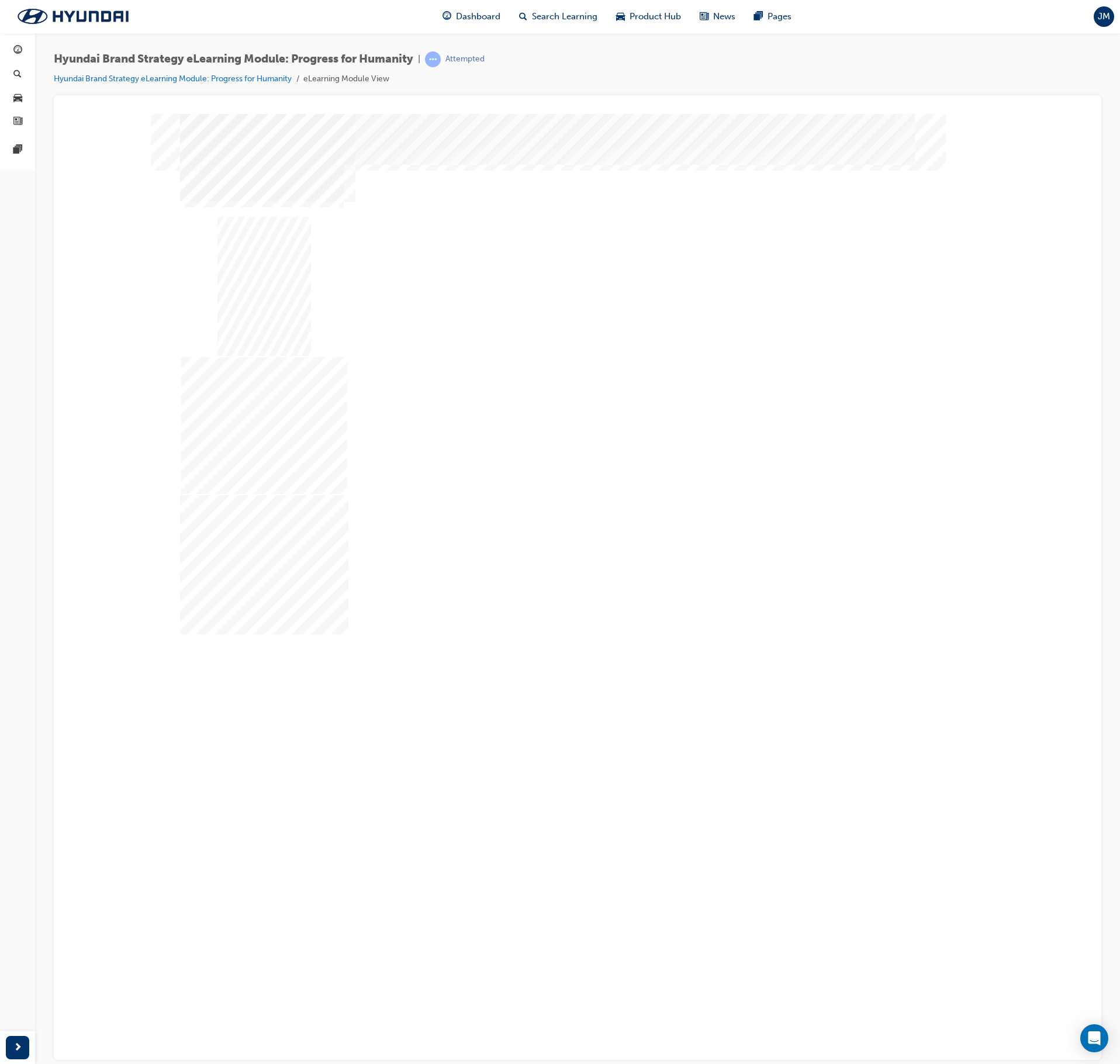
click at [344, 602] on div "How" at bounding box center [262, 823] width 164 height 135
drag, startPoint x: 761, startPoint y: 406, endPoint x: 813, endPoint y: 450, distance: 68.1
click at [344, 602] on div "What" at bounding box center [262, 958] width 164 height 135
click at [262, 595] on div "Next Trigger this button to go to the next slide" at bounding box center [220, 608] width 82 height 26
drag, startPoint x: 327, startPoint y: 394, endPoint x: 351, endPoint y: 393, distance: 24.0
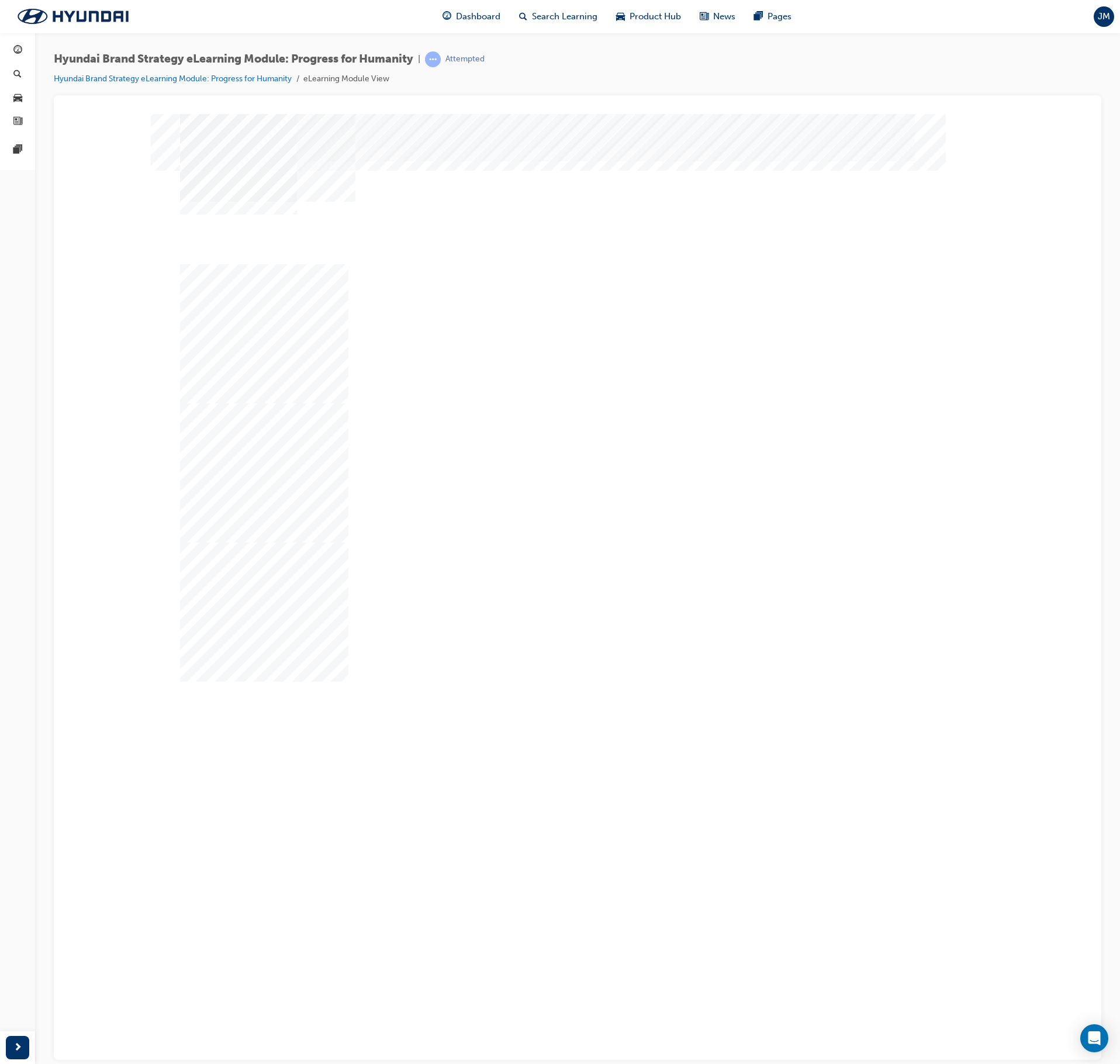
click at [344, 602] on div "Why" at bounding box center [262, 737] width 164 height 135
drag, startPoint x: 553, startPoint y: 384, endPoint x: 734, endPoint y: 392, distance: 181.2
click at [344, 602] on div "How" at bounding box center [262, 871] width 164 height 135
drag, startPoint x: 751, startPoint y: 392, endPoint x: 797, endPoint y: 444, distance: 69.4
click at [344, 602] on div "What" at bounding box center [262, 1005] width 164 height 135
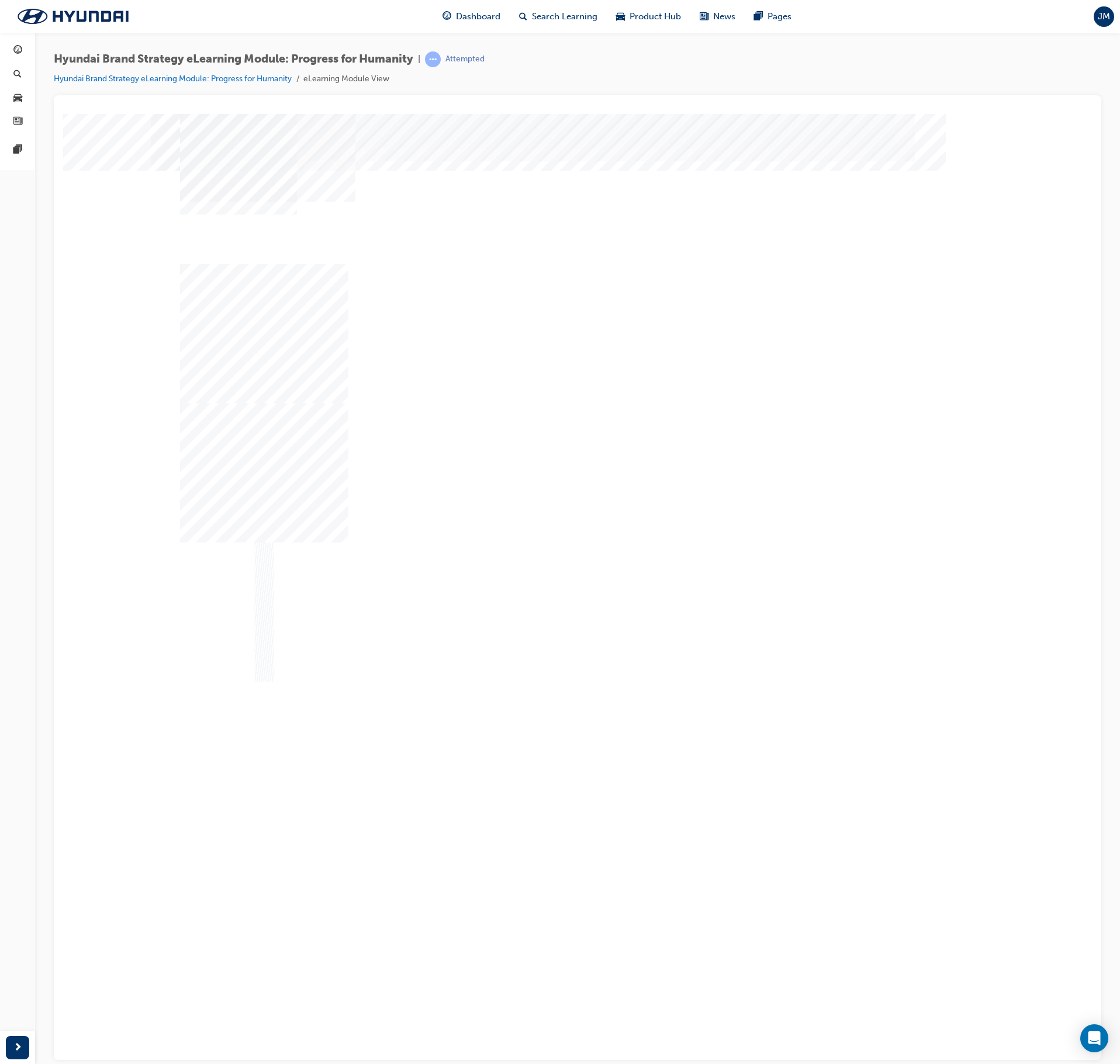
click at [916, 503] on div "Content Image Right" at bounding box center [577, 323] width 795 height 420
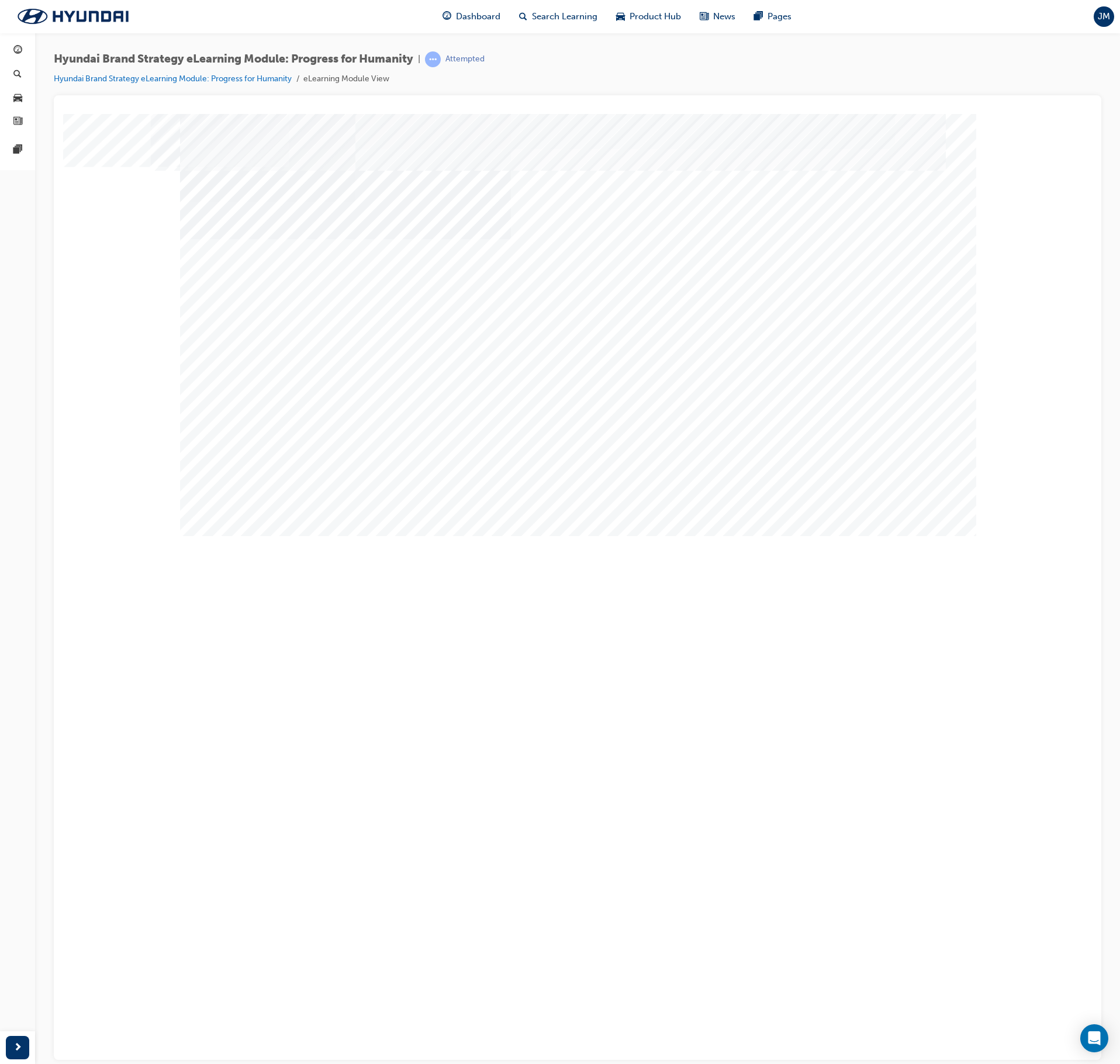
click at [251, 602] on div "Tell me more" at bounding box center [220, 1032] width 82 height 26
click at [262, 602] on div "Next Trigger this button to go to the next slide" at bounding box center [220, 834] width 82 height 26
drag, startPoint x: 871, startPoint y: 424, endPoint x: 427, endPoint y: 446, distance: 444.5
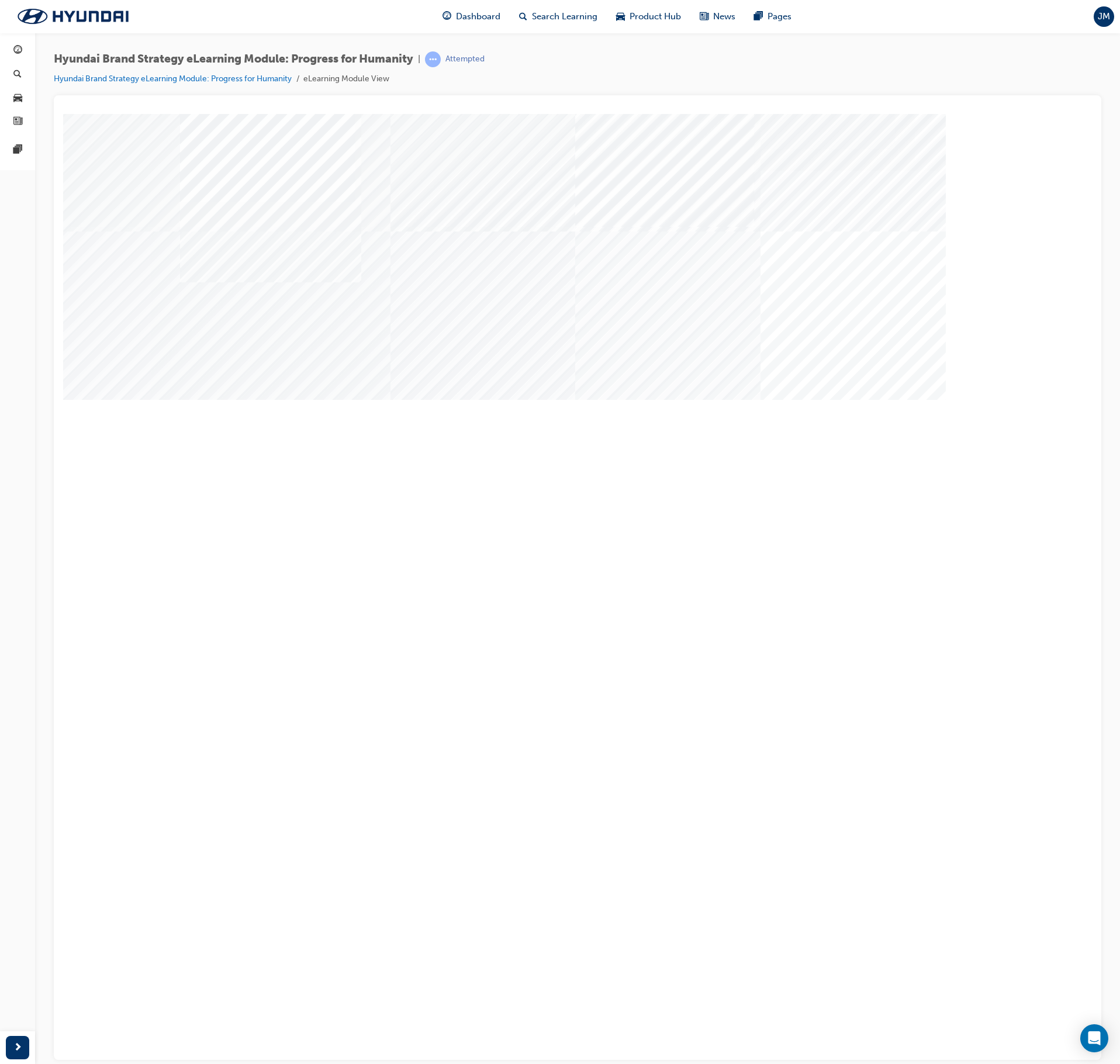
drag, startPoint x: 427, startPoint y: 446, endPoint x: 435, endPoint y: 443, distance: 8.5
drag, startPoint x: 651, startPoint y: 439, endPoint x: 445, endPoint y: 451, distance: 206.3
drag, startPoint x: 327, startPoint y: 458, endPoint x: 480, endPoint y: 462, distance: 153.1
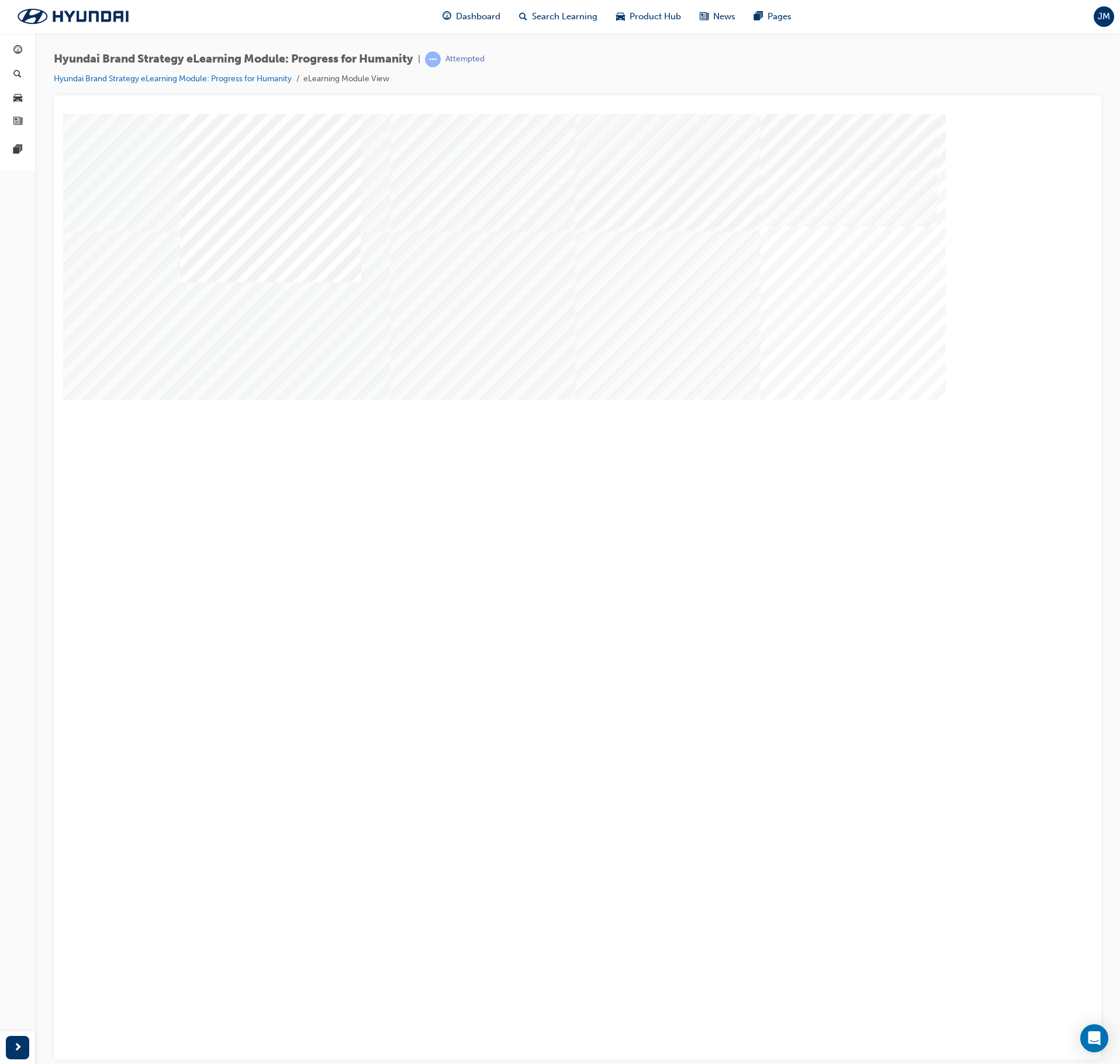
click at [262, 602] on div "Next Trigger this button to go to the next slide" at bounding box center [220, 805] width 82 height 26
drag, startPoint x: 721, startPoint y: 477, endPoint x: 478, endPoint y: 489, distance: 243.3
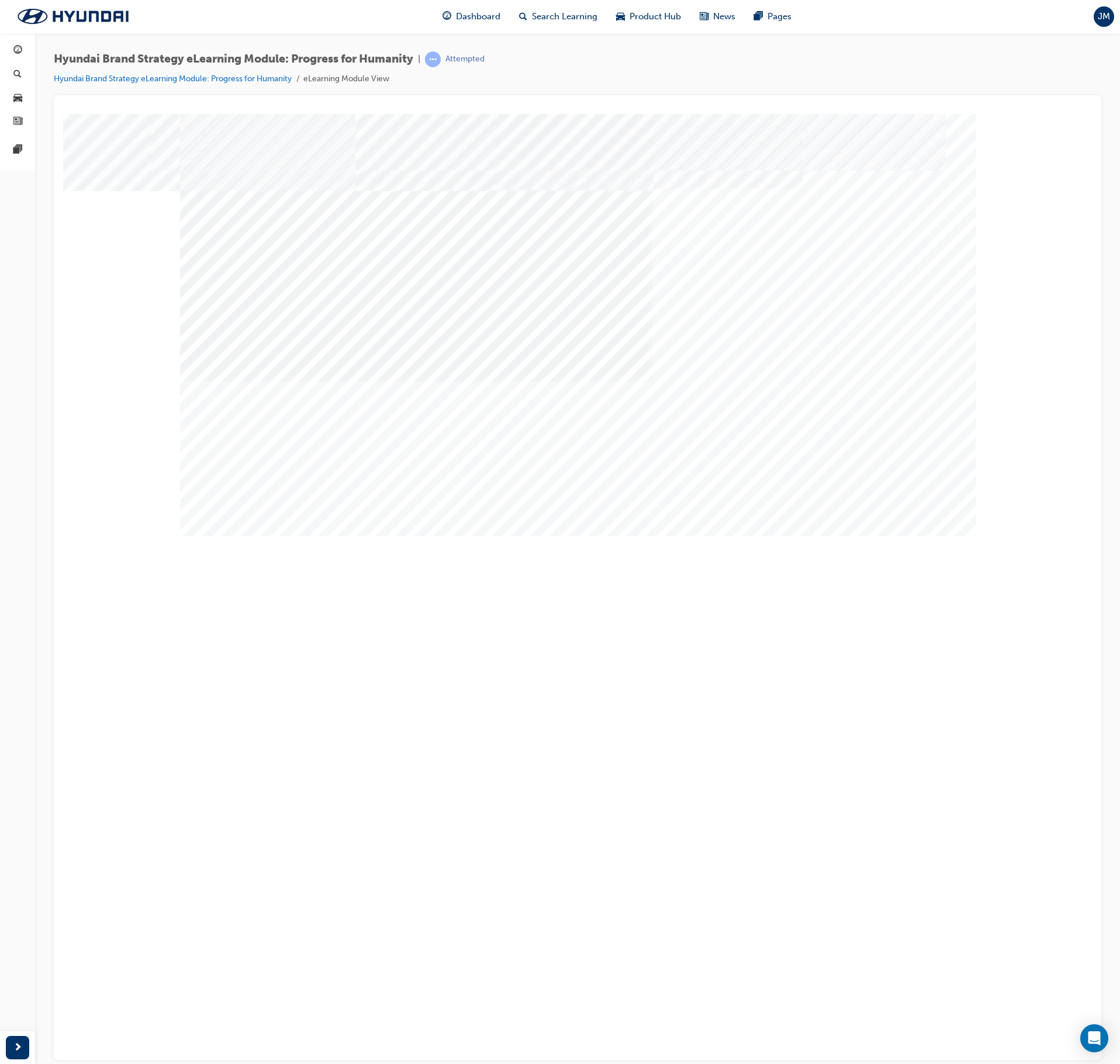
drag, startPoint x: 420, startPoint y: 487, endPoint x: 665, endPoint y: 494, distance: 245.1
drag, startPoint x: 662, startPoint y: 470, endPoint x: 680, endPoint y: 415, distance: 57.9
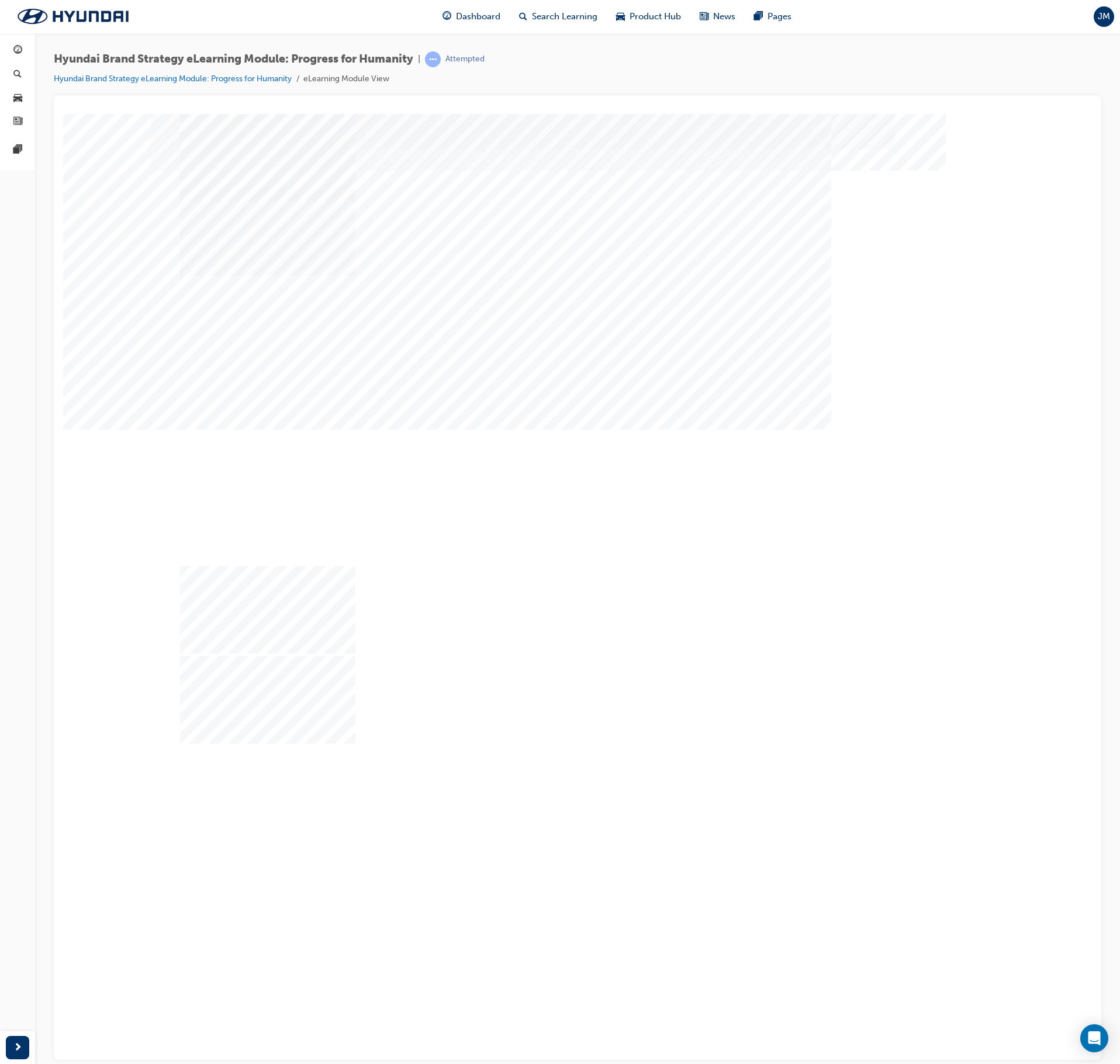
click at [665, 595] on div "Image" at bounding box center [433, 738] width 507 height 286
drag, startPoint x: 695, startPoint y: 257, endPoint x: 721, endPoint y: 308, distance: 57.2
click at [688, 595] on div "Image" at bounding box center [433, 738] width 507 height 286
click at [262, 595] on div "Next Trigger this button to go to the next slide" at bounding box center [220, 608] width 82 height 26
drag, startPoint x: 504, startPoint y: 466, endPoint x: 564, endPoint y: 493, distance: 65.8
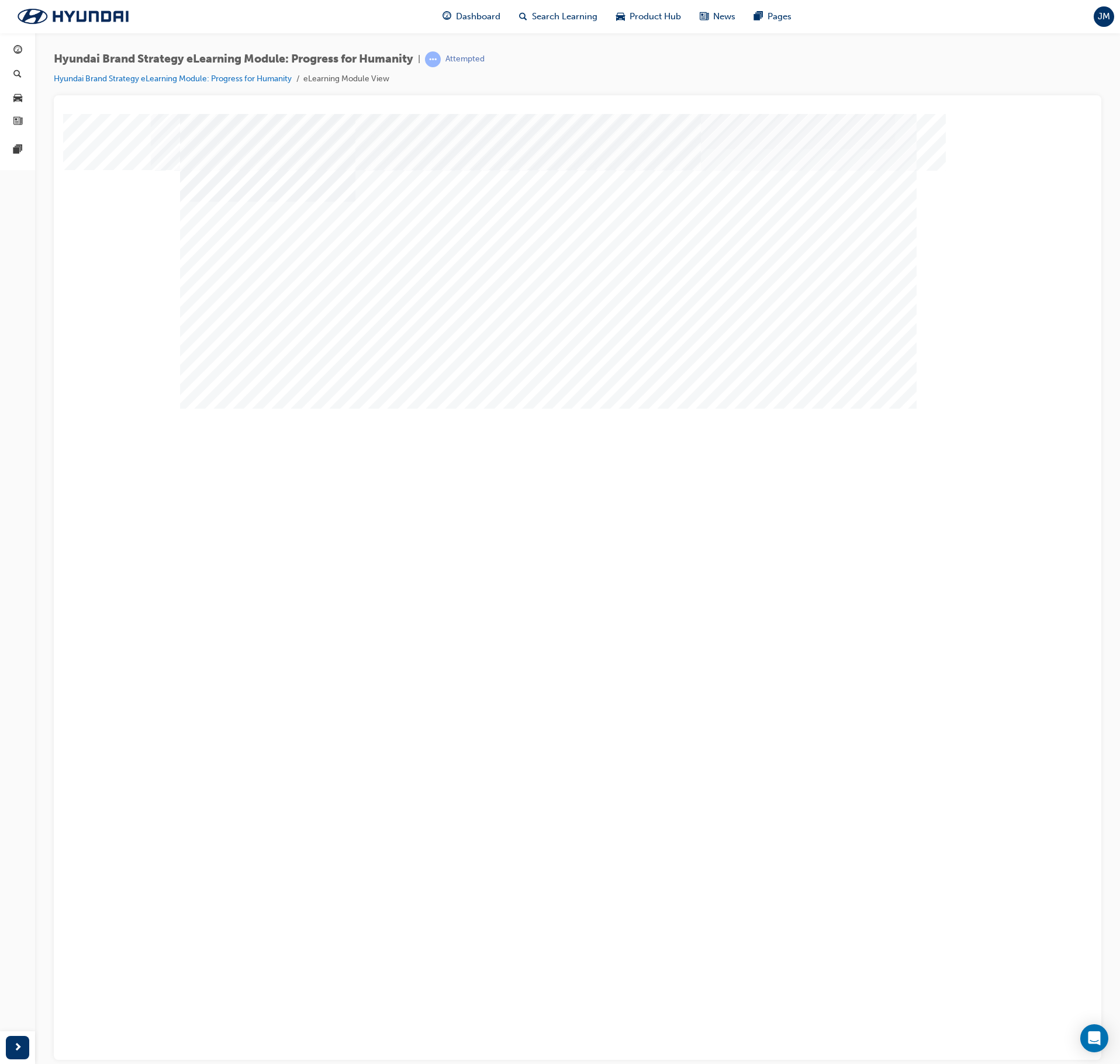
click at [520, 602] on div "Image" at bounding box center [548, 841] width 737 height 294
drag, startPoint x: 564, startPoint y: 494, endPoint x: 596, endPoint y: 513, distance: 37.2
click at [425, 602] on div "Our brand vision" at bounding box center [302, 1011] width 245 height 47
click at [262, 602] on div "Next Trigger this button to go to the next slide" at bounding box center [220, 680] width 82 height 26
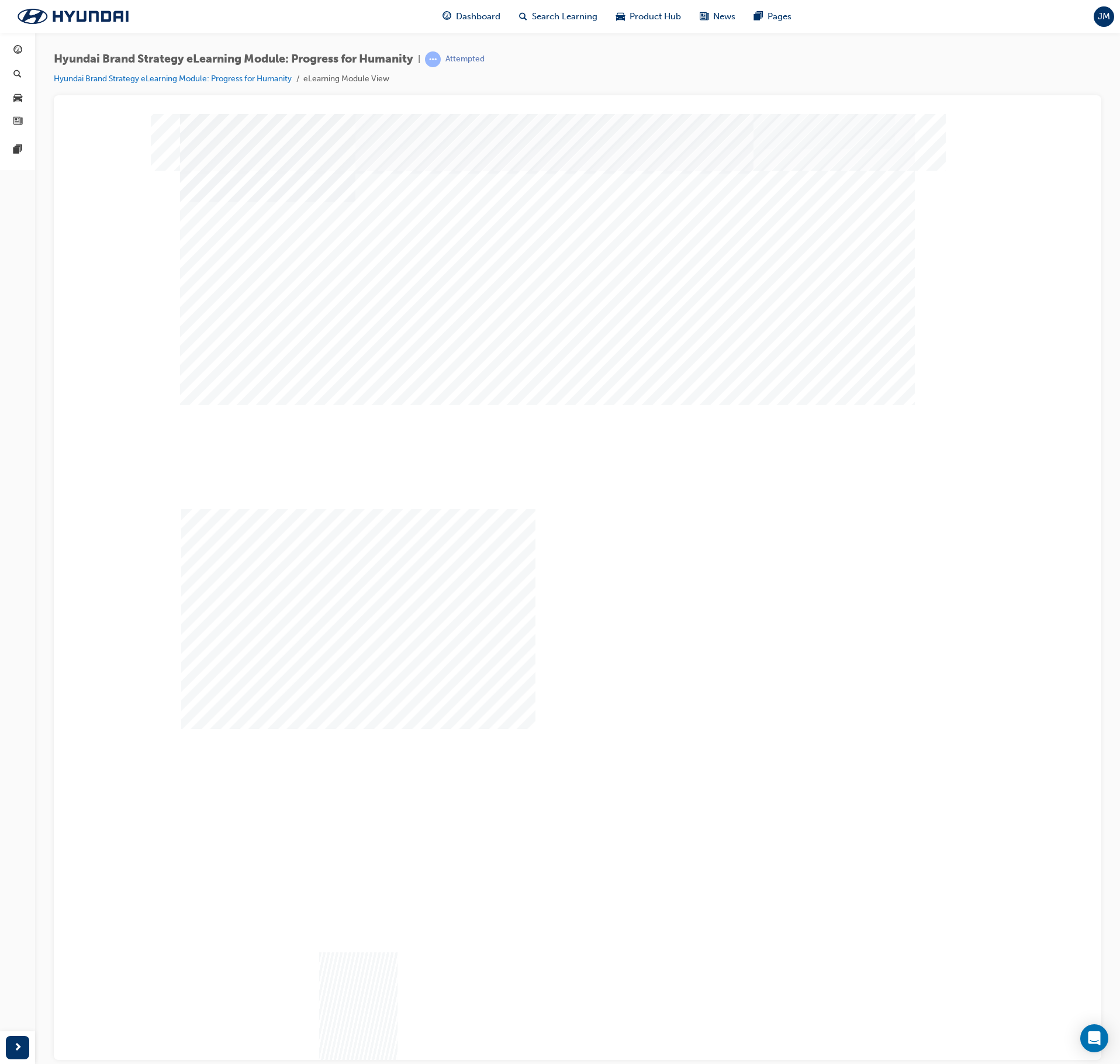
drag, startPoint x: 381, startPoint y: 388, endPoint x: 493, endPoint y: 390, distance: 112.0
click at [413, 602] on div "Image" at bounding box center [358, 1024] width 357 height 222
click at [262, 602] on div "Next Trigger this button to go to the next slide" at bounding box center [220, 899] width 82 height 26
click at [866, 488] on div "Content Image Right" at bounding box center [577, 323] width 795 height 420
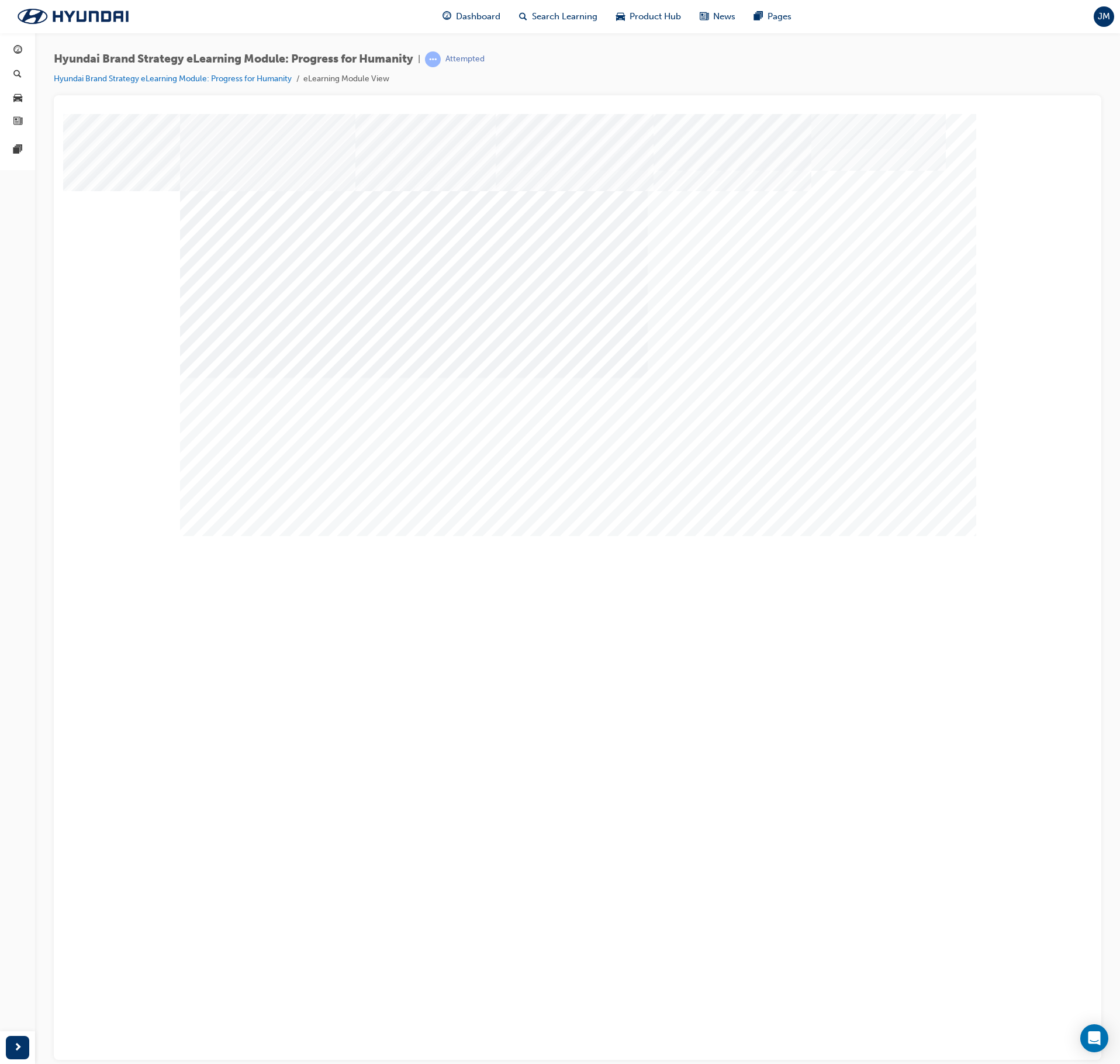
drag, startPoint x: 462, startPoint y: 494, endPoint x: 847, endPoint y: 521, distance: 385.9
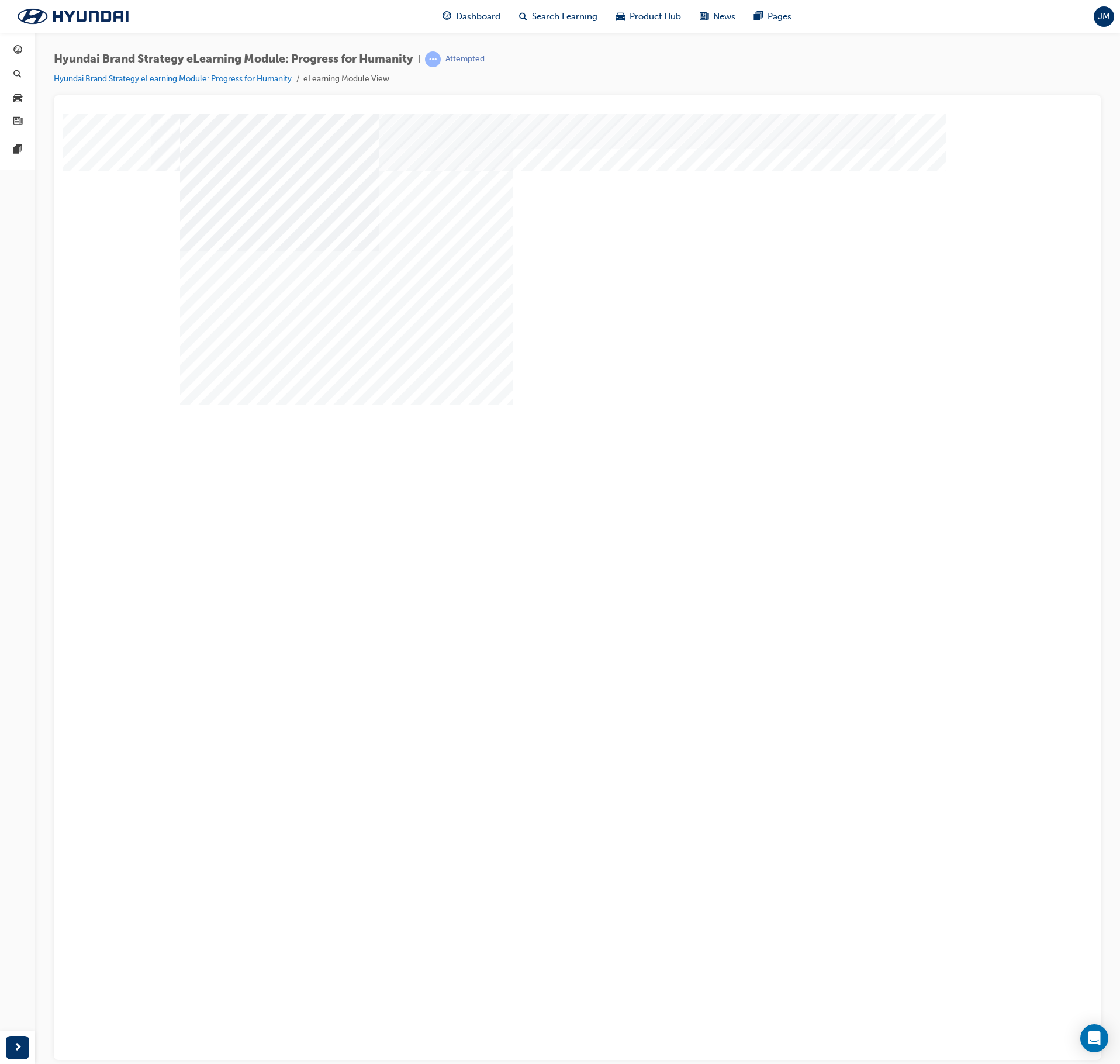
click at [262, 602] on div "Next Trigger this button to go to the next slide" at bounding box center [220, 899] width 82 height 26
drag, startPoint x: 809, startPoint y: 401, endPoint x: 622, endPoint y: 400, distance: 187.0
drag, startPoint x: 609, startPoint y: 397, endPoint x: 576, endPoint y: 394, distance: 33.1
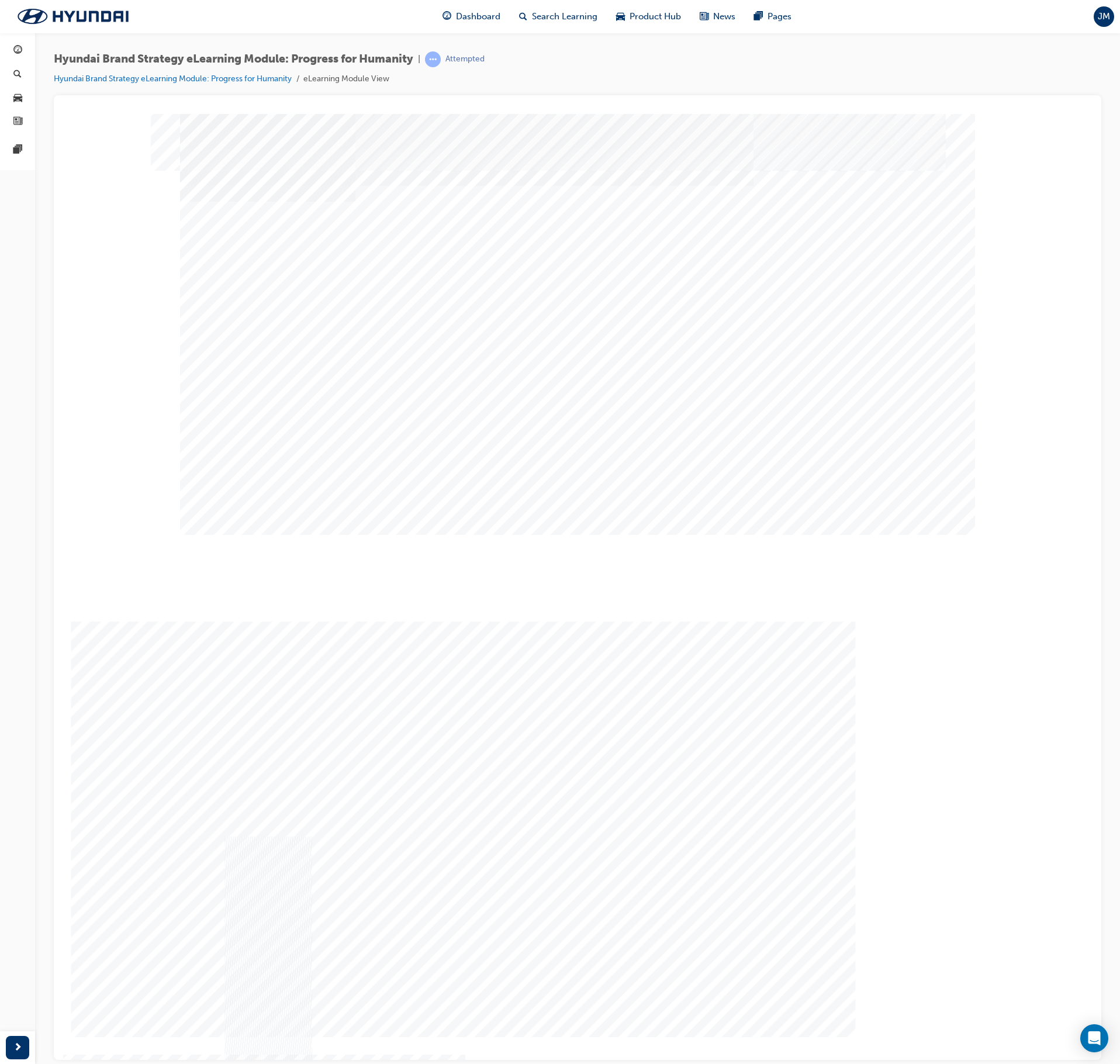
drag, startPoint x: 458, startPoint y: 368, endPoint x: 630, endPoint y: 390, distance: 173.4
click at [471, 370] on div "Content Image Right" at bounding box center [577, 323] width 795 height 420
drag, startPoint x: 286, startPoint y: 382, endPoint x: 311, endPoint y: 382, distance: 25.0
click at [311, 382] on div "Content Image Right" at bounding box center [577, 323] width 795 height 420
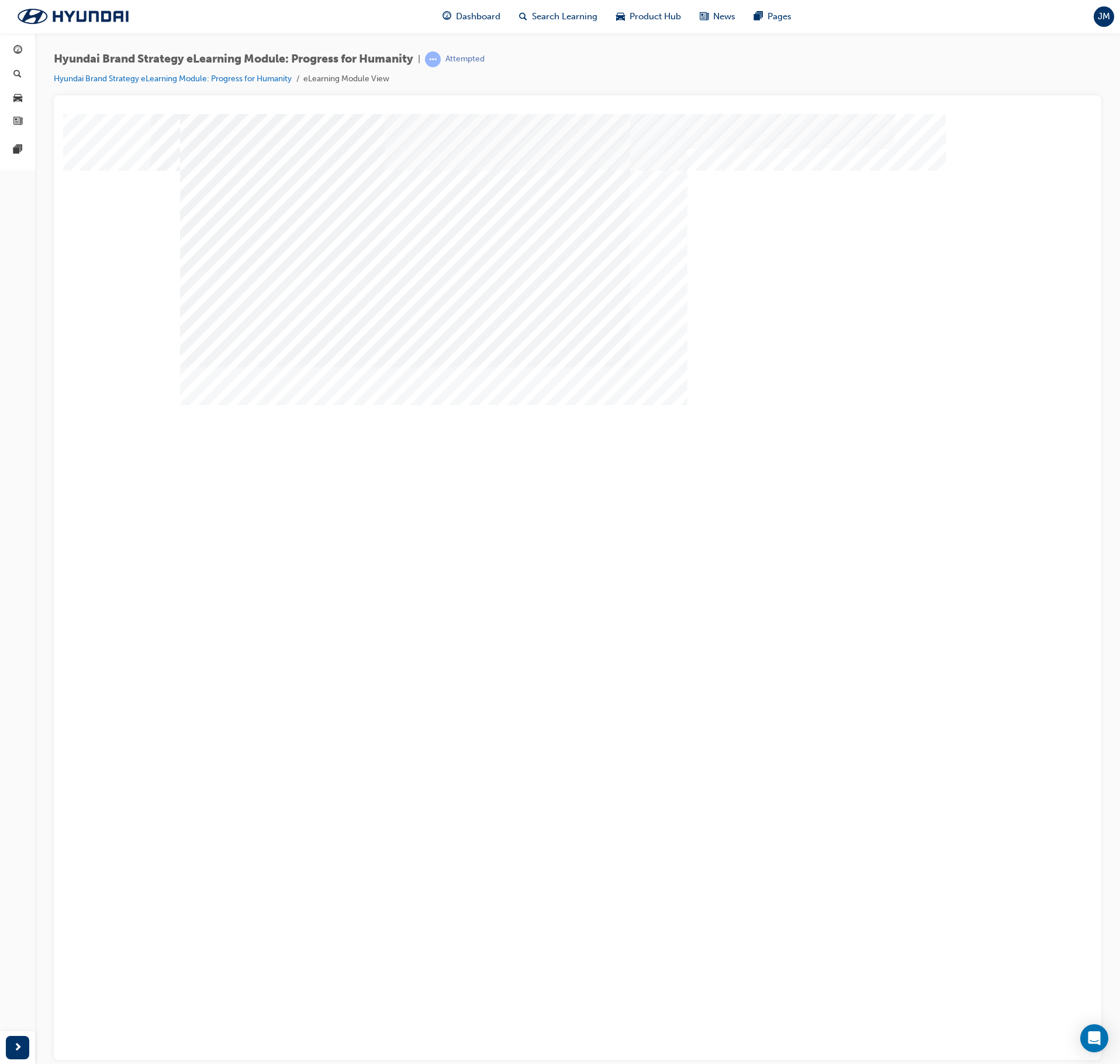
click at [262, 602] on div "Next Trigger this button to go to the next slide" at bounding box center [220, 899] width 82 height 26
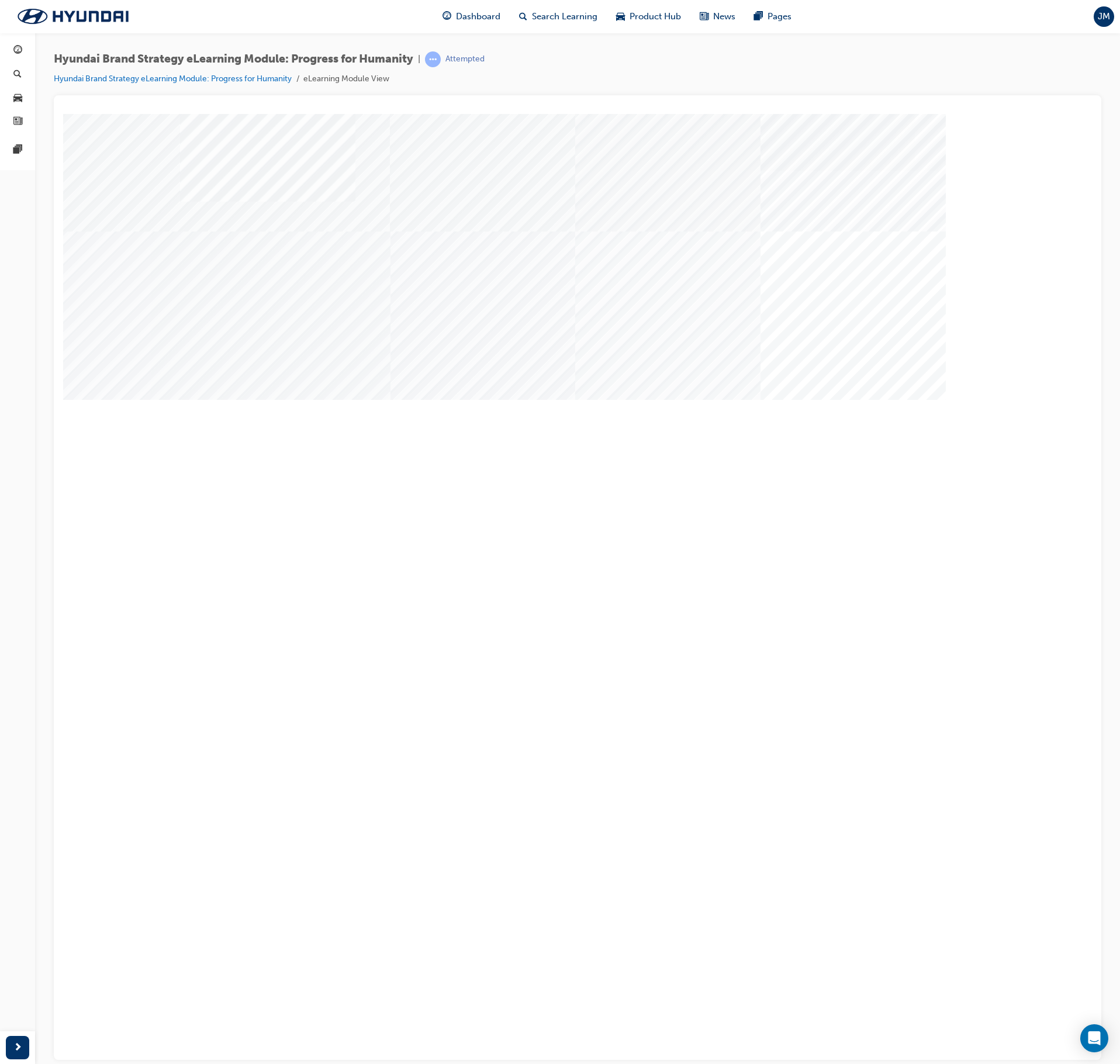
drag, startPoint x: 705, startPoint y: 439, endPoint x: 505, endPoint y: 436, distance: 200.0
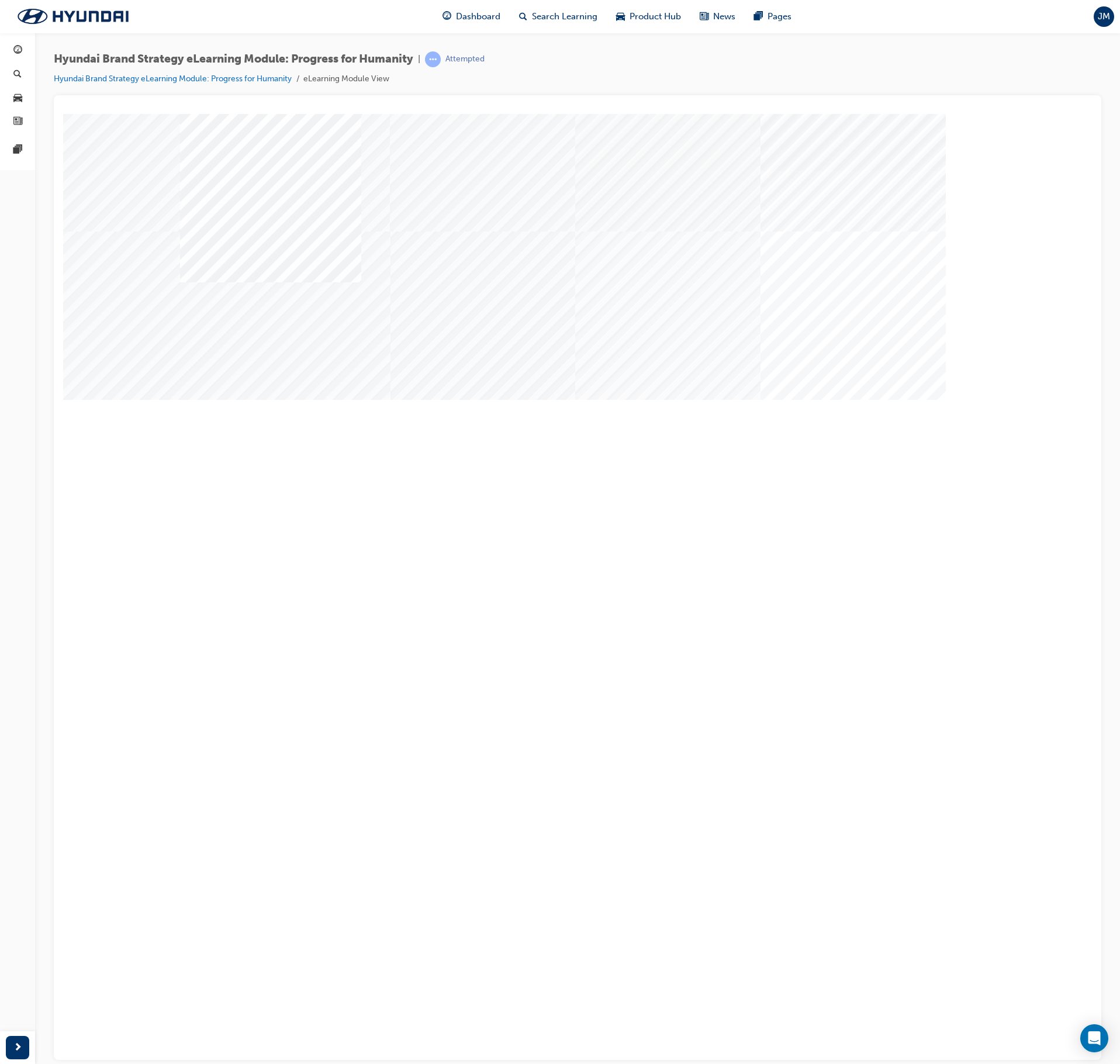
click at [262, 602] on div "Next Trigger this button to go to the next slide" at bounding box center [220, 805] width 82 height 26
click at [565, 447] on div "multistate" at bounding box center [577, 323] width 795 height 420
click at [631, 374] on div "multistate" at bounding box center [577, 323] width 795 height 420
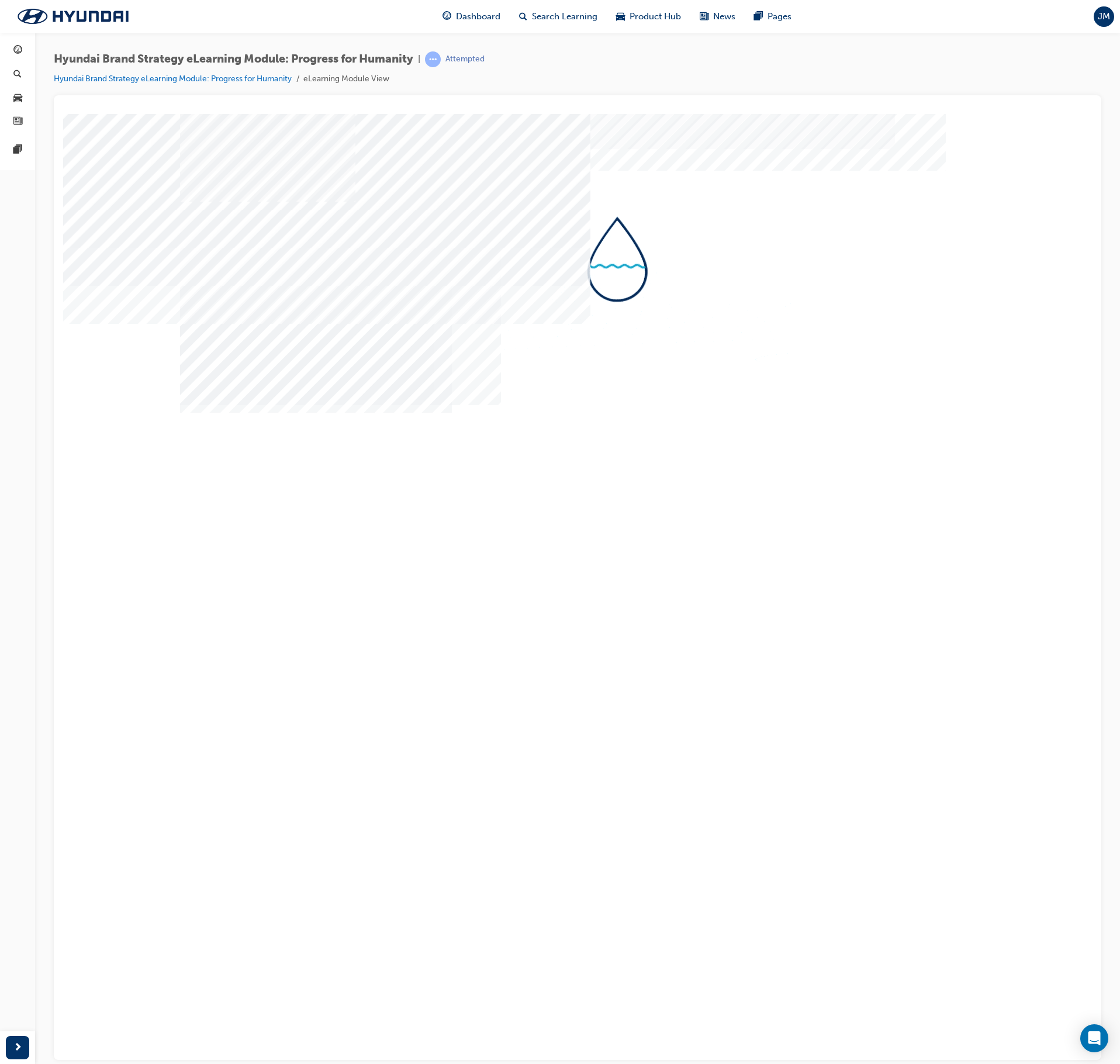
click at [909, 534] on div "Image" at bounding box center [577, 744] width 795 height 420
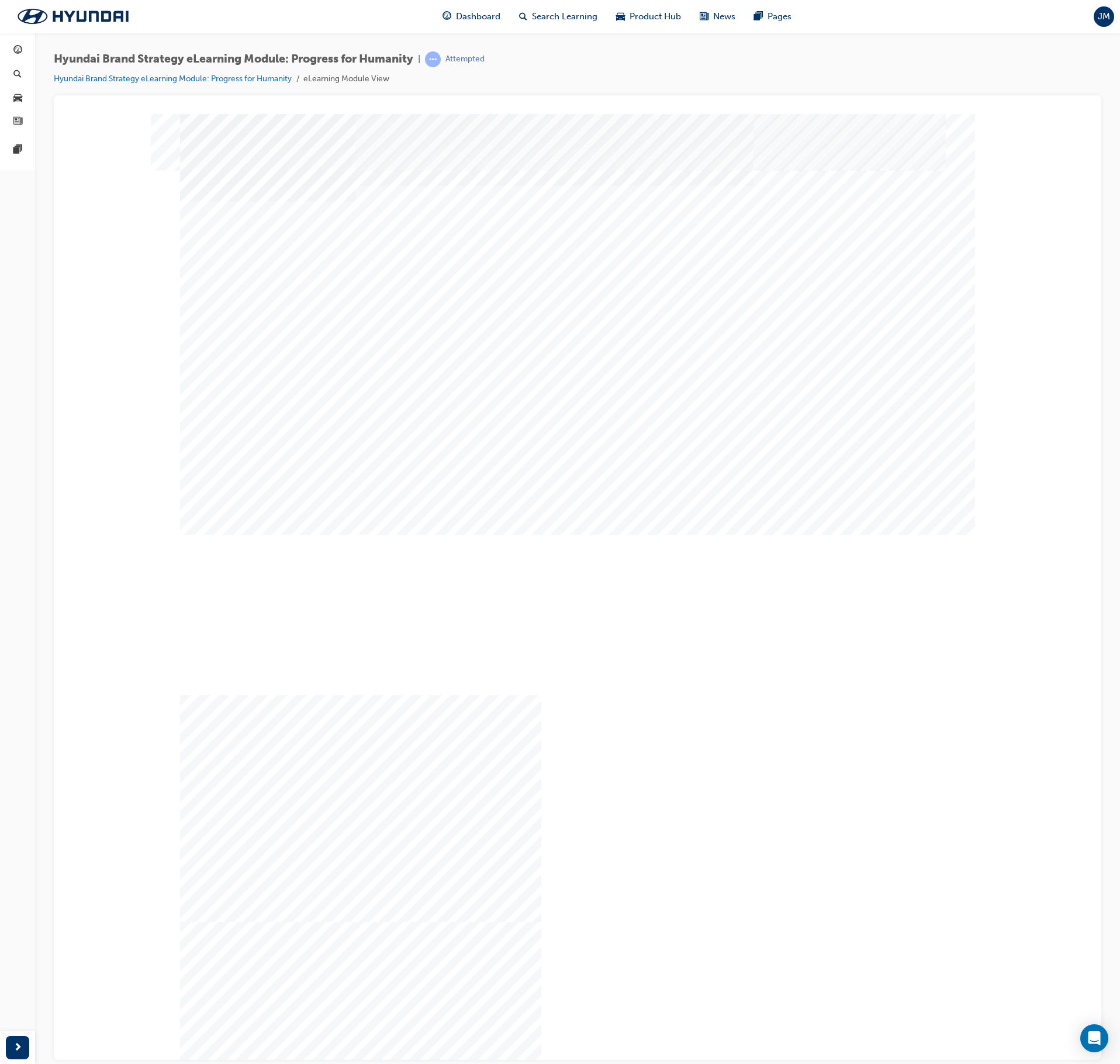
click at [807, 534] on div "Image" at bounding box center [578, 745] width 797 height 422
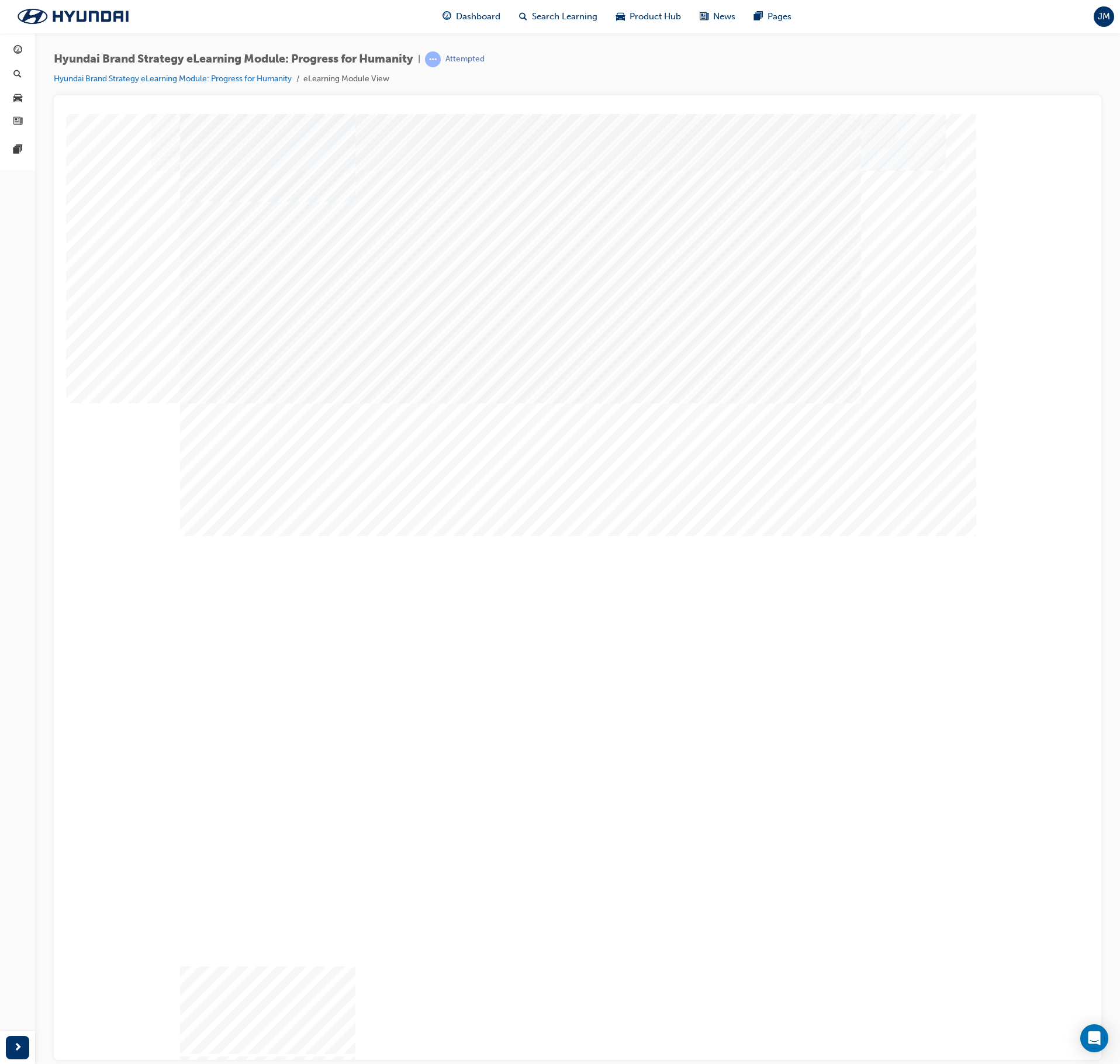
click at [765, 534] on div "Image" at bounding box center [578, 745] width 797 height 422
click at [690, 534] on div "Image" at bounding box center [578, 745] width 797 height 422
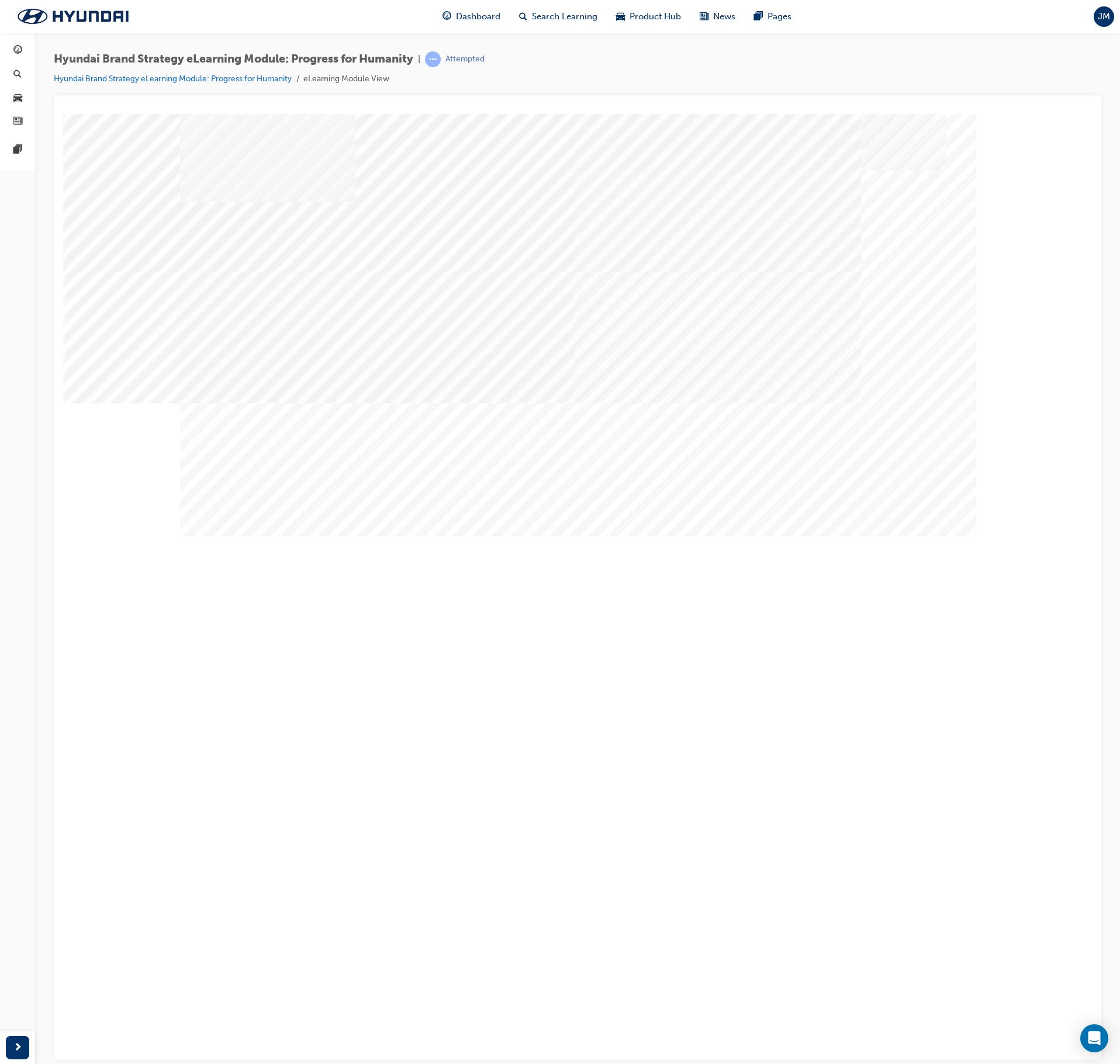
click at [952, 534] on div "Image" at bounding box center [578, 745] width 797 height 422
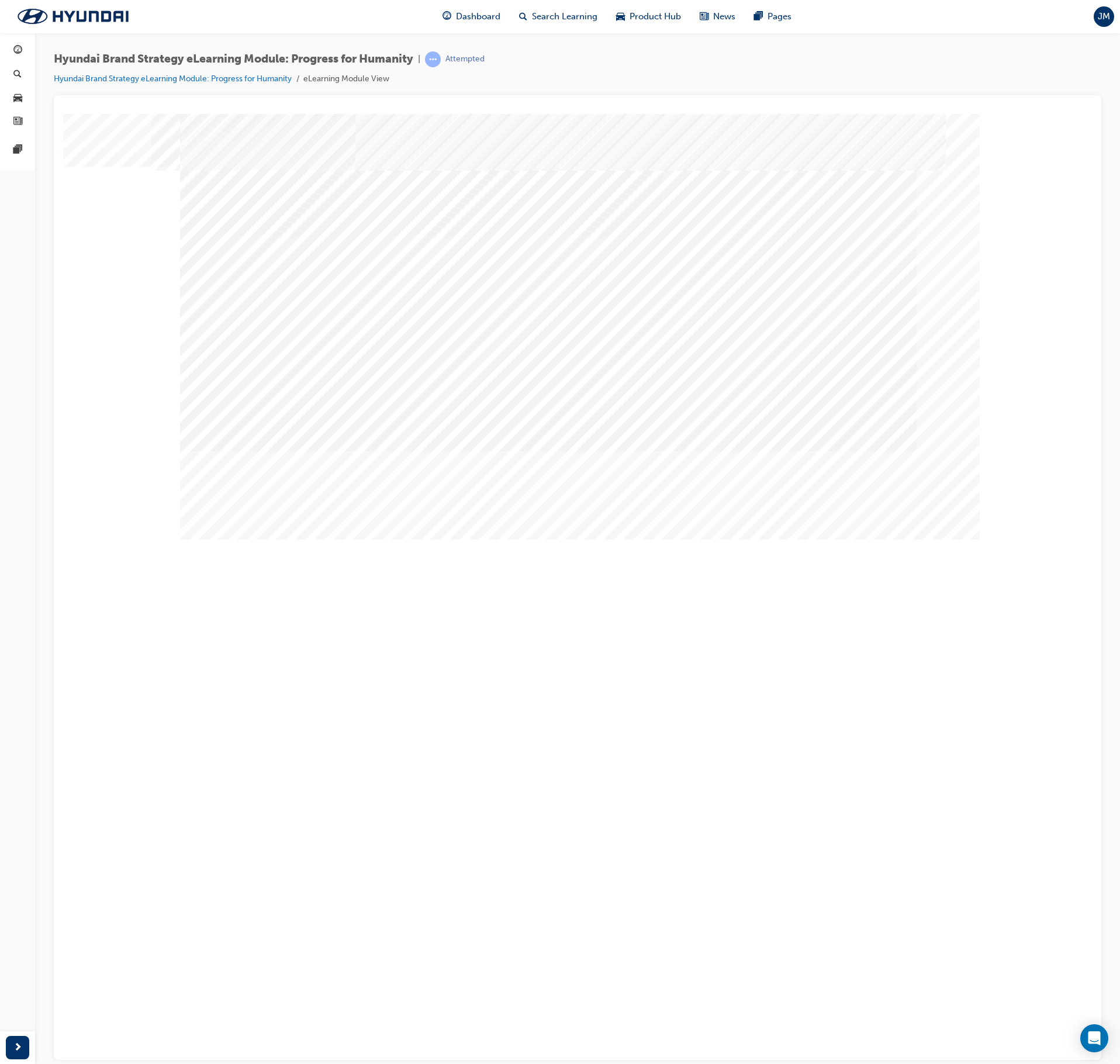
drag, startPoint x: 445, startPoint y: 471, endPoint x: 542, endPoint y: 476, distance: 97.1
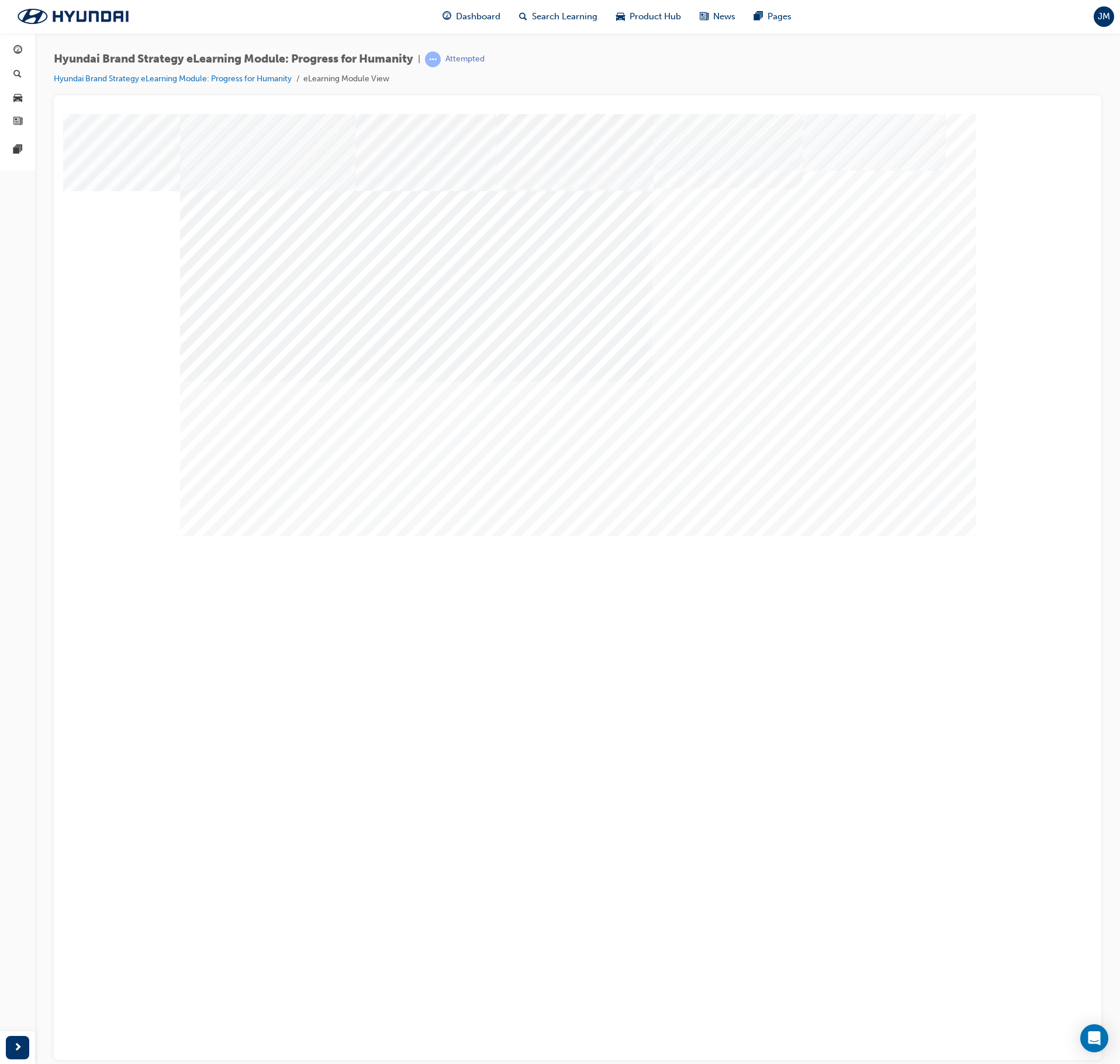
drag, startPoint x: 920, startPoint y: 490, endPoint x: 892, endPoint y: 493, distance: 28.2
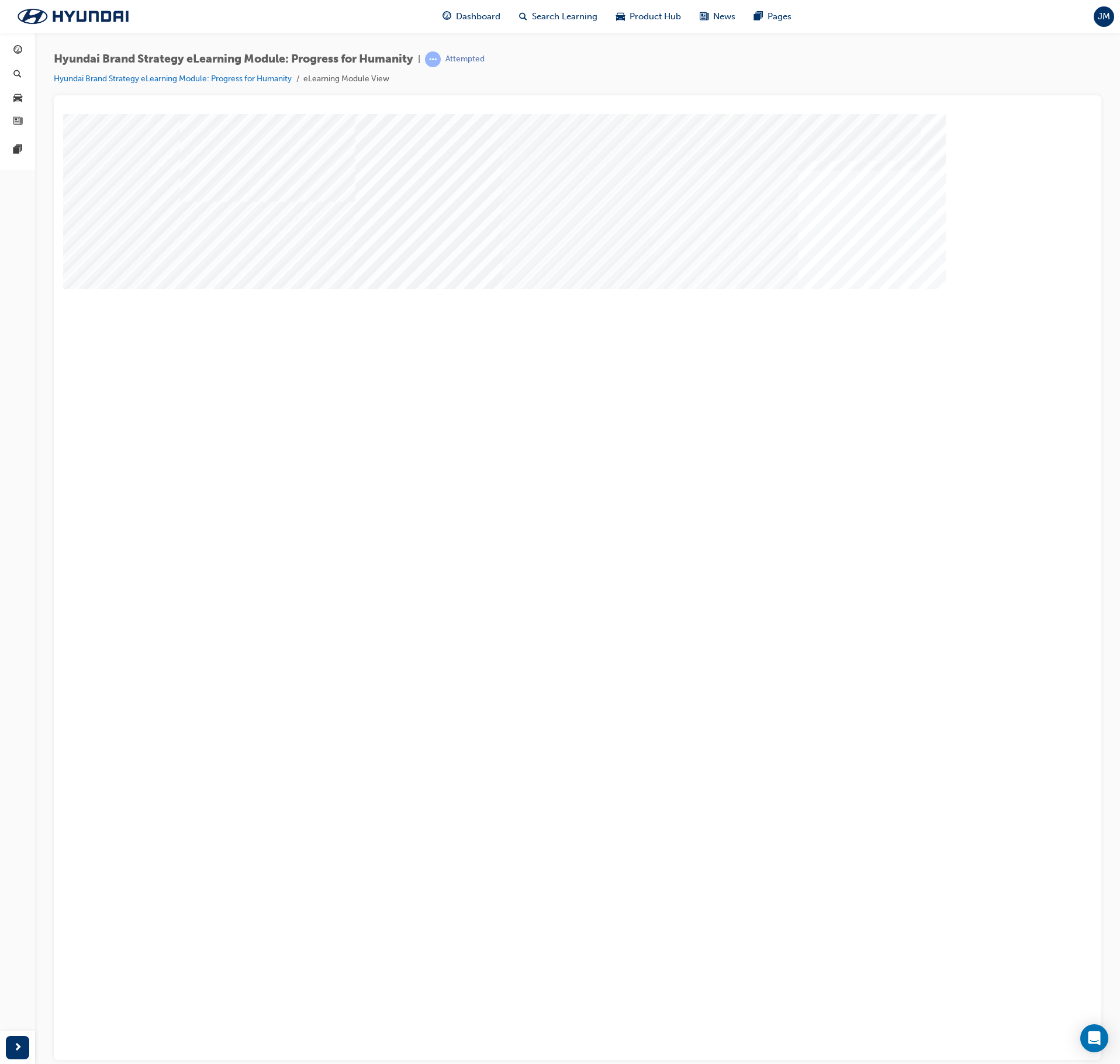
drag, startPoint x: 349, startPoint y: 384, endPoint x: 342, endPoint y: 385, distance: 7.1
click at [348, 384] on div "multistate" at bounding box center [577, 323] width 795 height 420
drag, startPoint x: 456, startPoint y: 375, endPoint x: 596, endPoint y: 396, distance: 141.6
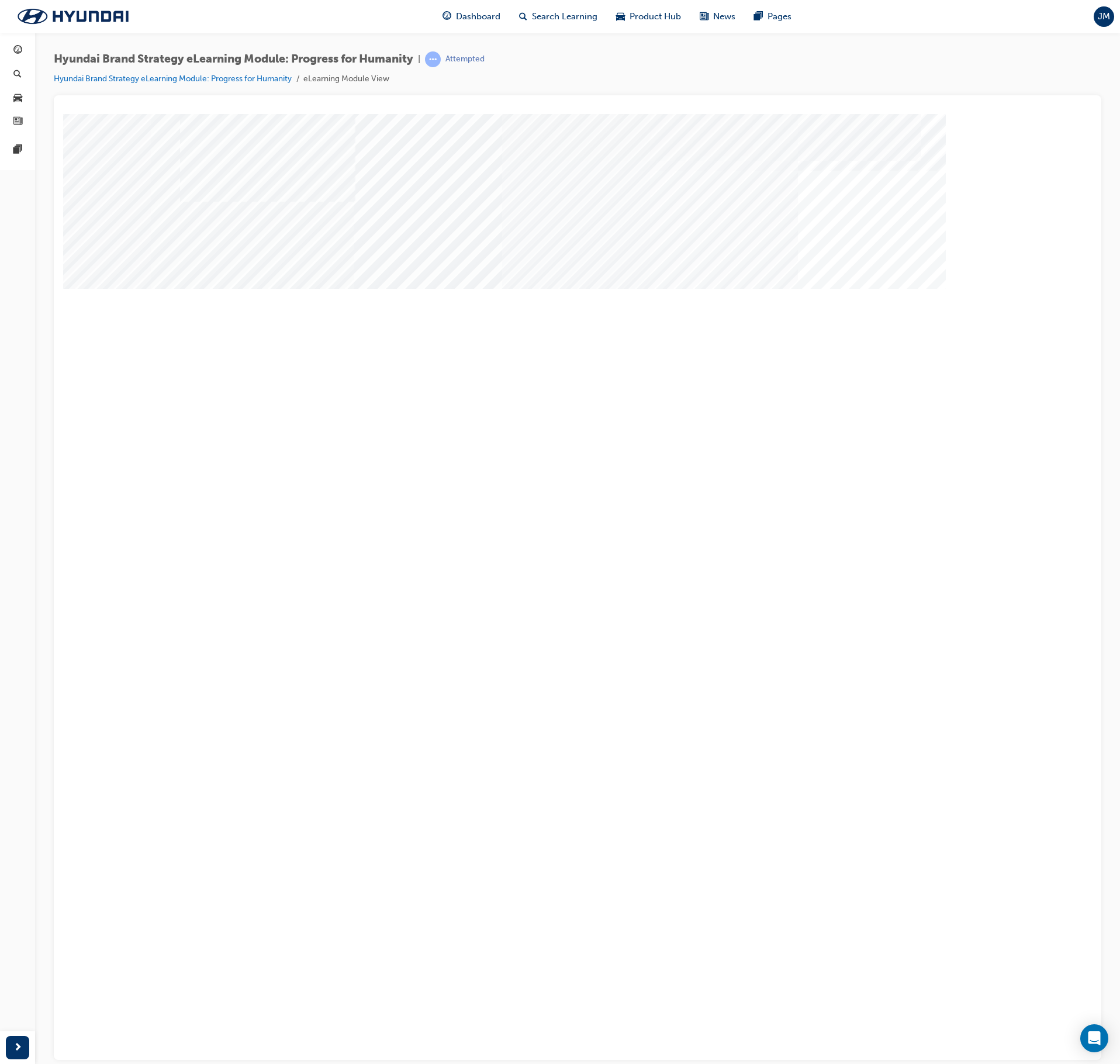
drag, startPoint x: 724, startPoint y: 400, endPoint x: 820, endPoint y: 402, distance: 96.0
drag, startPoint x: 866, startPoint y: 402, endPoint x: 882, endPoint y: 428, distance: 30.5
click at [262, 602] on div "Next Trigger this button to go to the next slide" at bounding box center [220, 783] width 82 height 26
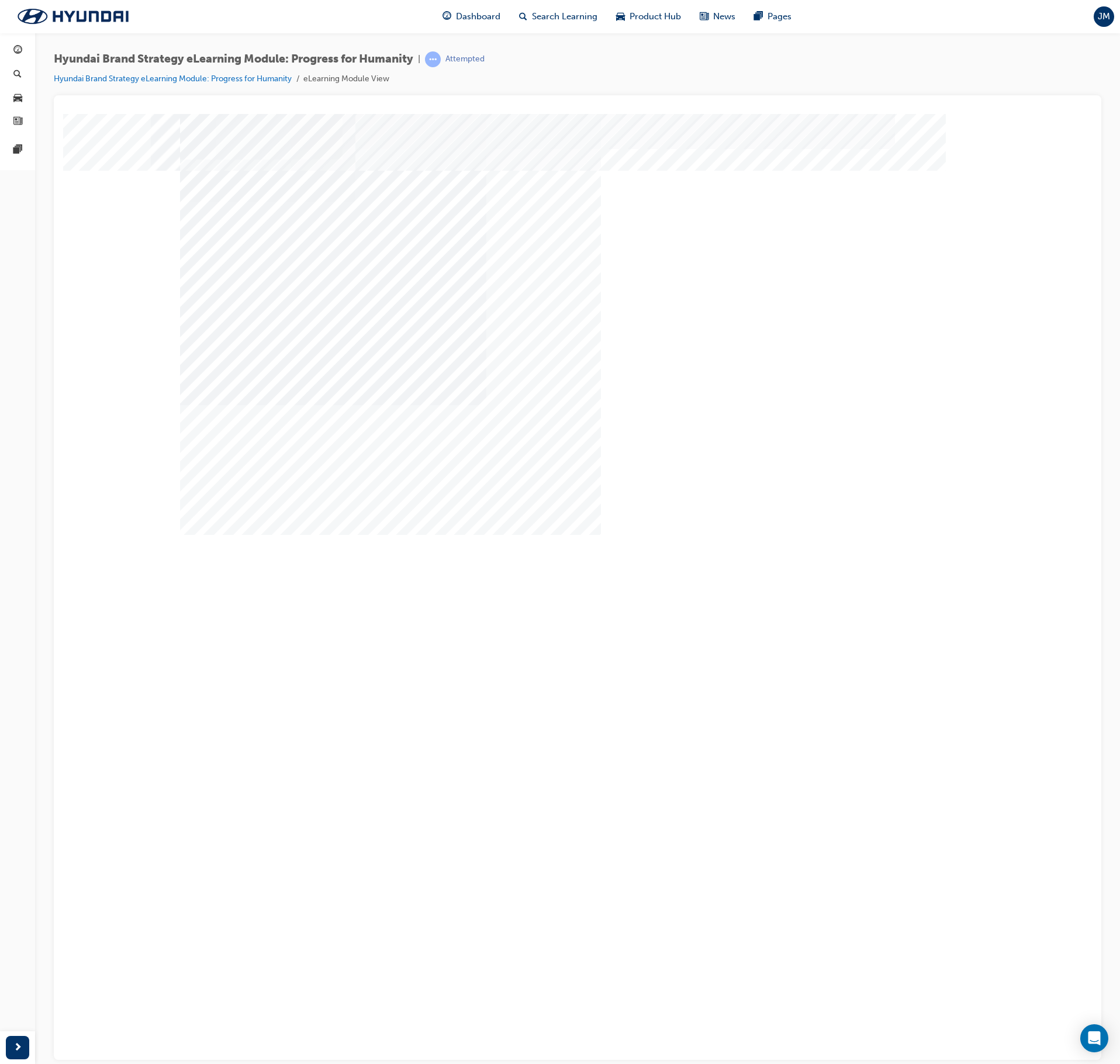
drag, startPoint x: 338, startPoint y: 446, endPoint x: 799, endPoint y: 472, distance: 461.7
drag, startPoint x: 363, startPoint y: 343, endPoint x: 597, endPoint y: 335, distance: 234.1
click at [402, 602] on div "Image" at bounding box center [291, 940] width 222 height 158
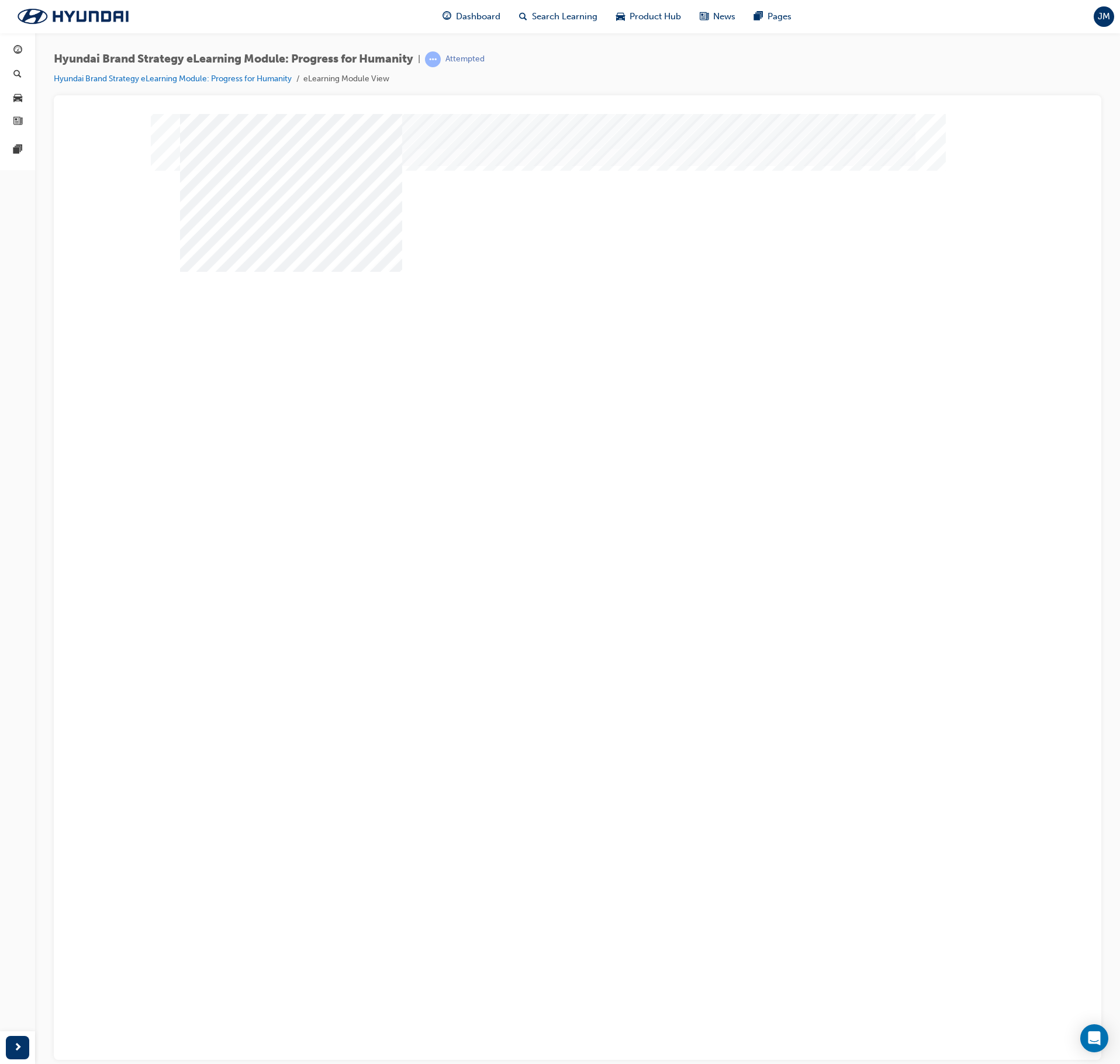
drag, startPoint x: 908, startPoint y: 491, endPoint x: 873, endPoint y: 482, distance: 36.1
click at [262, 602] on div "Next Trigger this button to go to the next slide" at bounding box center [220, 766] width 82 height 26
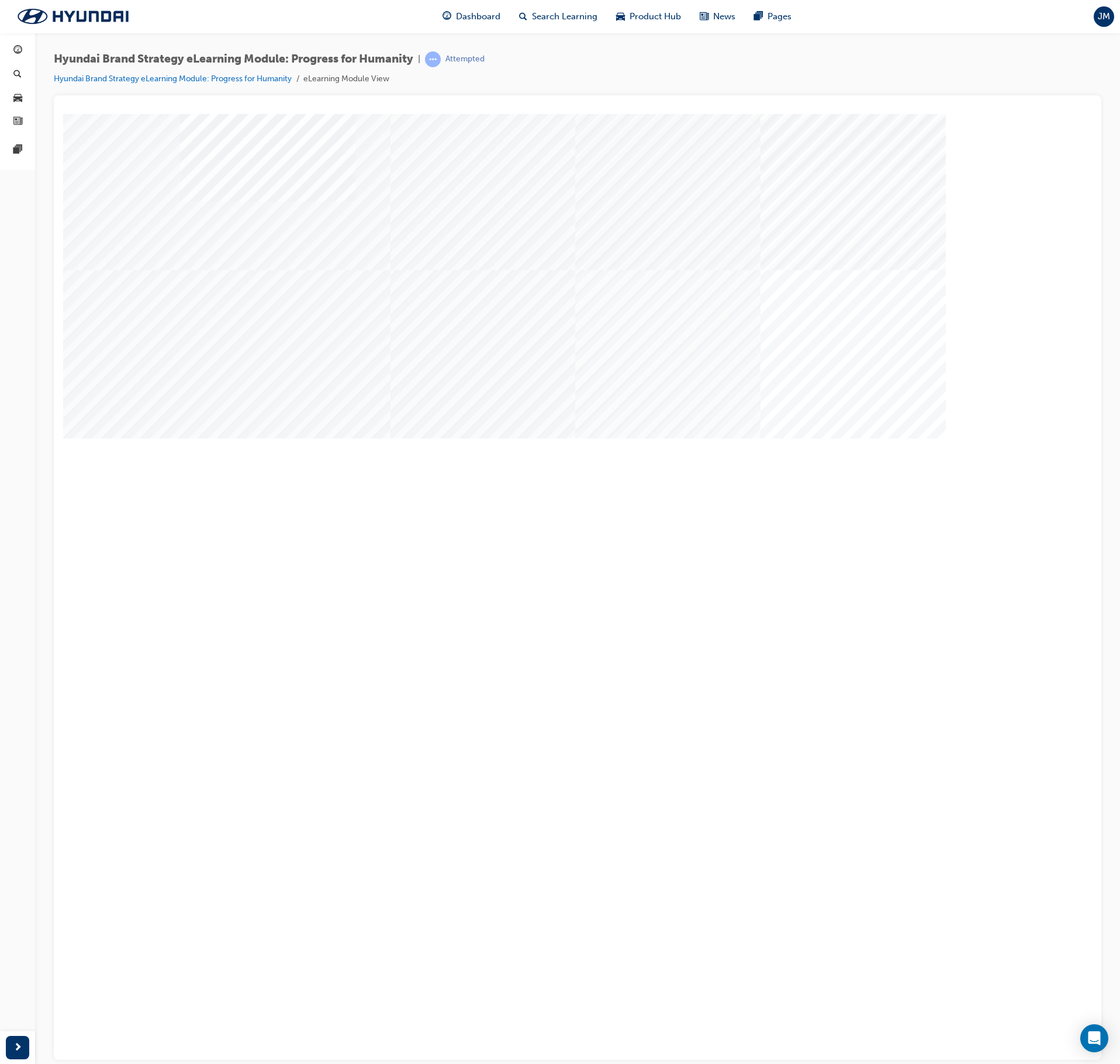
drag, startPoint x: 321, startPoint y: 302, endPoint x: 583, endPoint y: 344, distance: 265.3
click at [339, 602] on div "Image" at bounding box center [270, 873] width 181 height 168
drag, startPoint x: 398, startPoint y: 387, endPoint x: 404, endPoint y: 390, distance: 6.7
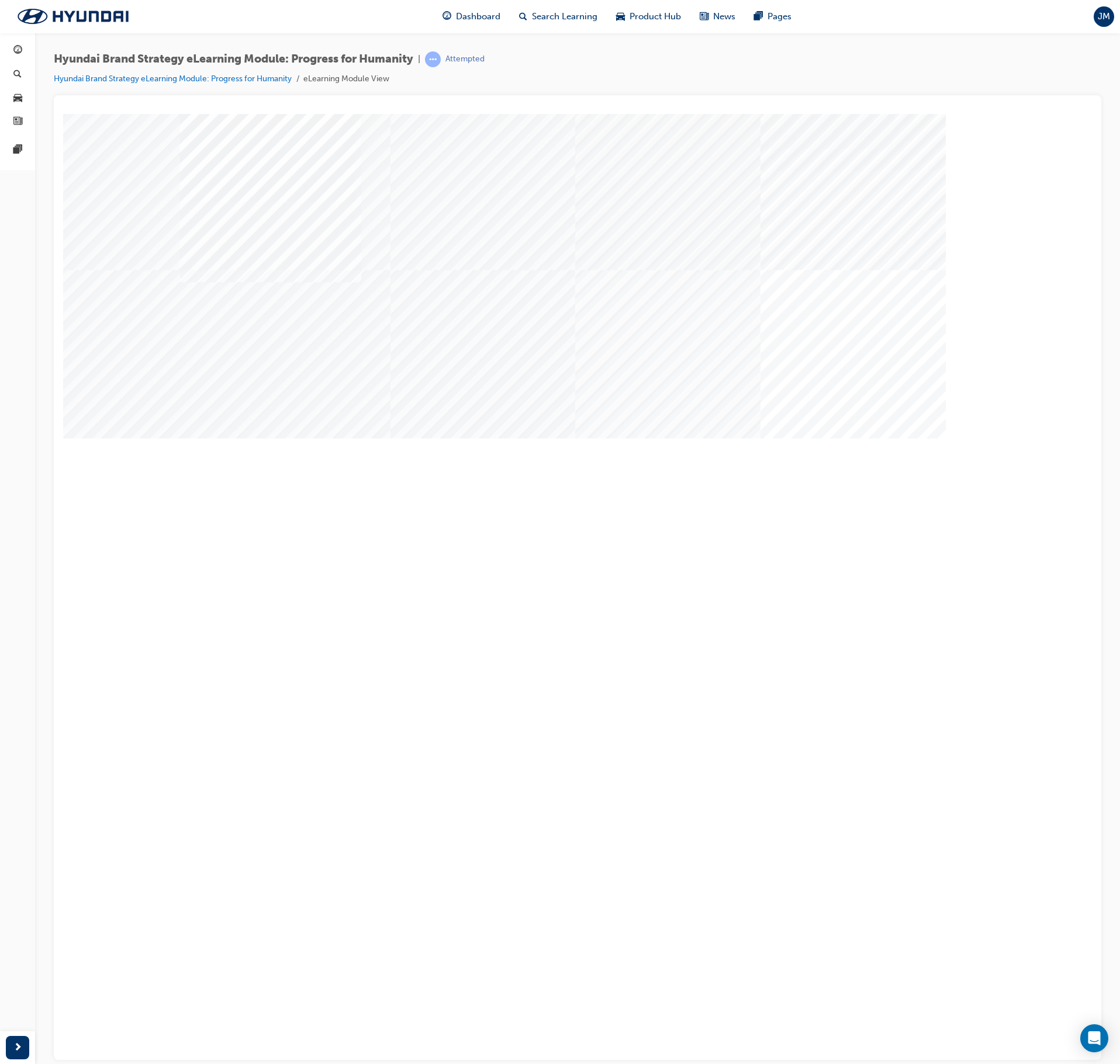
click at [414, 396] on div "multistate" at bounding box center [577, 323] width 795 height 420
drag, startPoint x: 522, startPoint y: 395, endPoint x: 602, endPoint y: 397, distance: 80.0
drag, startPoint x: 635, startPoint y: 402, endPoint x: 412, endPoint y: 398, distance: 223.0
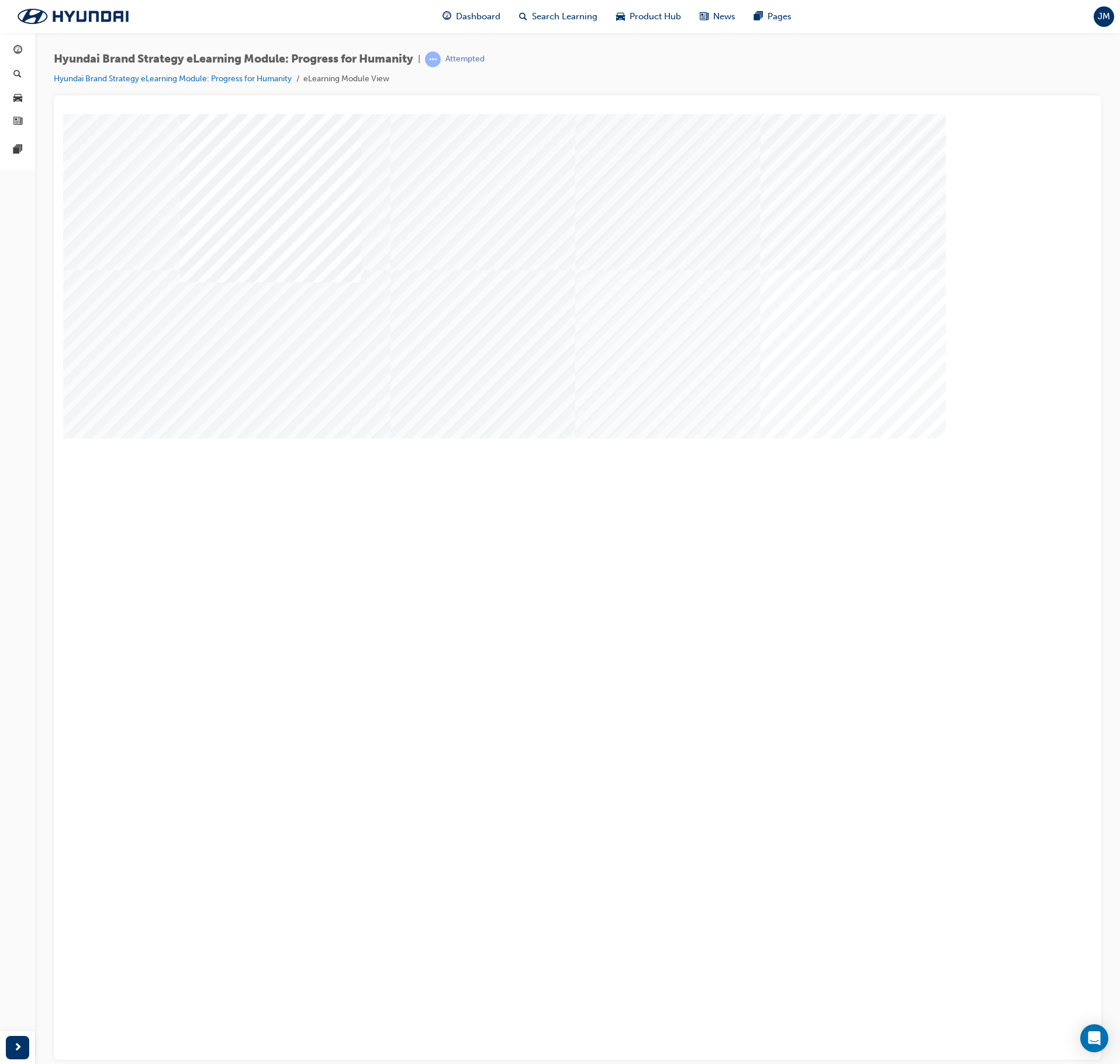
click at [262, 602] on div "Next Trigger this button to go to the next slide" at bounding box center [220, 774] width 82 height 26
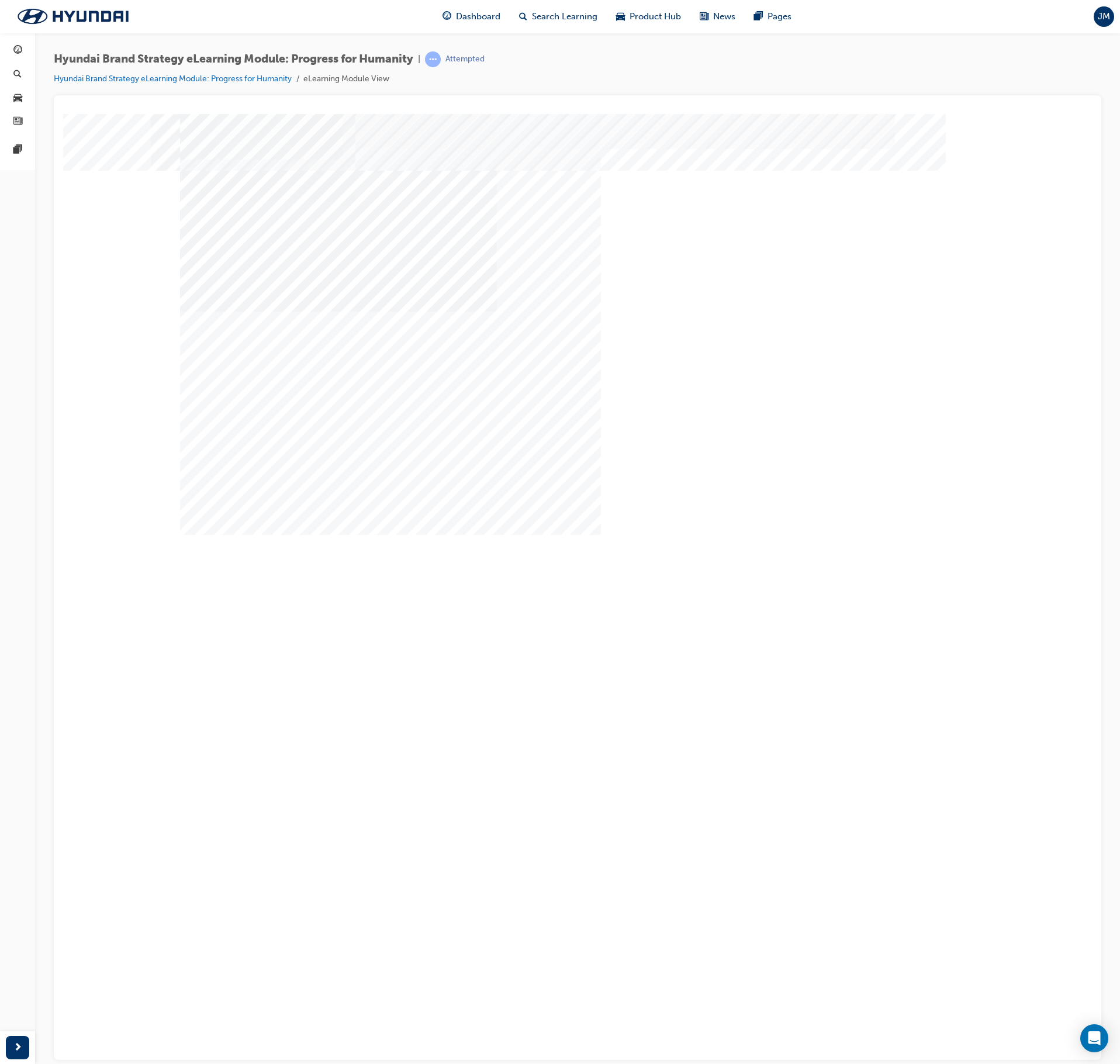
drag, startPoint x: 275, startPoint y: 373, endPoint x: 411, endPoint y: 357, distance: 136.9
click at [277, 602] on div "Image" at bounding box center [291, 832] width 222 height 158
click at [402, 602] on div "Image" at bounding box center [291, 1015] width 222 height 158
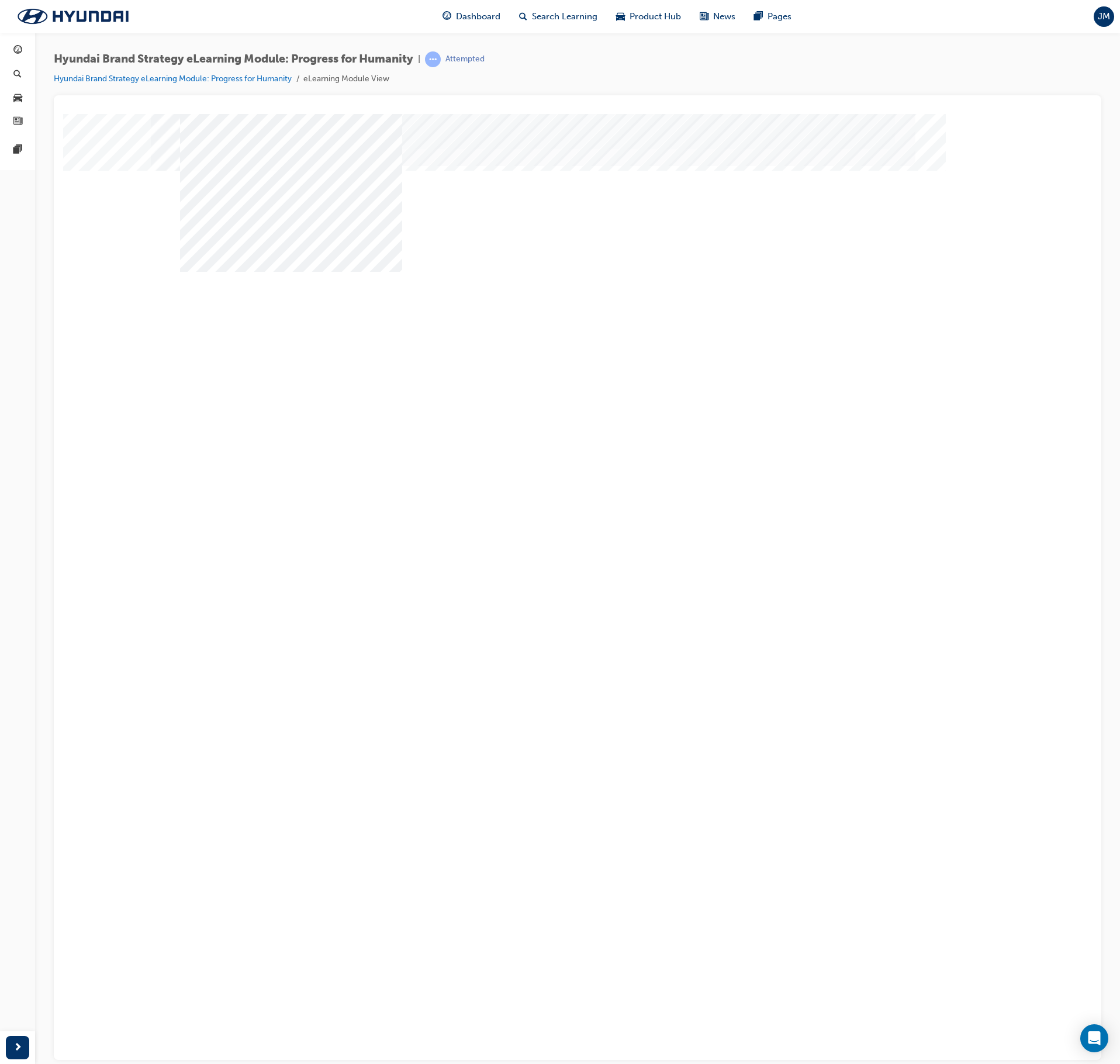
drag, startPoint x: 900, startPoint y: 490, endPoint x: 879, endPoint y: 478, distance: 24.2
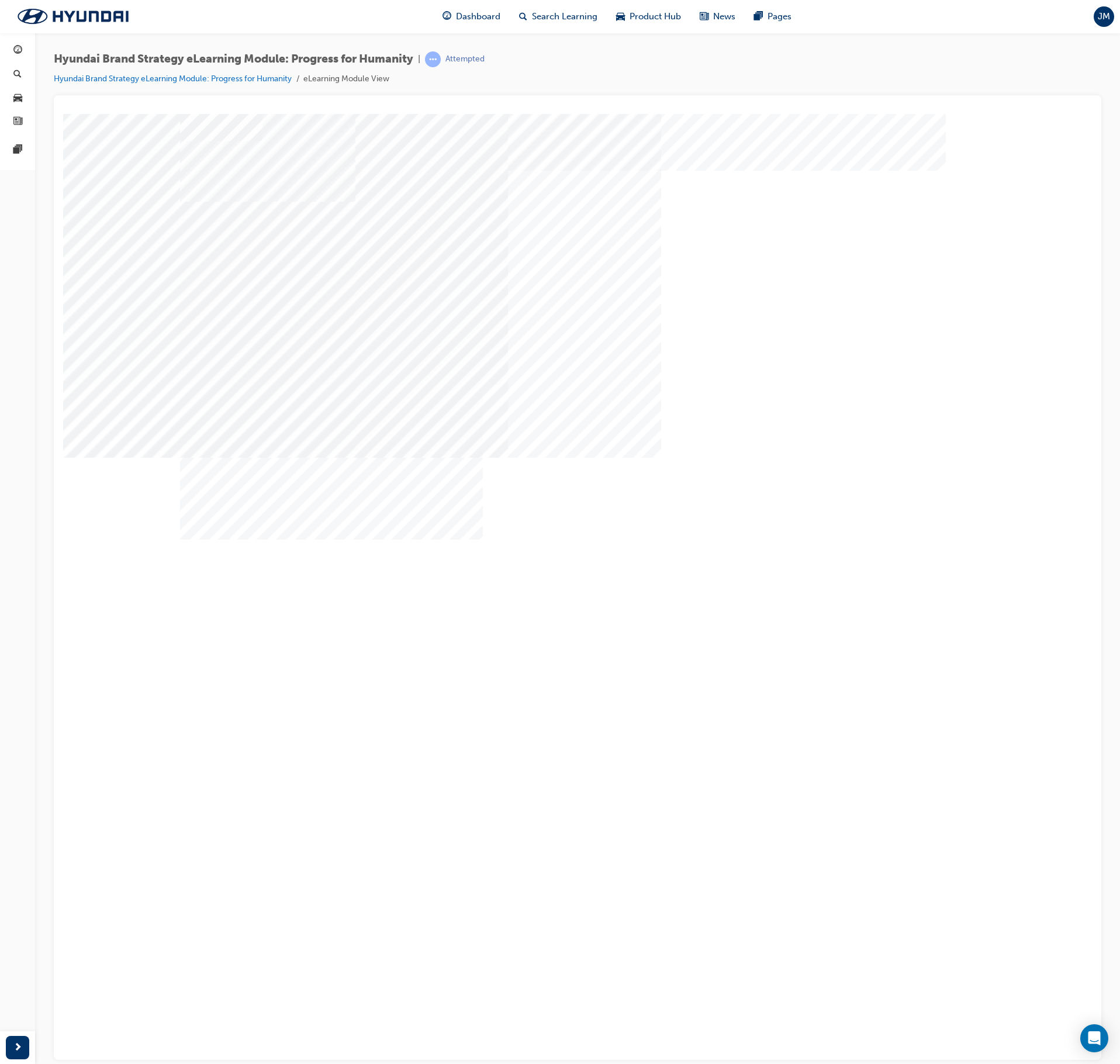
drag, startPoint x: 712, startPoint y: 494, endPoint x: 808, endPoint y: 493, distance: 96.0
